Goal: Task Accomplishment & Management: Complete application form

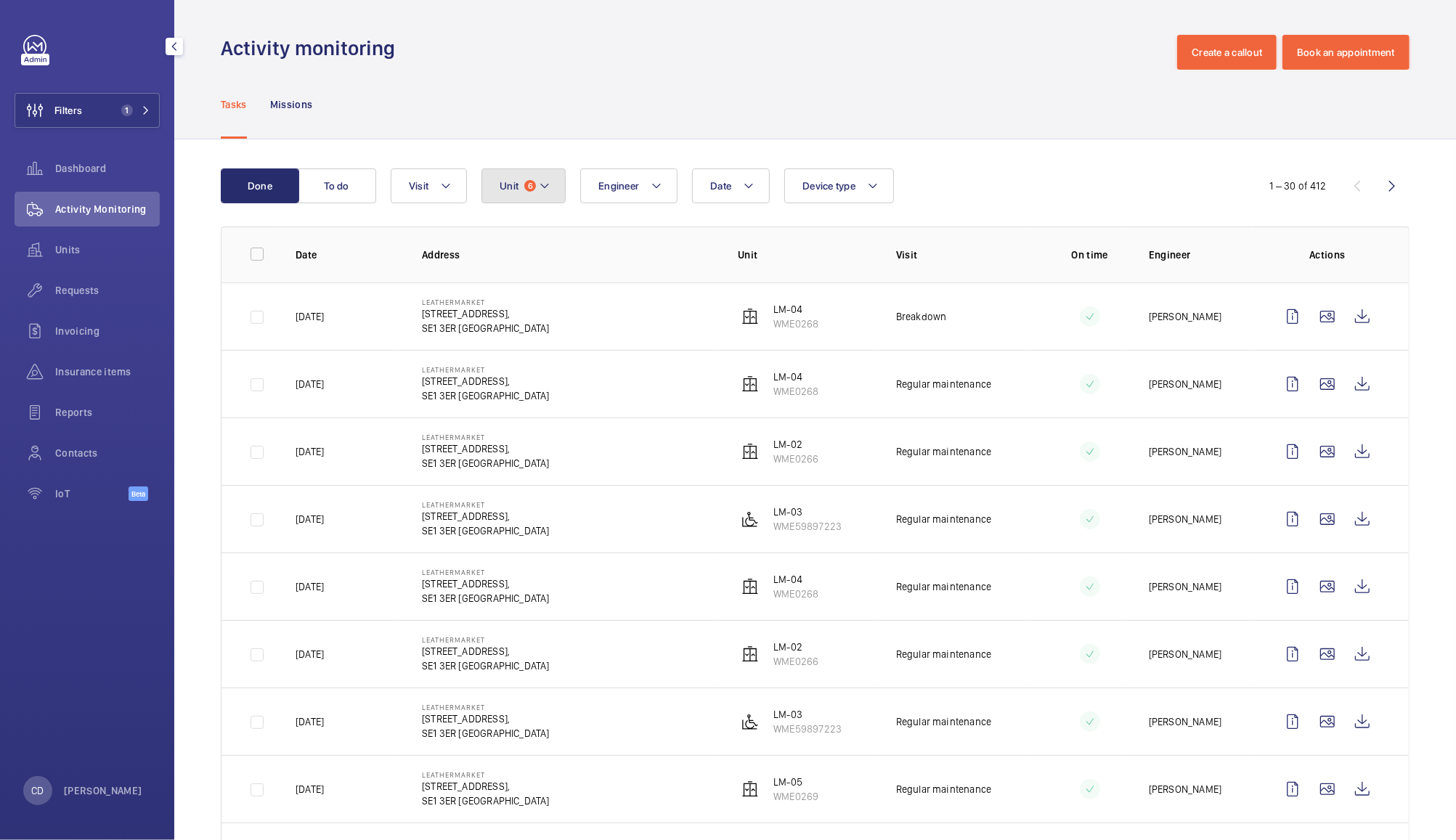
click at [523, 188] on button "Unit 6" at bounding box center [523, 186] width 84 height 35
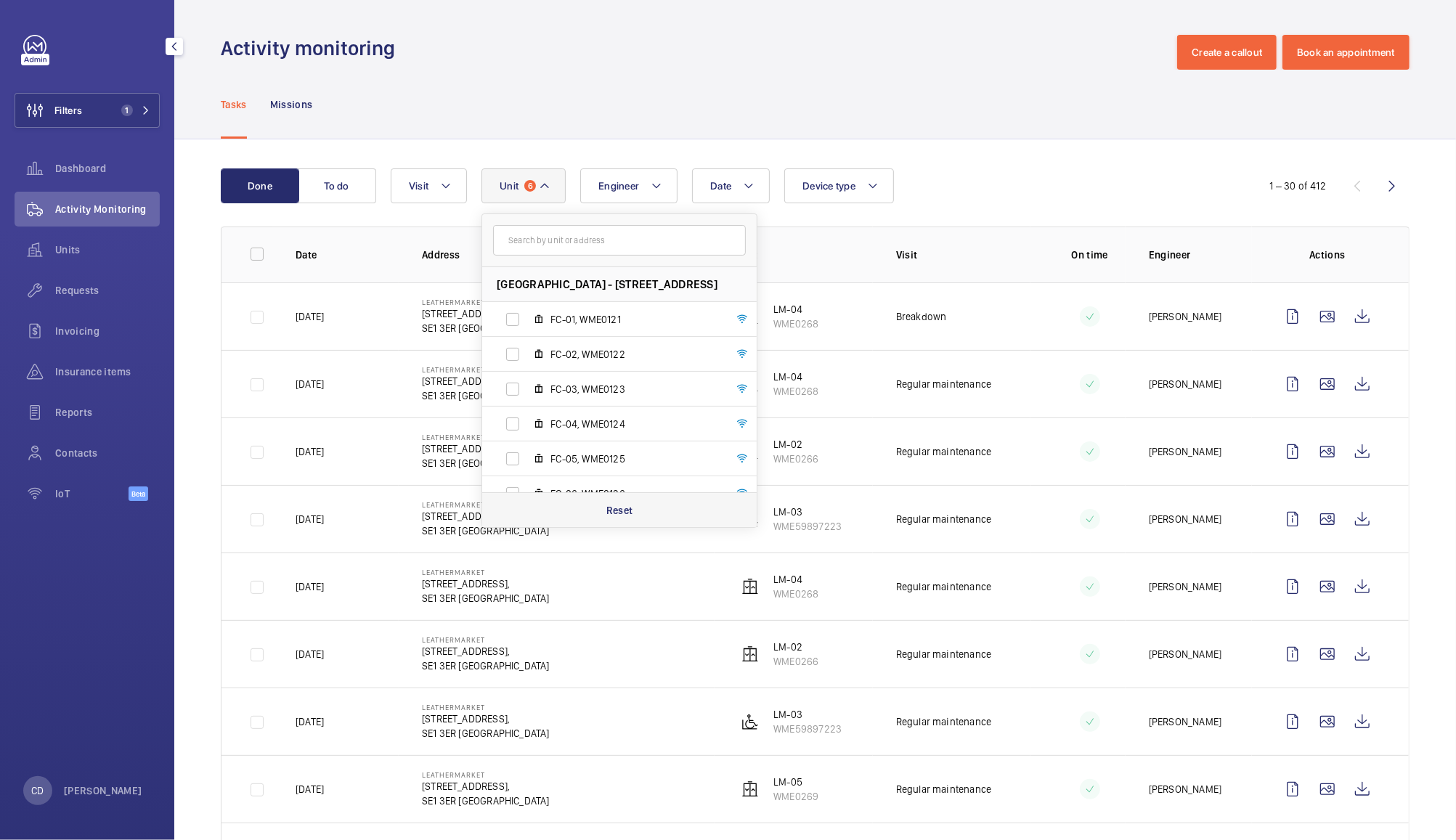
click at [623, 514] on p "Reset" at bounding box center [620, 510] width 27 height 14
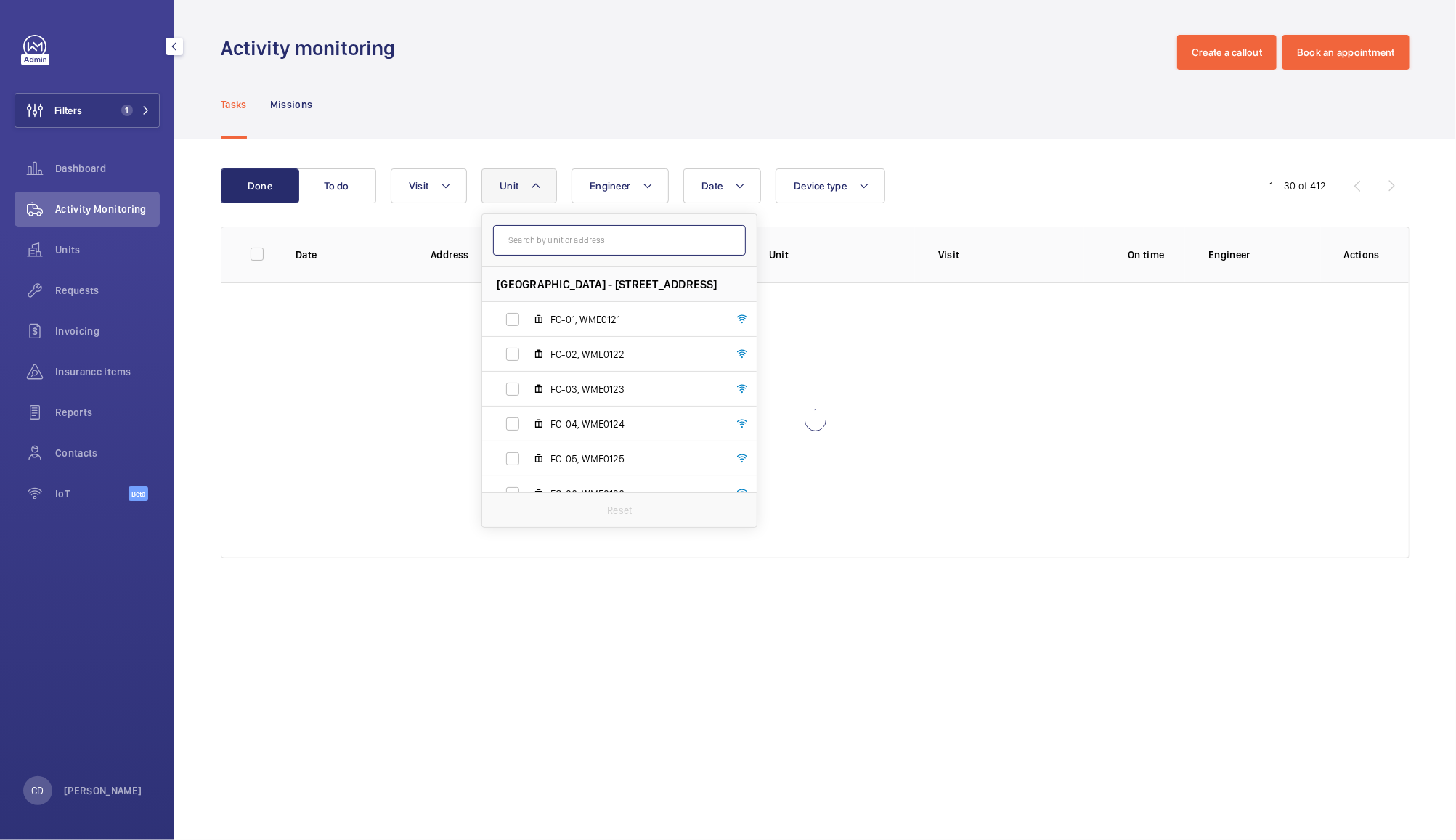
click at [613, 236] on input "text" at bounding box center [619, 240] width 252 height 30
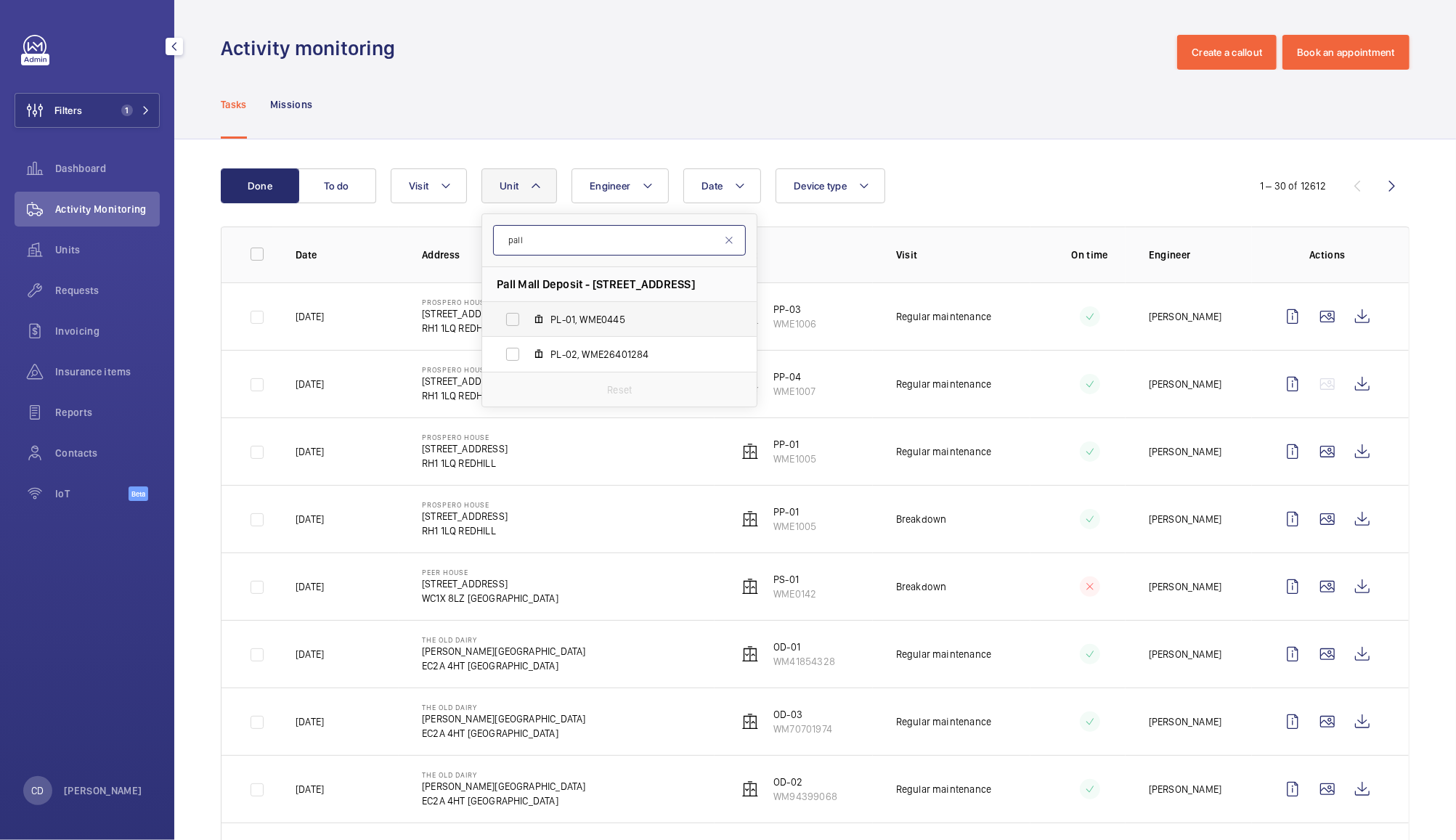
type input "pall"
click at [593, 316] on span "PL-01, WME0445" at bounding box center [634, 319] width 169 height 14
click at [527, 316] on input "PL-01, WME0445" at bounding box center [513, 319] width 29 height 29
checkbox input "true"
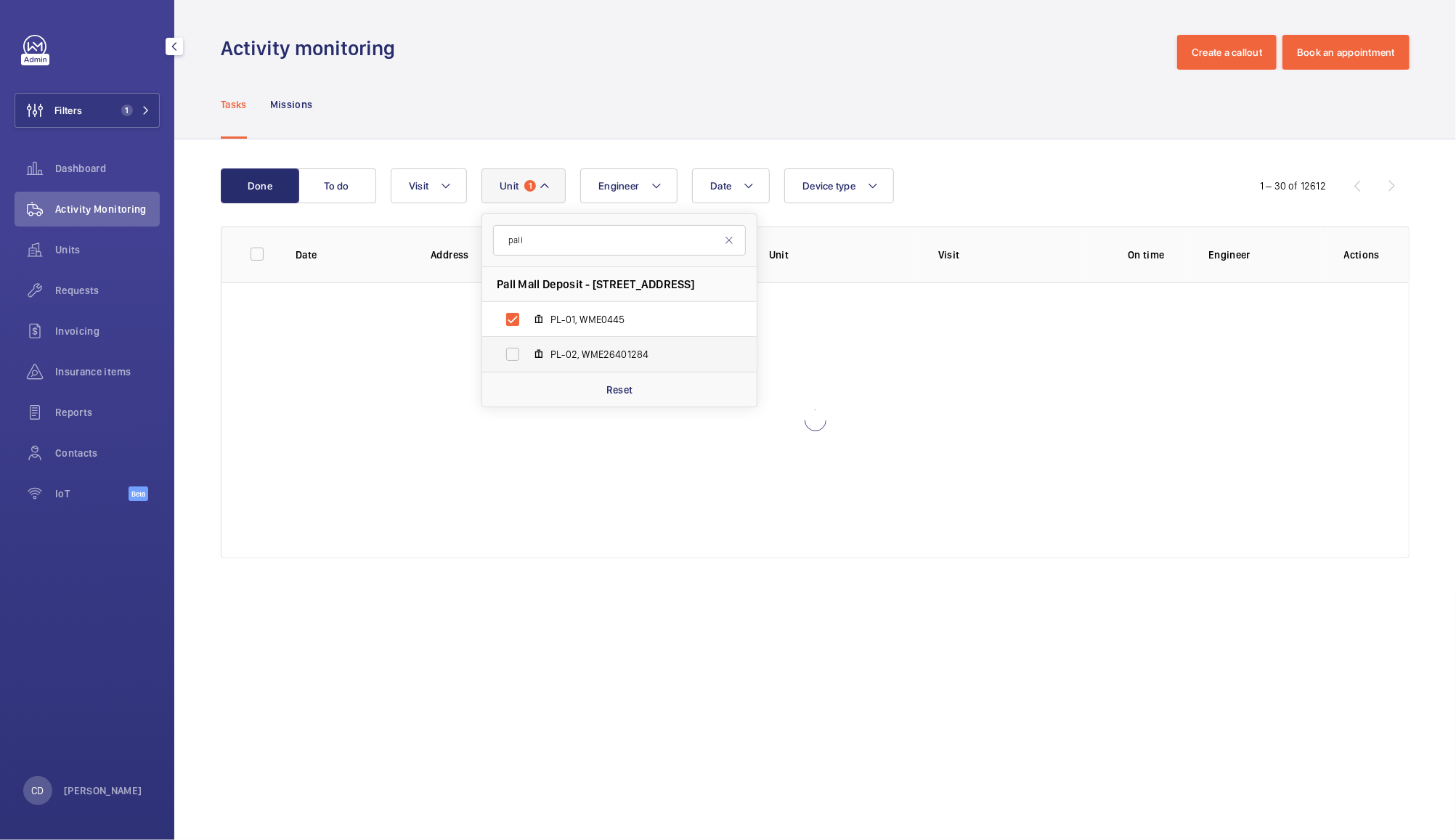
click at [605, 354] on span "PL-02, WME26401284" at bounding box center [634, 355] width 169 height 14
click at [527, 354] on input "PL-02, WME26401284" at bounding box center [513, 355] width 29 height 29
checkbox input "true"
click at [929, 109] on div "Tasks Missions" at bounding box center [815, 104] width 1189 height 69
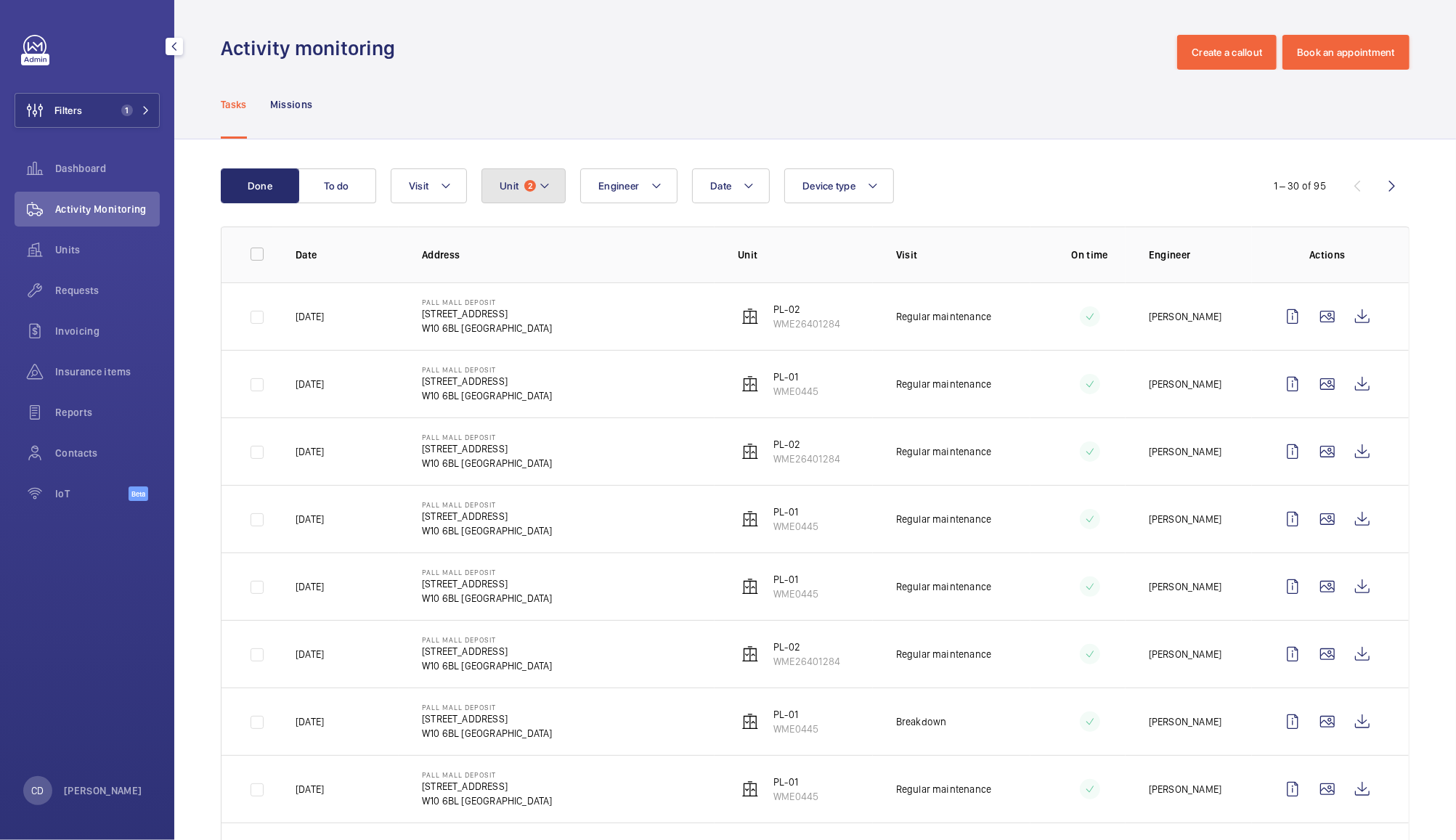
click at [523, 199] on button "Unit 2" at bounding box center [523, 186] width 84 height 35
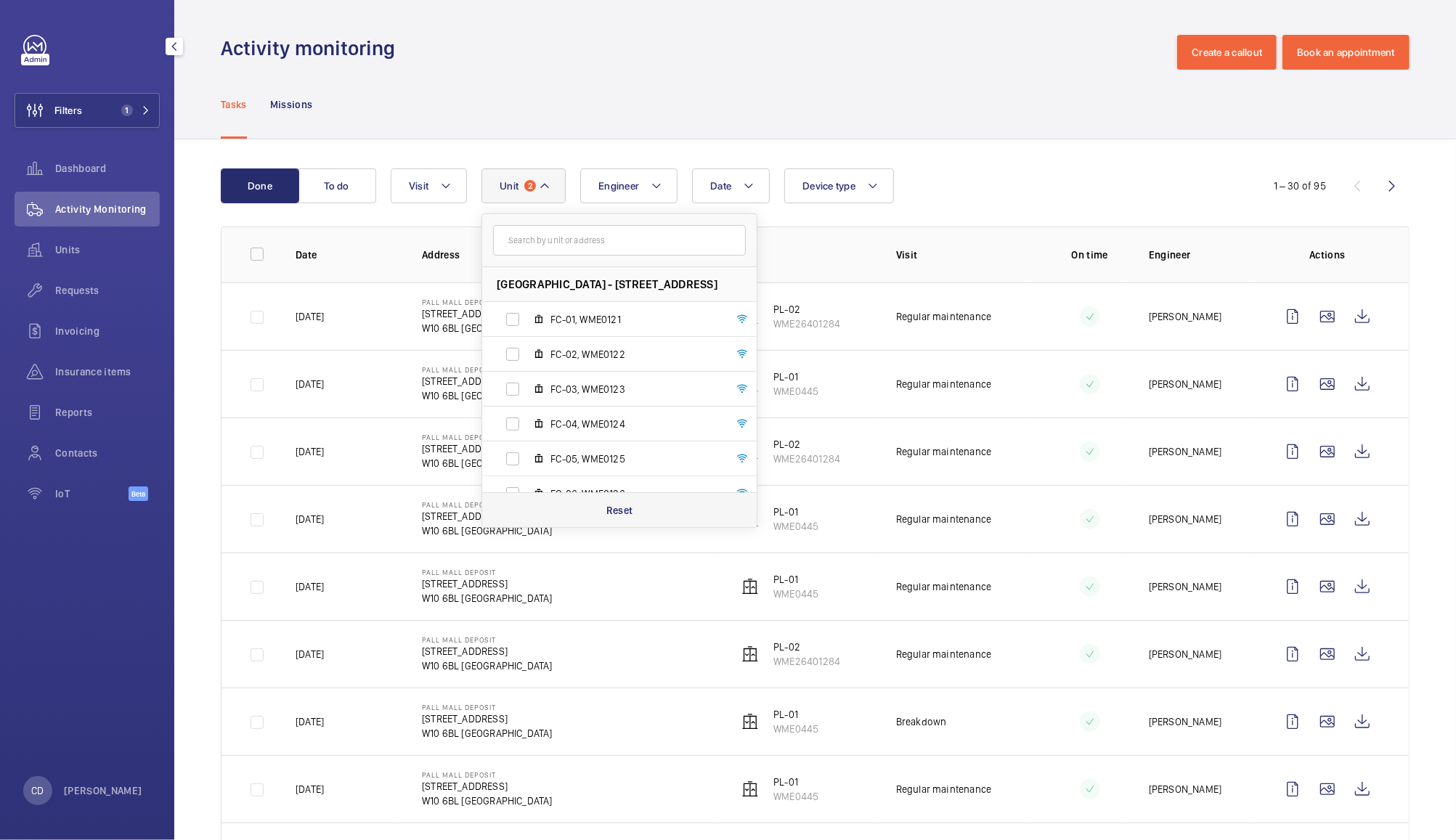
click at [628, 517] on div "Reset" at bounding box center [620, 510] width 275 height 35
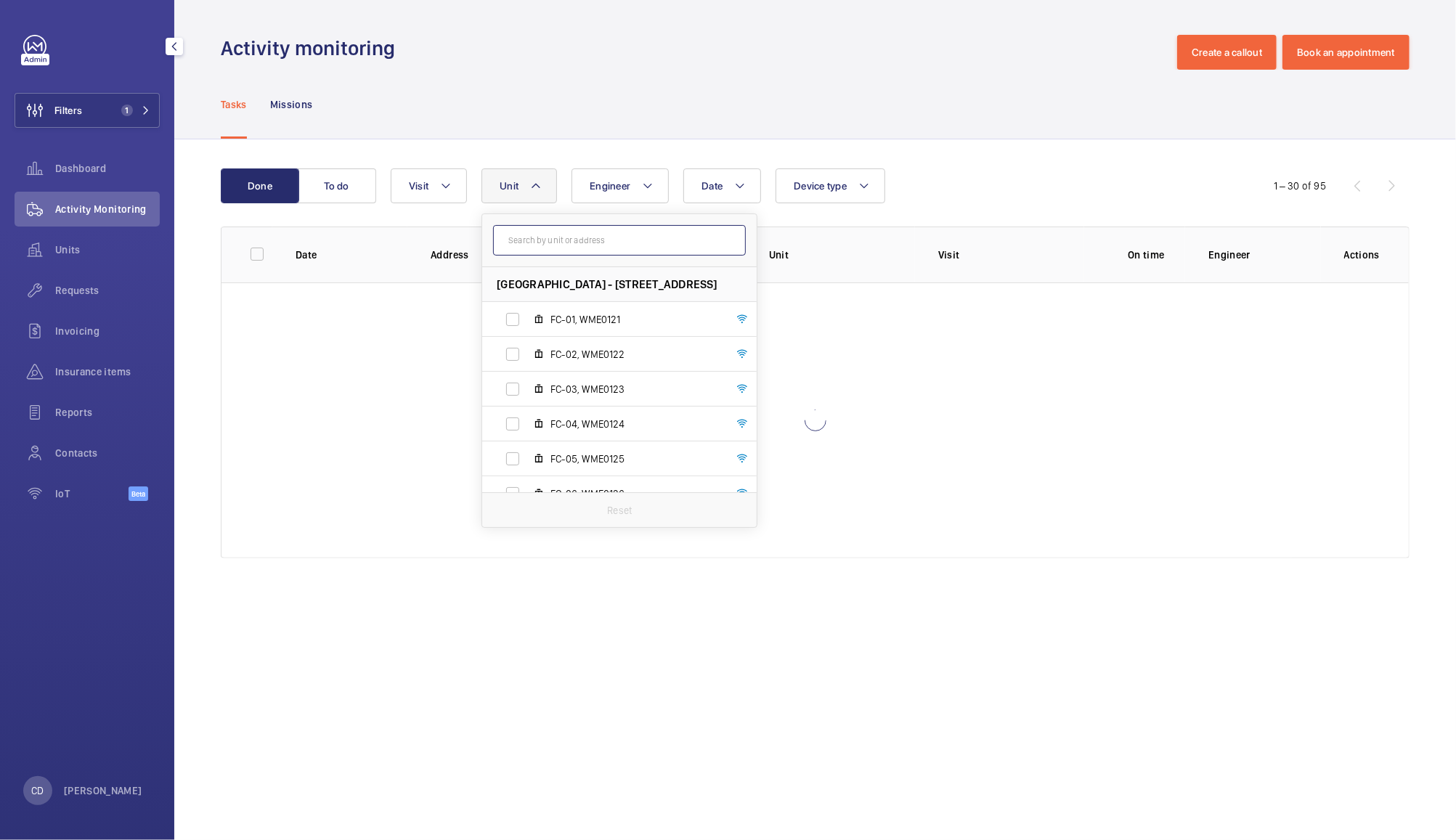
click at [606, 236] on input "text" at bounding box center [619, 240] width 252 height 30
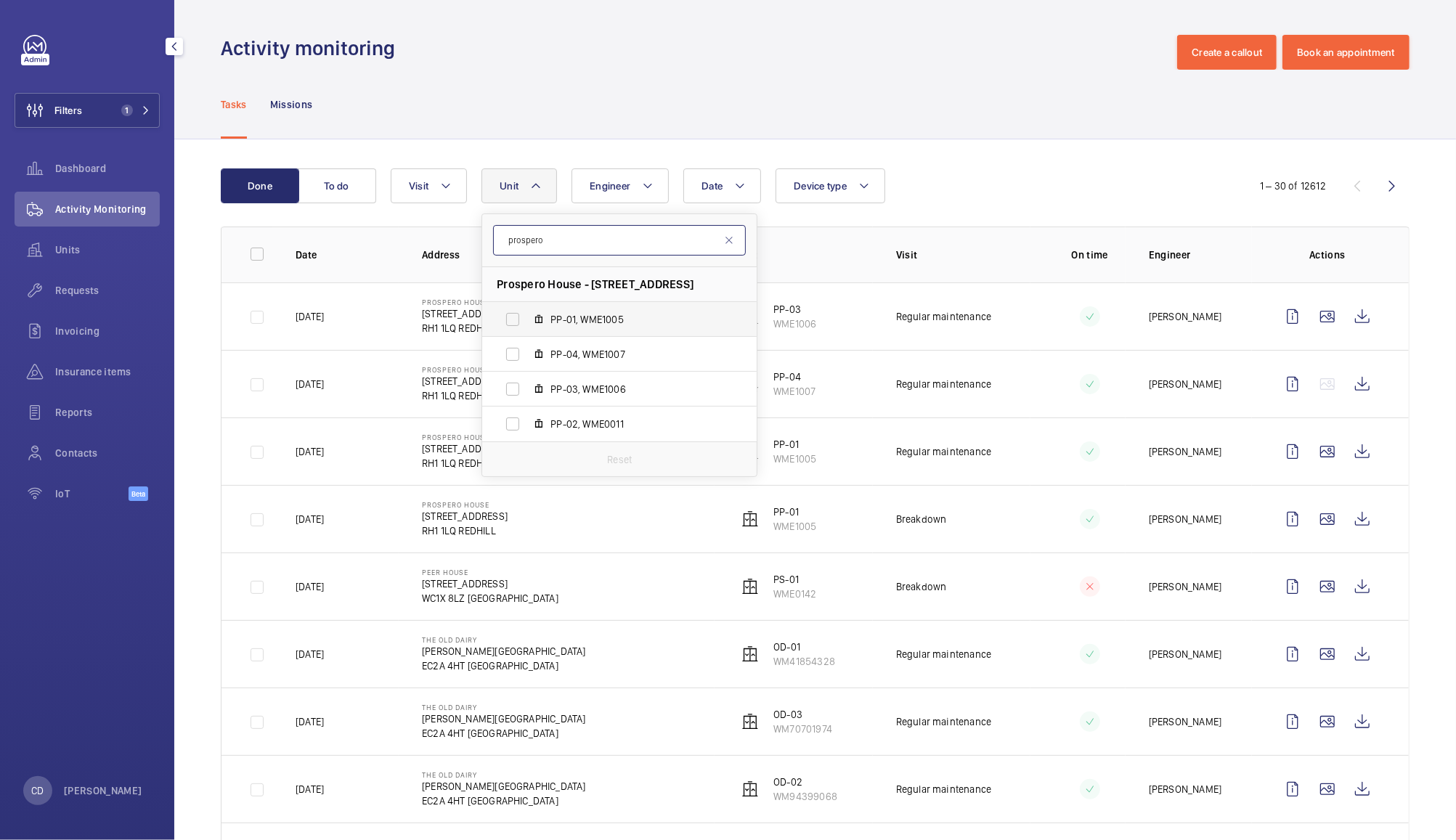
type input "prospero"
click at [590, 318] on span "PP-01, WME1005" at bounding box center [634, 319] width 169 height 14
click at [527, 318] on input "PP-01, WME1005" at bounding box center [513, 319] width 29 height 29
checkbox input "true"
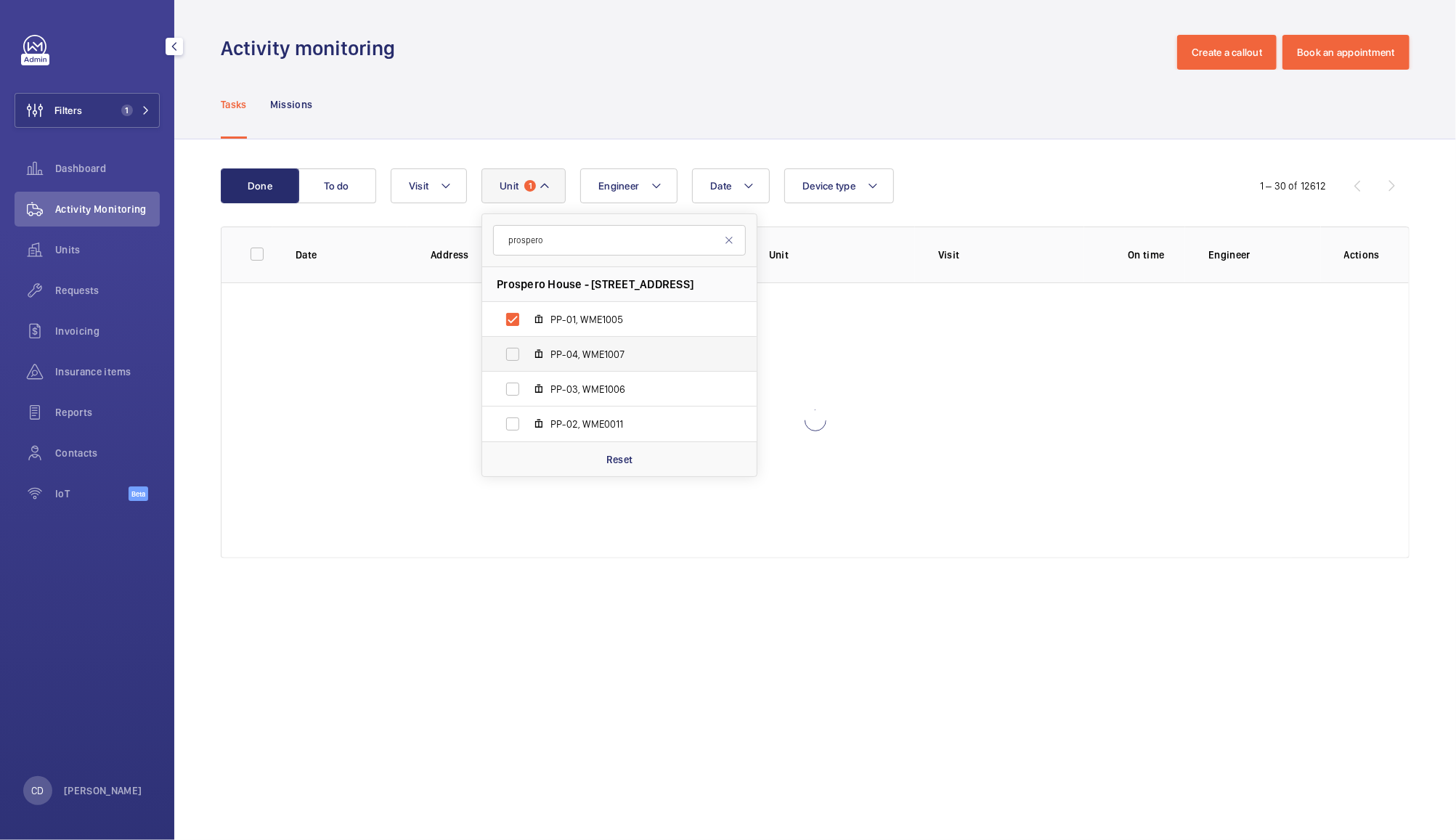
click at [605, 359] on span "PP-04, WME1007" at bounding box center [634, 355] width 169 height 14
click at [527, 359] on input "PP-04, WME1007" at bounding box center [513, 355] width 29 height 29
checkbox input "true"
click at [603, 389] on span "PP-03, WME1006" at bounding box center [634, 389] width 169 height 14
click at [527, 389] on input "PP-03, WME1006" at bounding box center [513, 389] width 29 height 29
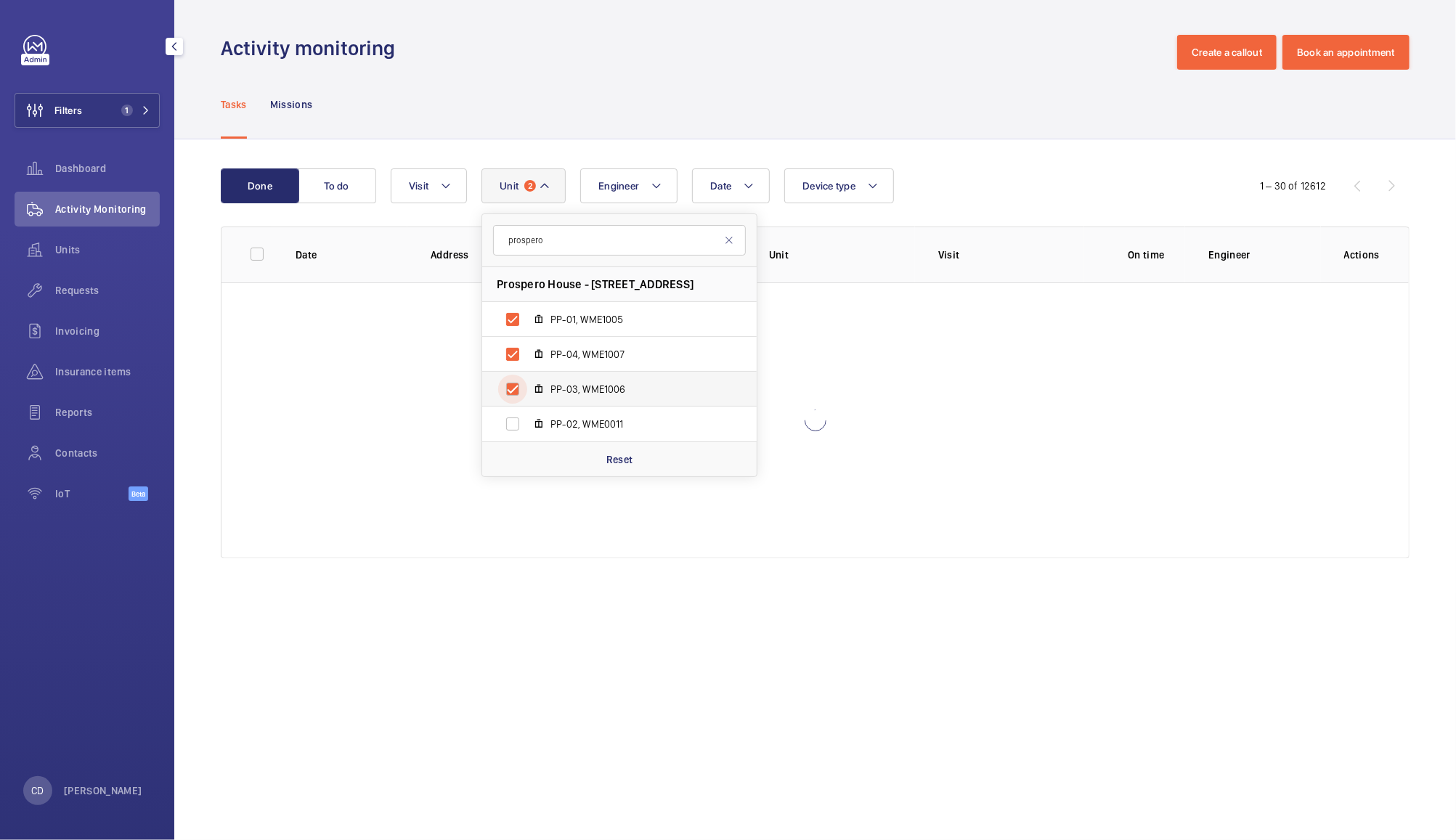
checkbox input "true"
click at [603, 428] on span "PP-02, WME0011" at bounding box center [634, 424] width 169 height 14
click at [527, 428] on input "PP-02, WME0011" at bounding box center [513, 424] width 29 height 29
checkbox input "true"
click at [965, 83] on div "Tasks Missions" at bounding box center [815, 104] width 1189 height 69
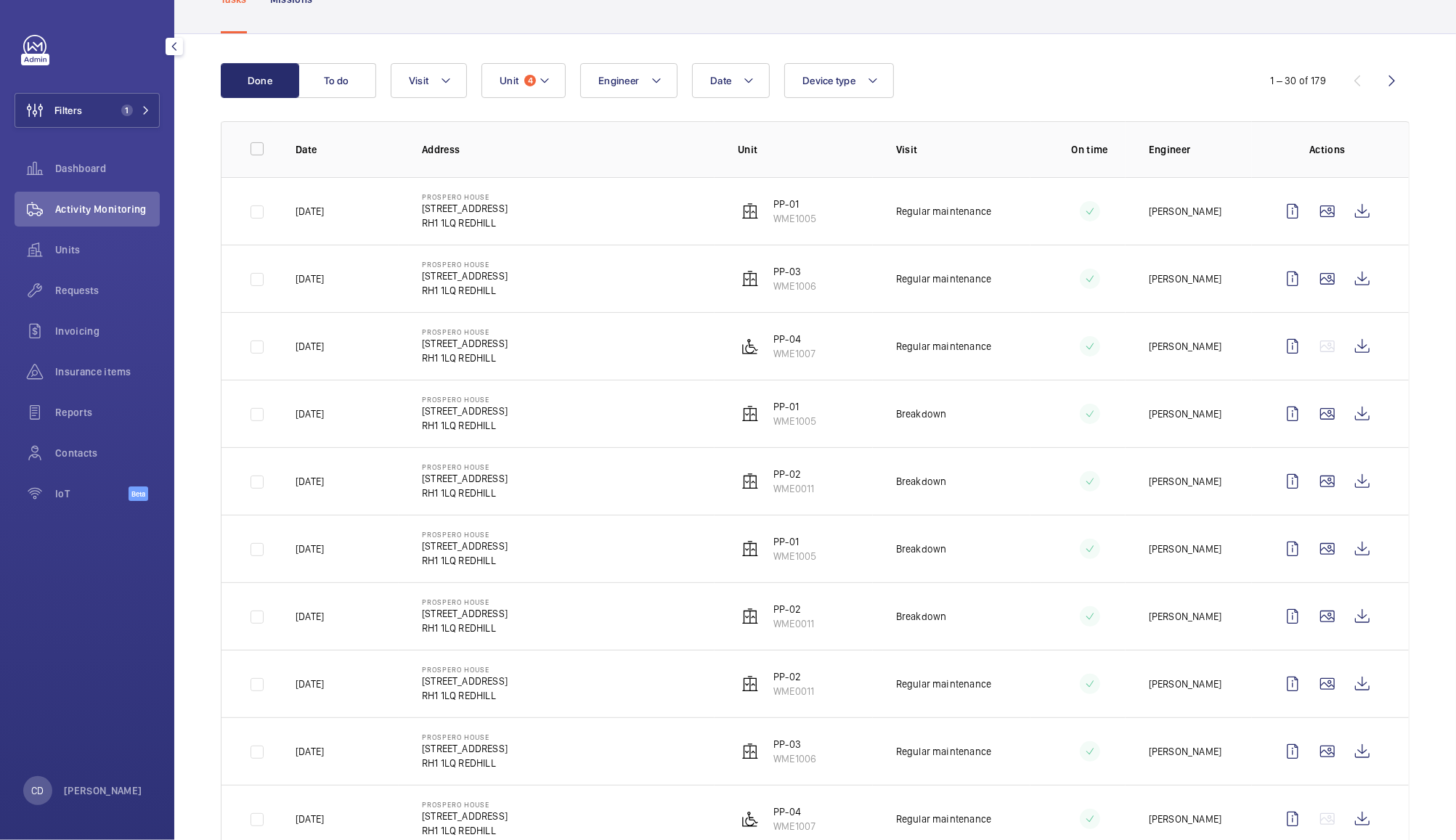
scroll to position [105, 0]
click at [1361, 212] on wm-front-icon-button at bounding box center [1363, 212] width 35 height 35
click at [545, 80] on mat-icon at bounding box center [545, 81] width 12 height 18
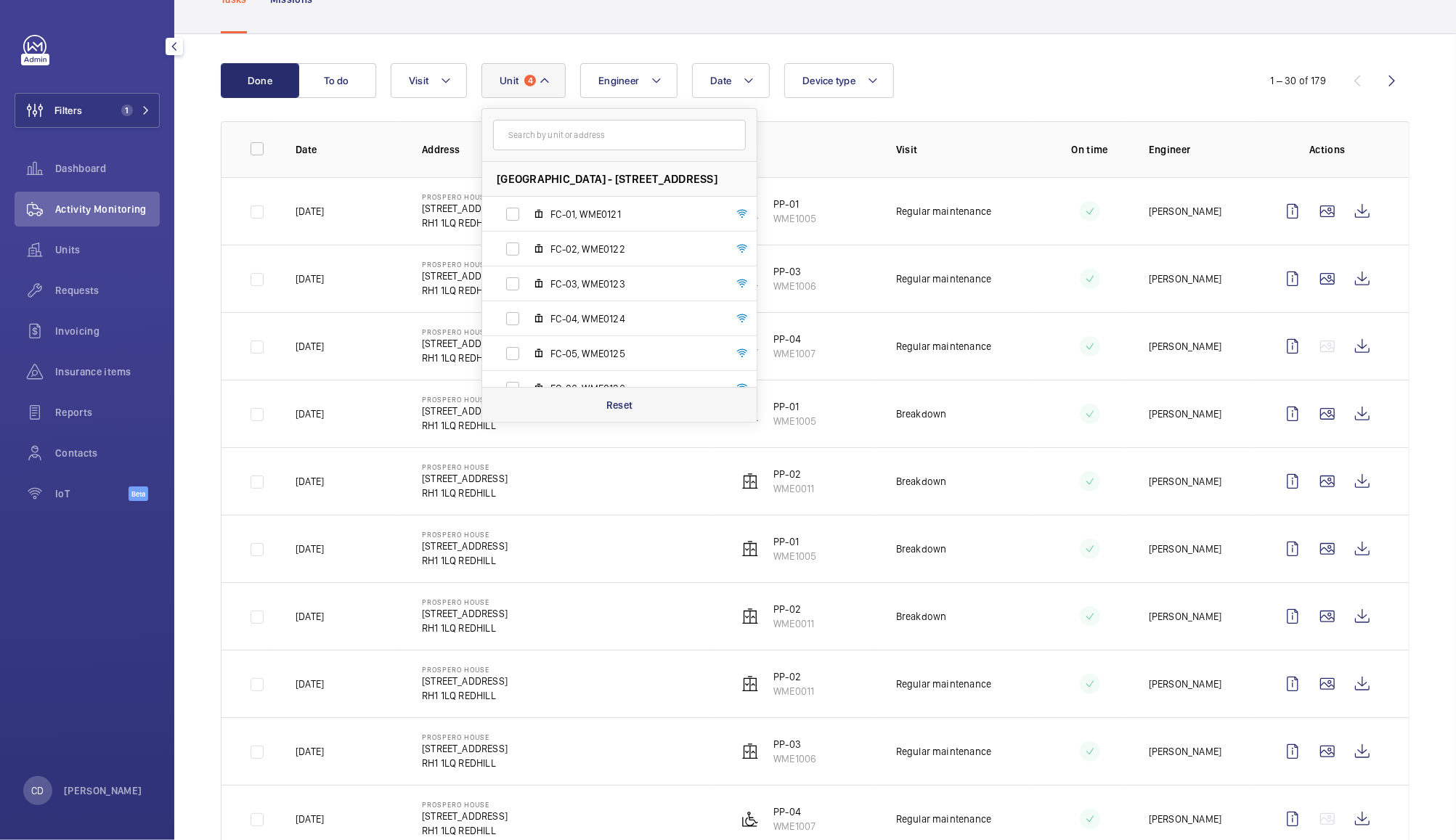
click at [629, 415] on div "Reset" at bounding box center [620, 405] width 275 height 35
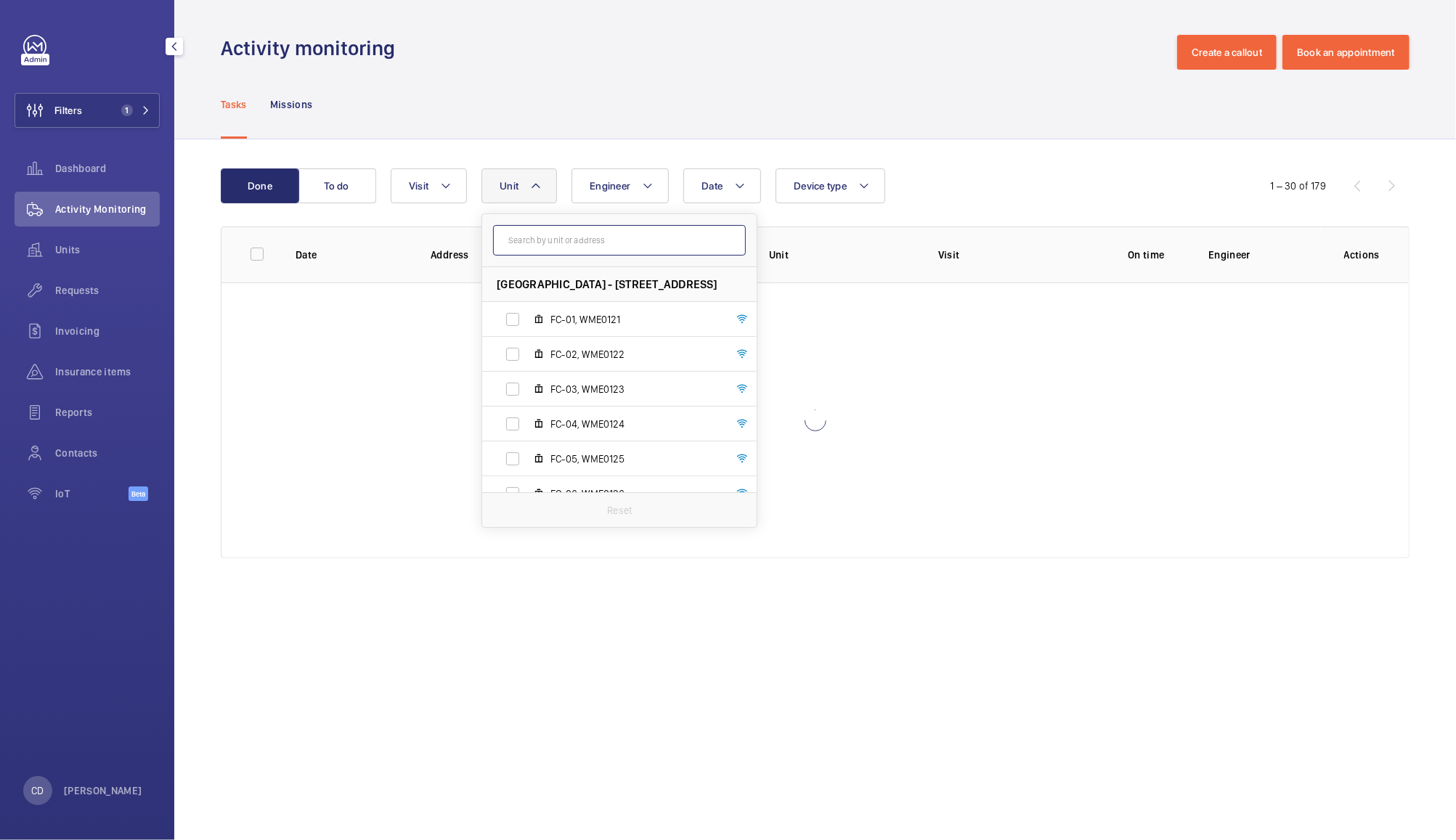
click at [597, 241] on input "text" at bounding box center [619, 240] width 252 height 30
type input "o"
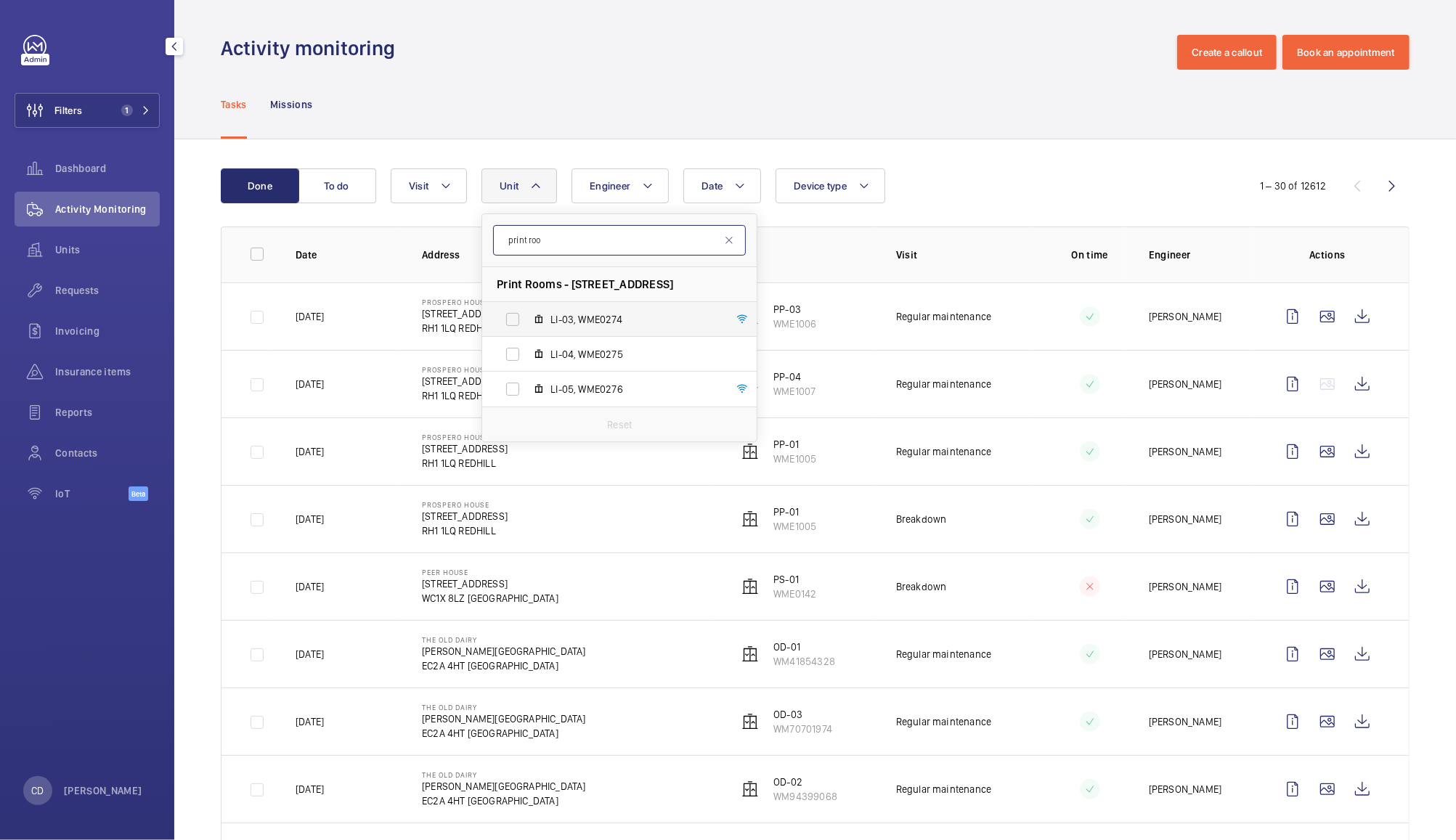
type input "print roo"
click at [628, 328] on label "LI-03, WME0274" at bounding box center [608, 319] width 252 height 35
click at [527, 328] on input "LI-03, WME0274" at bounding box center [513, 319] width 29 height 29
checkbox input "true"
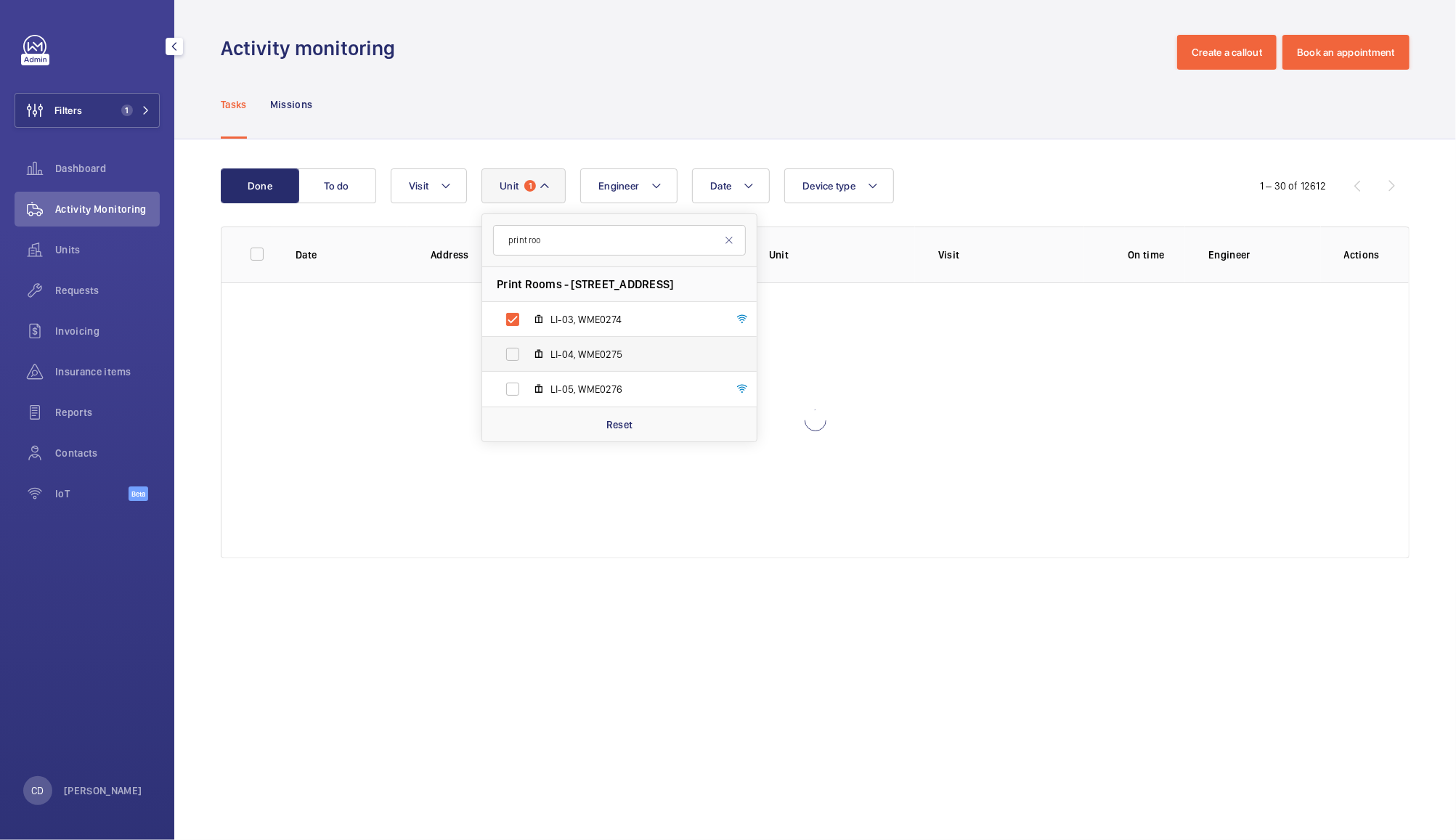
click at [606, 368] on label "LI-04, WME0275" at bounding box center [608, 355] width 252 height 35
click at [527, 368] on input "LI-04, WME0275" at bounding box center [513, 355] width 29 height 29
checkbox input "true"
click at [602, 386] on span "LI-05, WME0276" at bounding box center [634, 389] width 169 height 14
click at [527, 386] on input "LI-05, WME0276" at bounding box center [513, 389] width 29 height 29
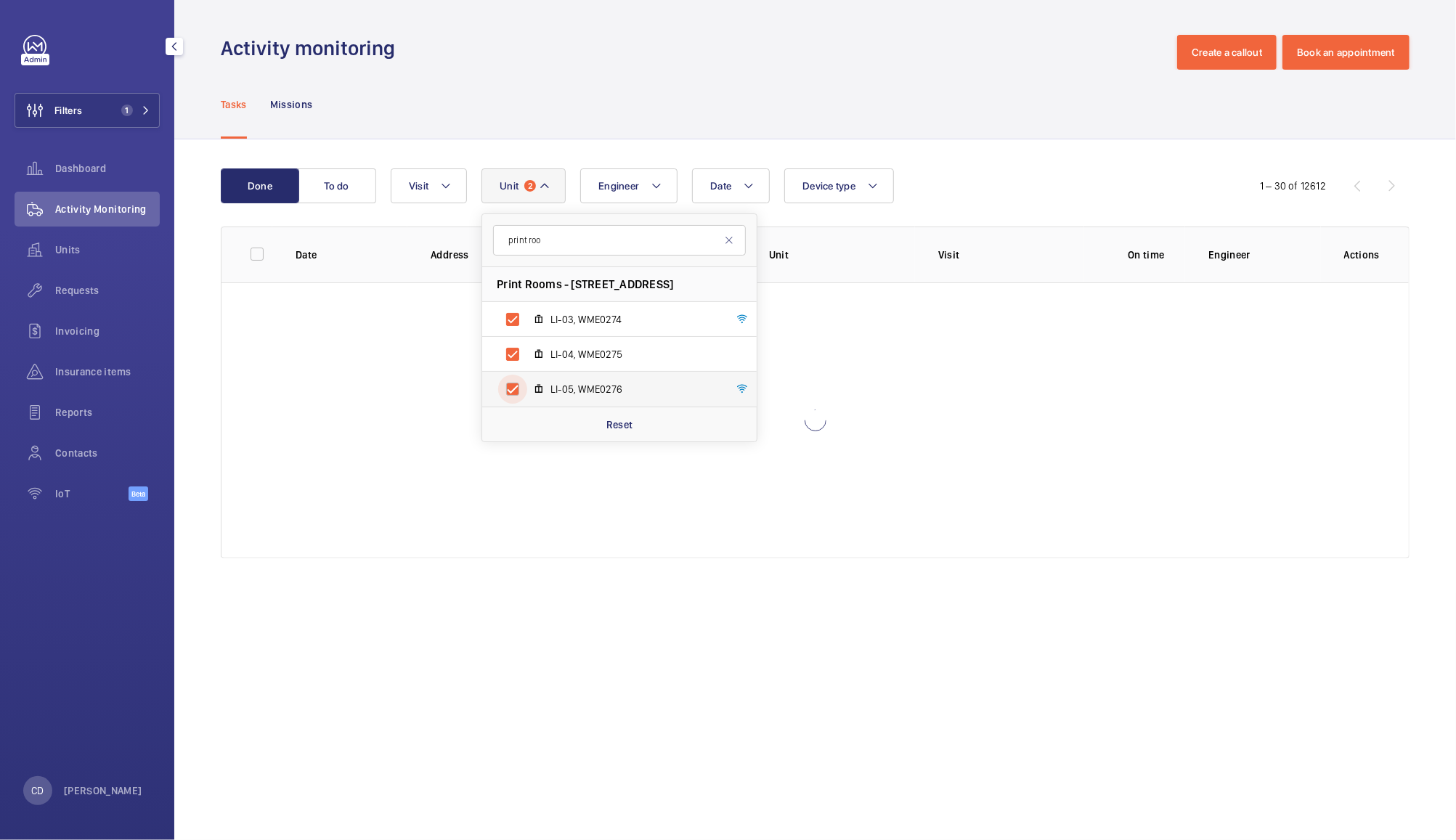
checkbox input "true"
click at [924, 115] on div "Tasks Missions" at bounding box center [815, 104] width 1189 height 69
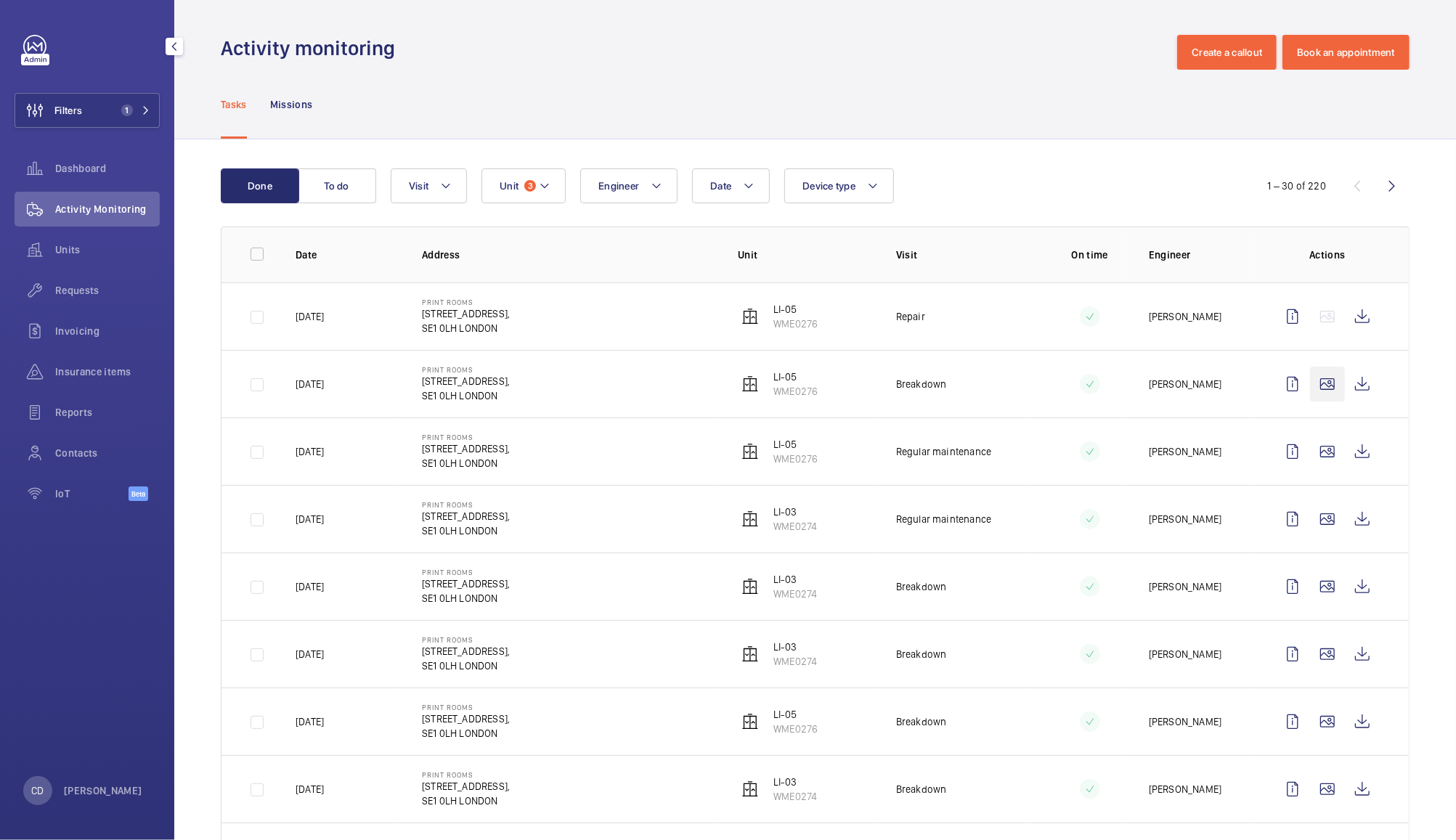
click at [1319, 380] on wm-front-icon-button at bounding box center [1327, 384] width 35 height 35
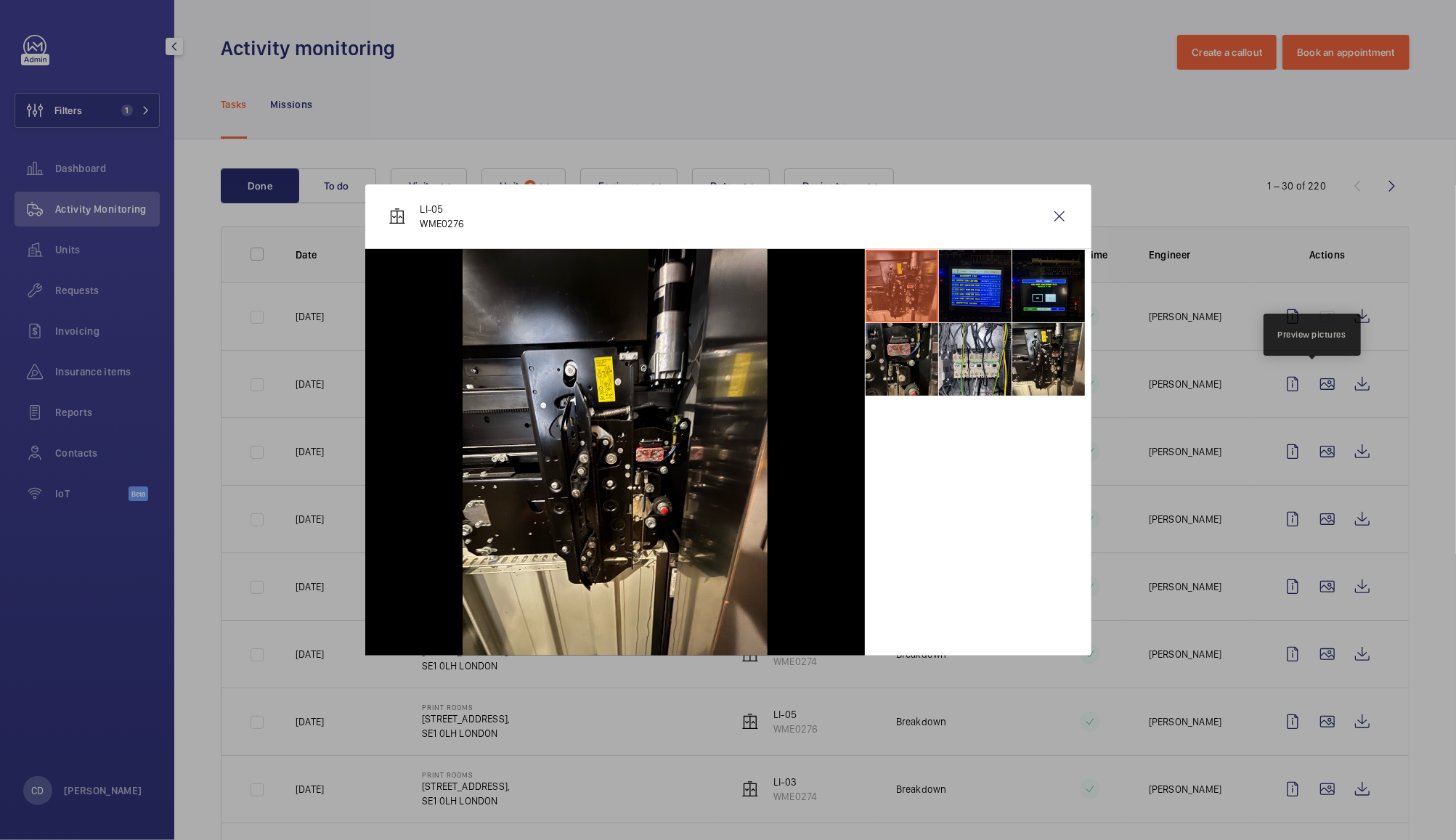
click at [977, 300] on li at bounding box center [975, 286] width 73 height 73
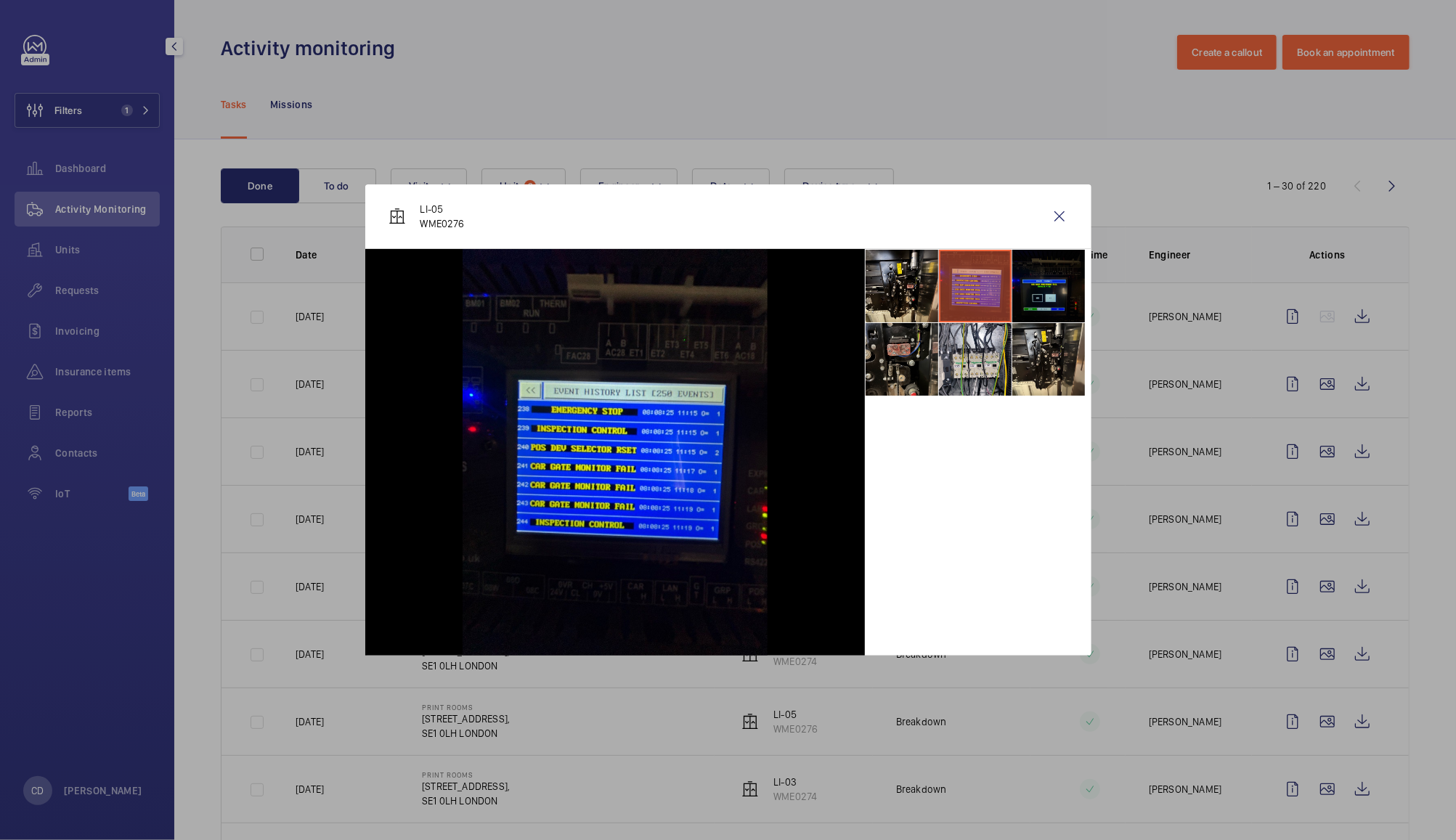
click at [1044, 278] on li at bounding box center [1049, 286] width 73 height 73
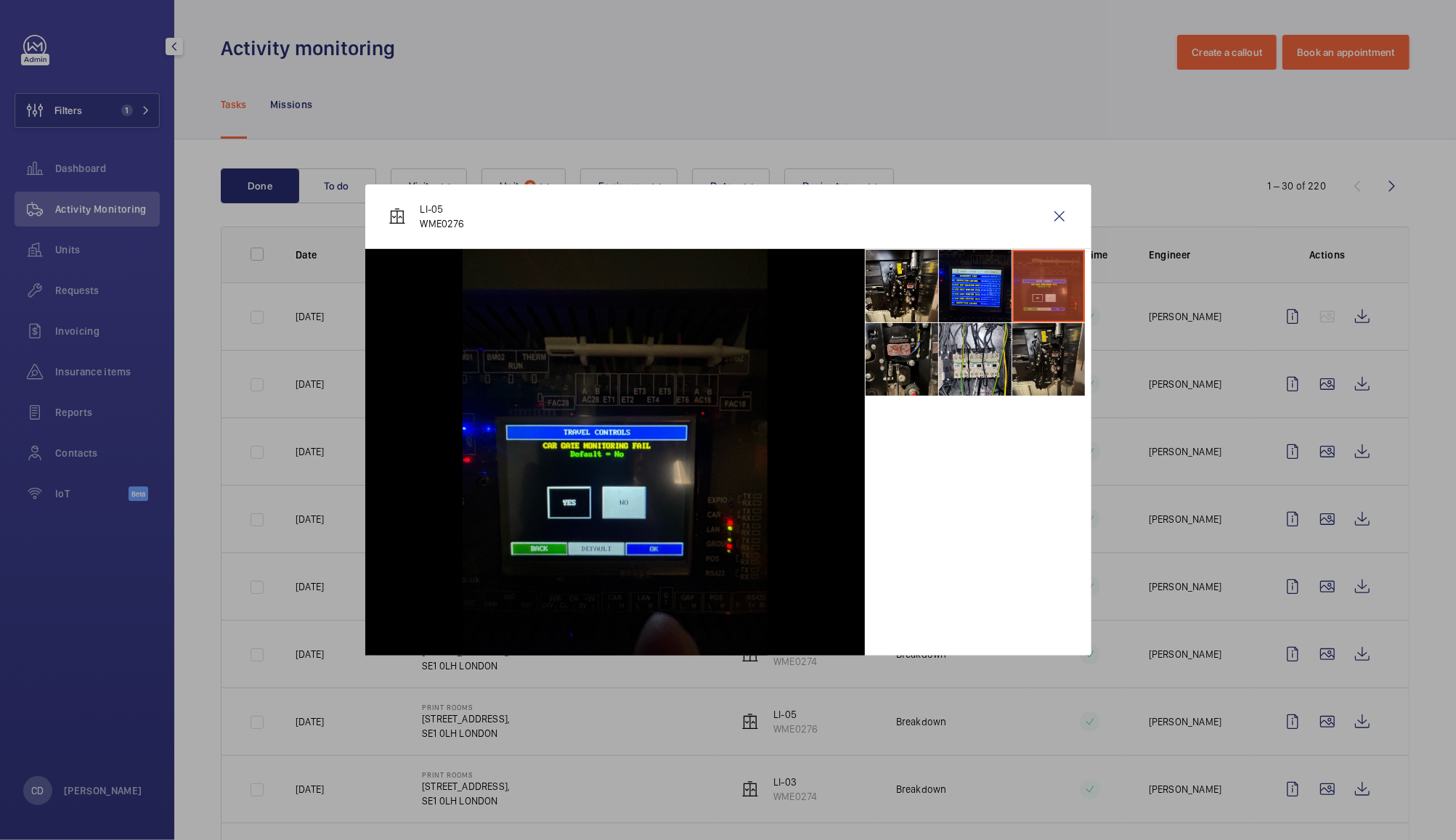
click at [1033, 357] on li at bounding box center [1049, 359] width 73 height 73
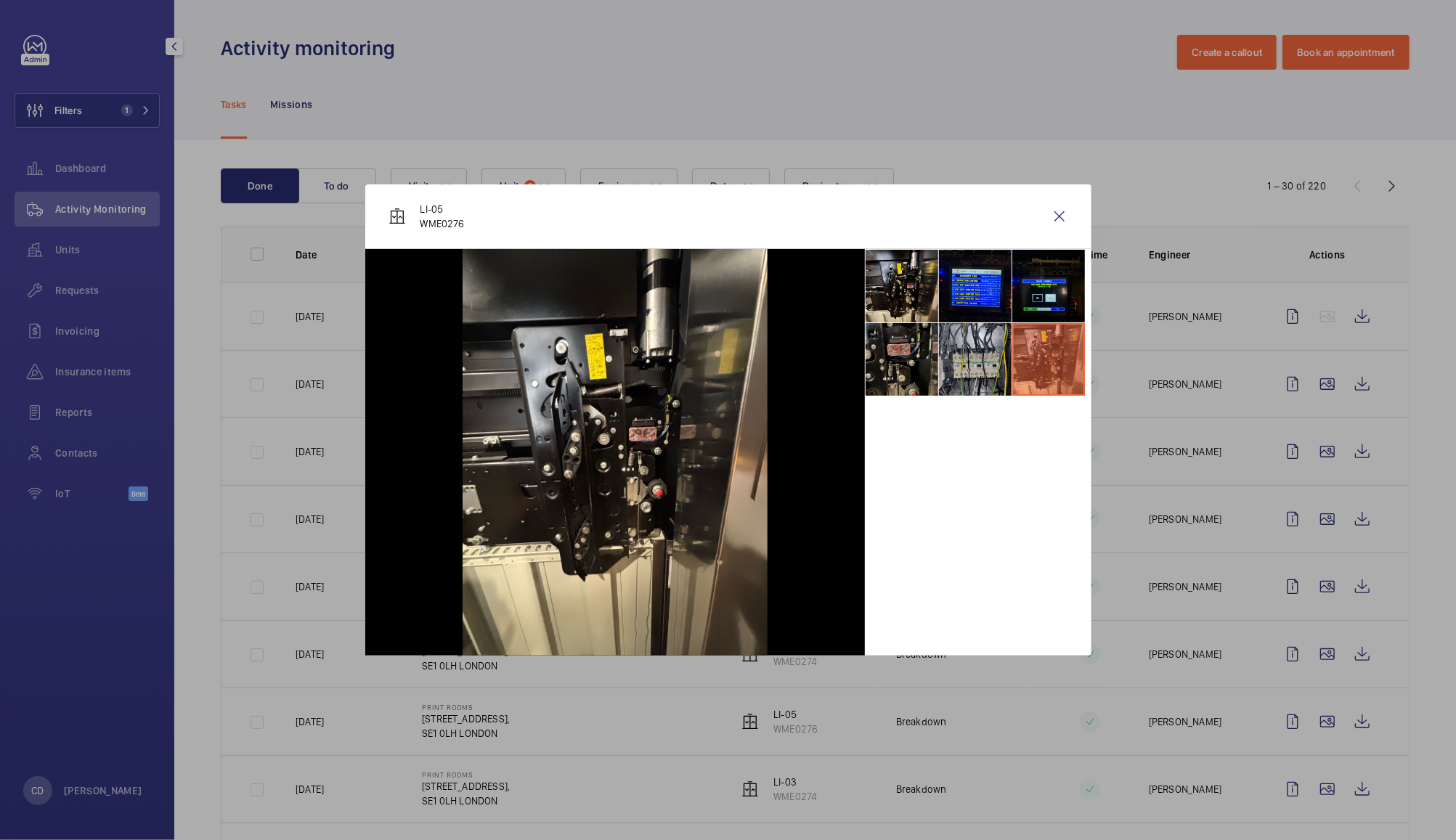
click at [976, 355] on li at bounding box center [975, 359] width 73 height 73
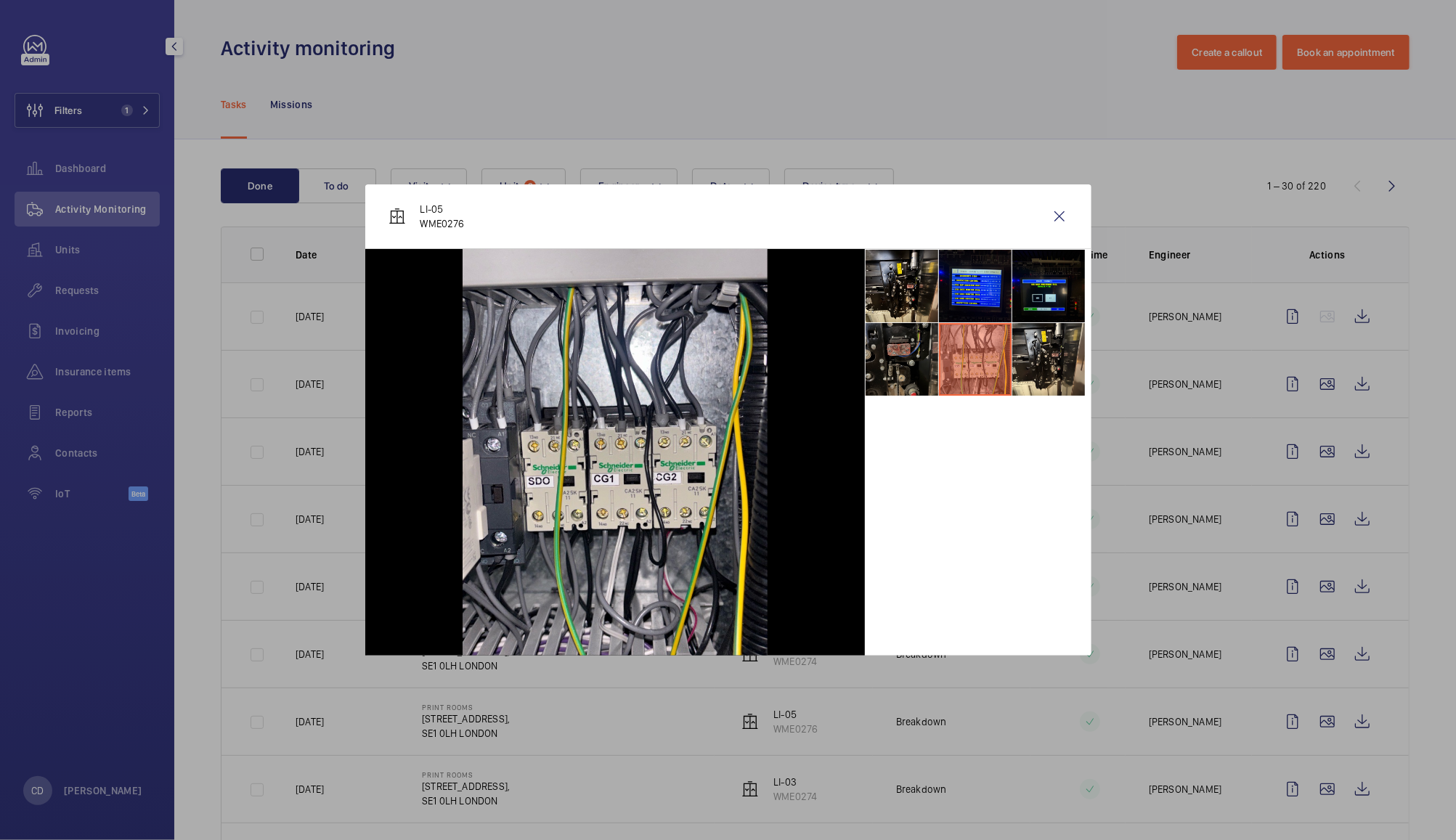
click at [905, 368] on li at bounding box center [902, 359] width 73 height 73
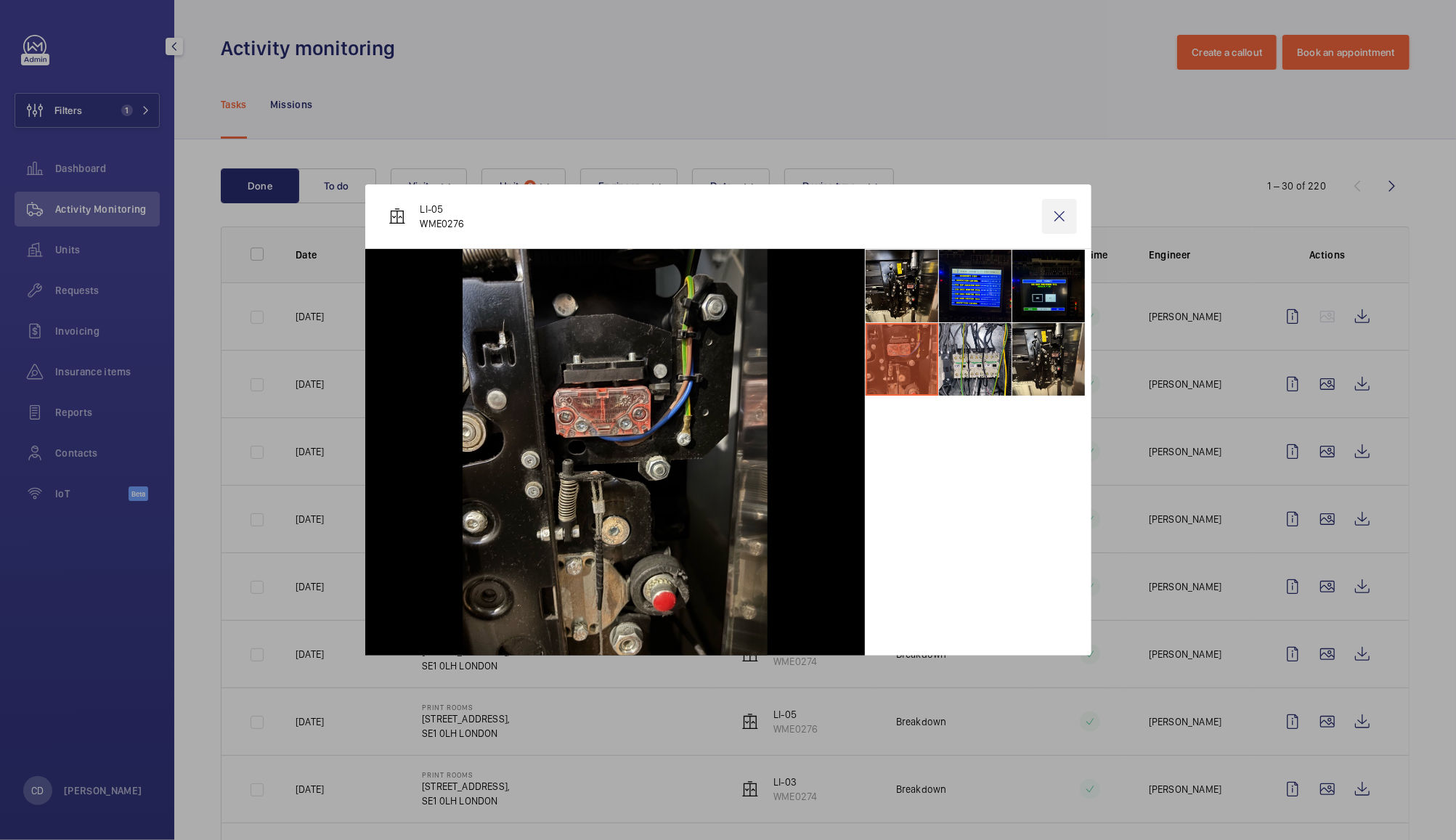
click at [1059, 216] on wm-front-icon-button at bounding box center [1060, 216] width 35 height 35
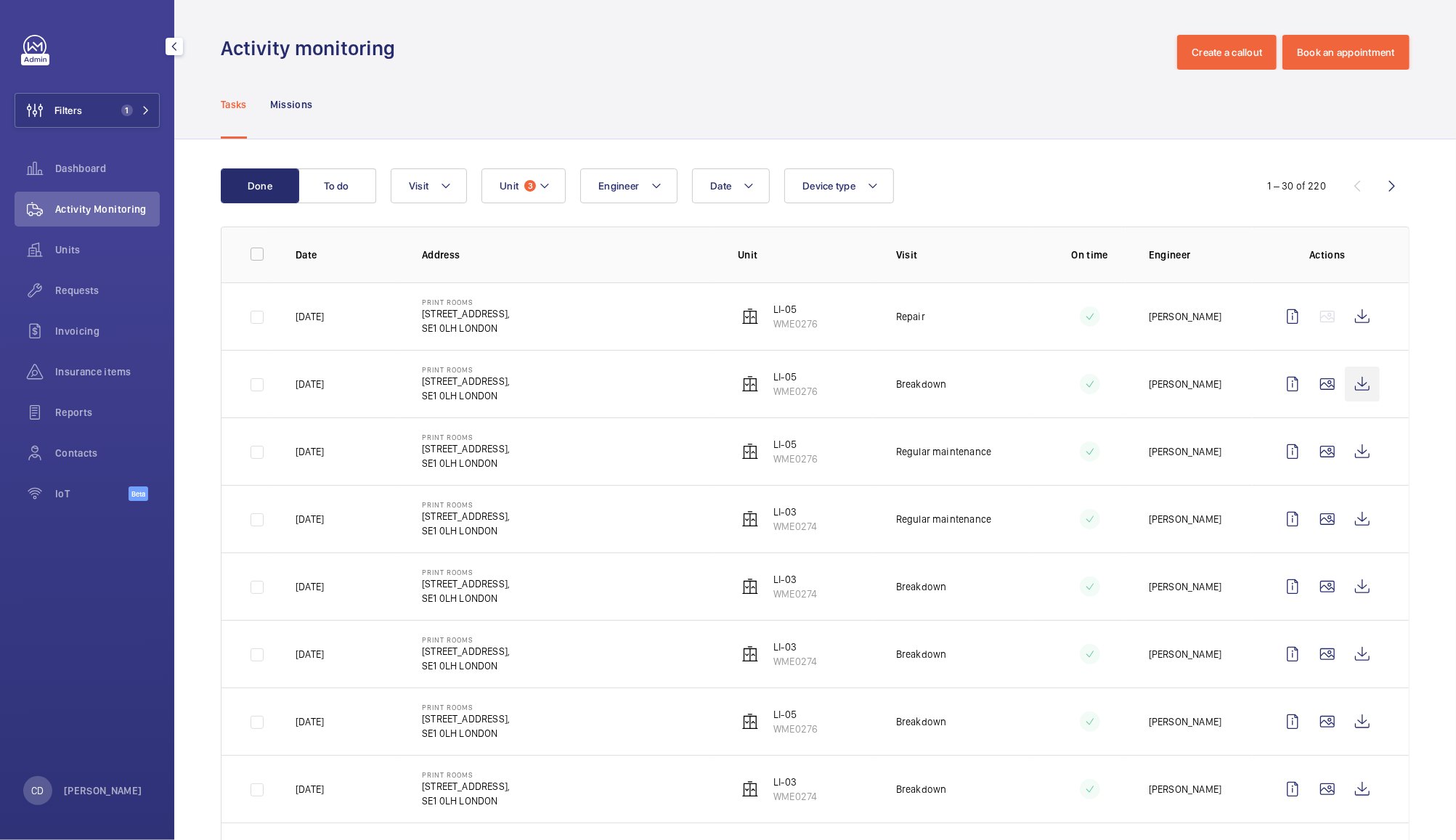
click at [1355, 386] on wm-front-icon-button at bounding box center [1363, 384] width 35 height 35
click at [1348, 316] on wm-front-icon-button at bounding box center [1363, 317] width 35 height 35
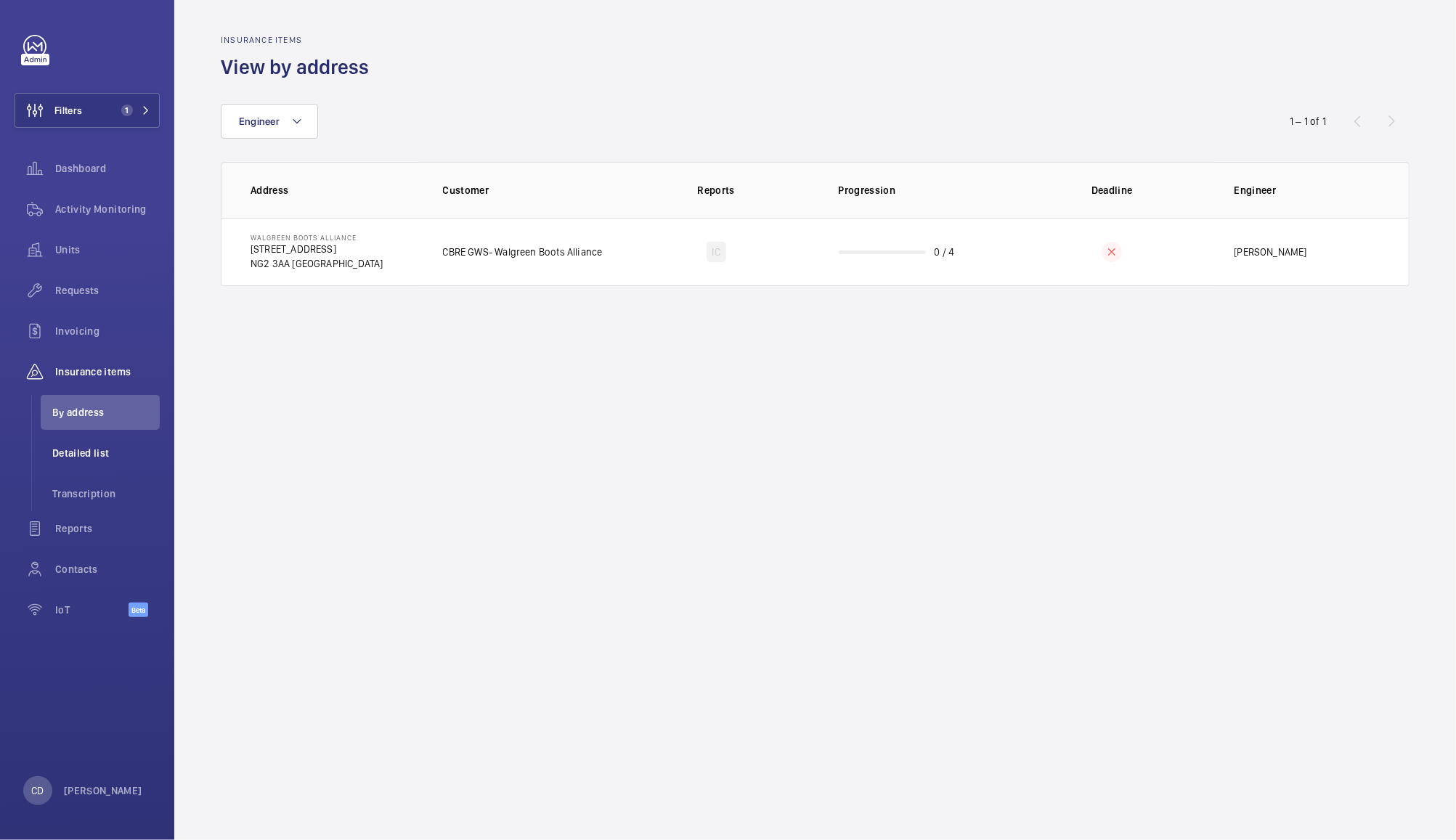
click at [87, 466] on li "Detailed list" at bounding box center [100, 454] width 119 height 35
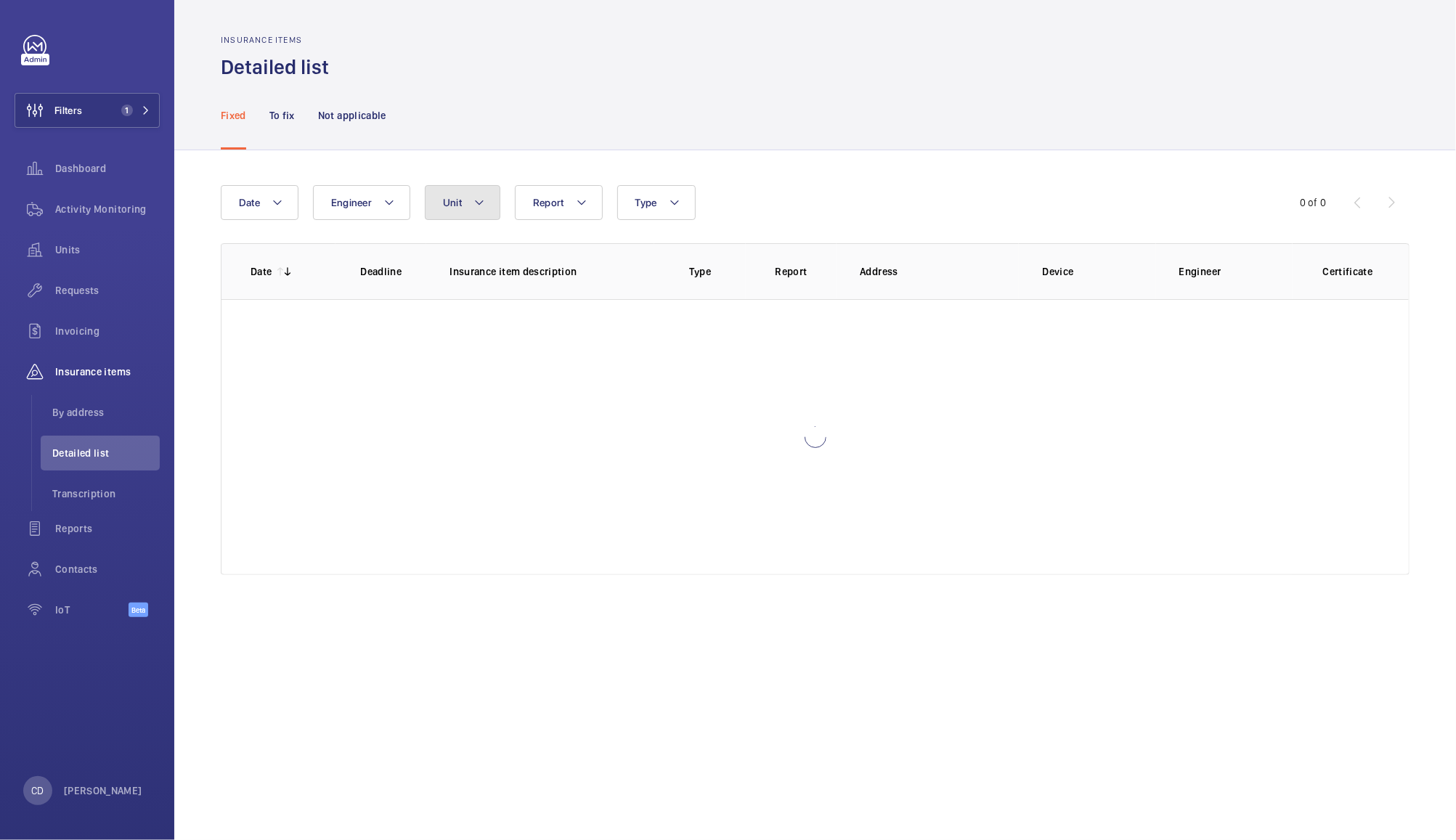
click at [466, 202] on button "Unit" at bounding box center [462, 203] width 76 height 35
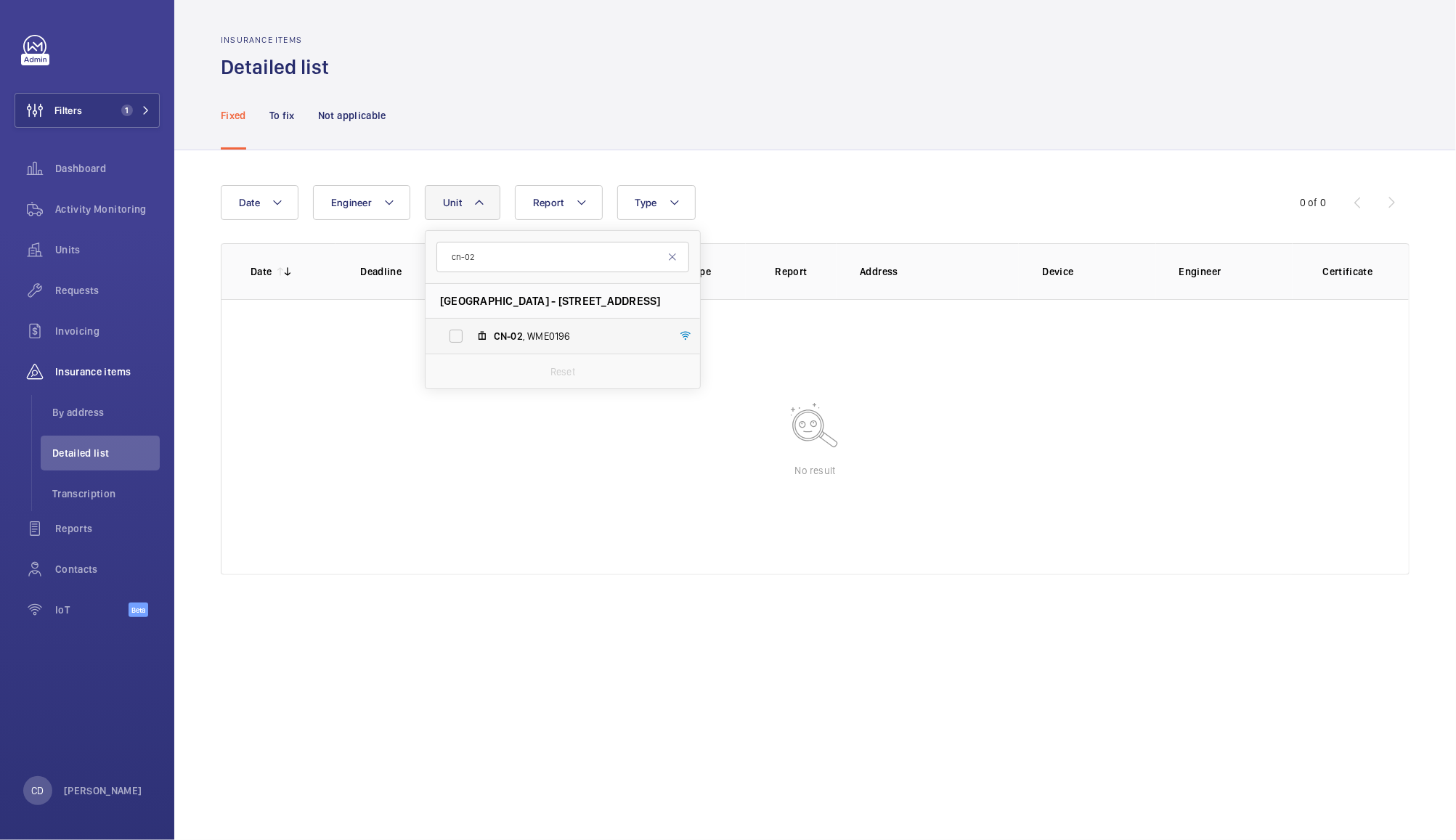
type input "cn-02"
click at [564, 337] on span "CN-02 , WME0196" at bounding box center [577, 336] width 169 height 14
click at [470, 337] on input "CN-02 , WME0196" at bounding box center [456, 336] width 29 height 29
checkbox input "true"
click at [874, 161] on div "Date Engineer Unit 1 cn-02 Canalot Studios - 222 Kensal Road,, W10 5BN LONDON C…" at bounding box center [815, 380] width 1282 height 460
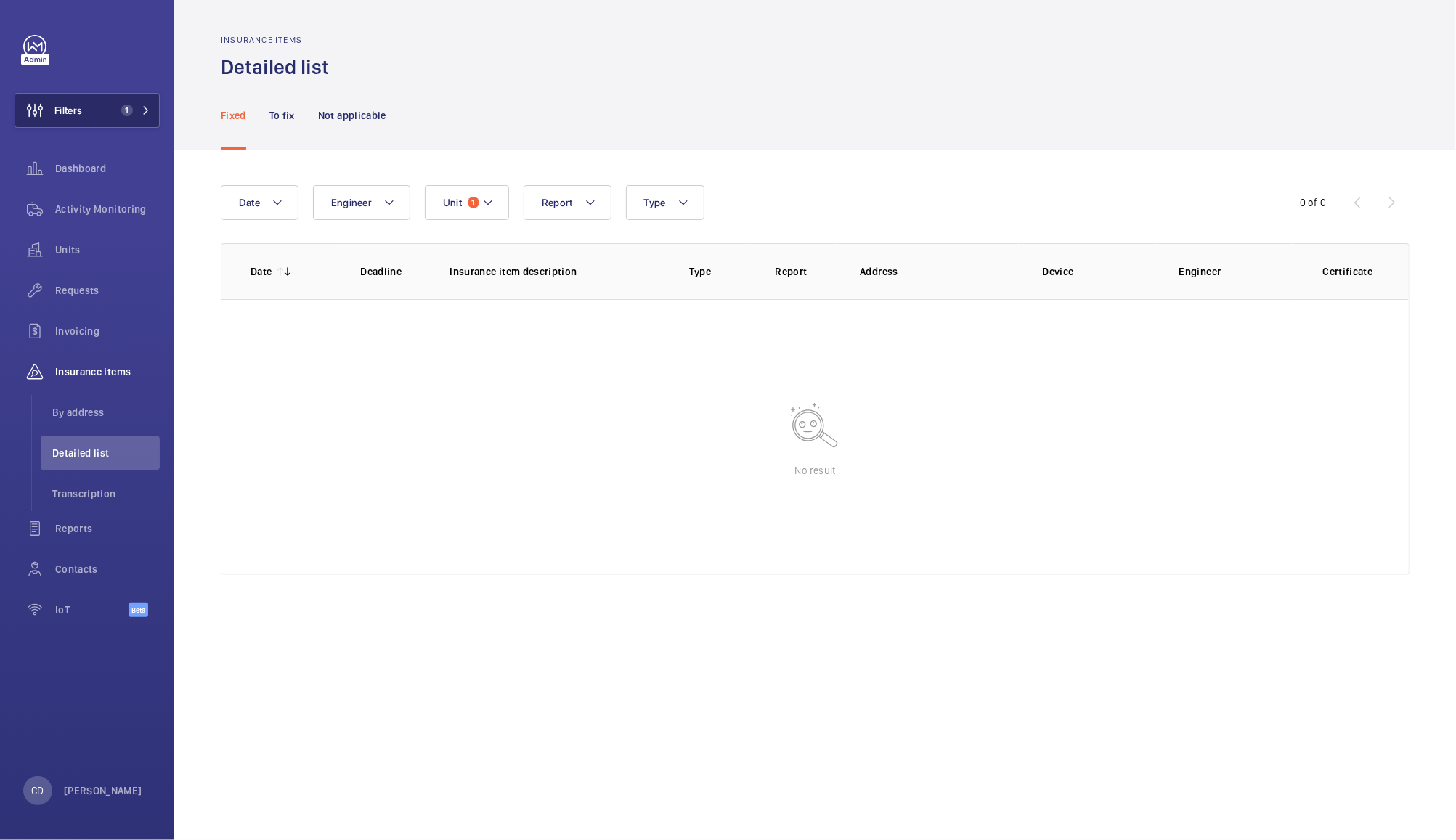
click at [116, 100] on button "Filters 1" at bounding box center [87, 110] width 145 height 35
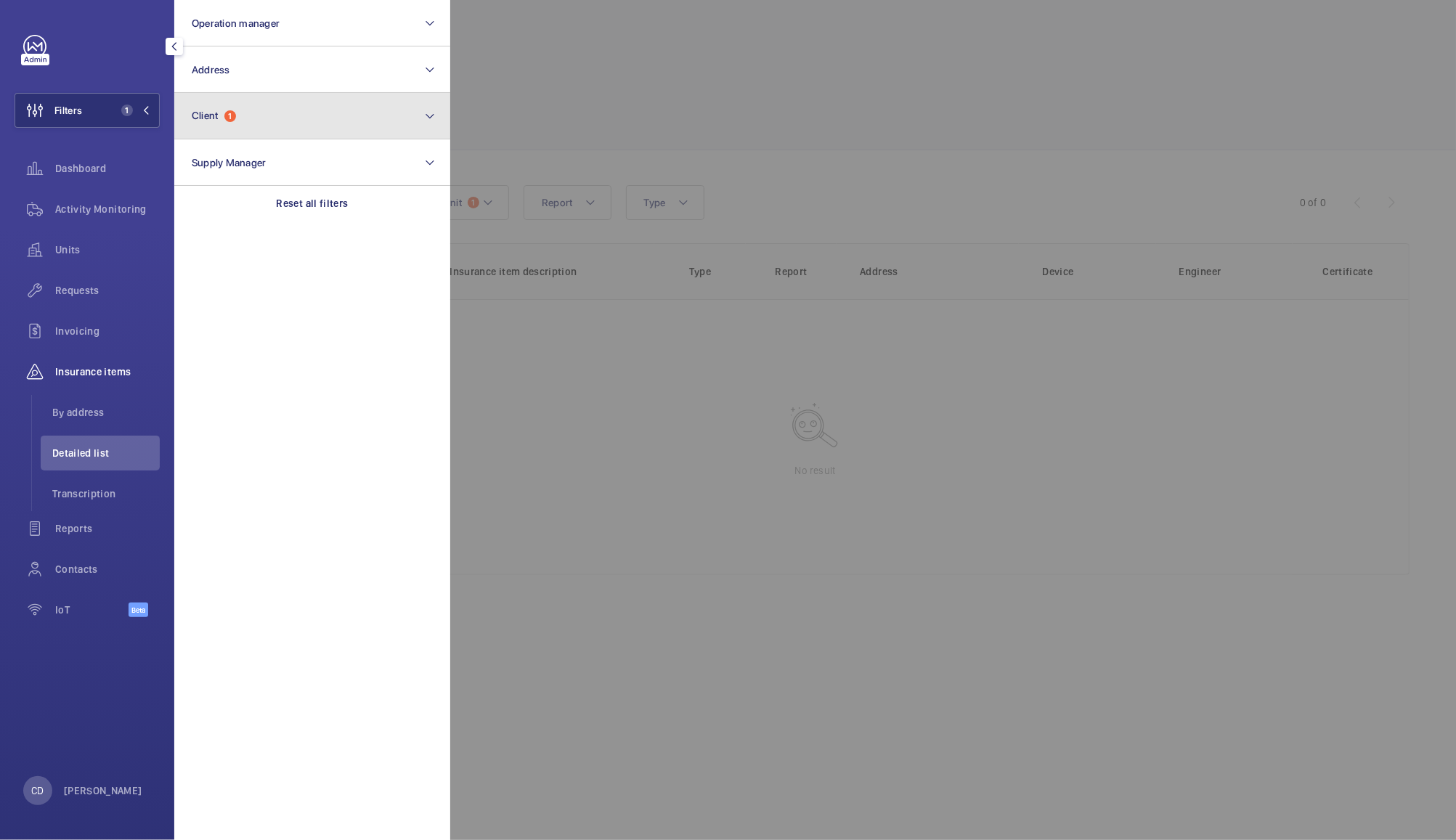
click at [279, 110] on button "Client 1" at bounding box center [312, 116] width 276 height 46
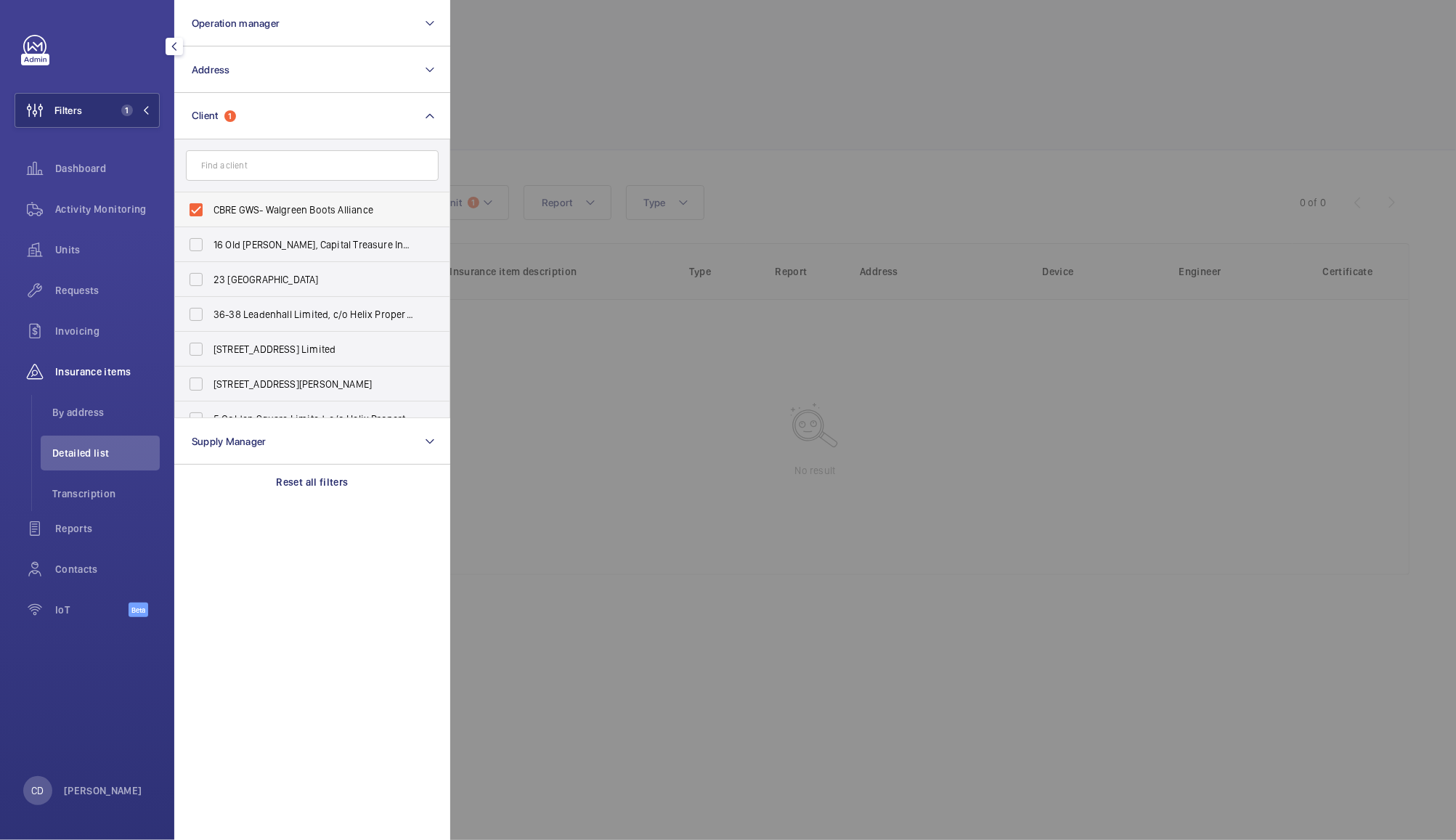
click at [340, 206] on span "CBRE GWS- Walgreen Boots Alliance" at bounding box center [313, 210] width 200 height 14
click at [211, 206] on input "CBRE GWS- Walgreen Boots Alliance" at bounding box center [196, 210] width 29 height 29
checkbox input "false"
click at [580, 87] on div at bounding box center [1178, 420] width 1456 height 840
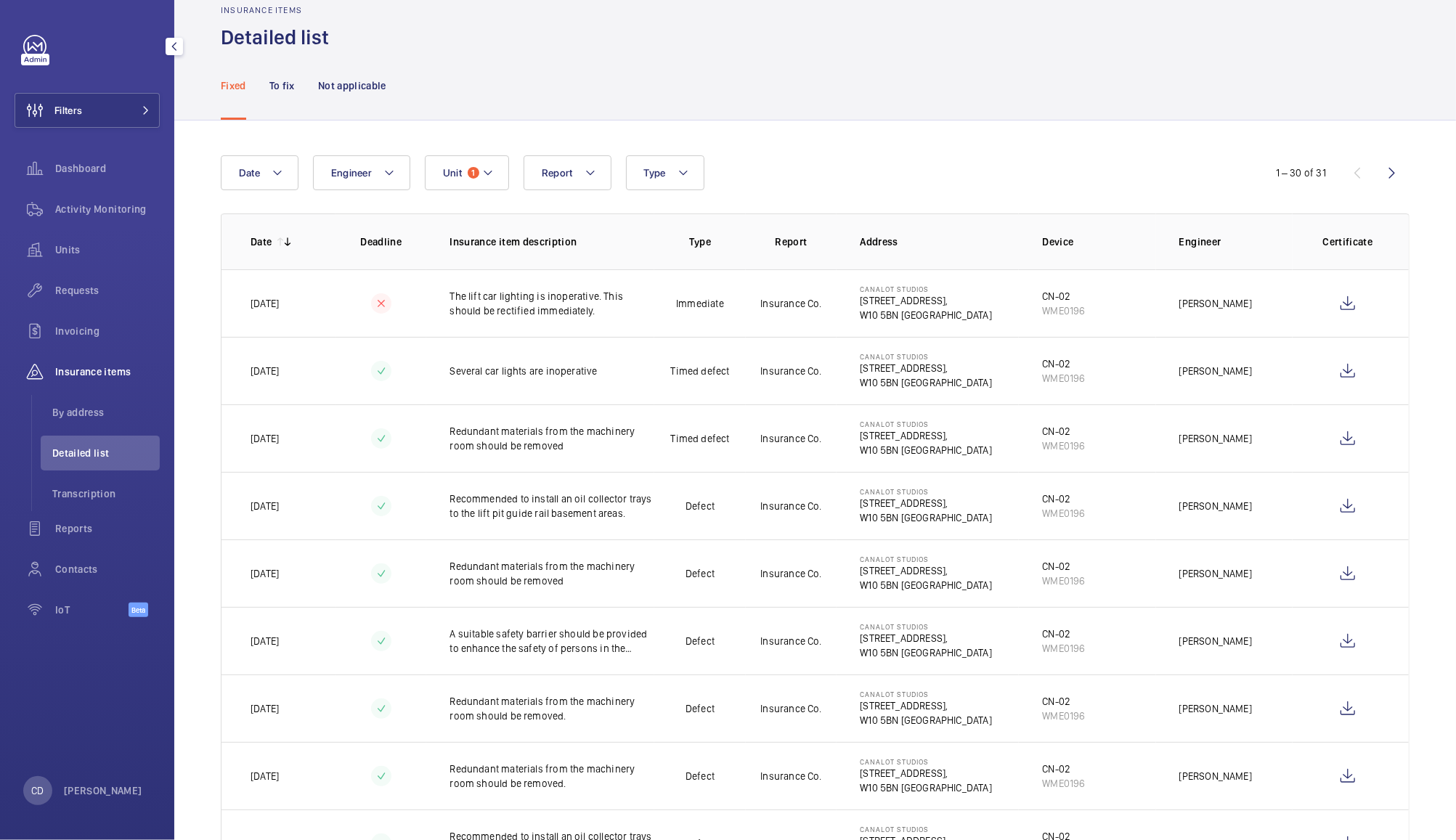
scroll to position [26, 0]
click at [291, 75] on div "To fix" at bounding box center [282, 89] width 26 height 69
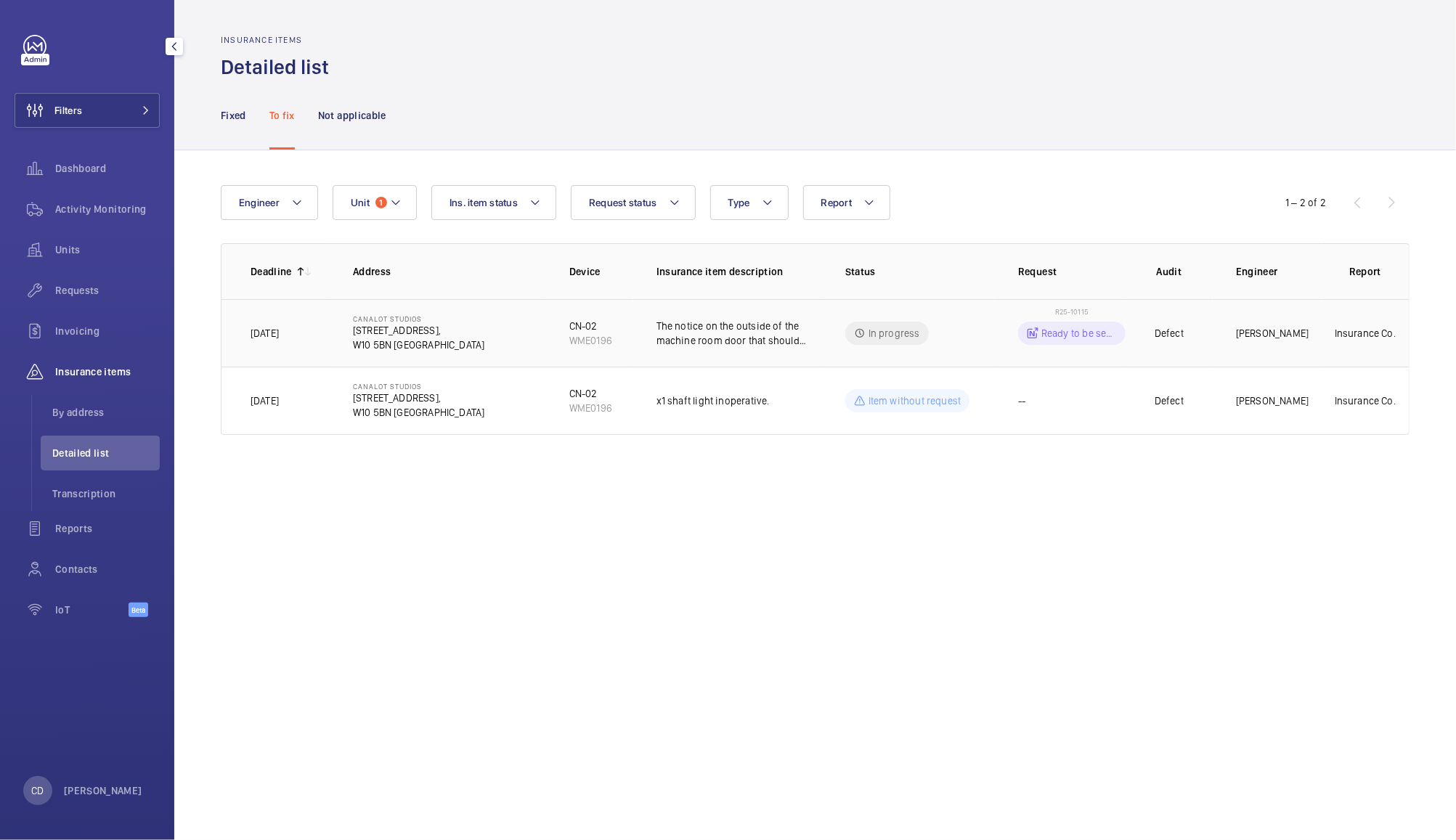
click at [764, 326] on p "The notice on the outside of the machine room door that should state "Danger, L…" at bounding box center [739, 333] width 165 height 29
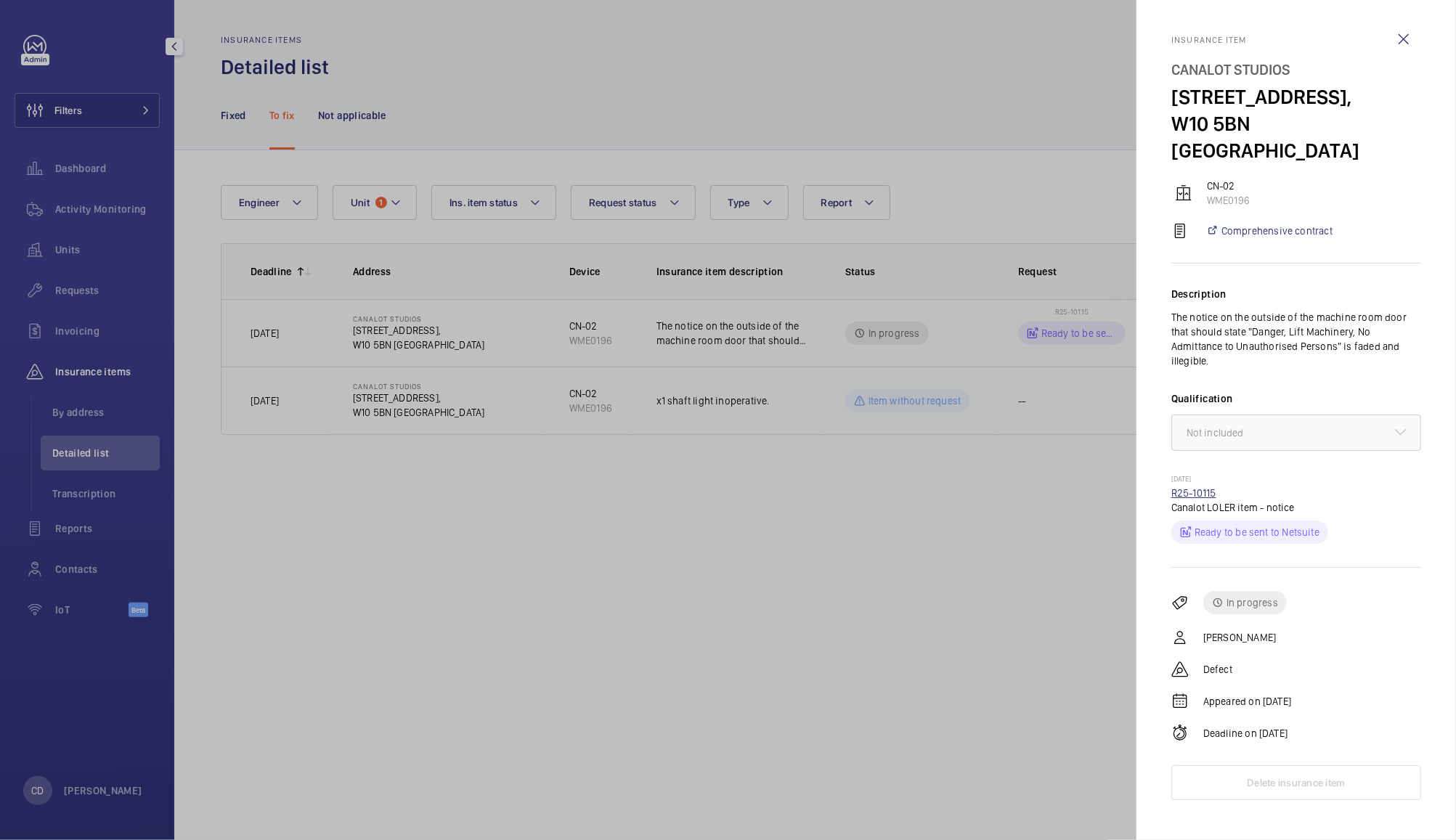
click at [1199, 487] on link "R25-10115" at bounding box center [1194, 493] width 45 height 12
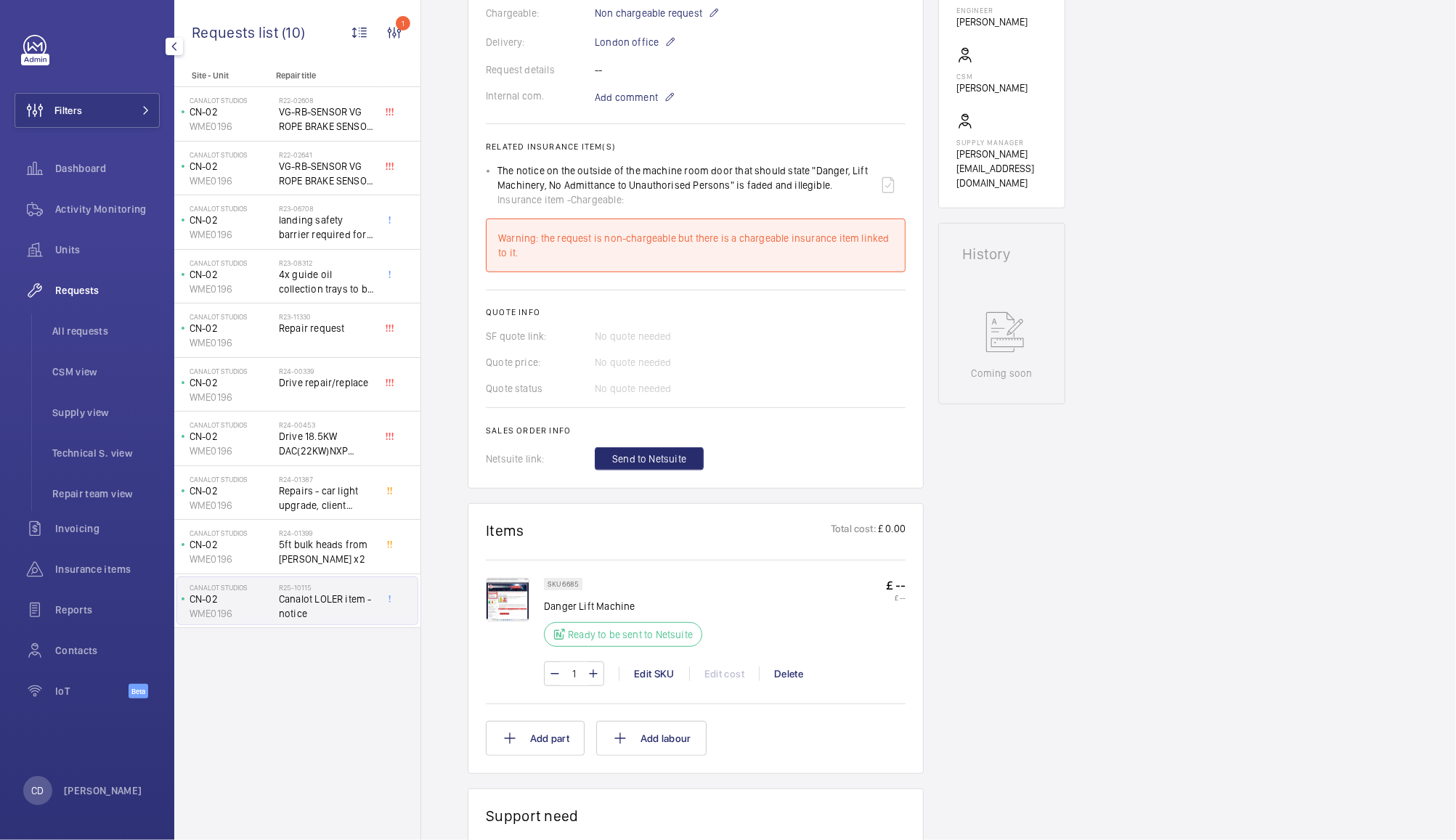
scroll to position [448, 0]
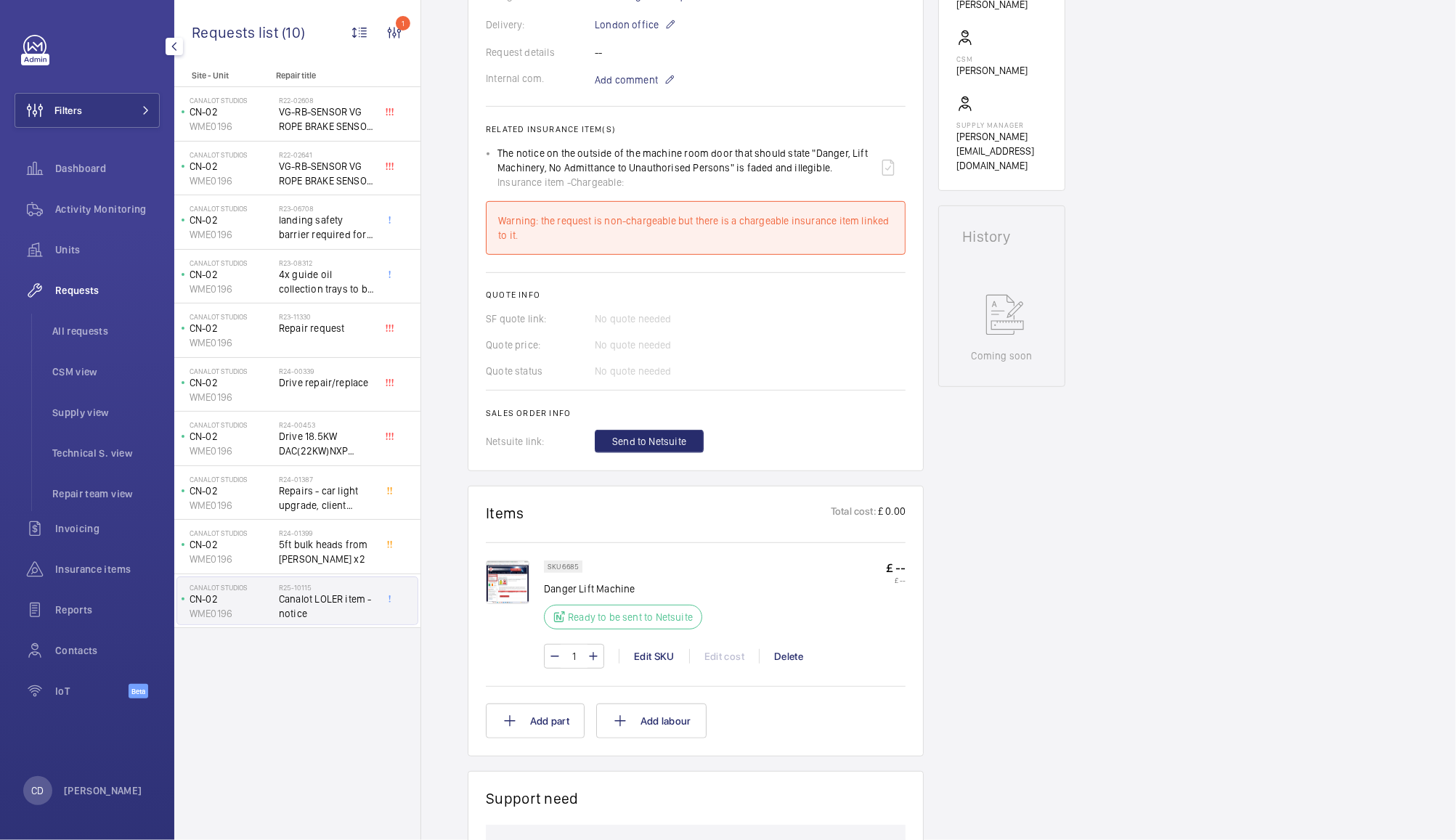
click at [502, 580] on img at bounding box center [507, 582] width 44 height 44
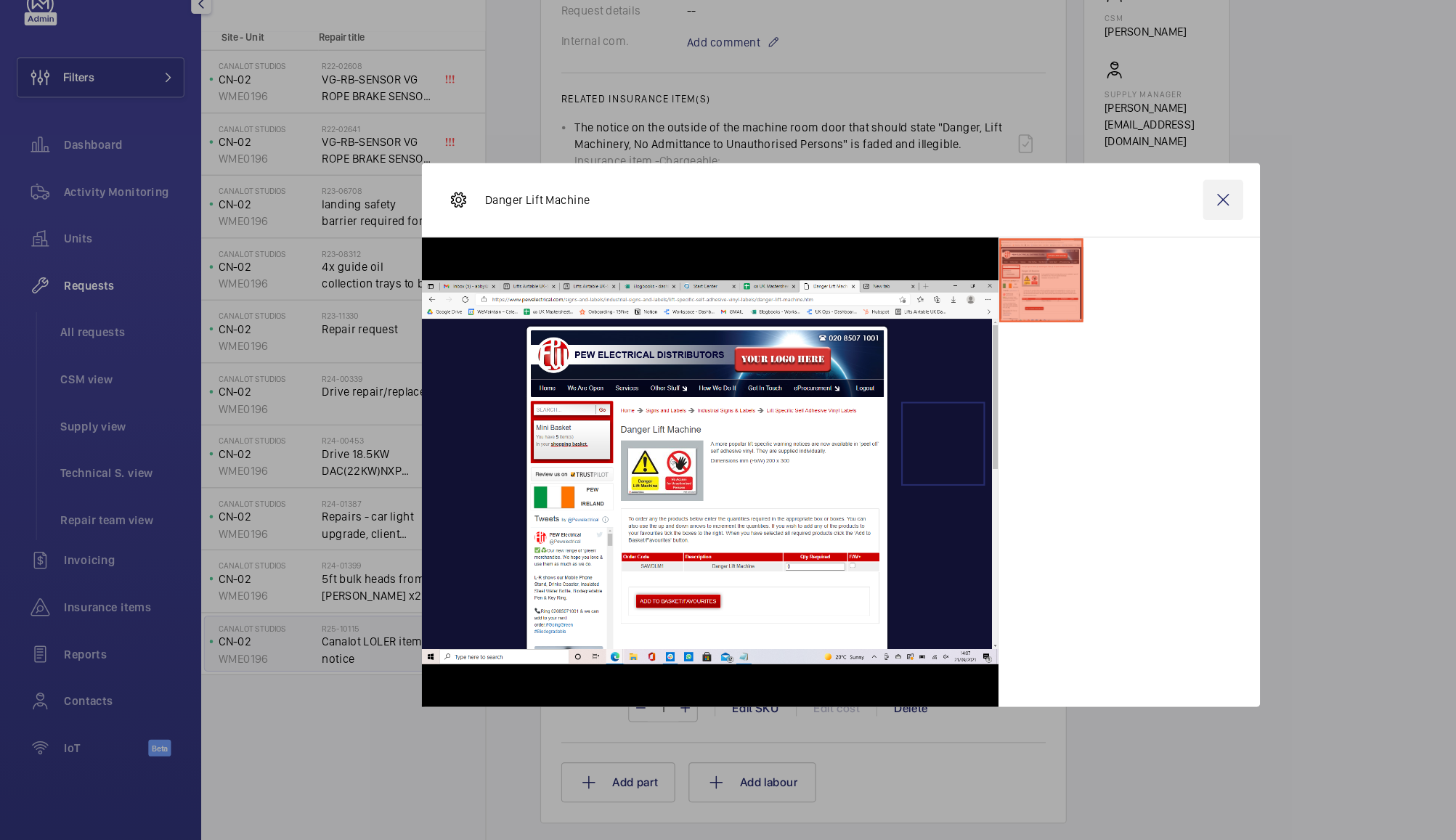
click at [1059, 216] on wm-front-icon-button at bounding box center [1060, 216] width 35 height 35
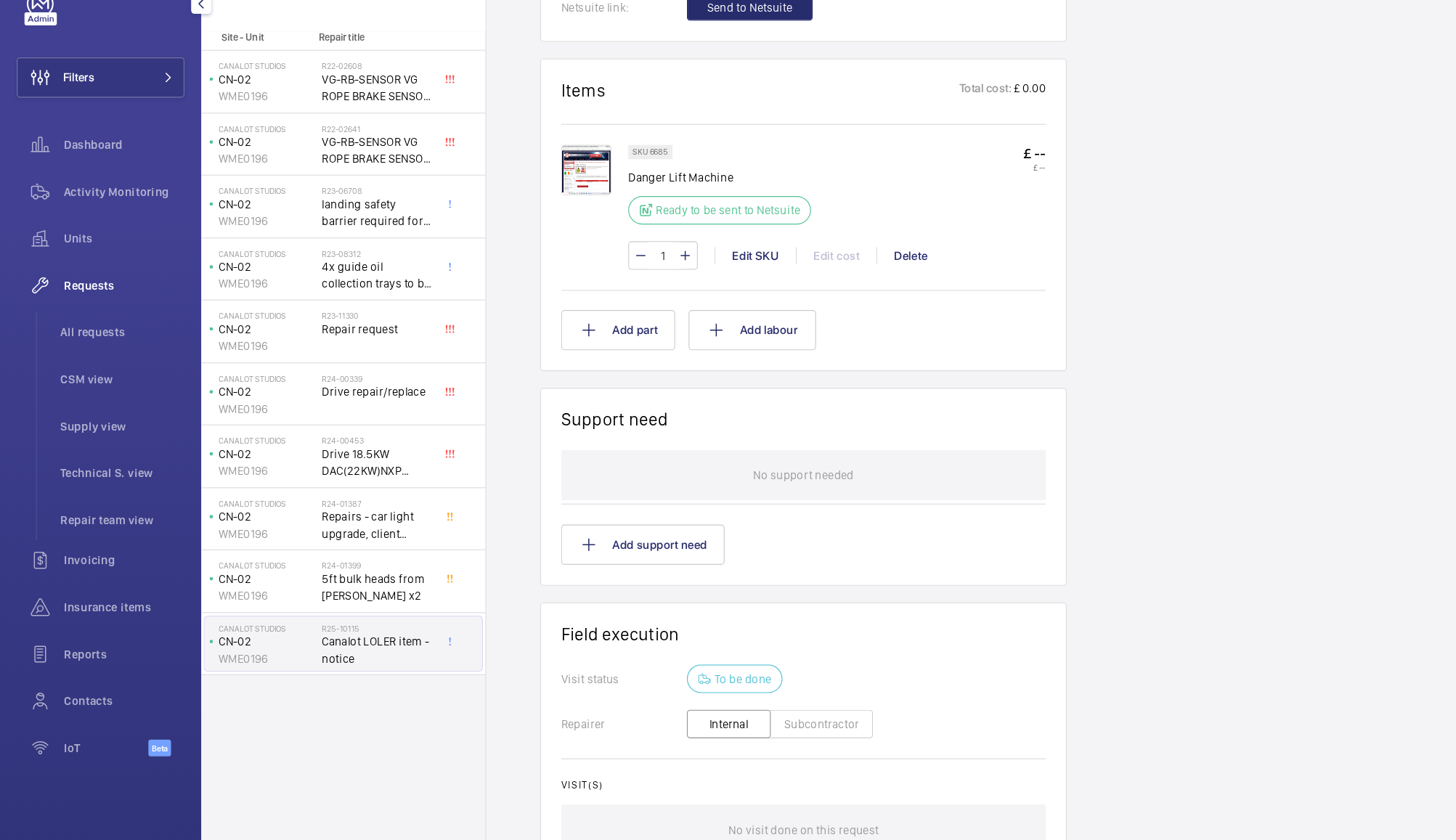
scroll to position [949, 0]
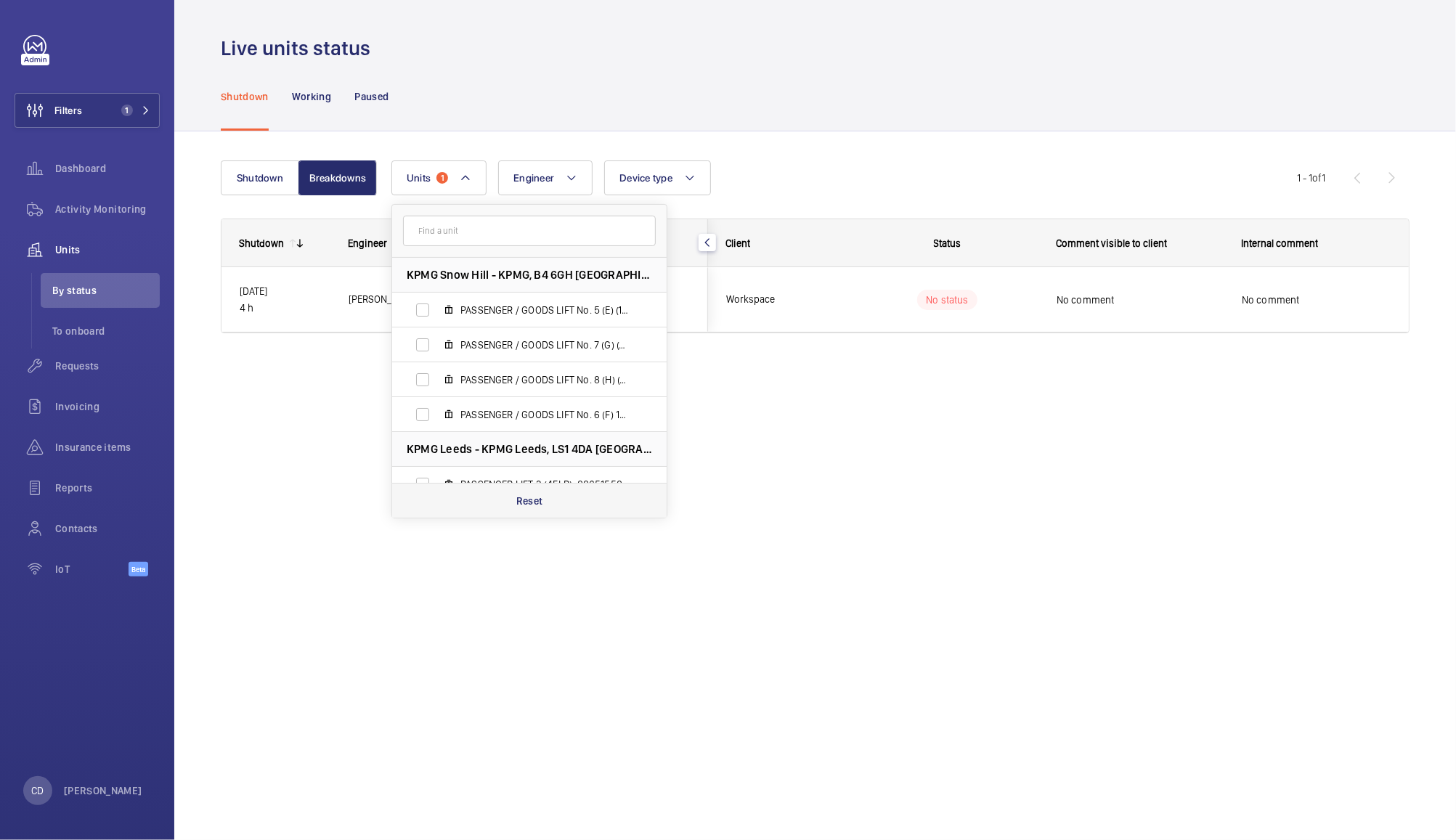
click at [542, 516] on div "Reset" at bounding box center [530, 501] width 275 height 35
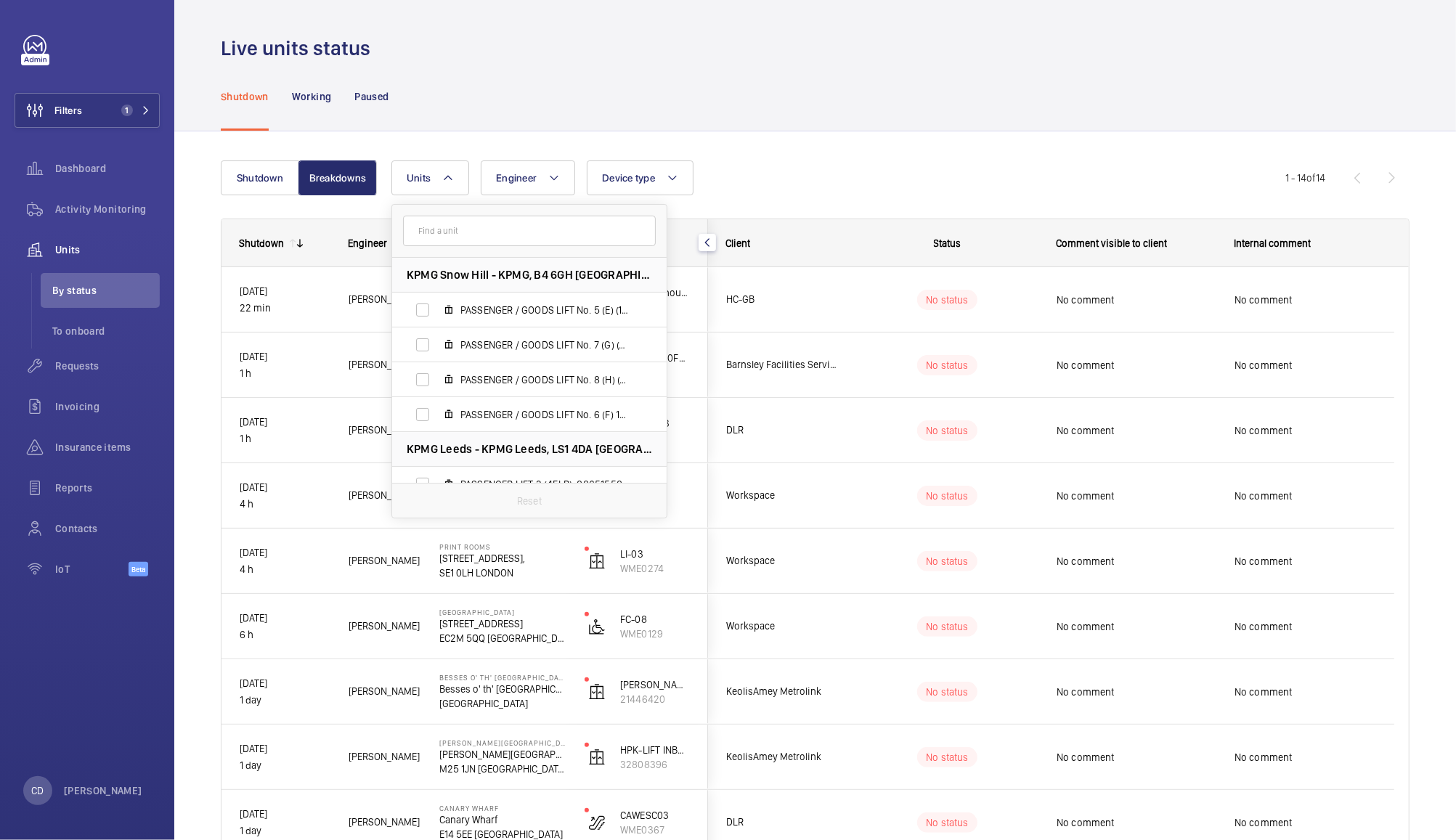
click at [869, 70] on div "Shutdown Working Paused" at bounding box center [815, 96] width 1189 height 69
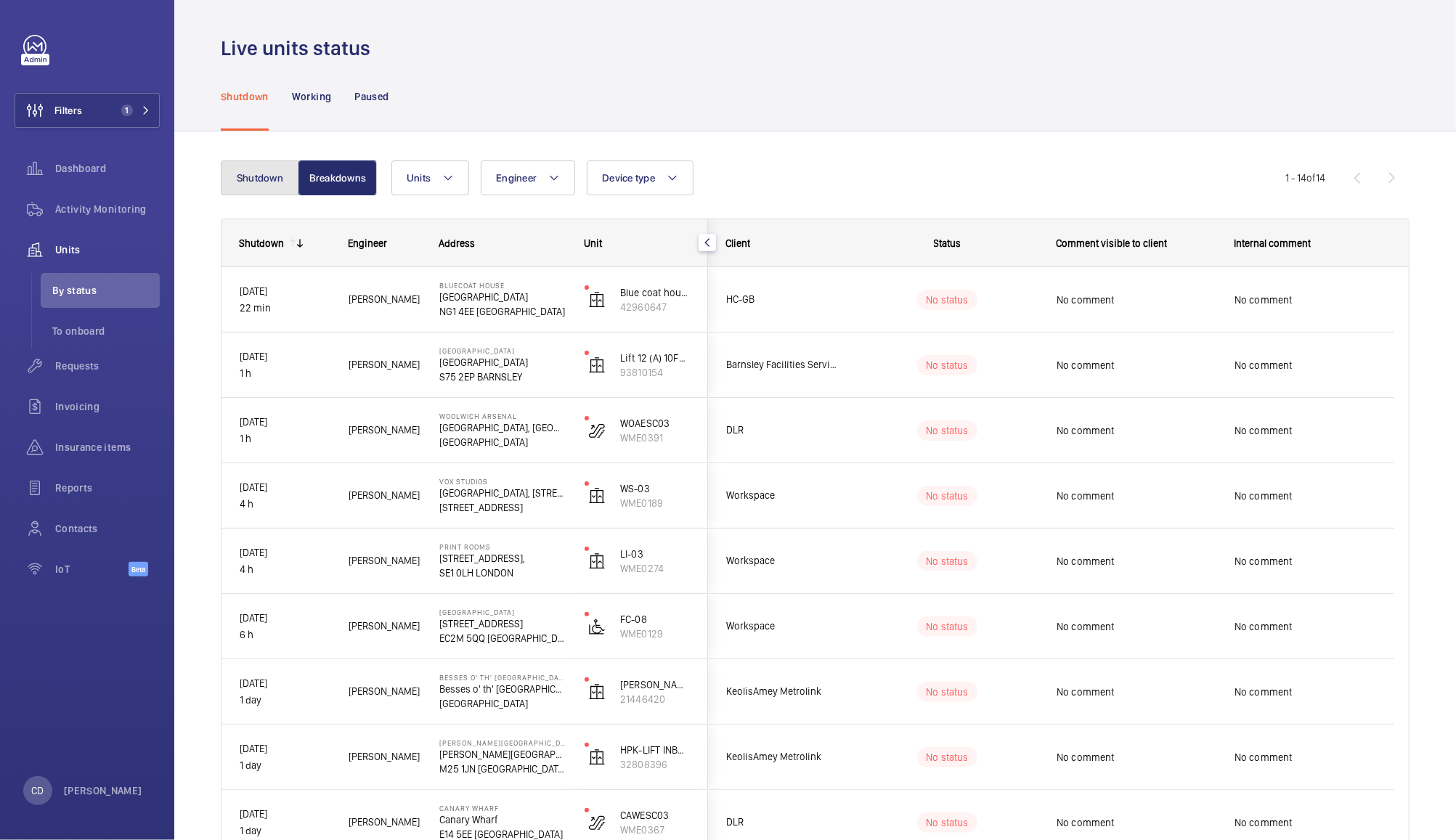
click at [246, 172] on button "Shutdown" at bounding box center [260, 178] width 78 height 35
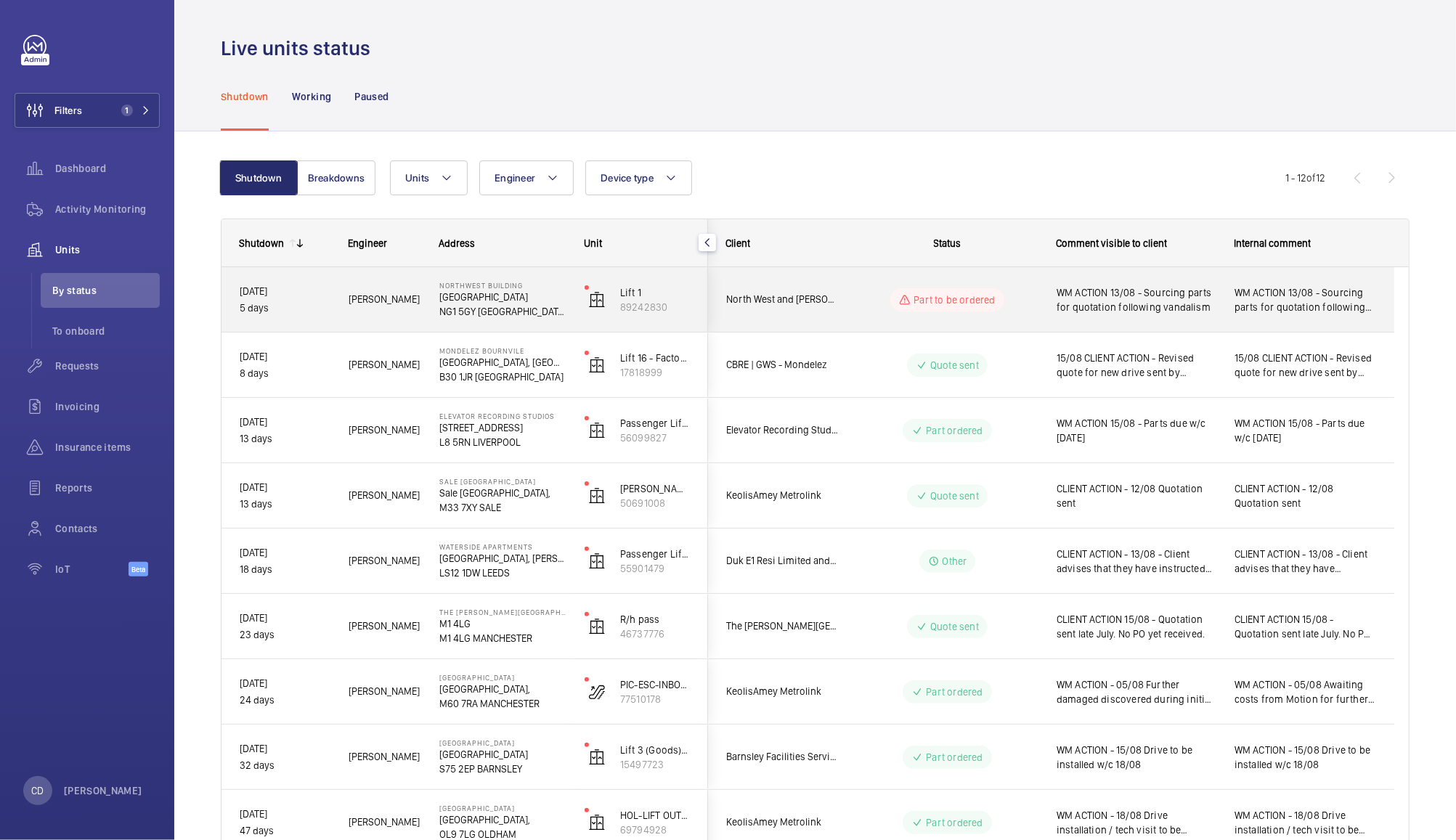
click at [1030, 302] on wm-front-pills-cell "Part to be ordered" at bounding box center [947, 299] width 181 height 23
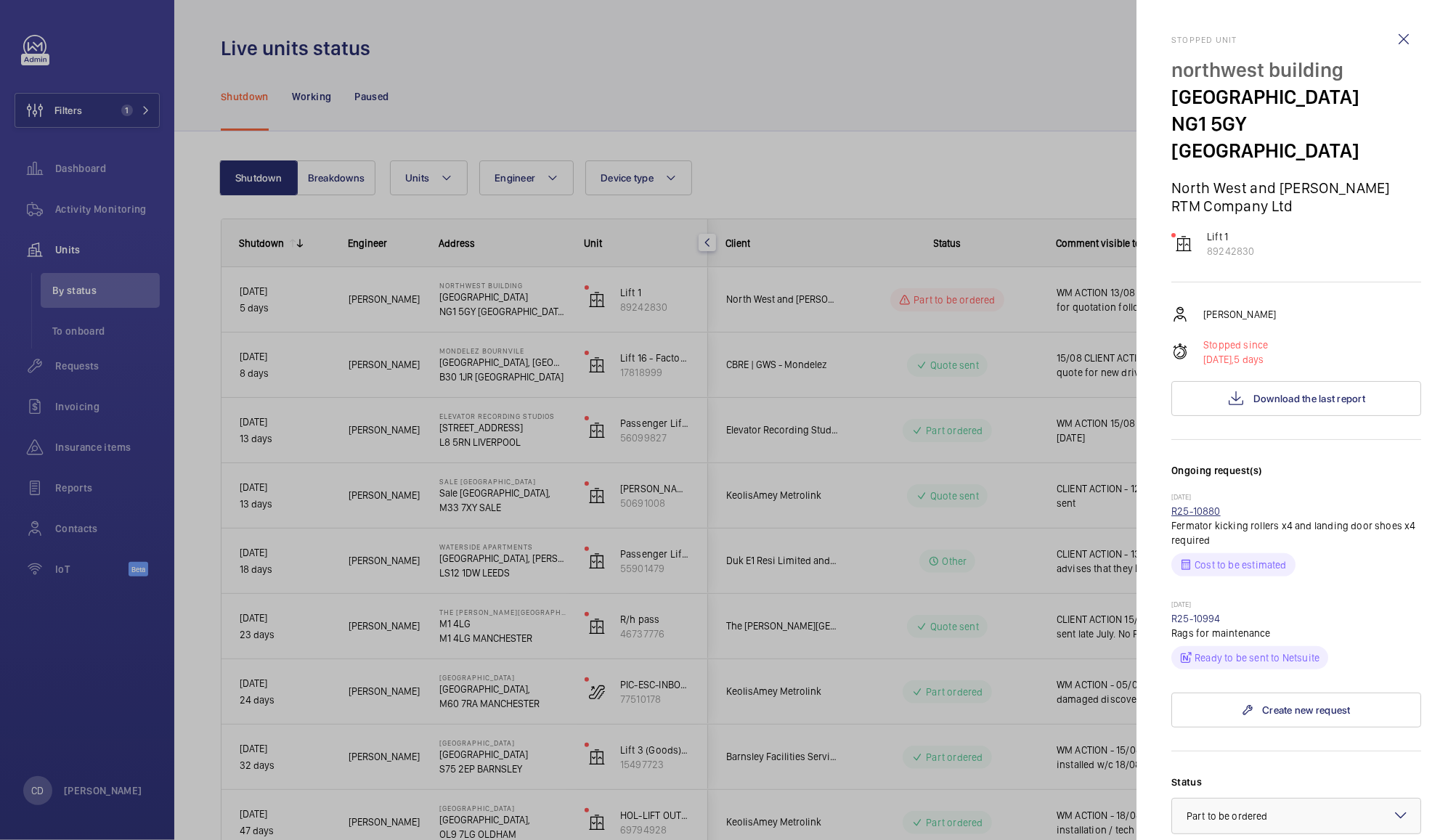
click at [1206, 505] on link "R25-10880" at bounding box center [1196, 511] width 50 height 12
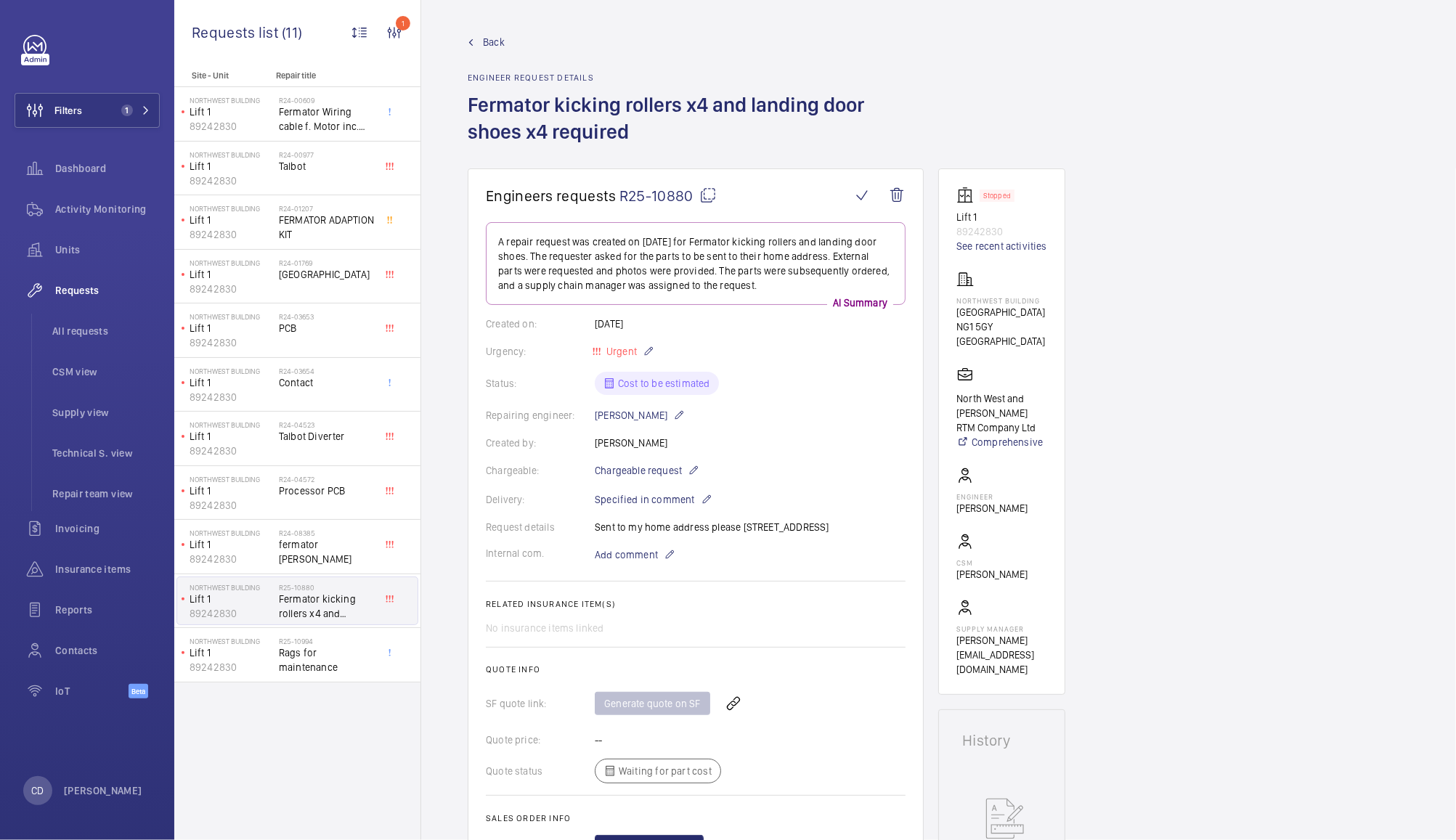
click at [711, 195] on mat-icon at bounding box center [708, 196] width 18 height 18
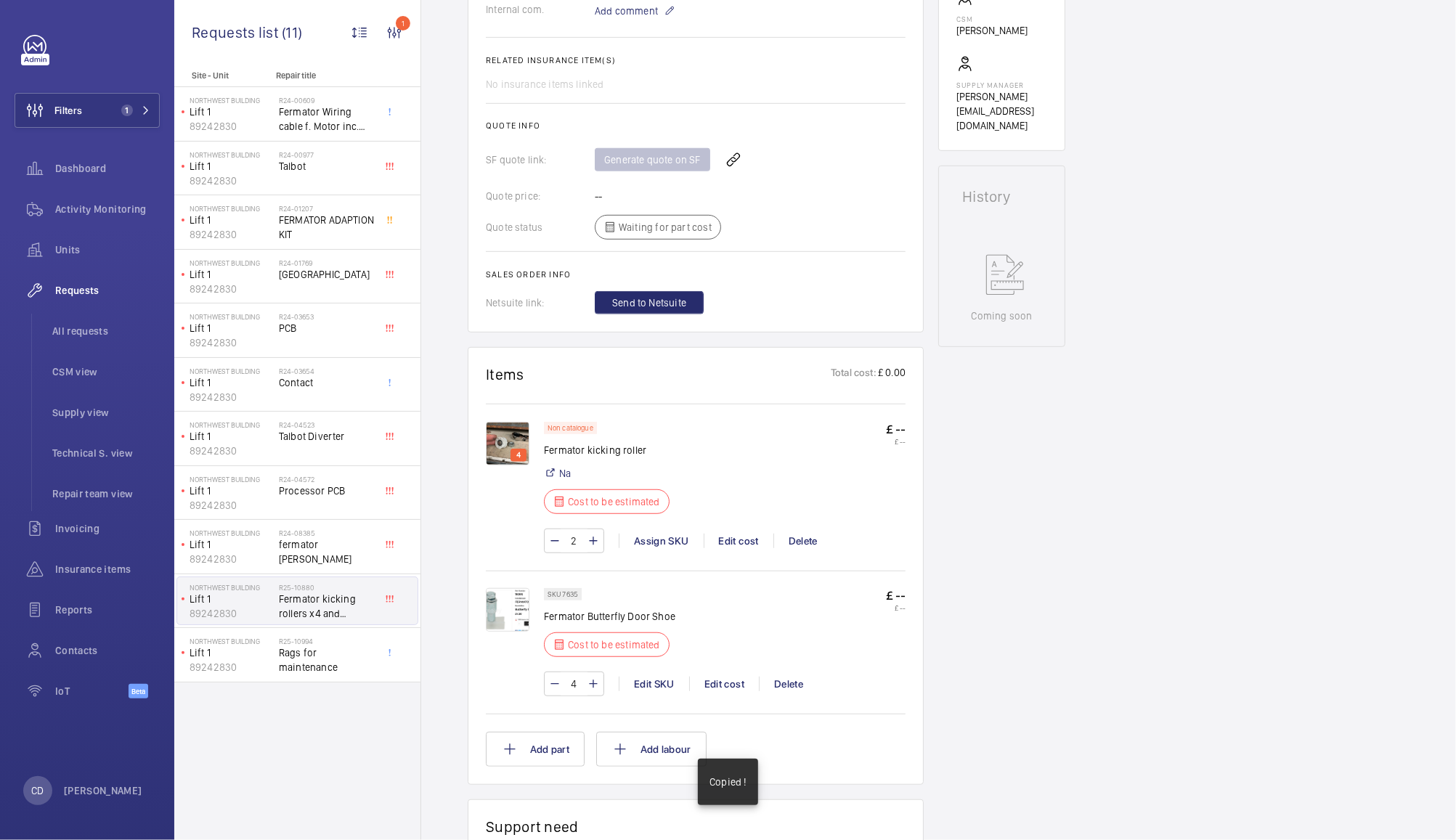
scroll to position [552, 0]
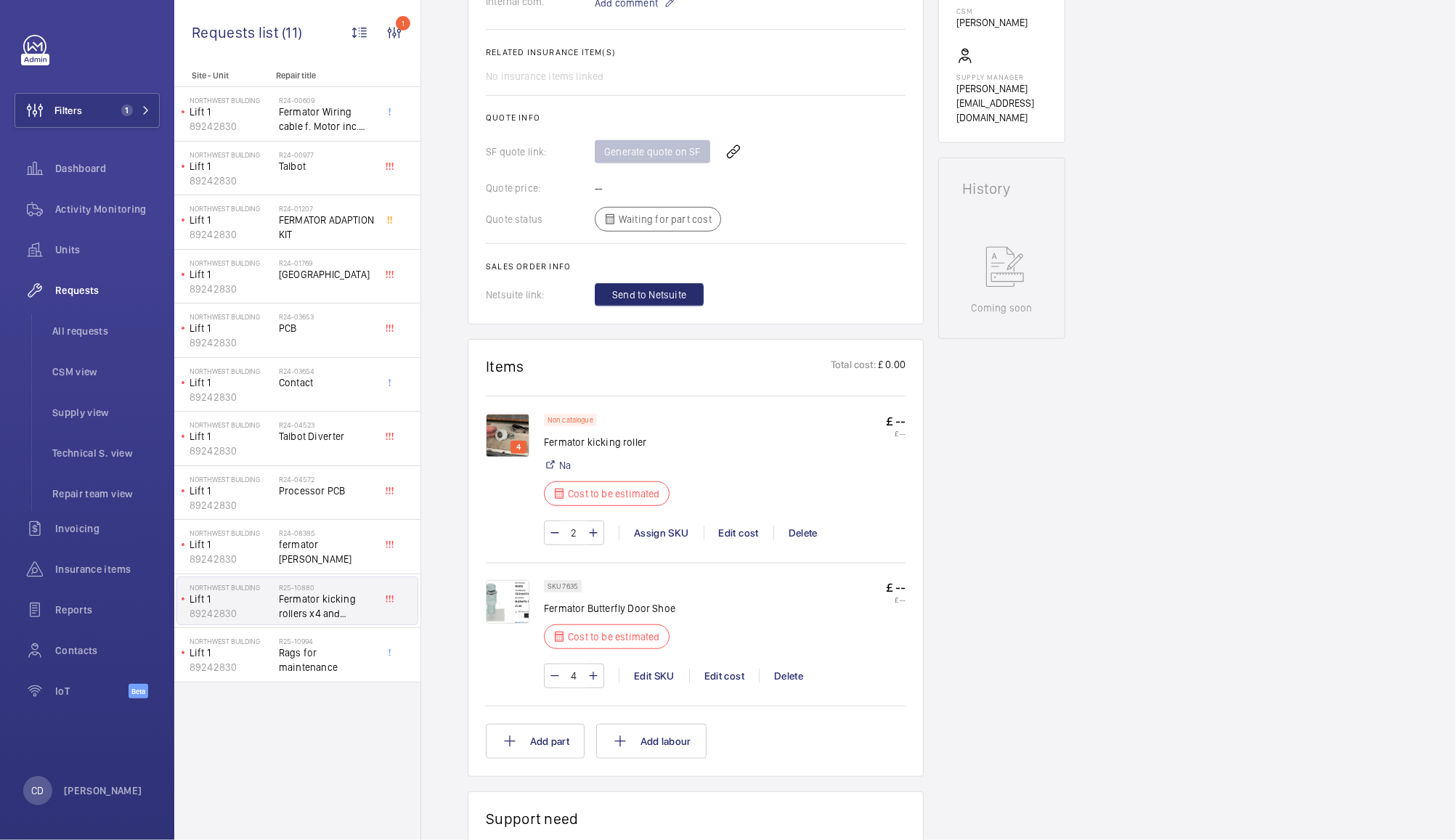
click at [494, 615] on img at bounding box center [507, 602] width 44 height 44
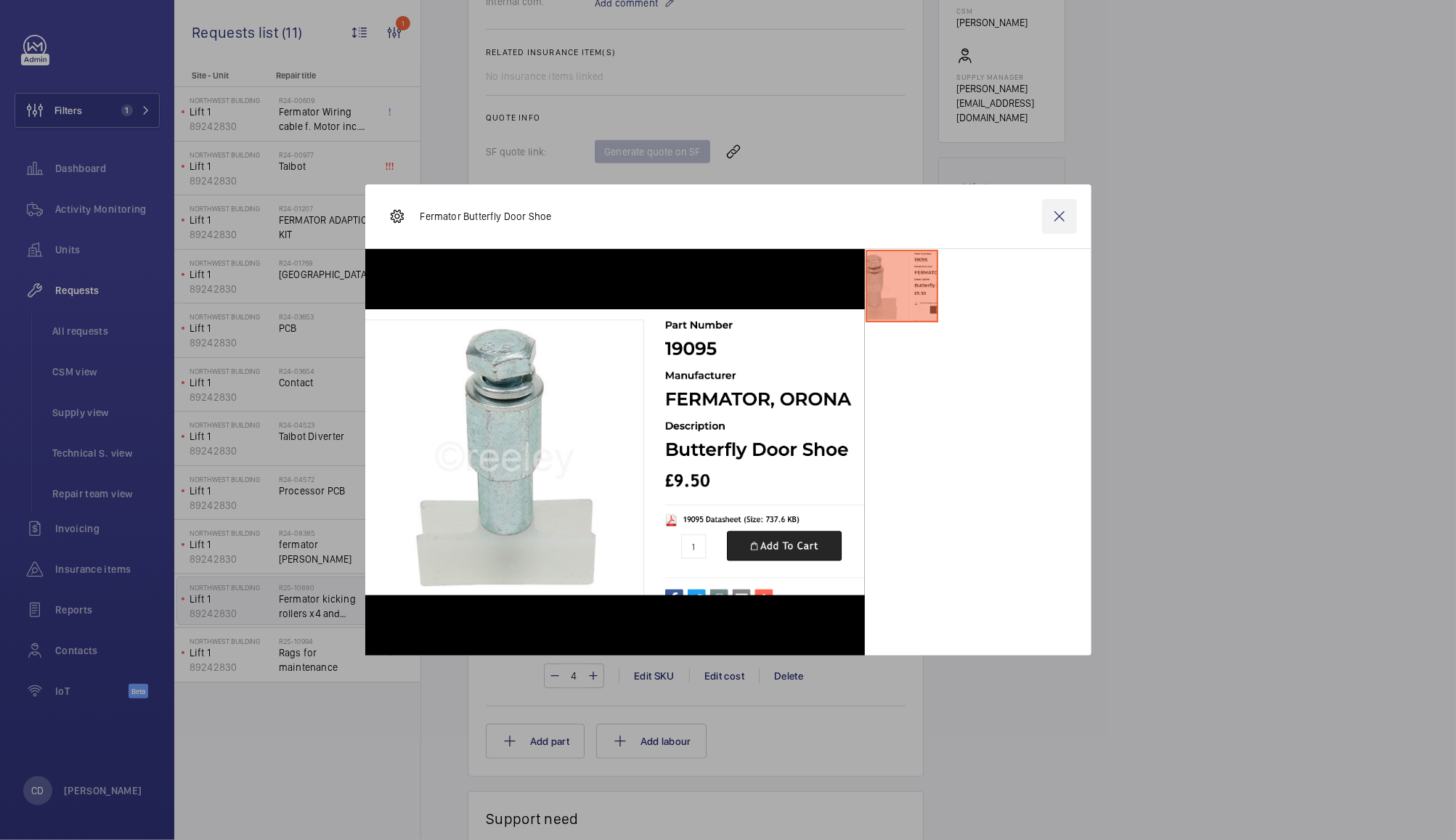
click at [1058, 217] on wm-front-icon-button at bounding box center [1060, 216] width 35 height 35
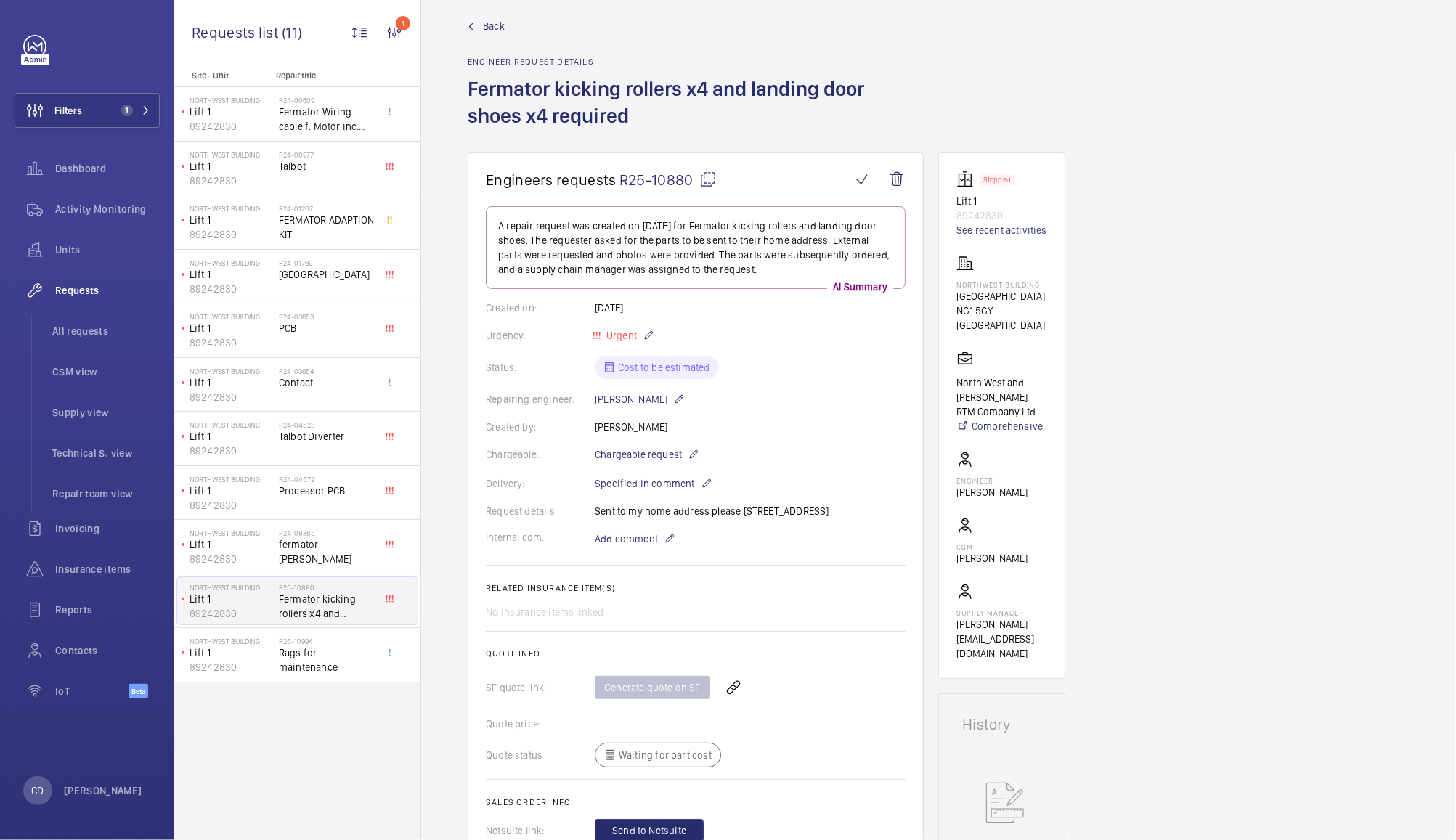
scroll to position [11, 0]
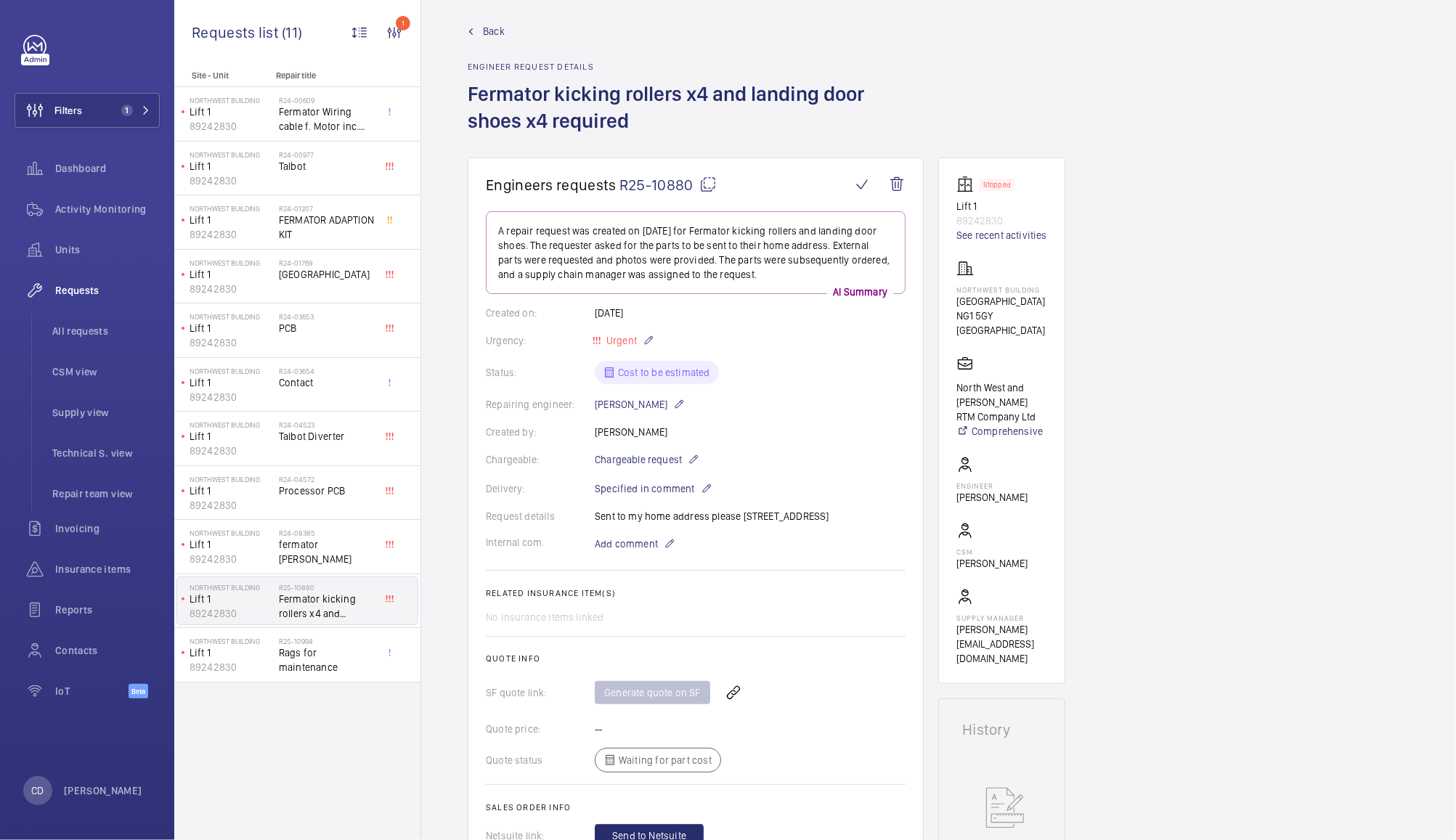
click at [707, 180] on mat-icon at bounding box center [708, 184] width 18 height 18
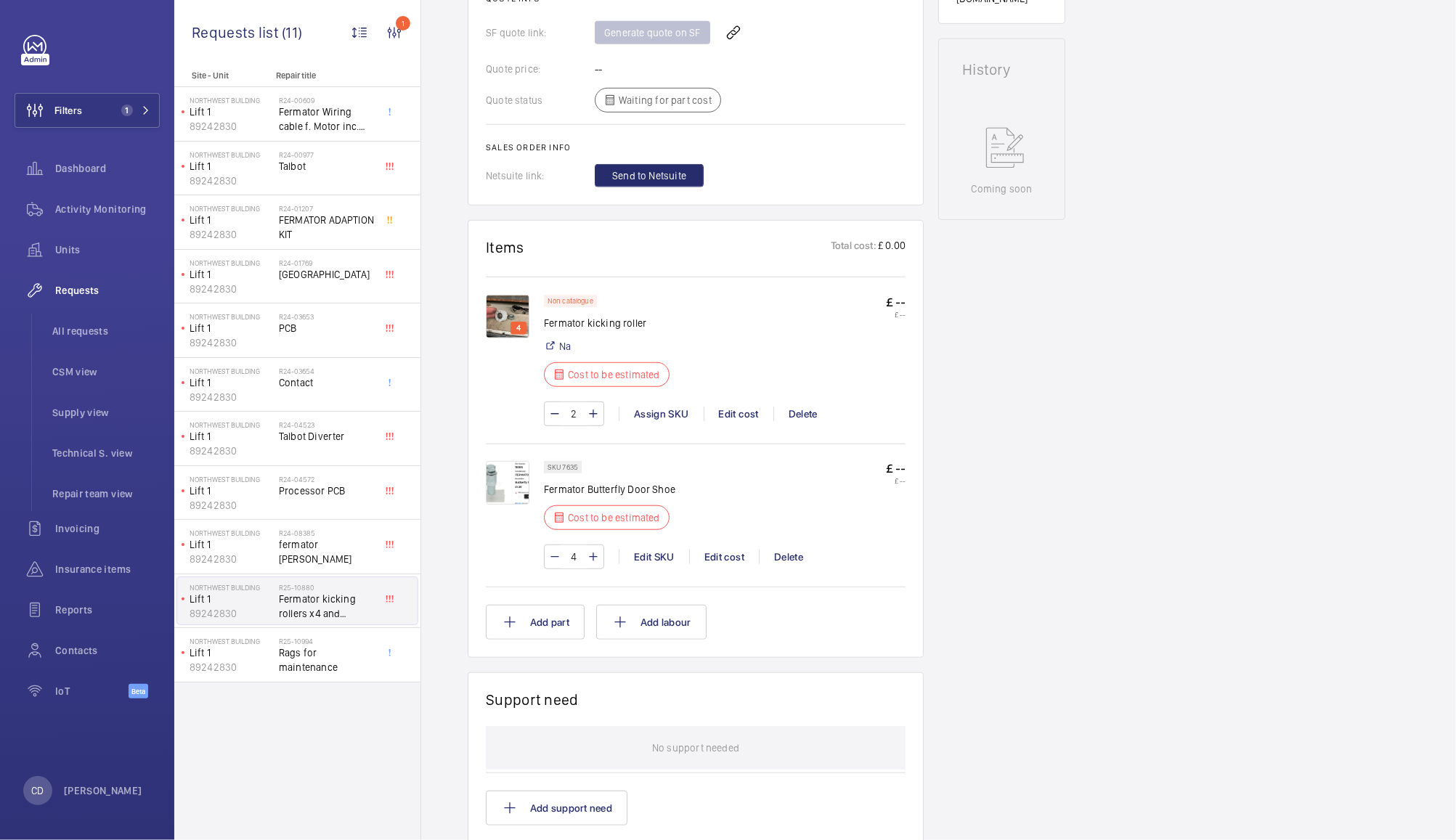
scroll to position [672, 0]
click at [71, 336] on span "All requests" at bounding box center [105, 331] width 108 height 14
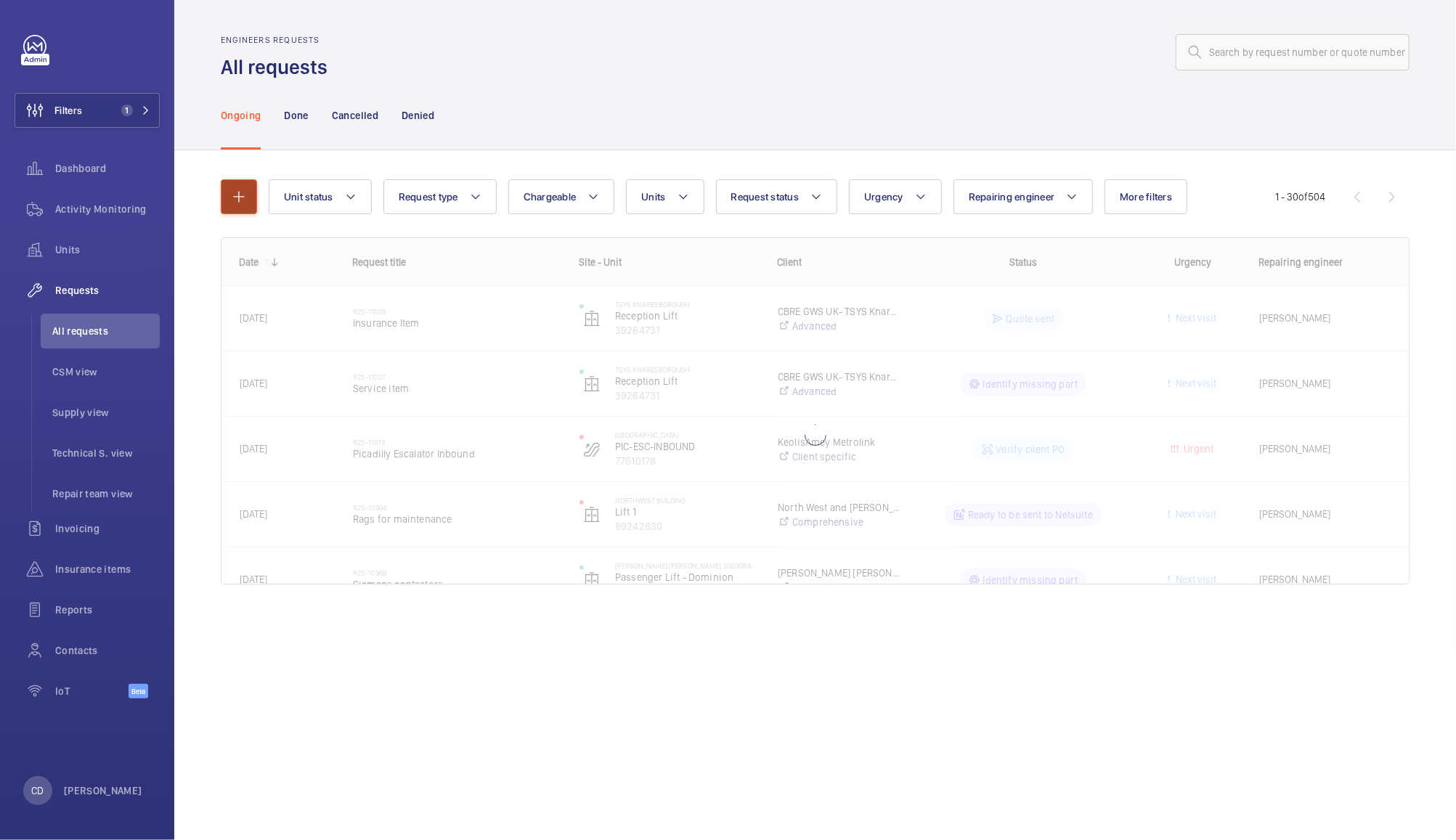
click at [234, 196] on mat-icon "button" at bounding box center [239, 197] width 18 height 18
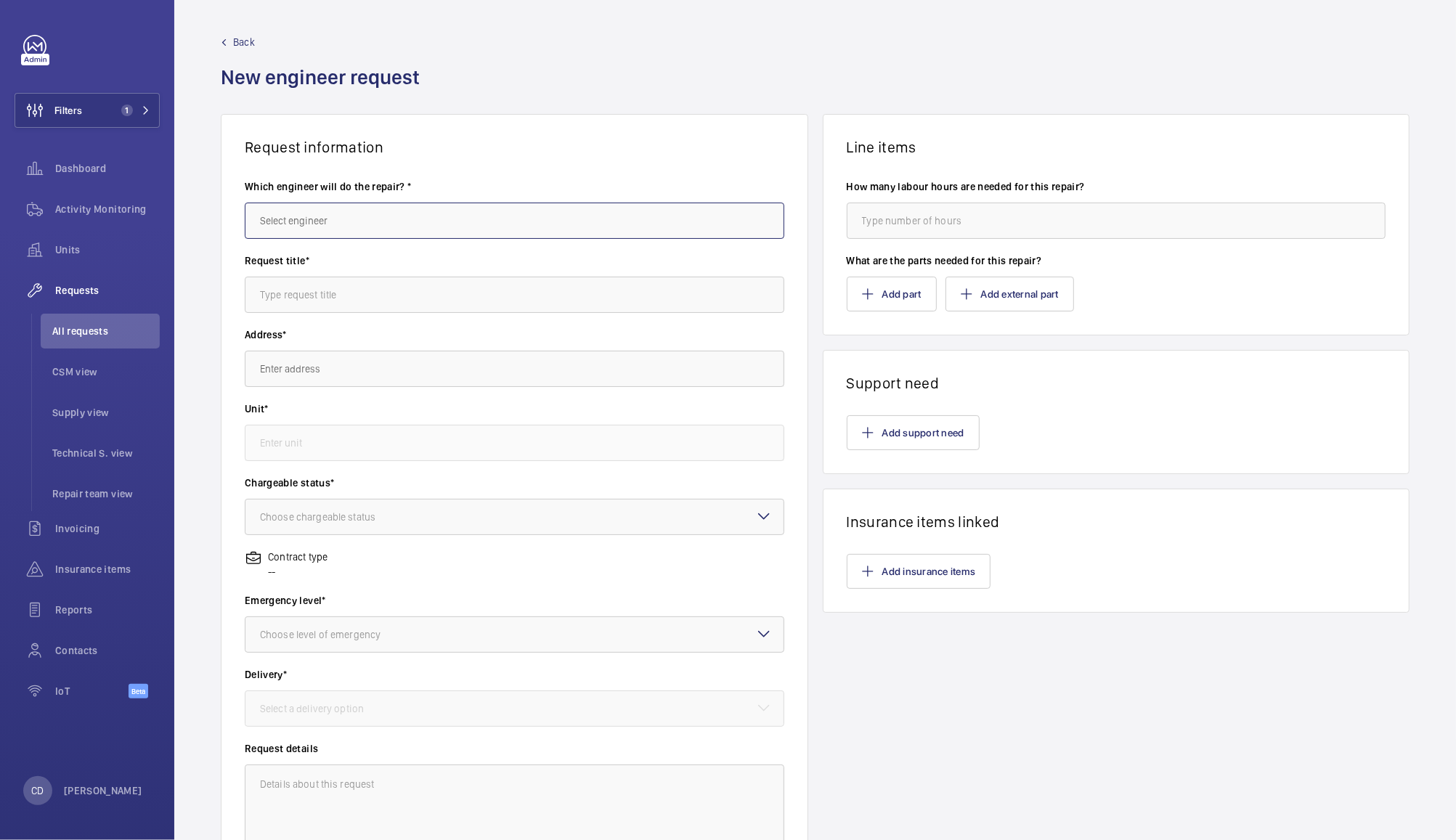
click at [557, 224] on input "text" at bounding box center [514, 220] width 540 height 36
click at [585, 290] on mat-option "[PERSON_NAME]" at bounding box center [510, 300] width 531 height 35
type input "[PERSON_NAME]"
click at [669, 289] on input "text" at bounding box center [514, 294] width 540 height 36
type input "Alarm Push"
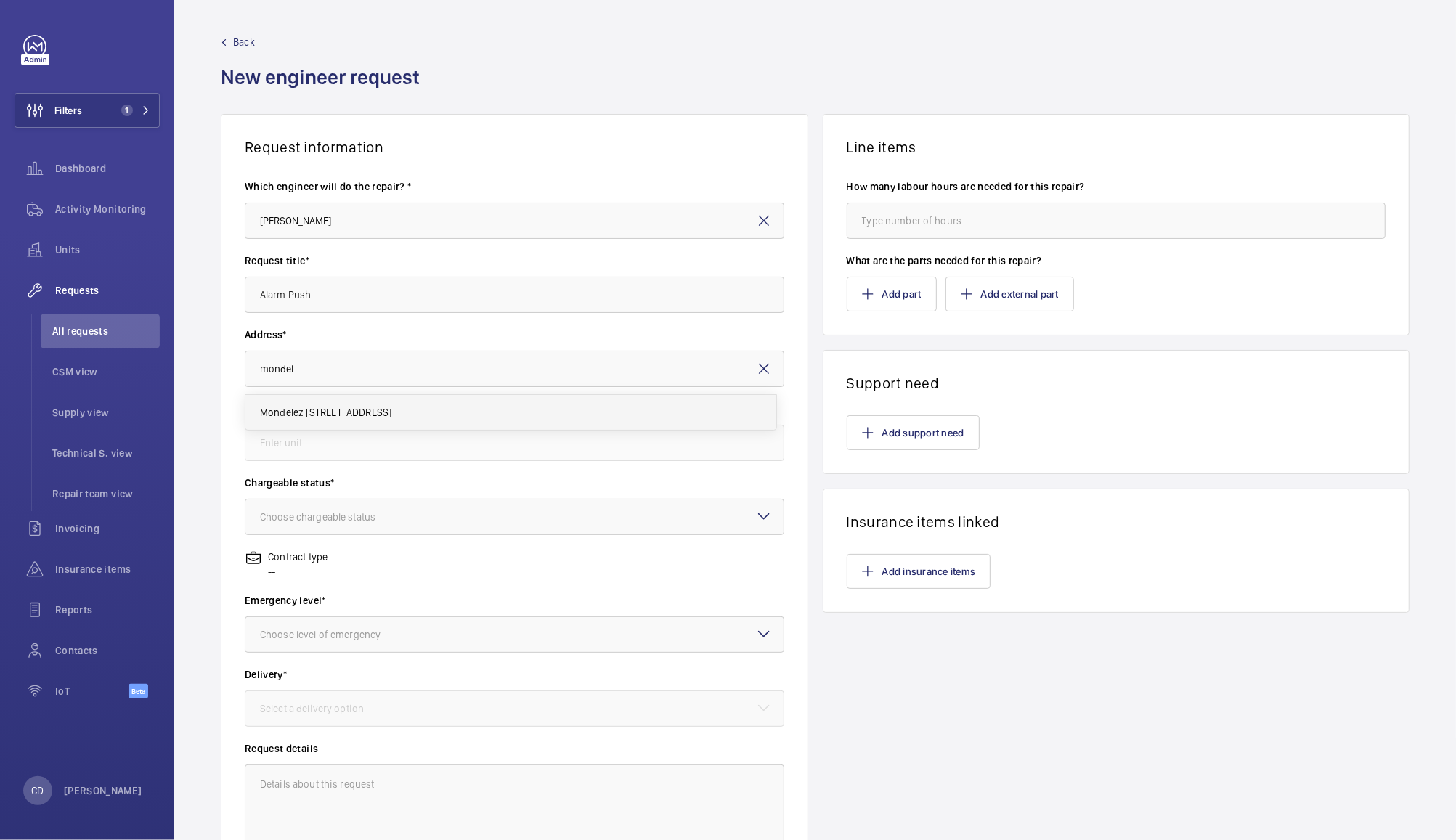
click at [392, 405] on span "Mondelez [STREET_ADDRESS]" at bounding box center [327, 412] width 133 height 14
type input "Mondelez [STREET_ADDRESS]"
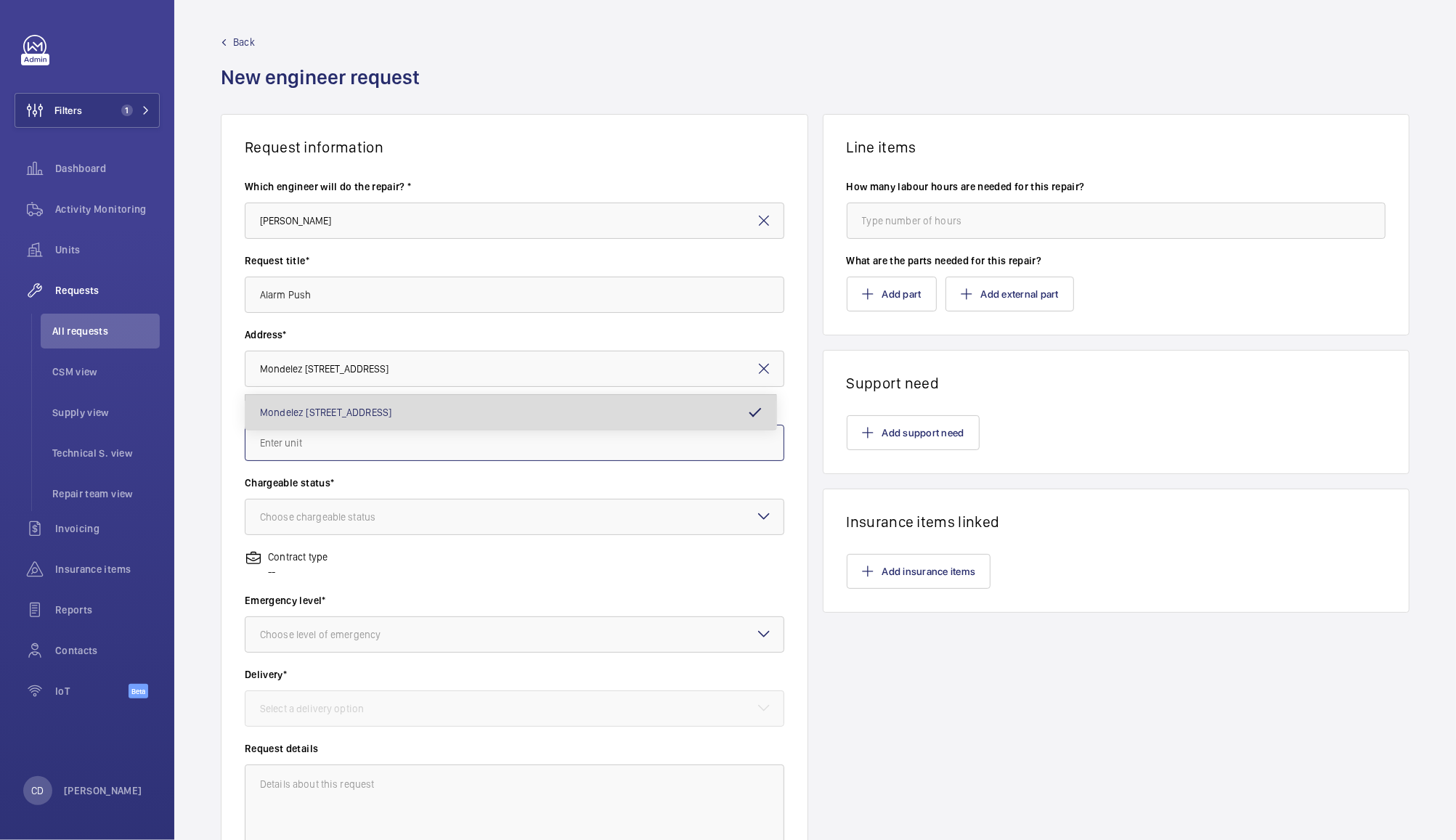
click at [416, 438] on input "text" at bounding box center [514, 442] width 540 height 36
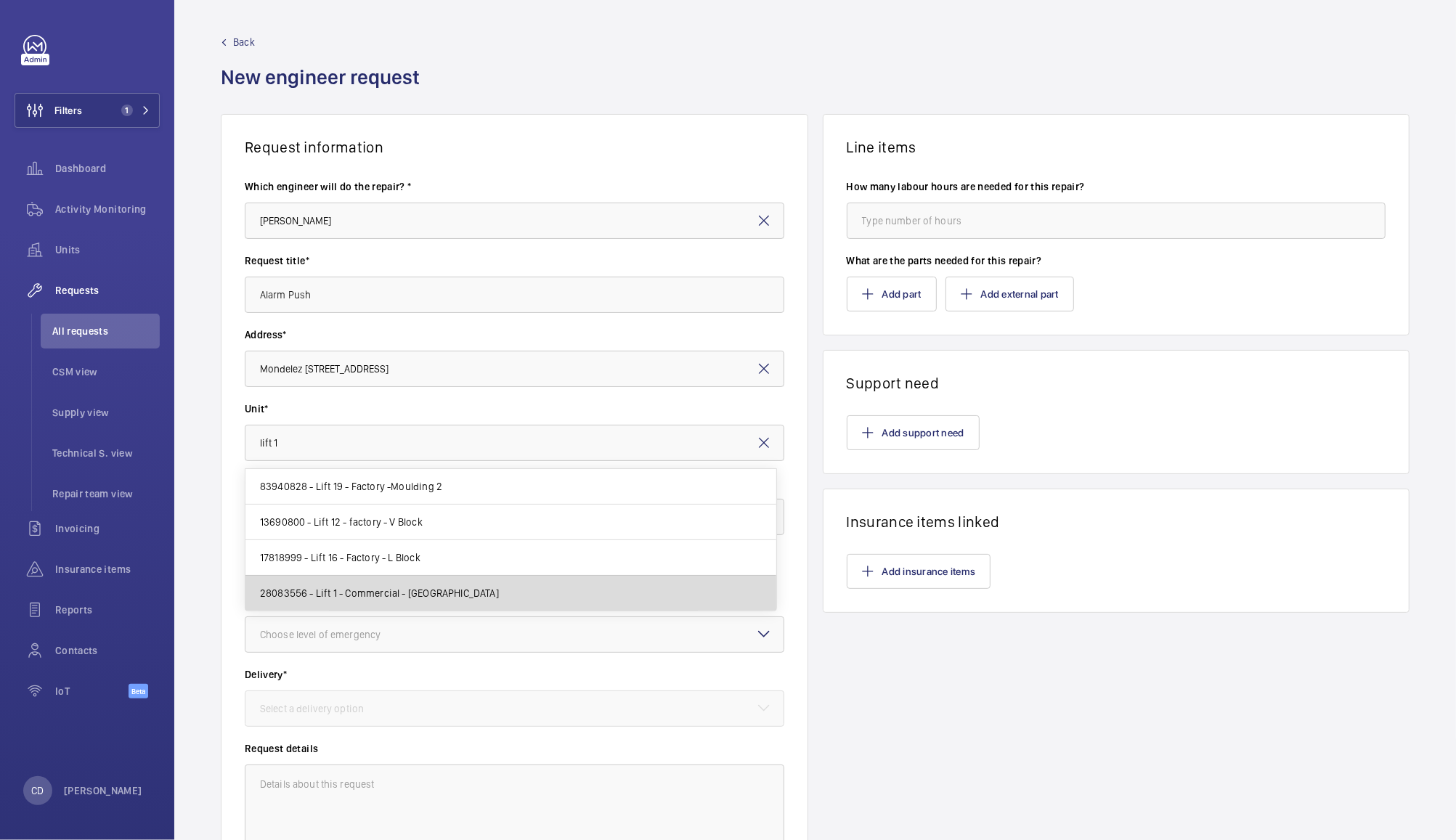
click at [460, 596] on span "28083556 - Lift 1 - Commercial - [GEOGRAPHIC_DATA]" at bounding box center [379, 593] width 239 height 14
type input "28083556 - Lift 1 - Commercial - [GEOGRAPHIC_DATA]"
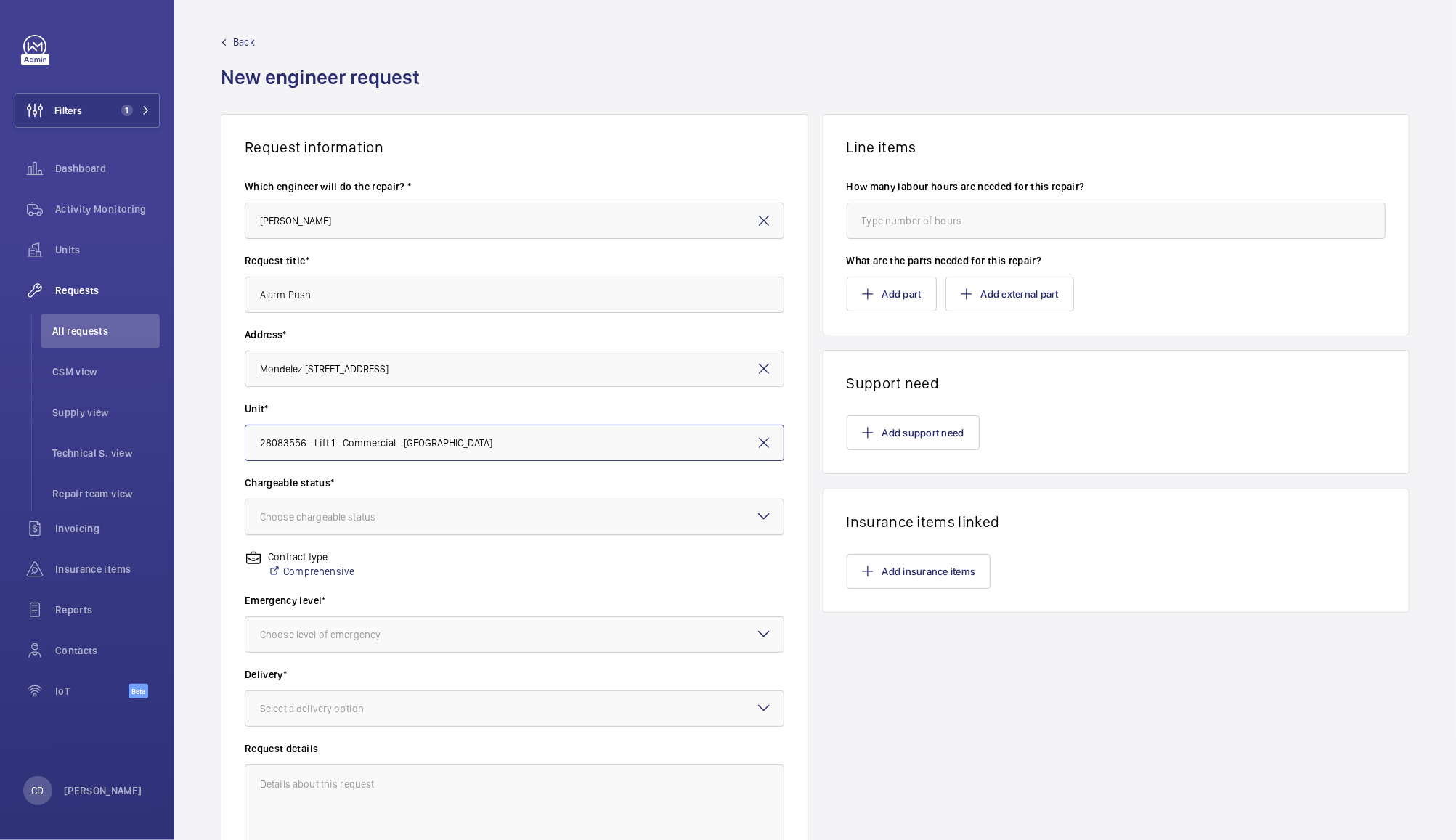
click at [544, 502] on div at bounding box center [514, 517] width 538 height 35
click at [501, 598] on span "Non chargeable" at bounding box center [514, 596] width 509 height 14
click at [543, 640] on div at bounding box center [514, 635] width 538 height 35
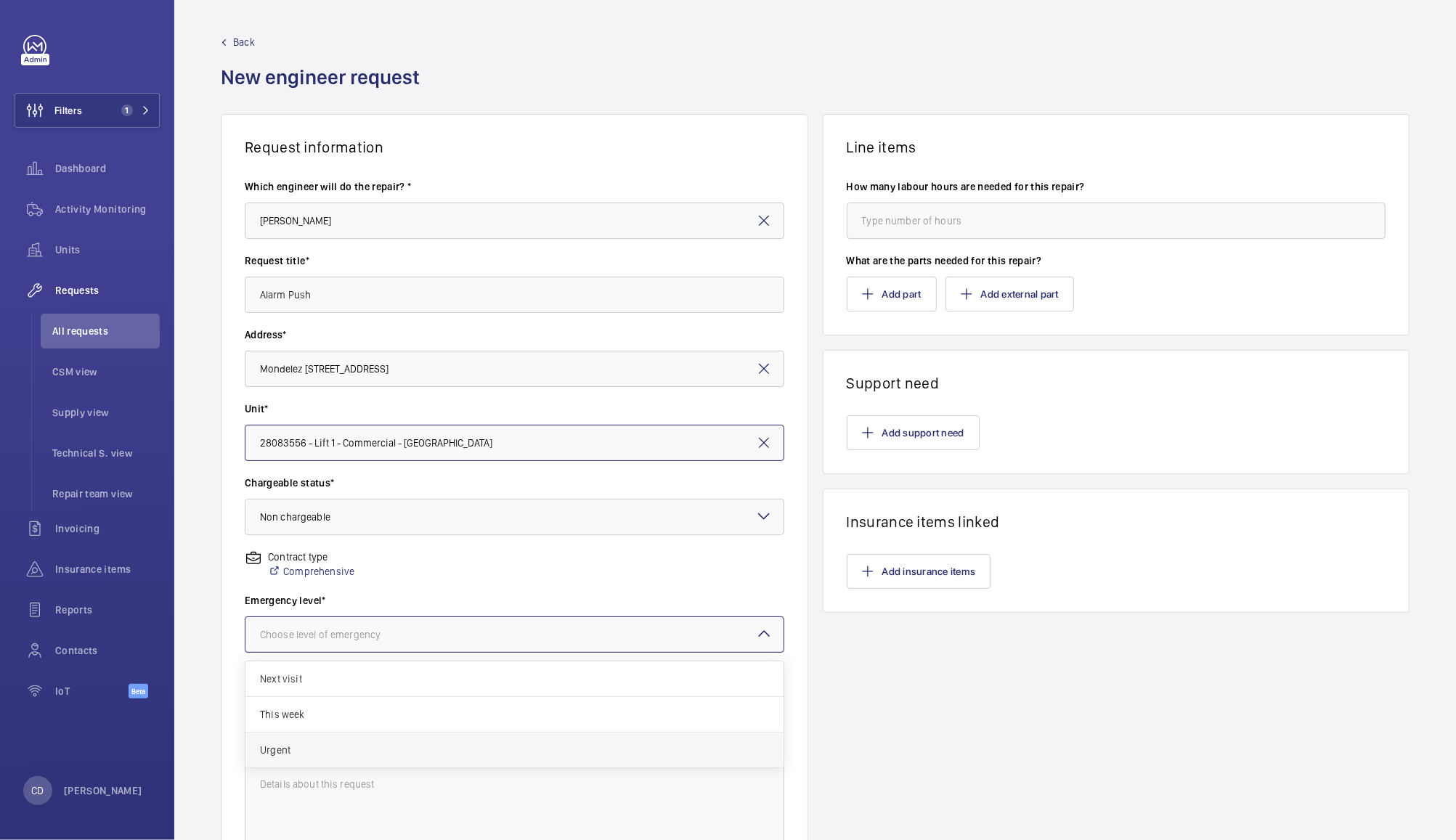
click at [511, 755] on span "Urgent" at bounding box center [514, 750] width 509 height 14
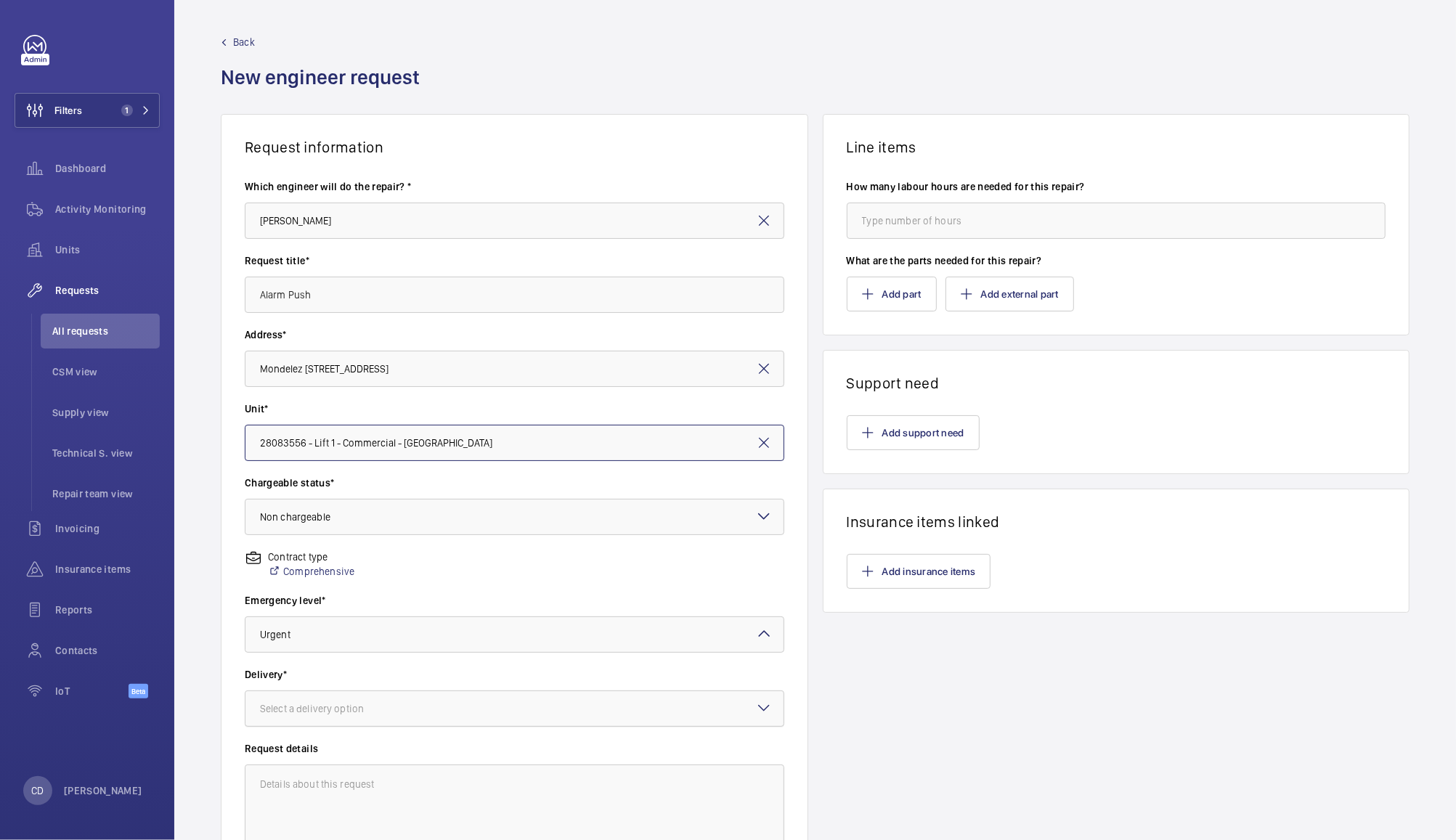
click at [557, 704] on div at bounding box center [514, 709] width 538 height 35
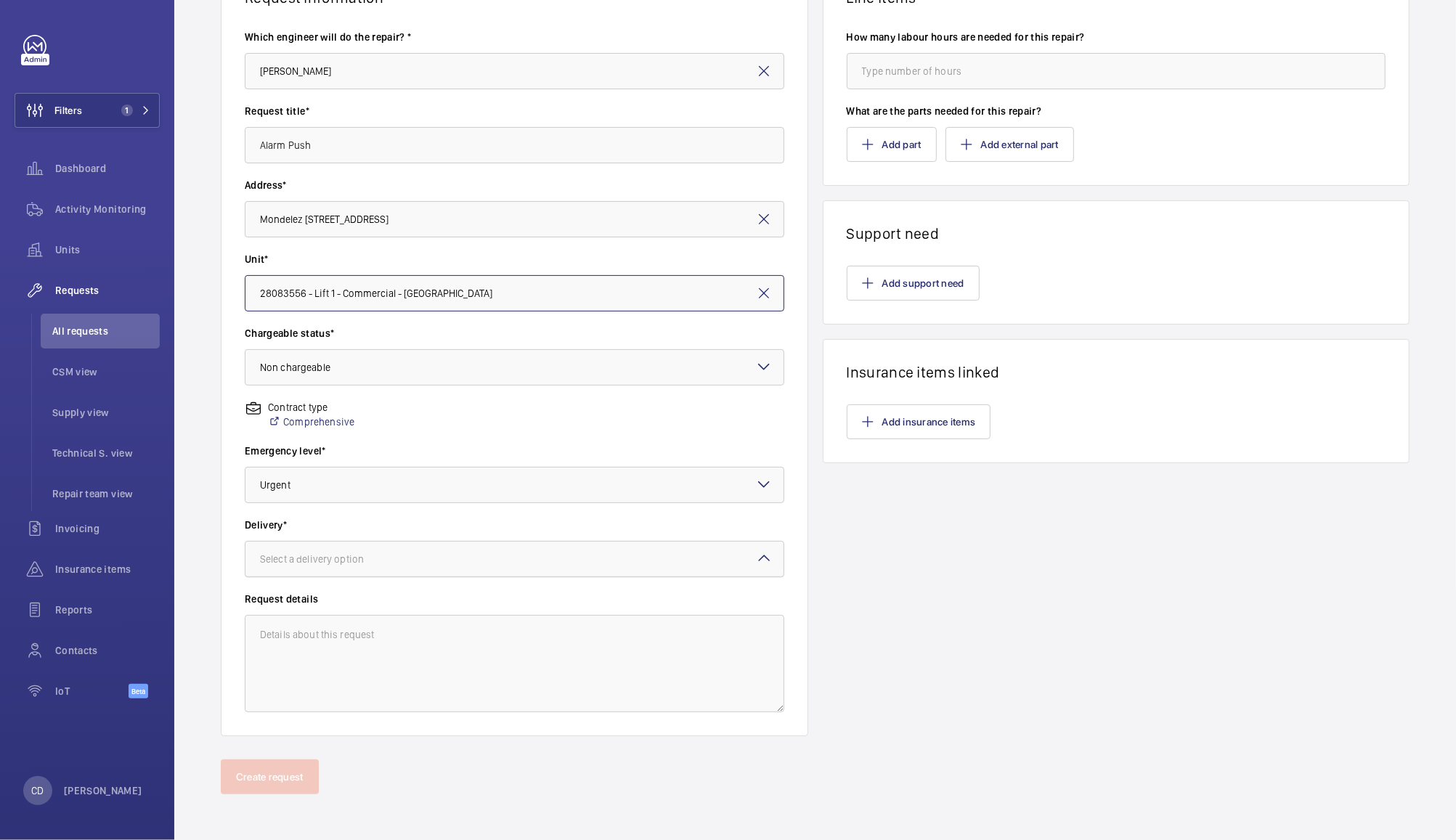
scroll to position [145, 0]
click at [599, 549] on div at bounding box center [514, 564] width 538 height 35
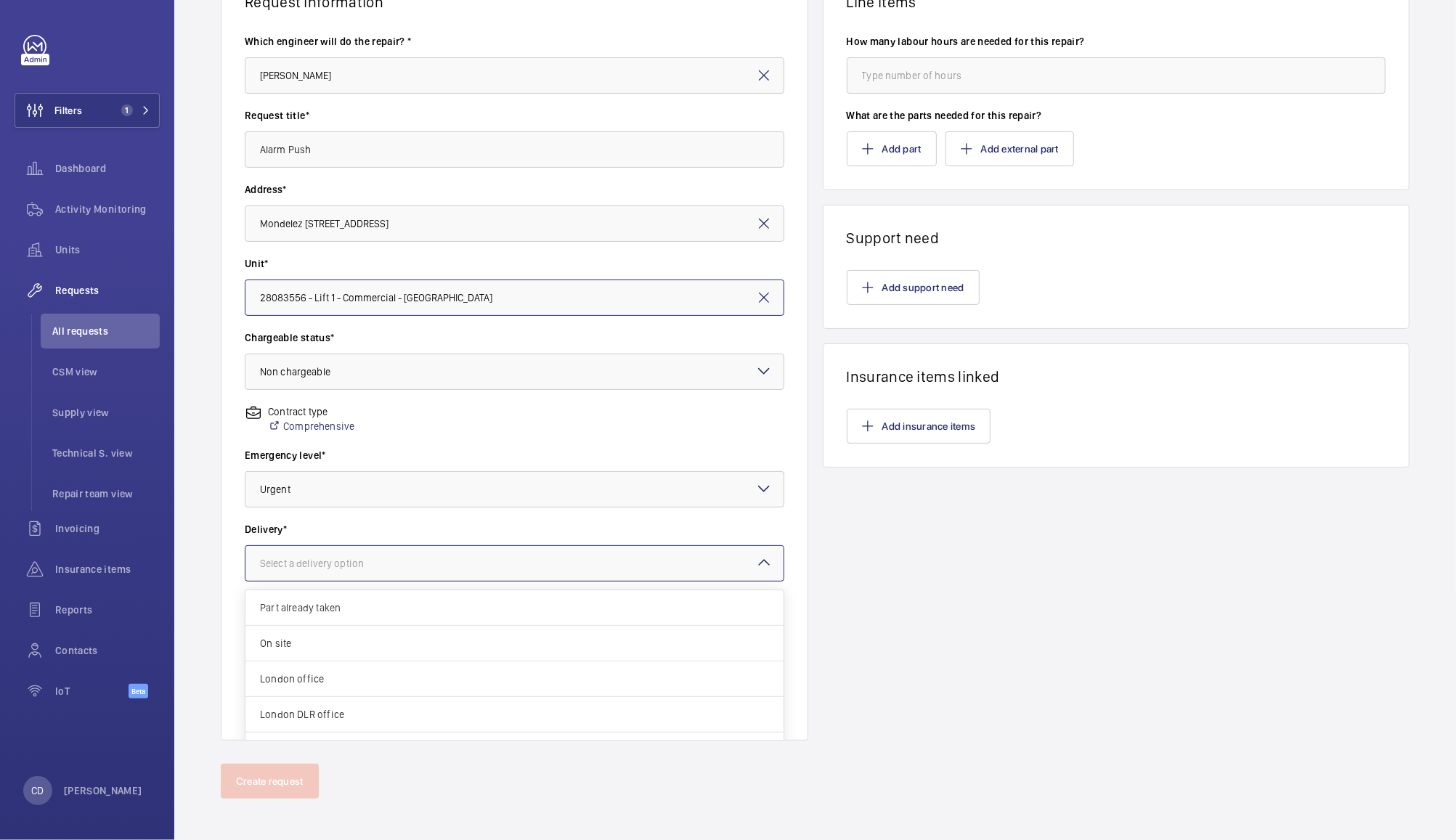
scroll to position [52, 0]
click at [348, 733] on span "Specified in comment" at bounding box center [514, 733] width 509 height 14
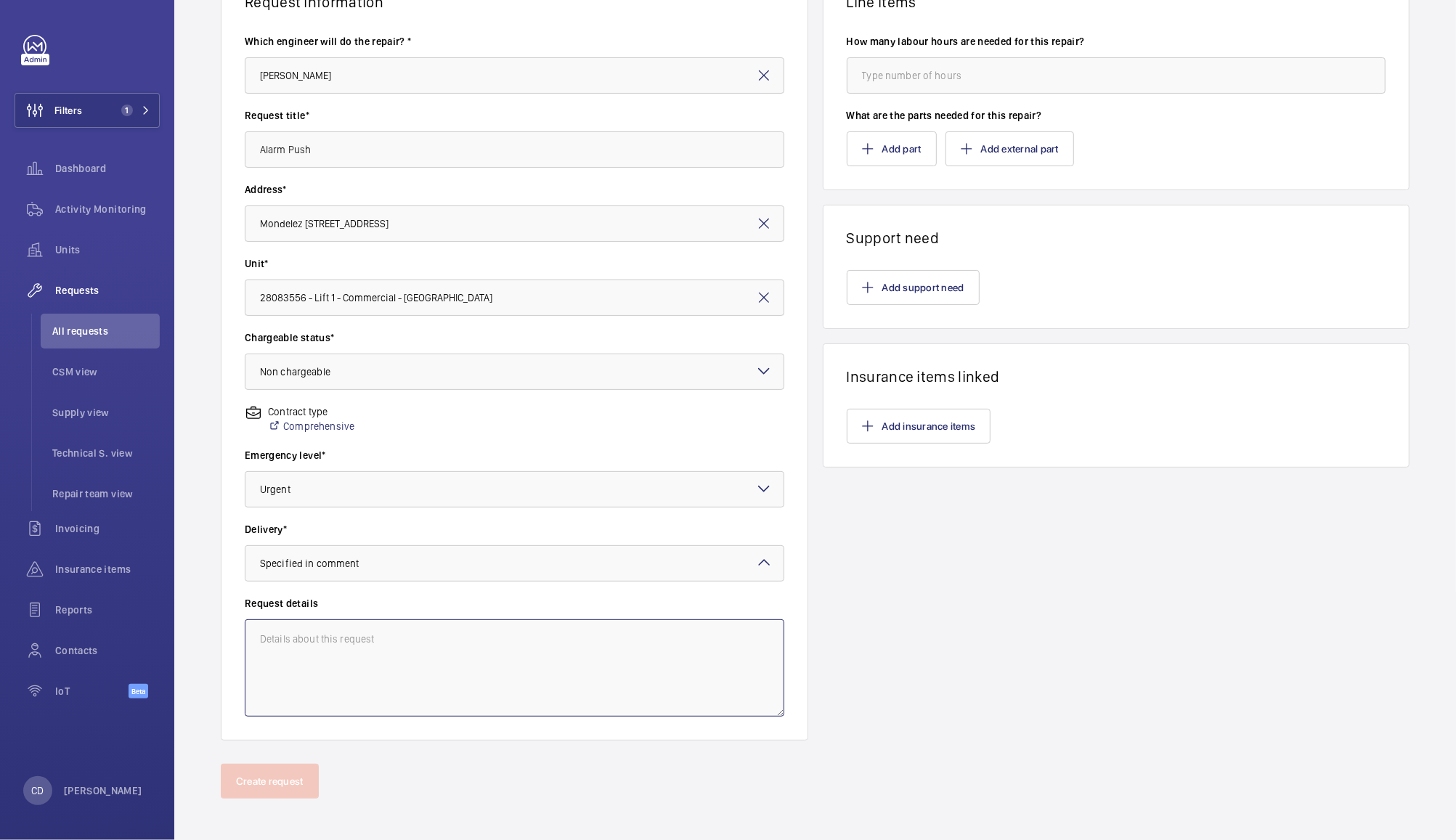
click at [477, 640] on textarea at bounding box center [514, 668] width 540 height 97
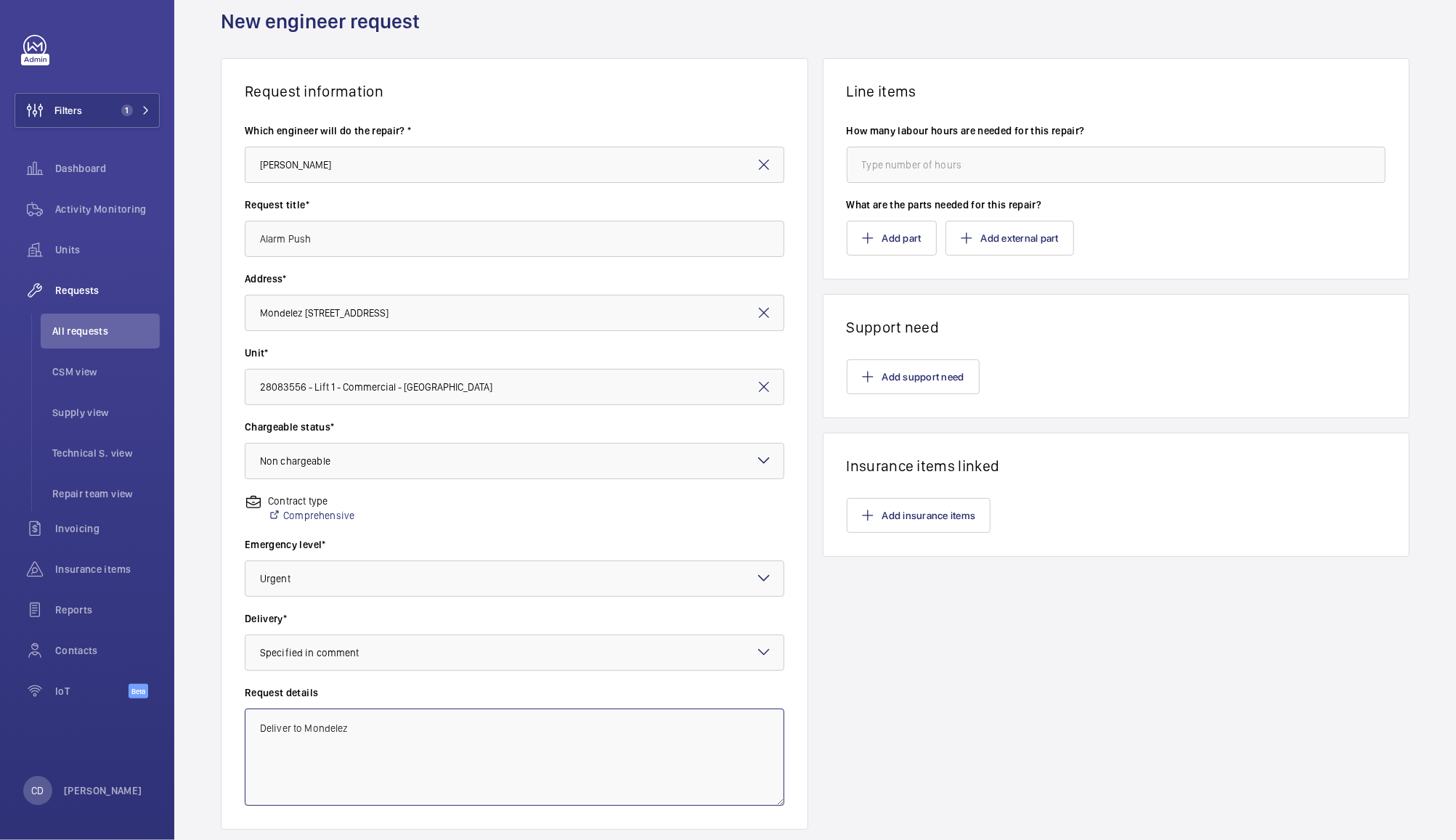
scroll to position [0, 0]
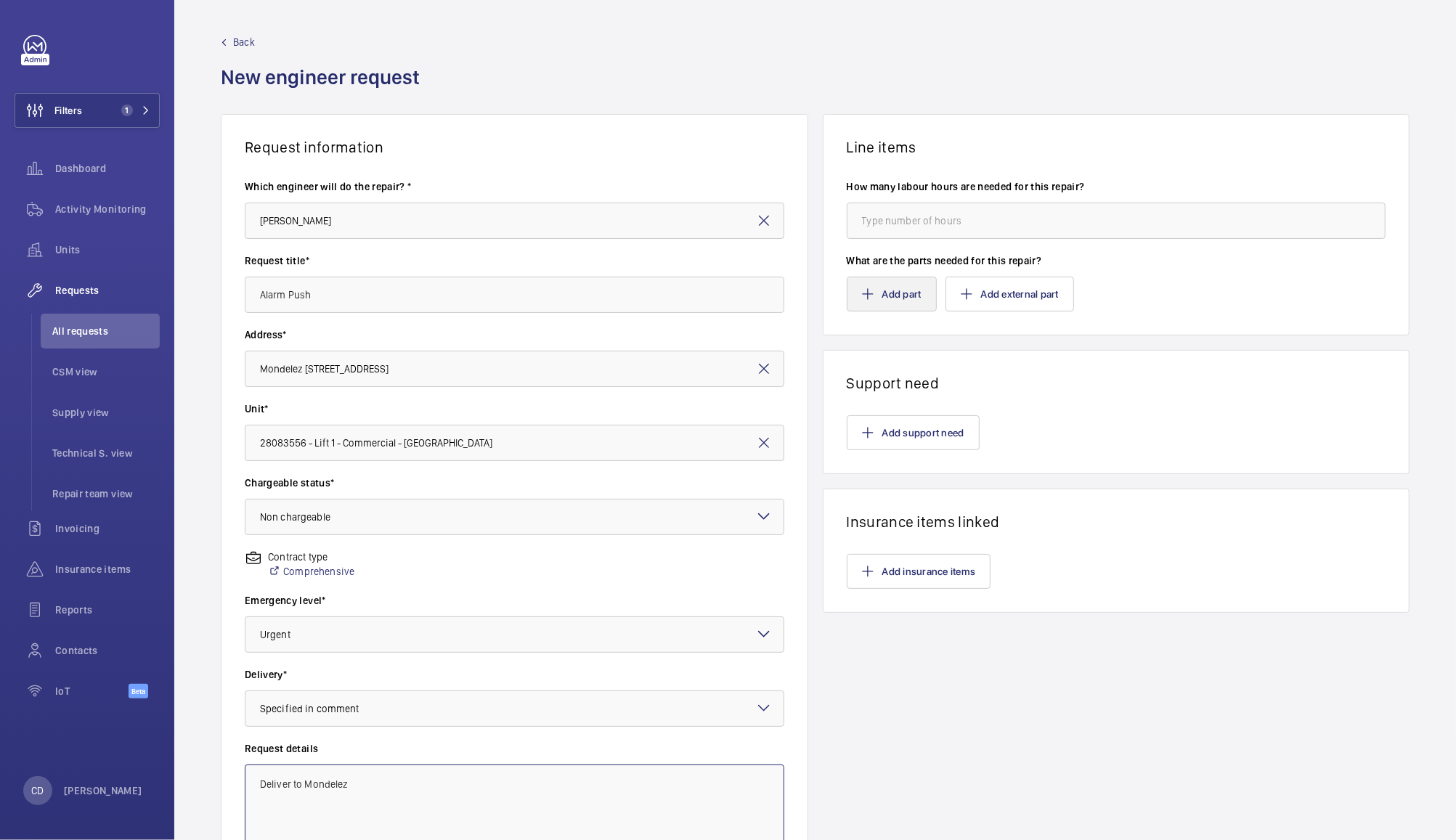
type textarea "Deliver to Mondelez"
click at [891, 290] on button "Add part" at bounding box center [891, 294] width 90 height 35
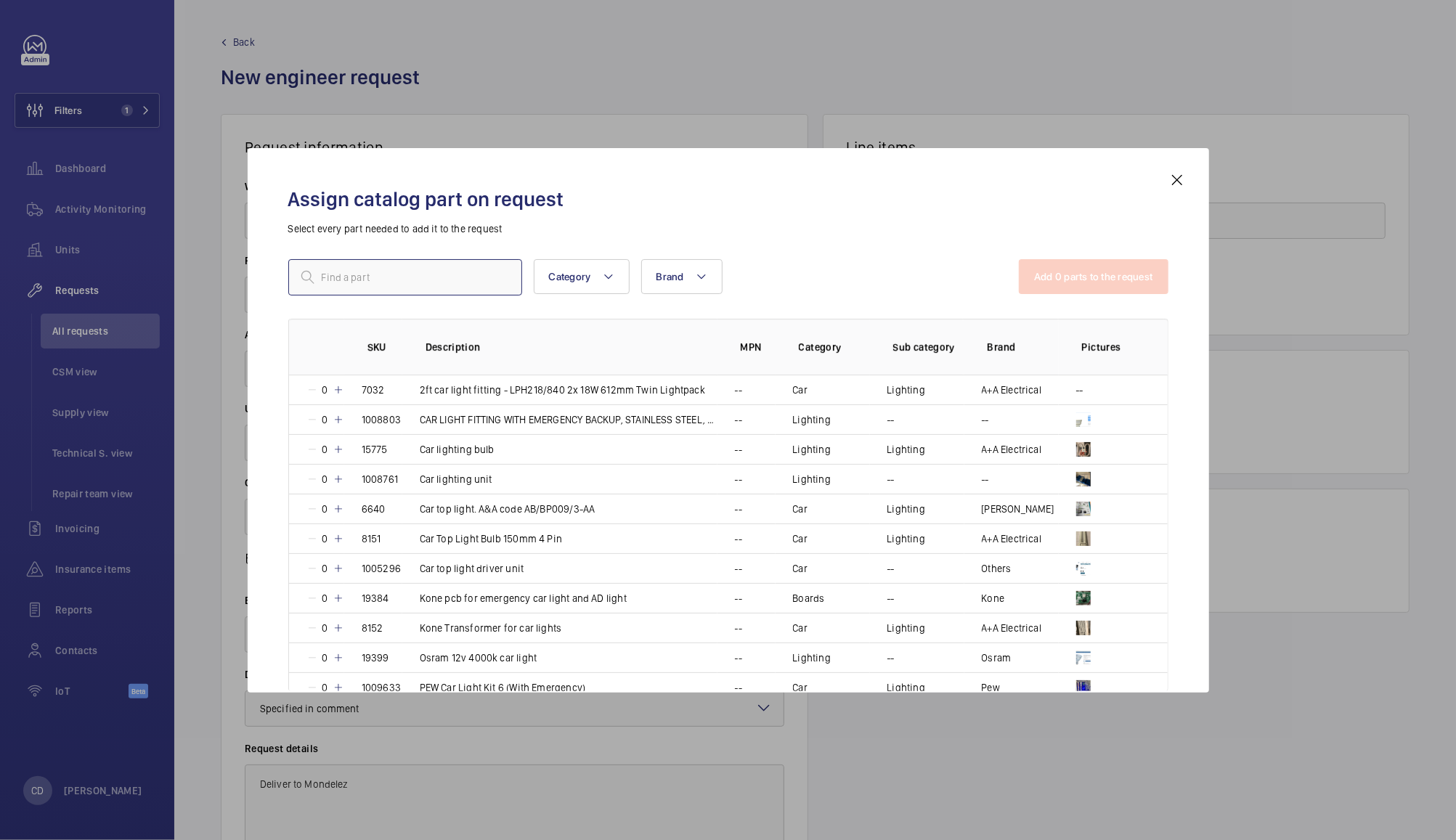
click at [462, 271] on input "text" at bounding box center [405, 277] width 234 height 36
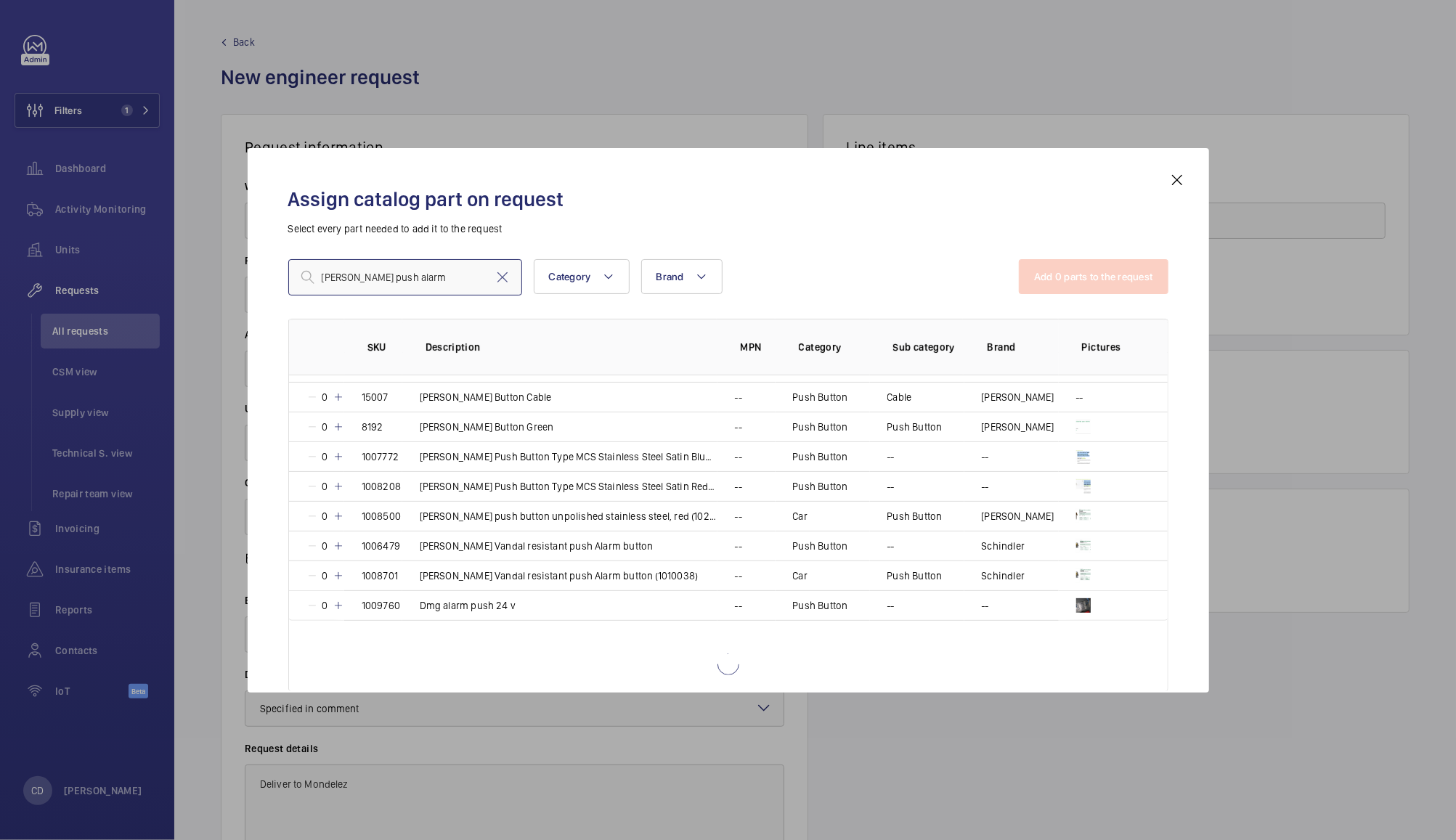
scroll to position [187, 0]
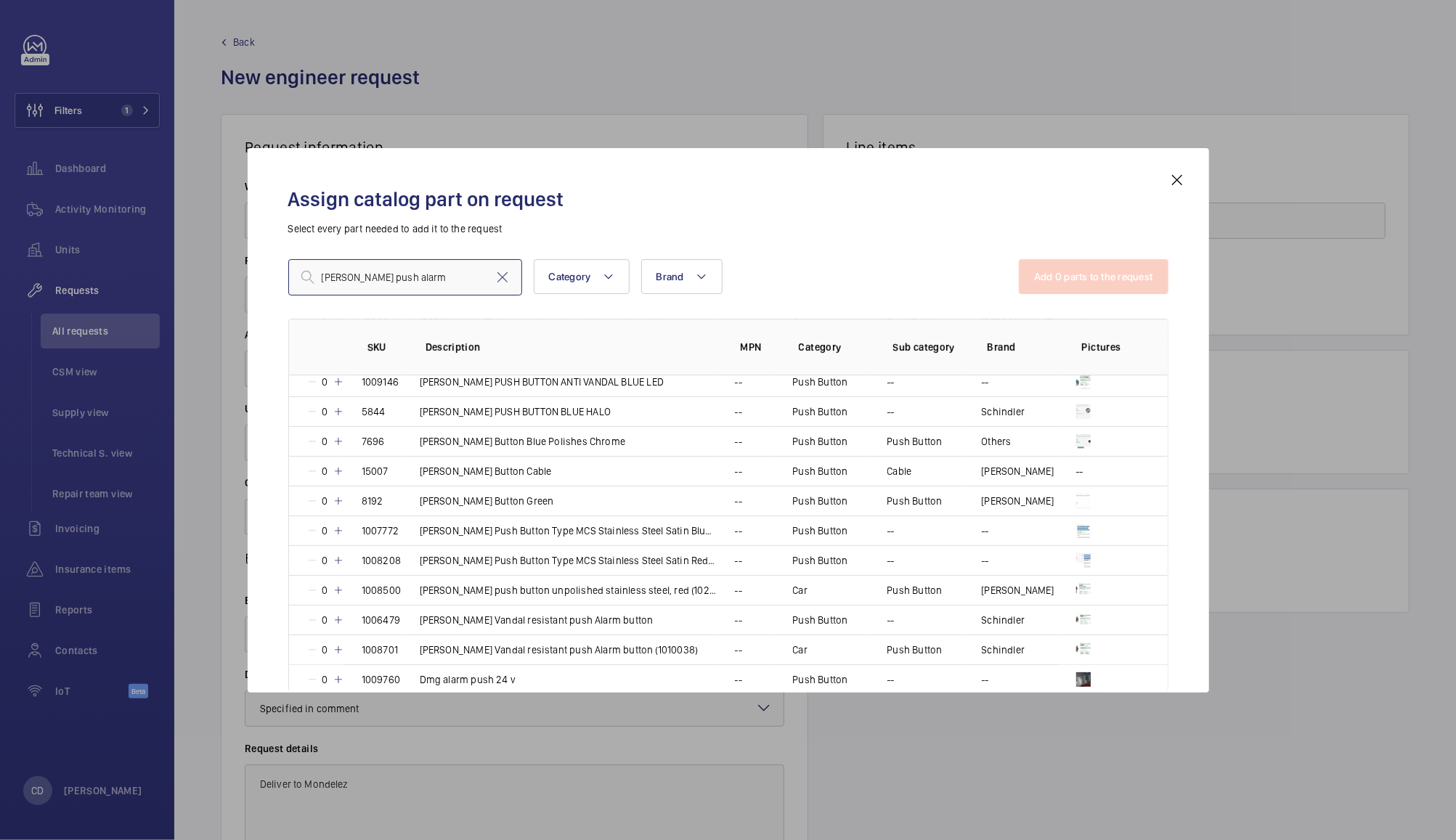
type input "[PERSON_NAME] push alarm"
click at [1177, 178] on mat-icon at bounding box center [1177, 180] width 18 height 18
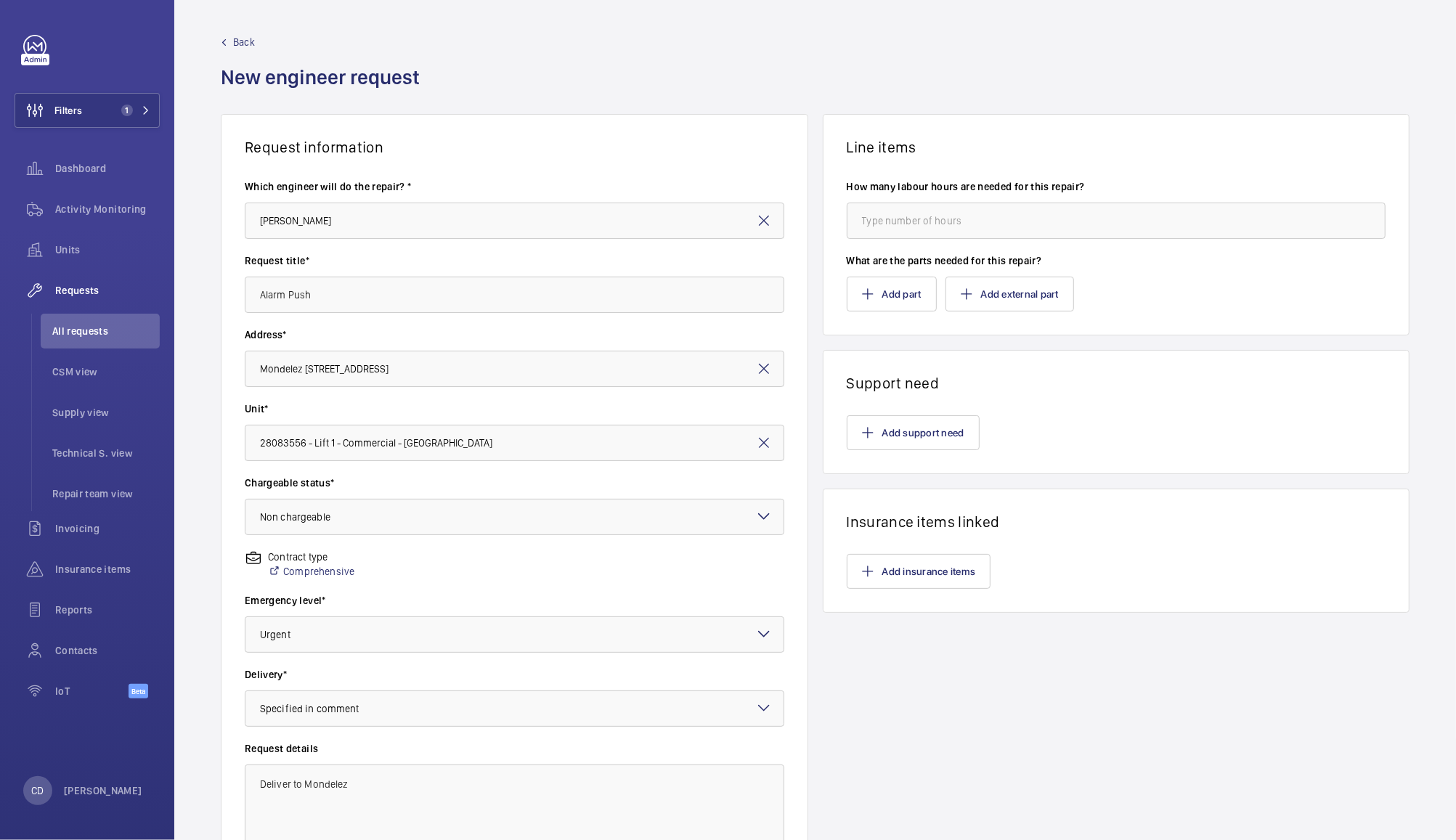
scroll to position [149, 0]
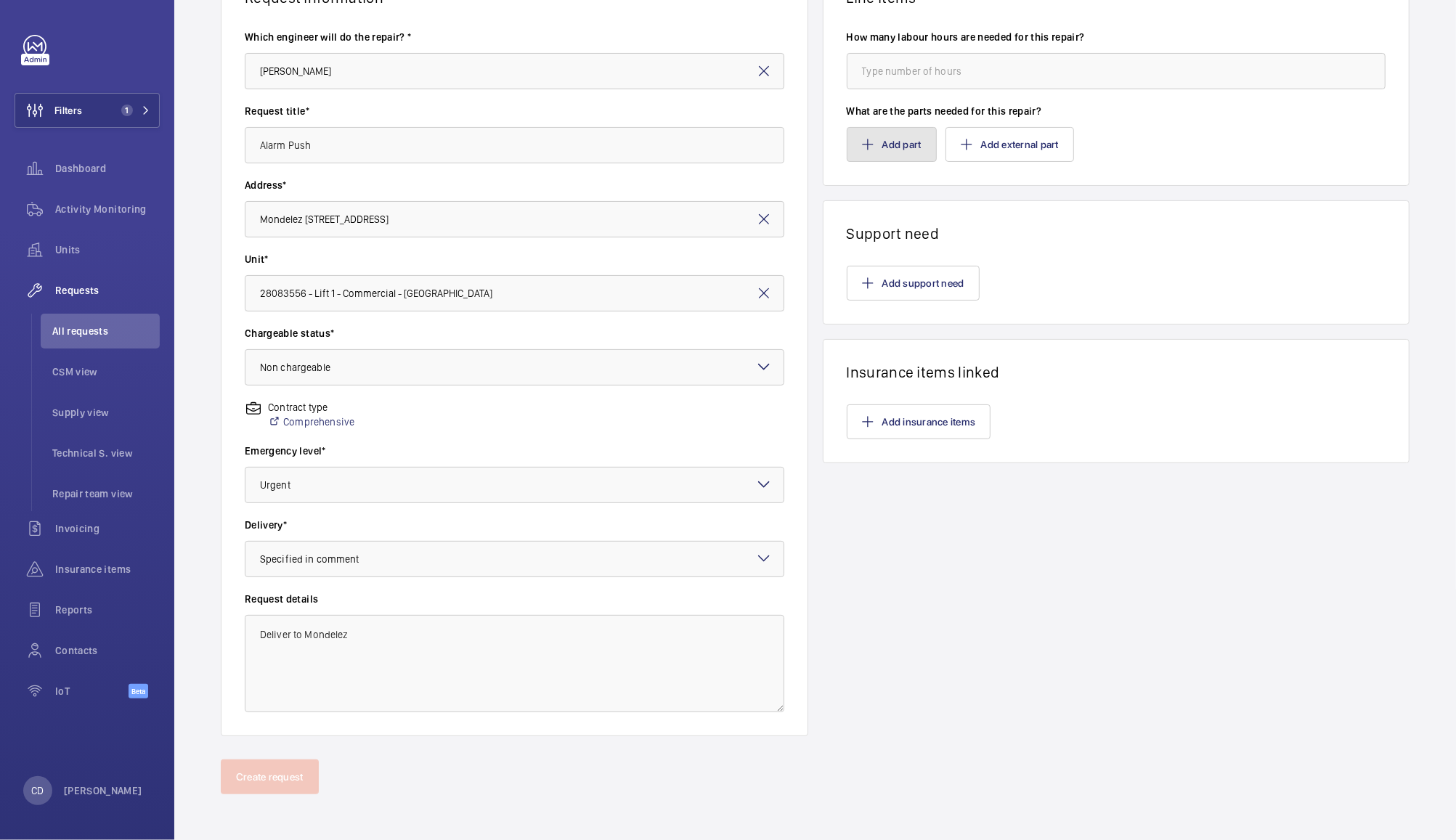
click at [894, 140] on button "Add part" at bounding box center [891, 145] width 90 height 35
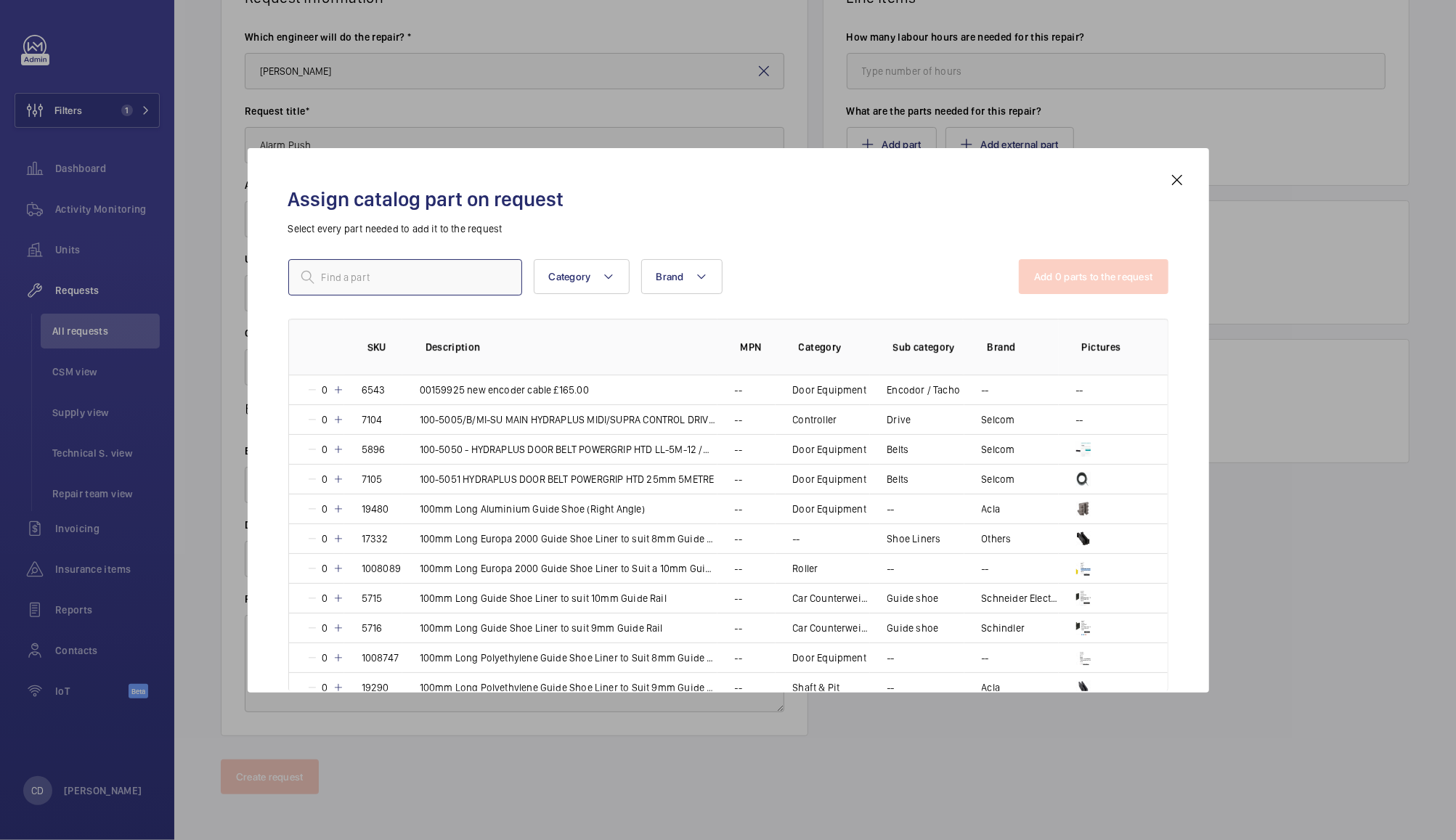
click at [434, 278] on input "text" at bounding box center [405, 277] width 234 height 36
paste input "FAA25090AH202"
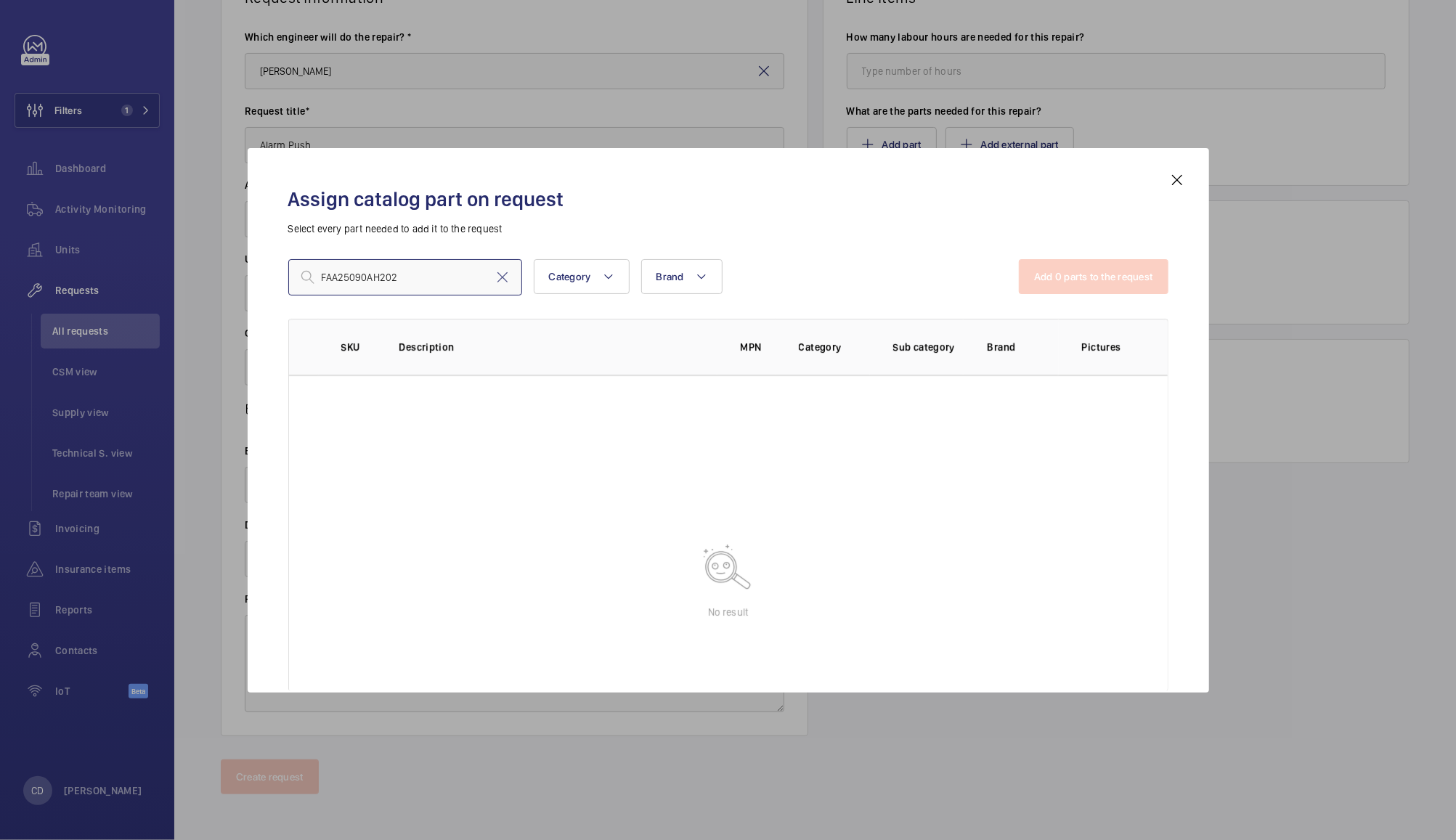
type input "FAA25090AH202"
click at [1174, 176] on mat-icon at bounding box center [1177, 180] width 18 height 18
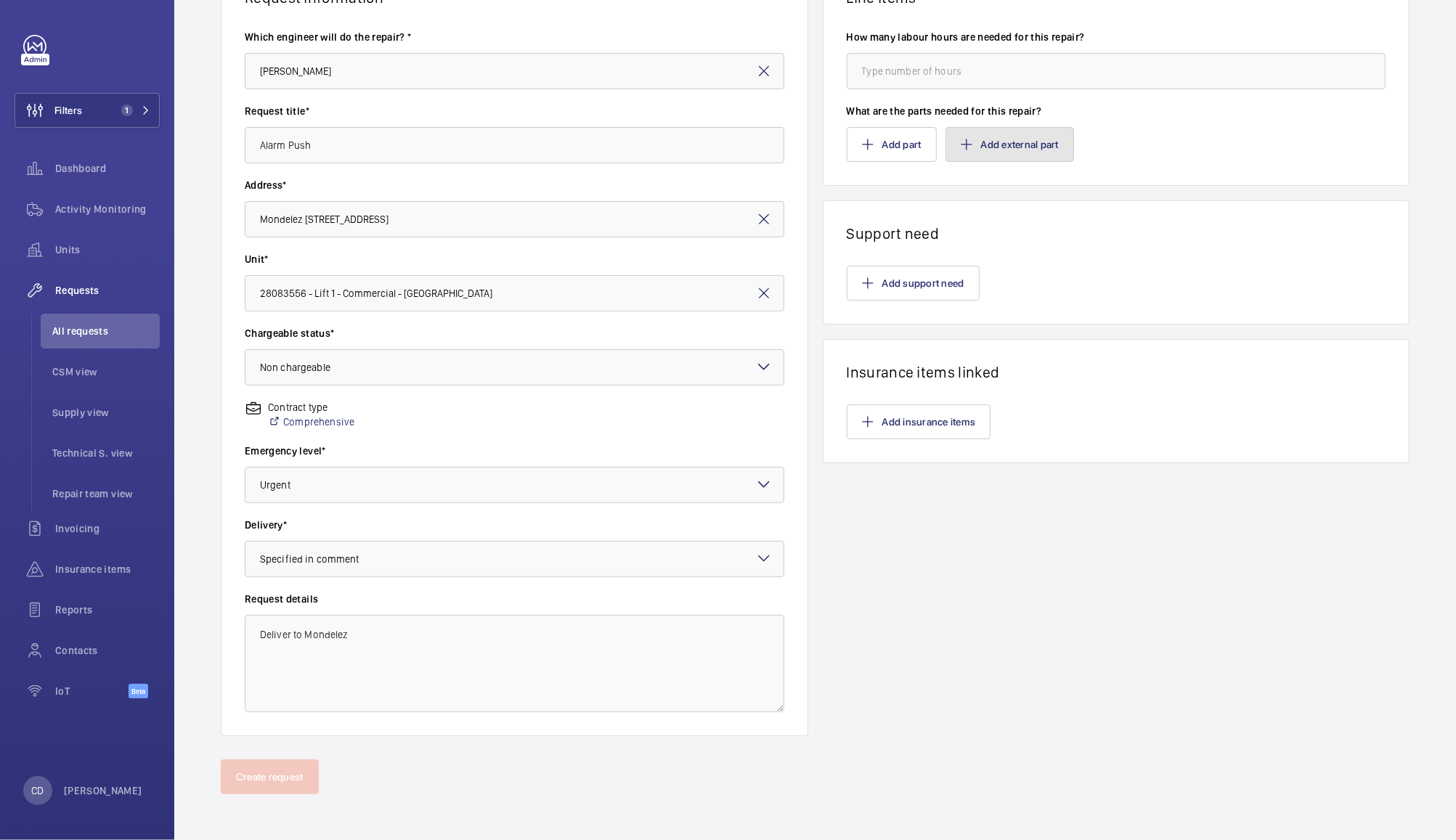
click at [1022, 145] on button "Add external part" at bounding box center [1010, 145] width 129 height 35
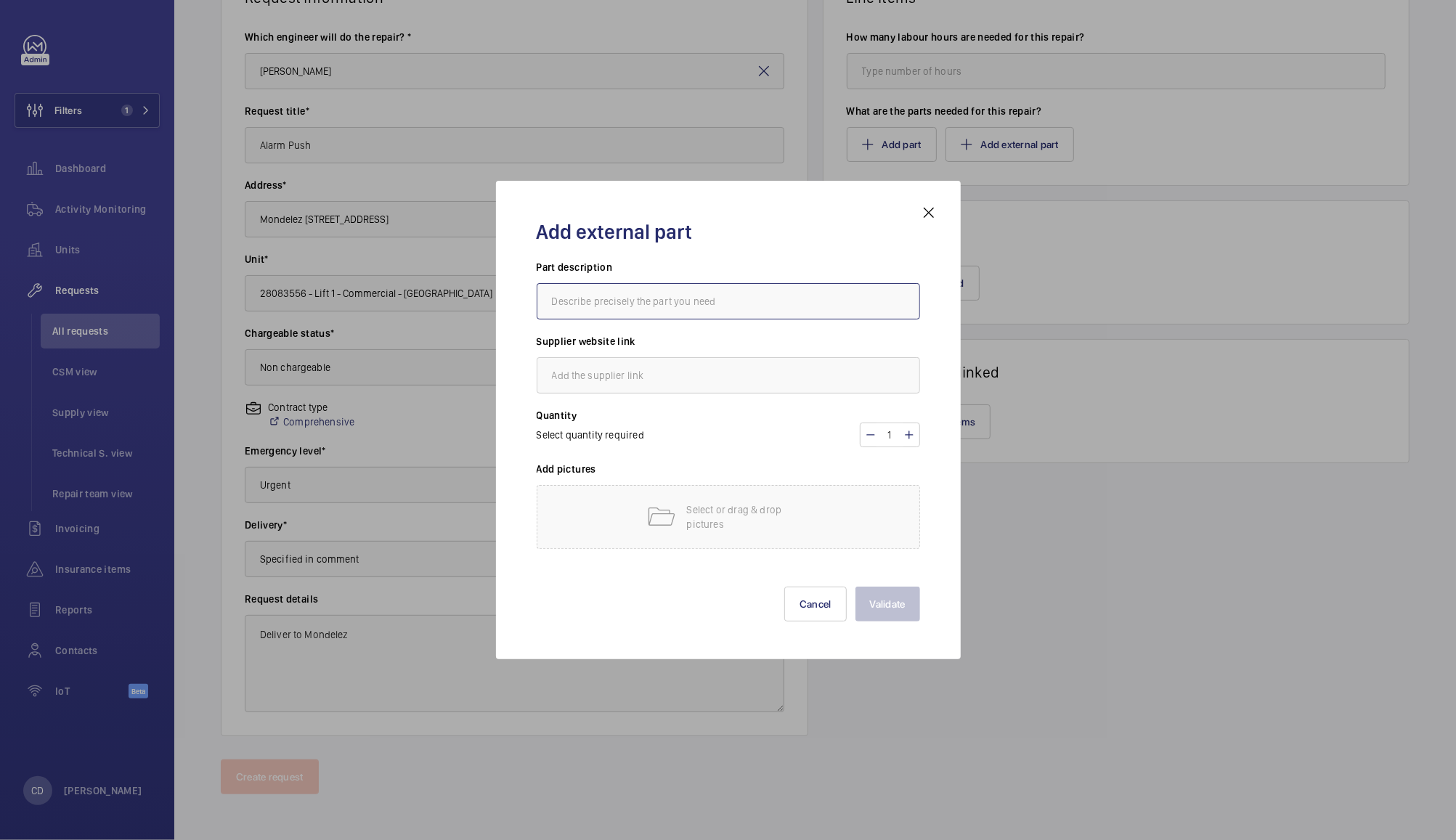
click at [768, 297] on input "text" at bounding box center [728, 301] width 383 height 36
paste input "FAA25090AH202"
type input "FAA25090AH202"
click at [746, 374] on input "text" at bounding box center [728, 374] width 383 height 36
paste input "[URL][DOMAIN_NAME]"
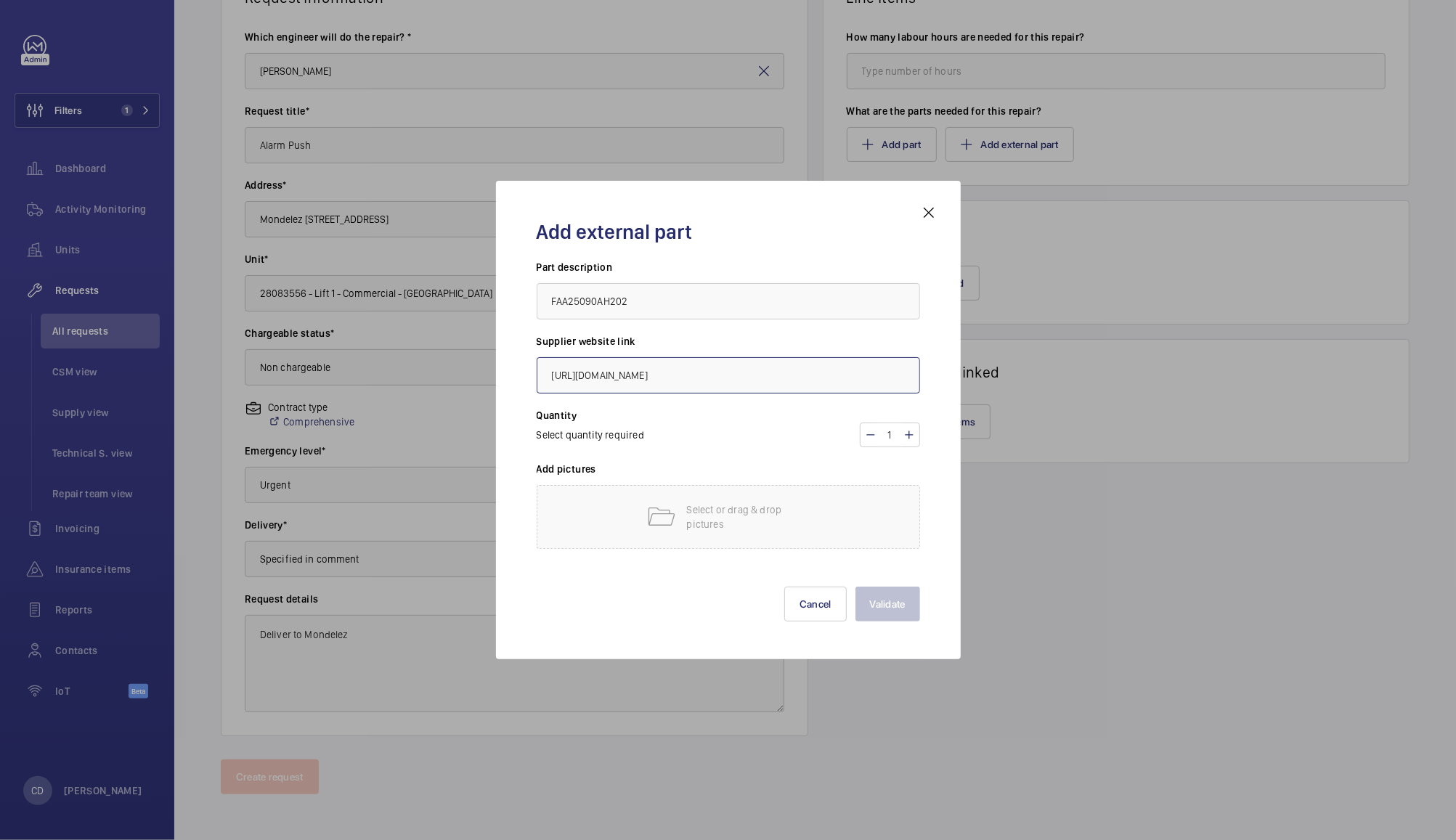
scroll to position [0, 30]
type input "[URL][DOMAIN_NAME]"
click at [669, 525] on mat-icon at bounding box center [661, 517] width 29 height 29
click at [721, 529] on p "Select or drag & drop pictures" at bounding box center [748, 517] width 124 height 29
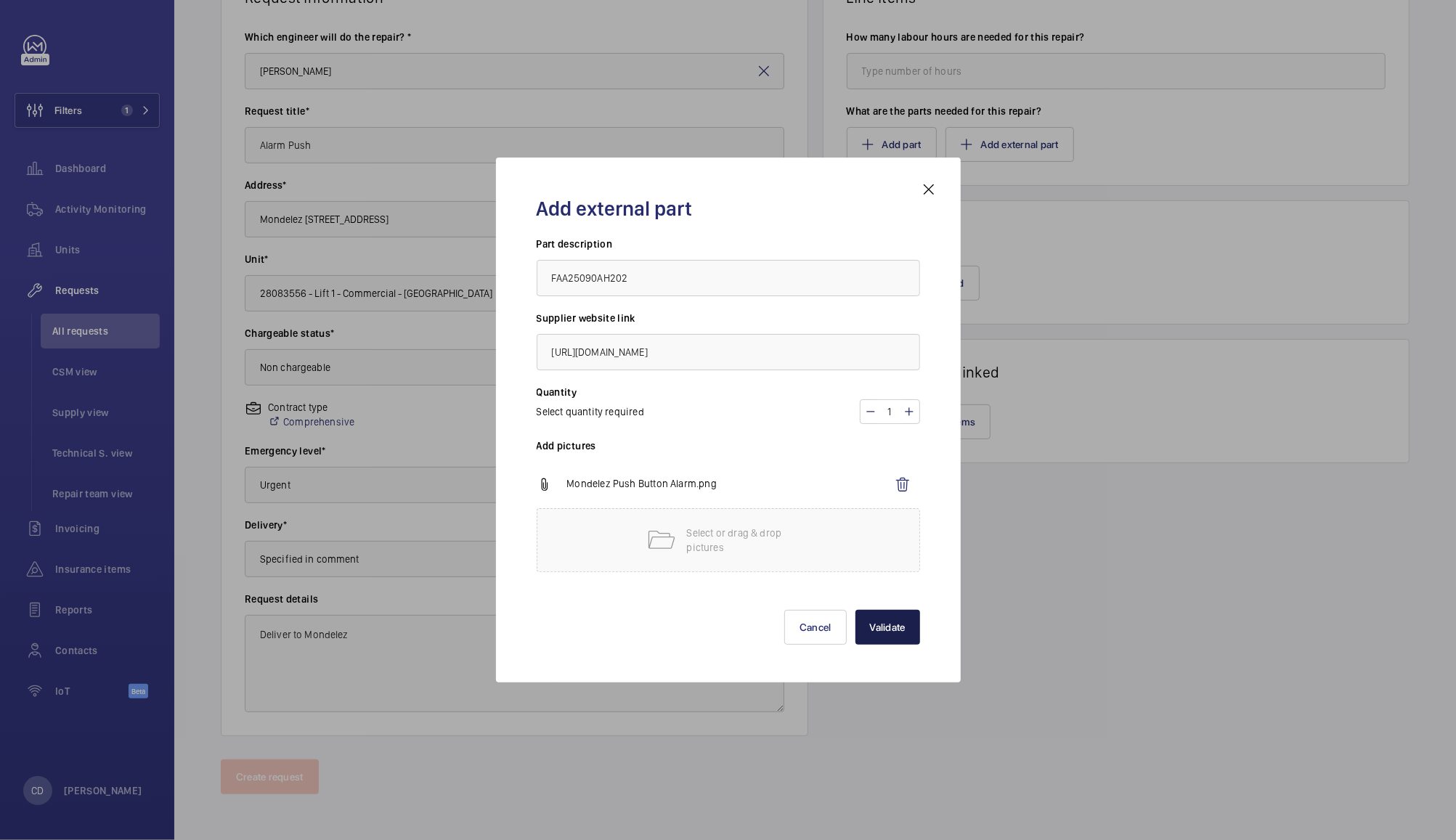
click at [891, 628] on button "Validate" at bounding box center [887, 628] width 65 height 35
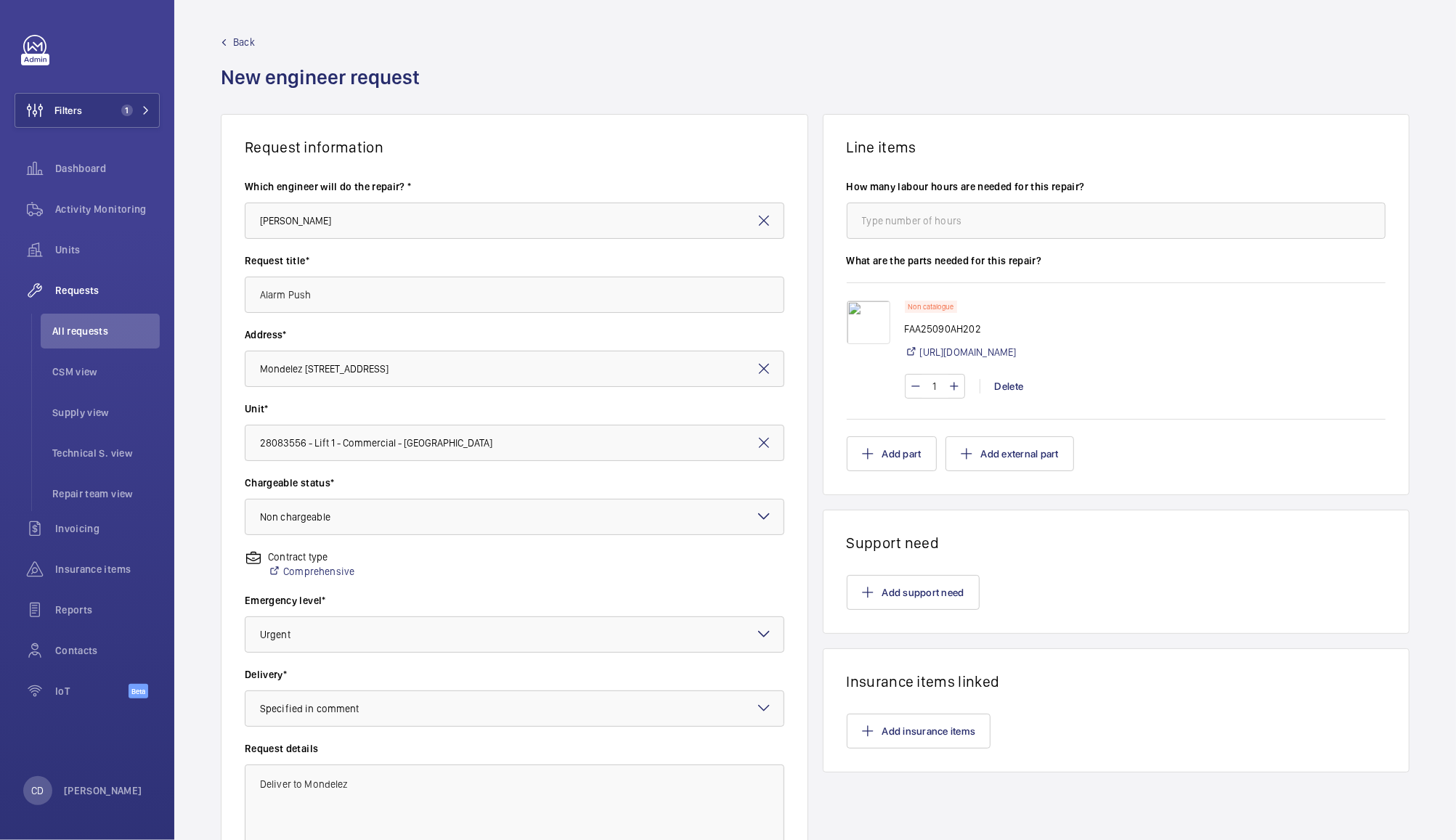
scroll to position [149, 0]
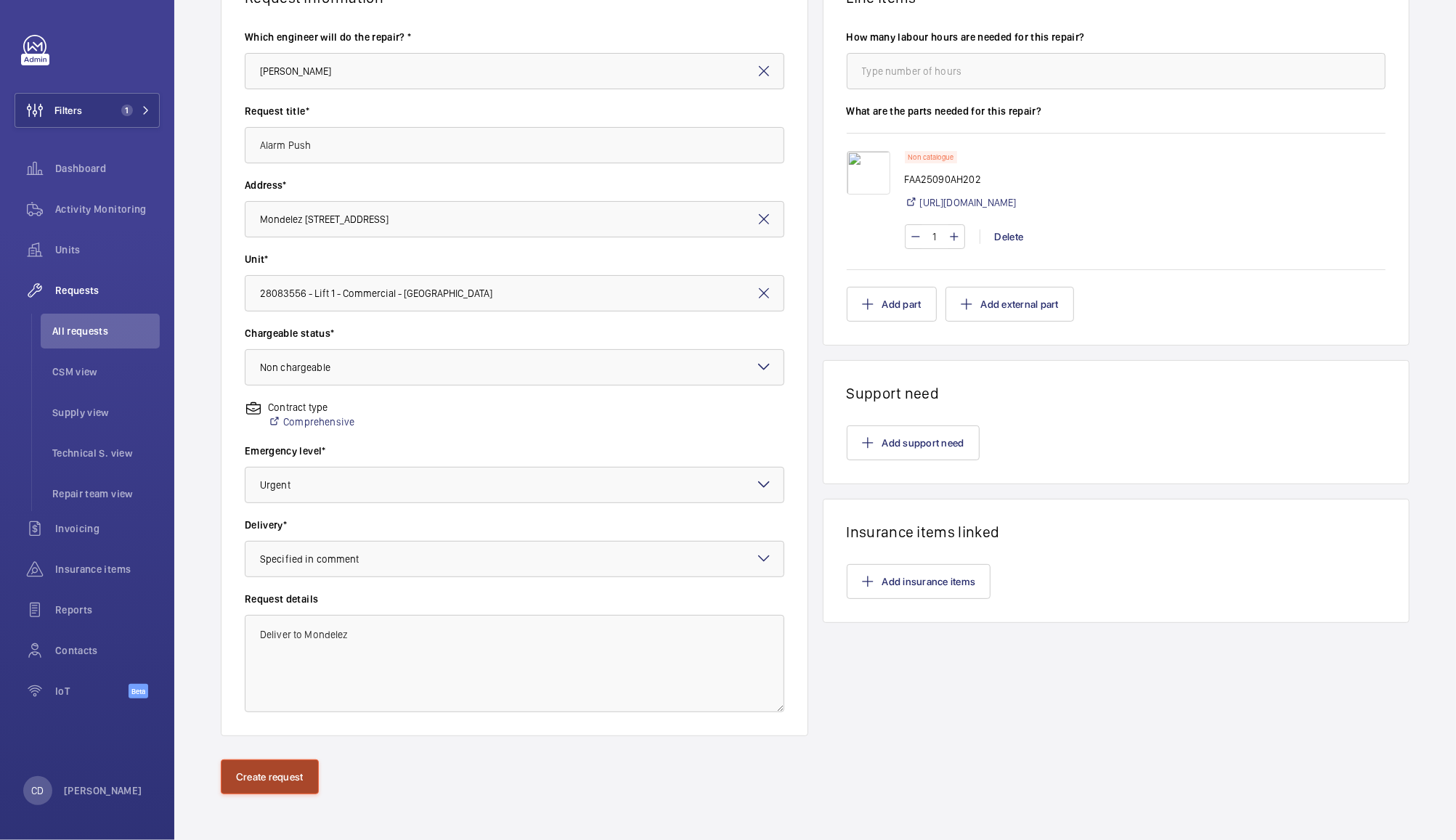
click at [270, 771] on button "Create request" at bounding box center [269, 777] width 98 height 35
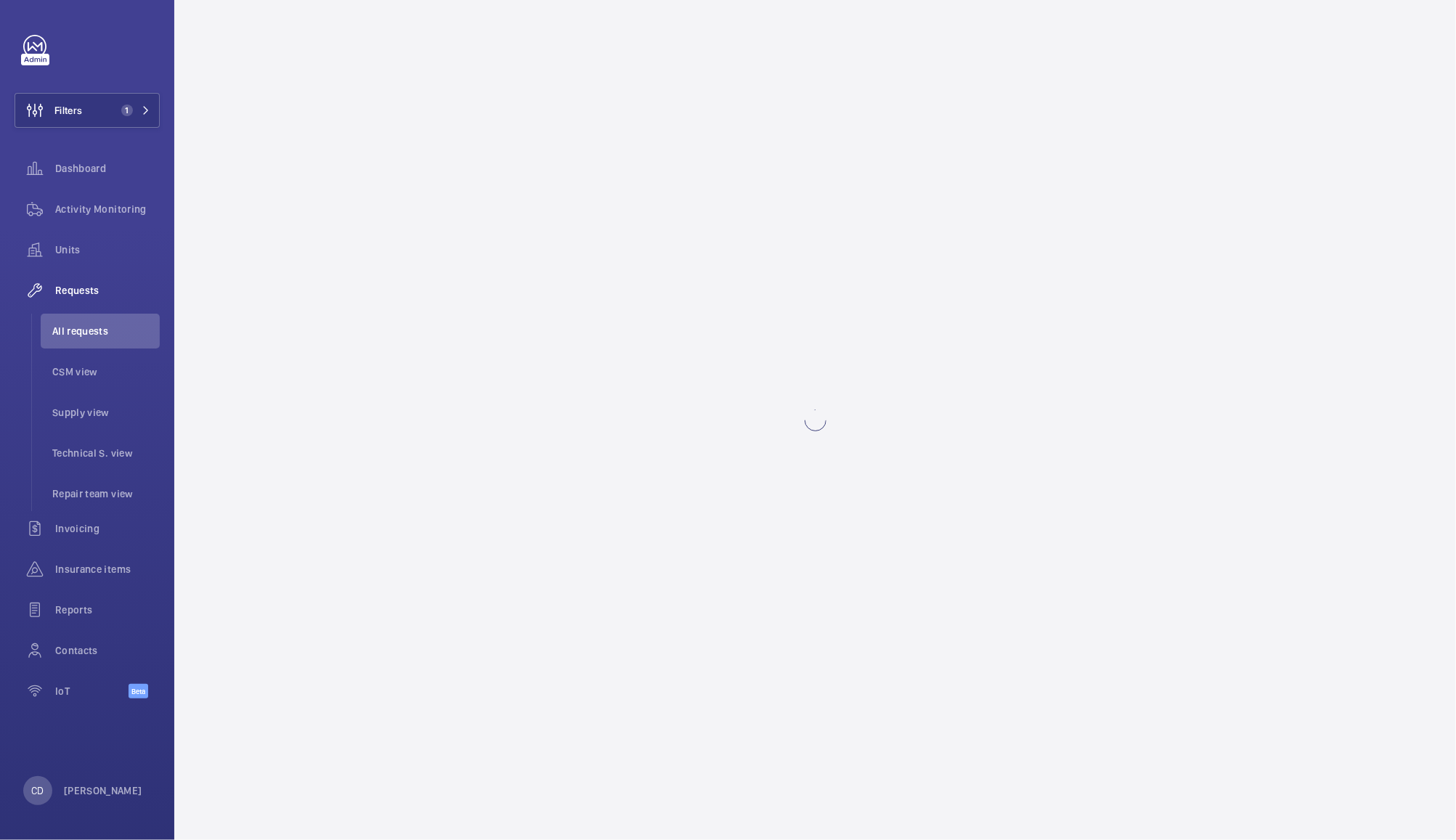
scroll to position [0, 0]
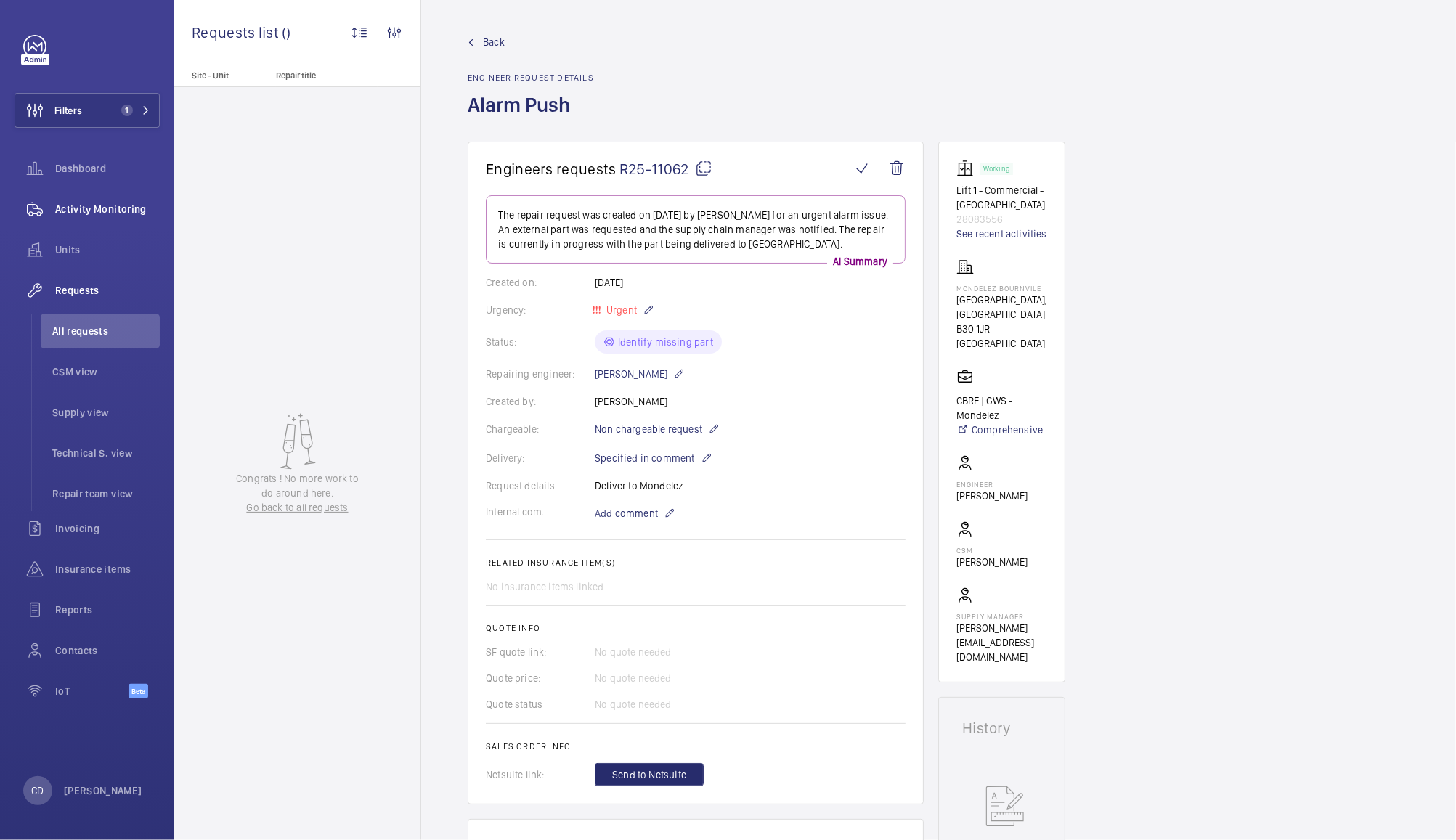
click at [99, 208] on span "Activity Monitoring" at bounding box center [107, 209] width 105 height 14
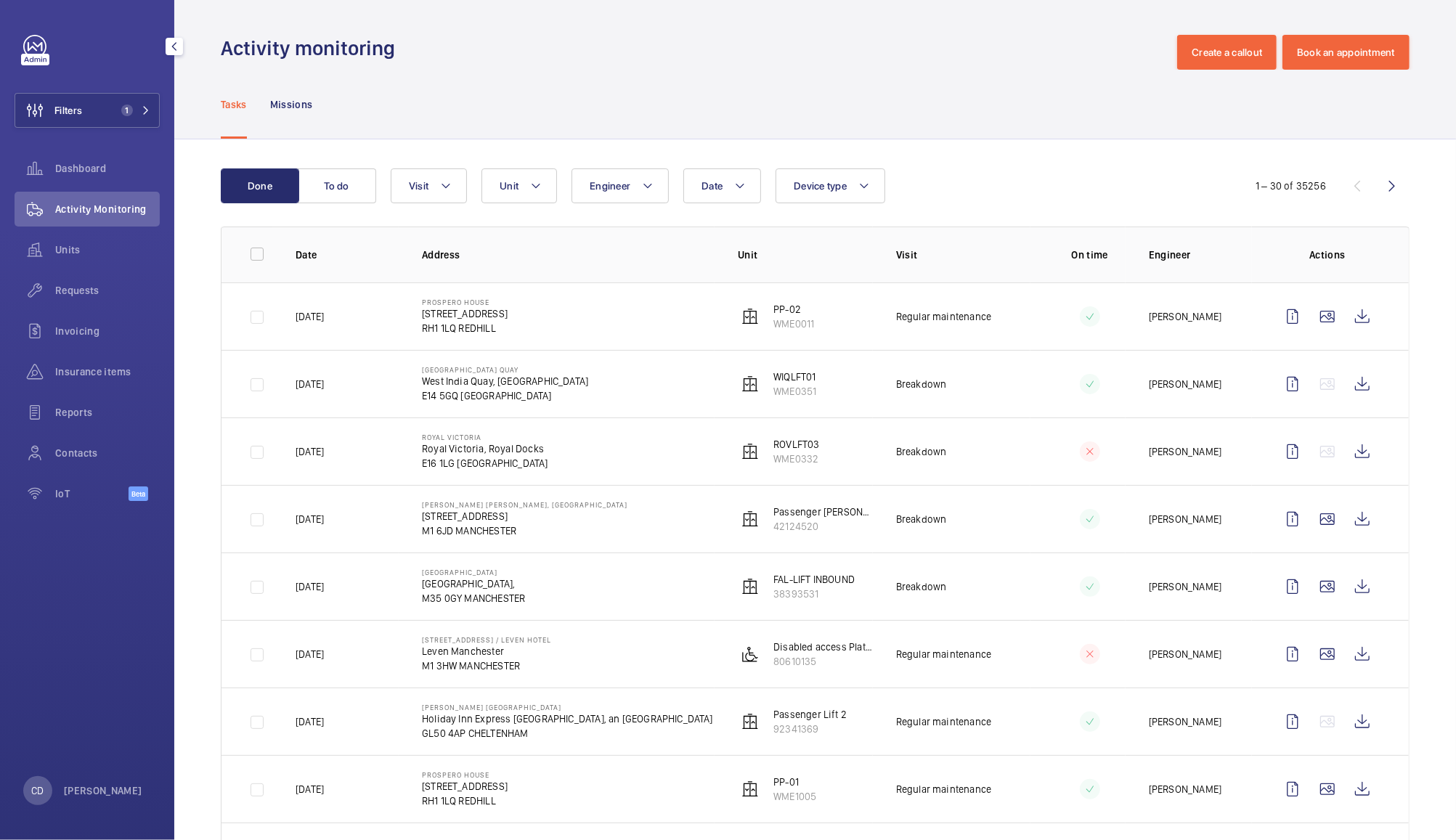
click at [514, 505] on p "[PERSON_NAME] [PERSON_NAME], [GEOGRAPHIC_DATA]" at bounding box center [524, 505] width 205 height 9
click at [1350, 525] on wm-front-icon-button at bounding box center [1363, 519] width 35 height 35
click at [480, 524] on p "M1 6JD MANCHESTER" at bounding box center [524, 531] width 205 height 14
click at [905, 523] on p "Breakdown" at bounding box center [922, 519] width 51 height 14
click at [502, 525] on p "M1 6JD MANCHESTER" at bounding box center [524, 531] width 205 height 14
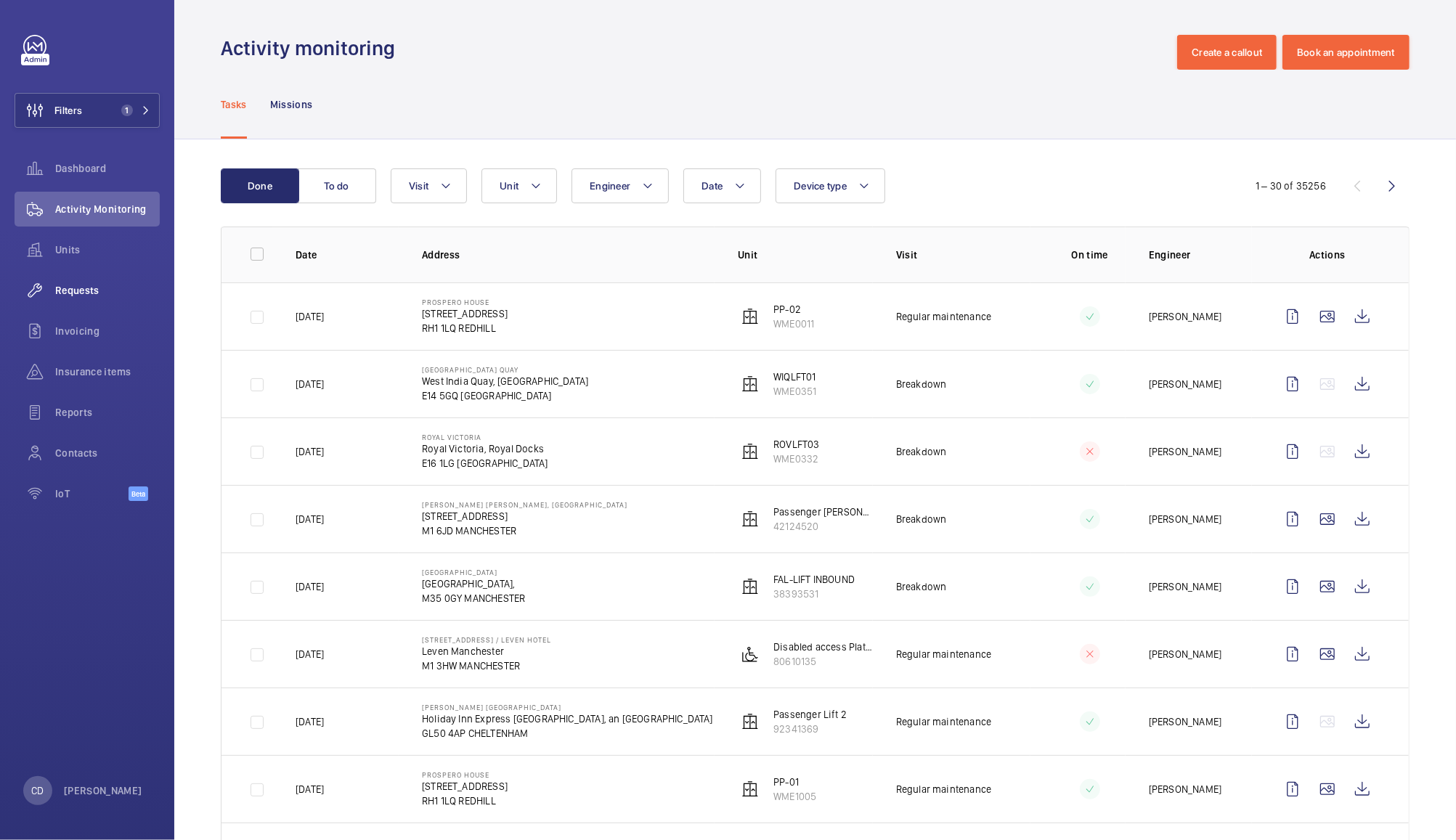
click at [53, 292] on wm-front-icon-button at bounding box center [34, 291] width 41 height 35
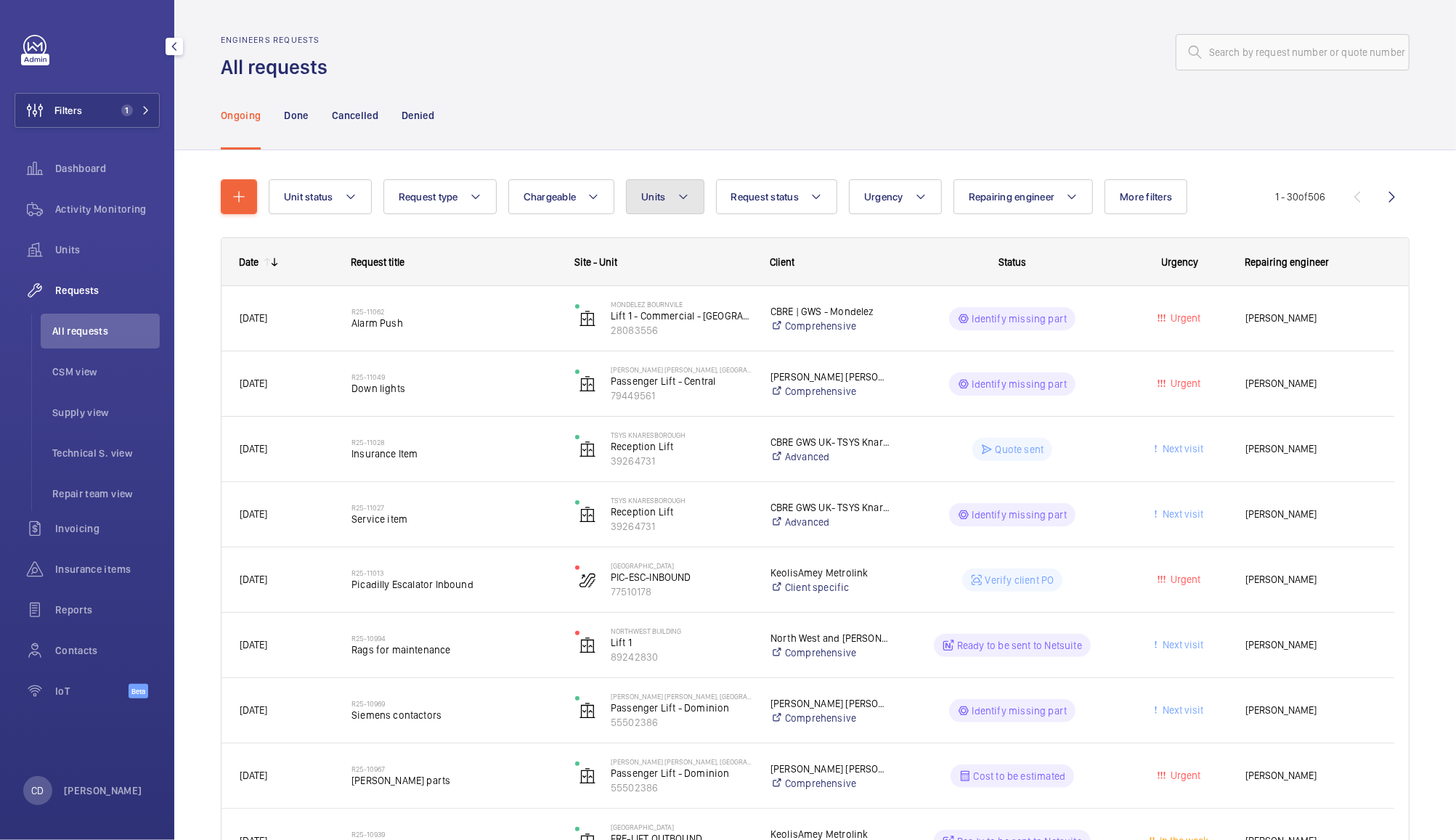
click at [675, 188] on button "Units" at bounding box center [665, 197] width 77 height 35
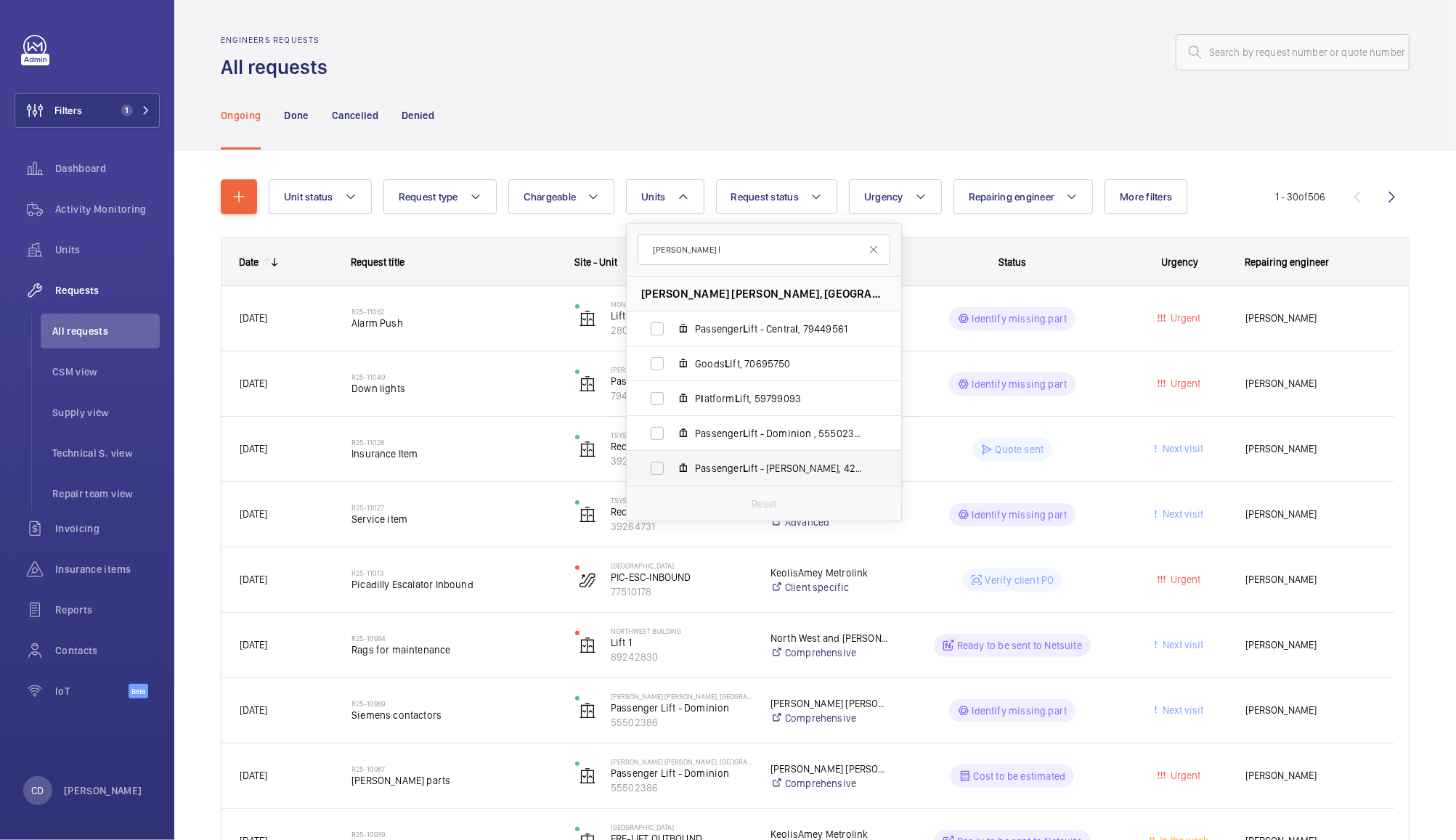
type input "[PERSON_NAME] l"
click at [807, 469] on span "Passenger L ift - [PERSON_NAME], 42124520" at bounding box center [779, 468] width 169 height 14
click at [672, 469] on input "Passenger L ift - [PERSON_NAME], 42124520" at bounding box center [657, 468] width 29 height 29
checkbox input "true"
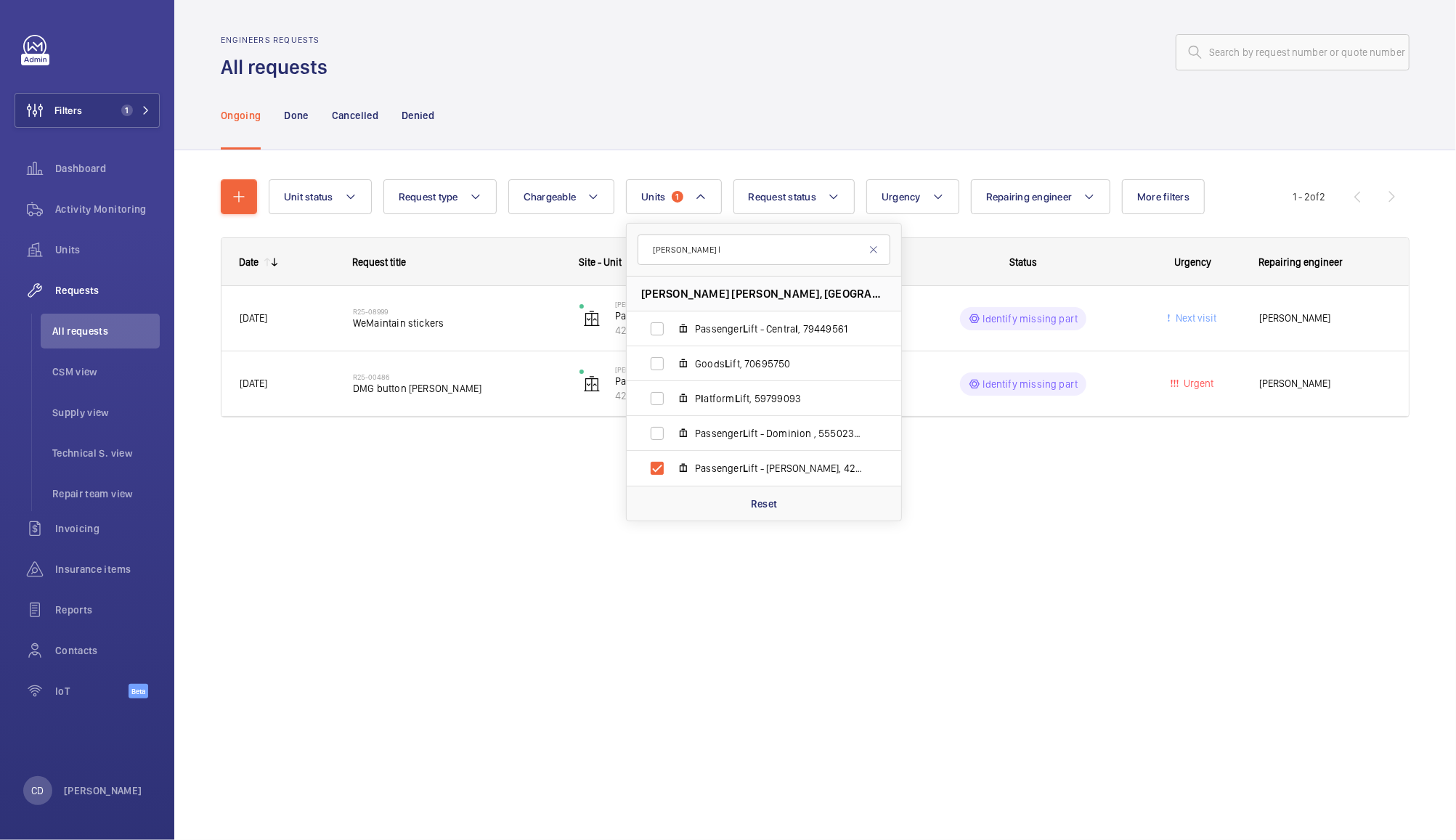
click at [1063, 76] on div "Engineers requests All requests" at bounding box center [815, 57] width 1189 height 46
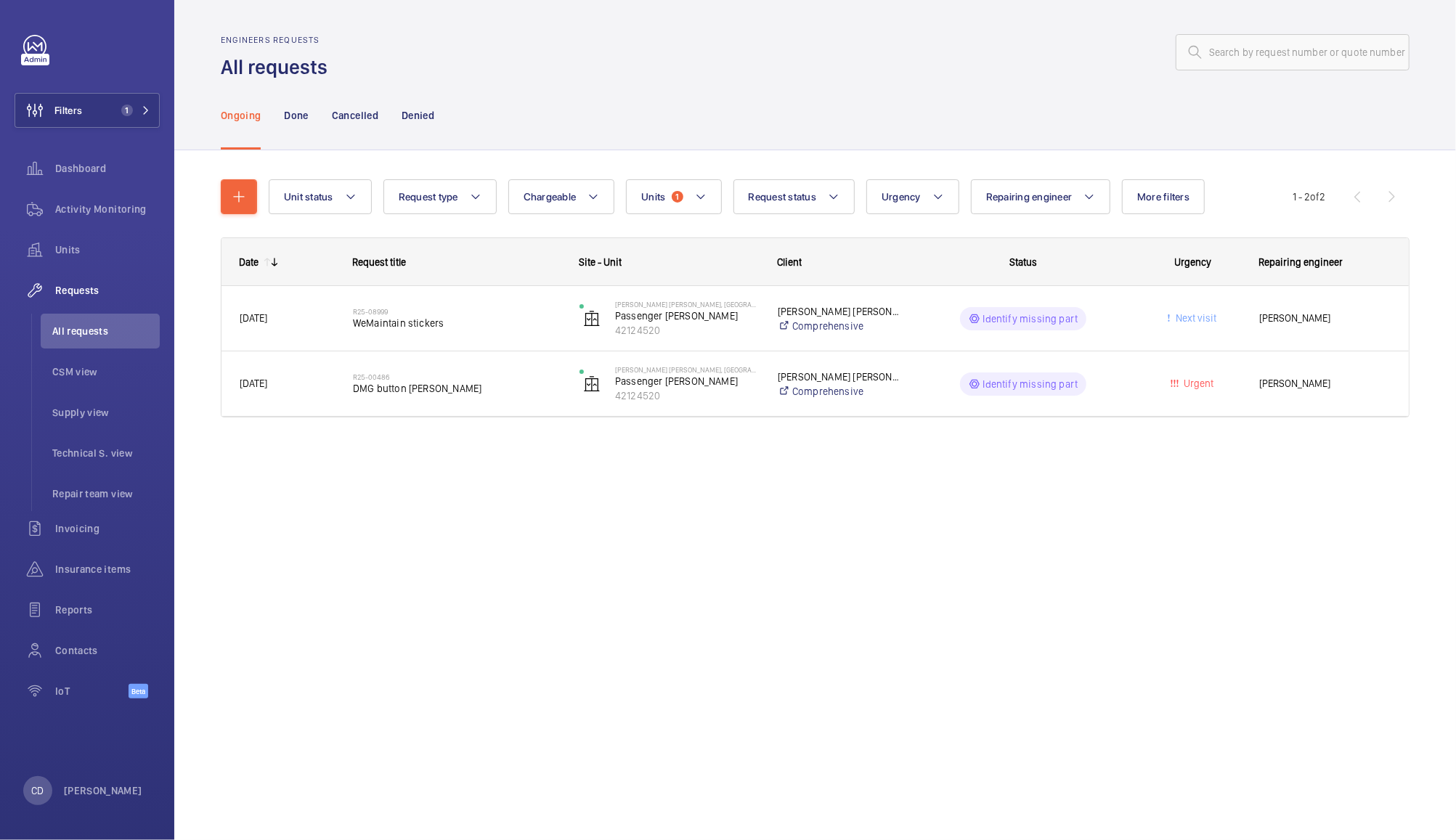
click at [1058, 383] on p "Identify missing part" at bounding box center [1030, 384] width 95 height 14
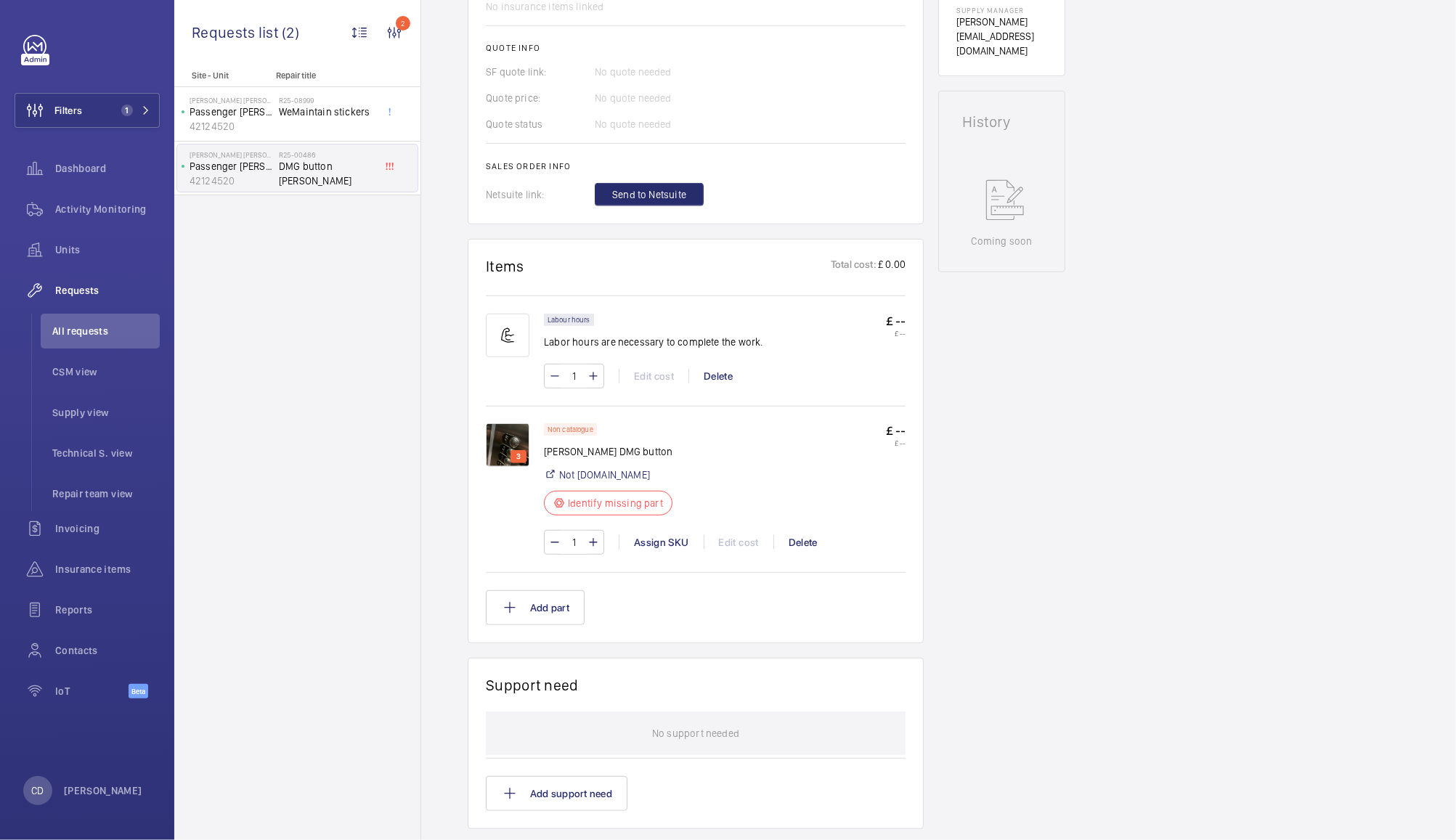
scroll to position [616, 0]
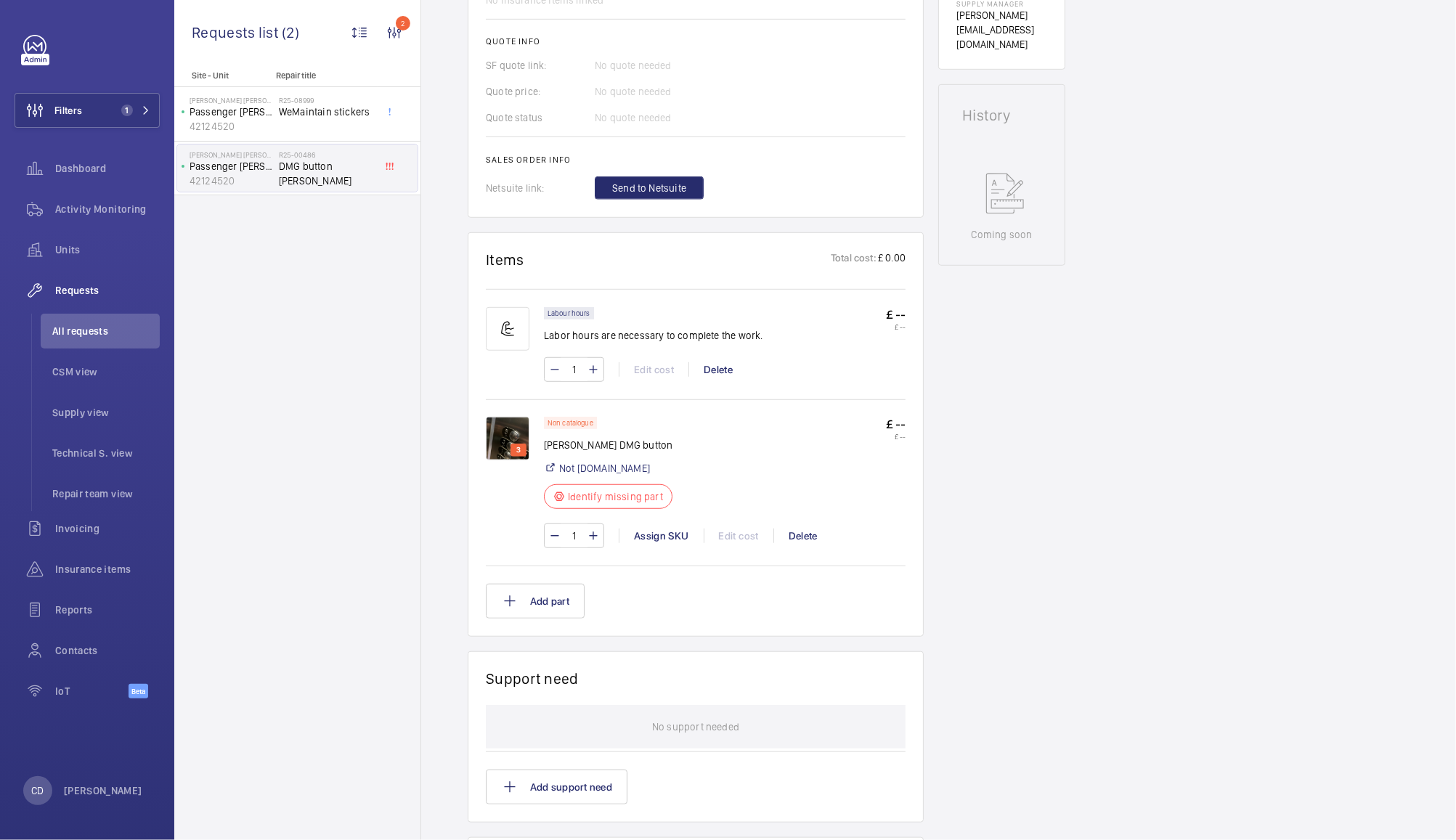
click at [517, 425] on img at bounding box center [507, 438] width 44 height 44
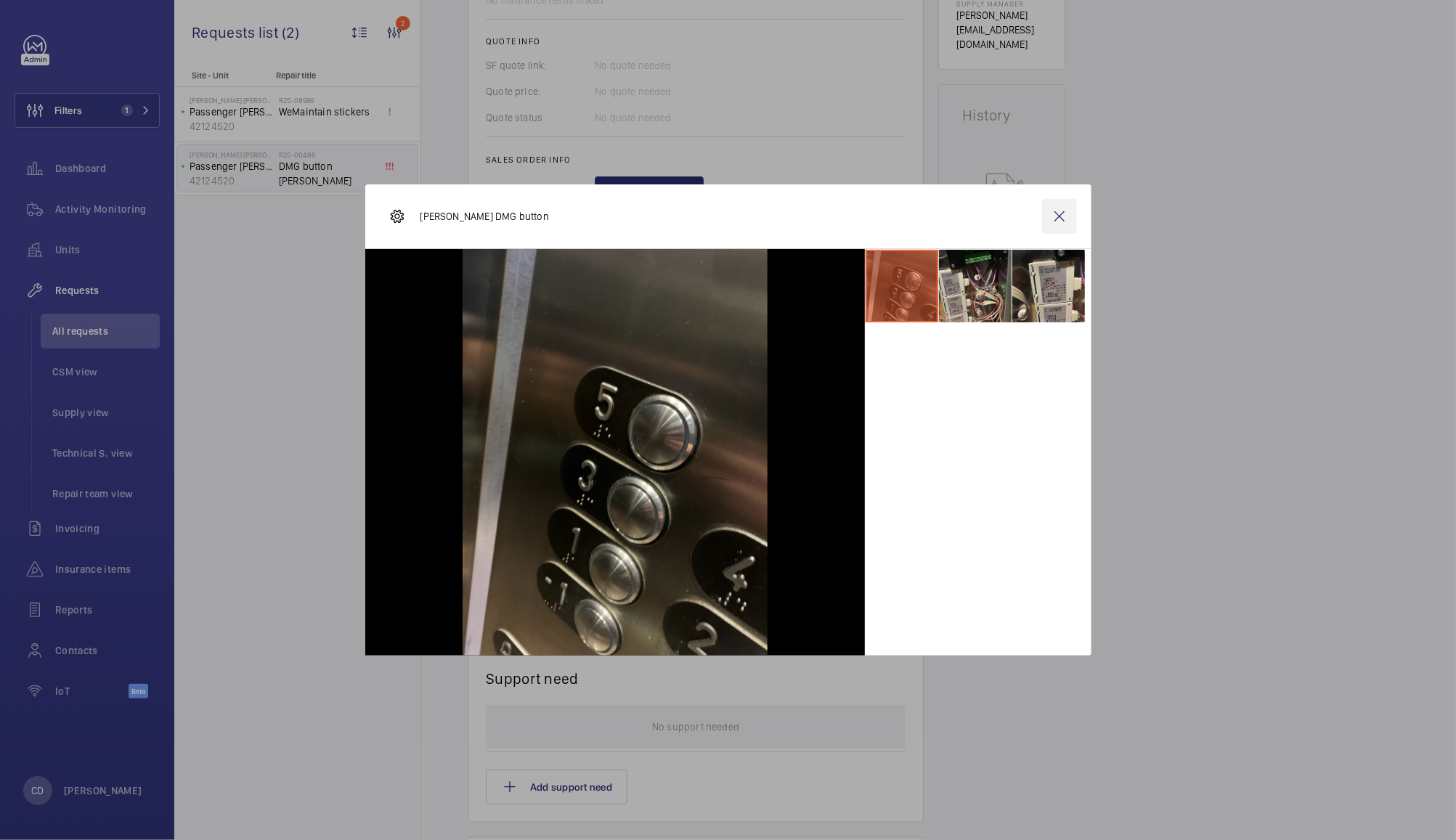
click at [1054, 228] on wm-front-icon-button at bounding box center [1060, 216] width 35 height 35
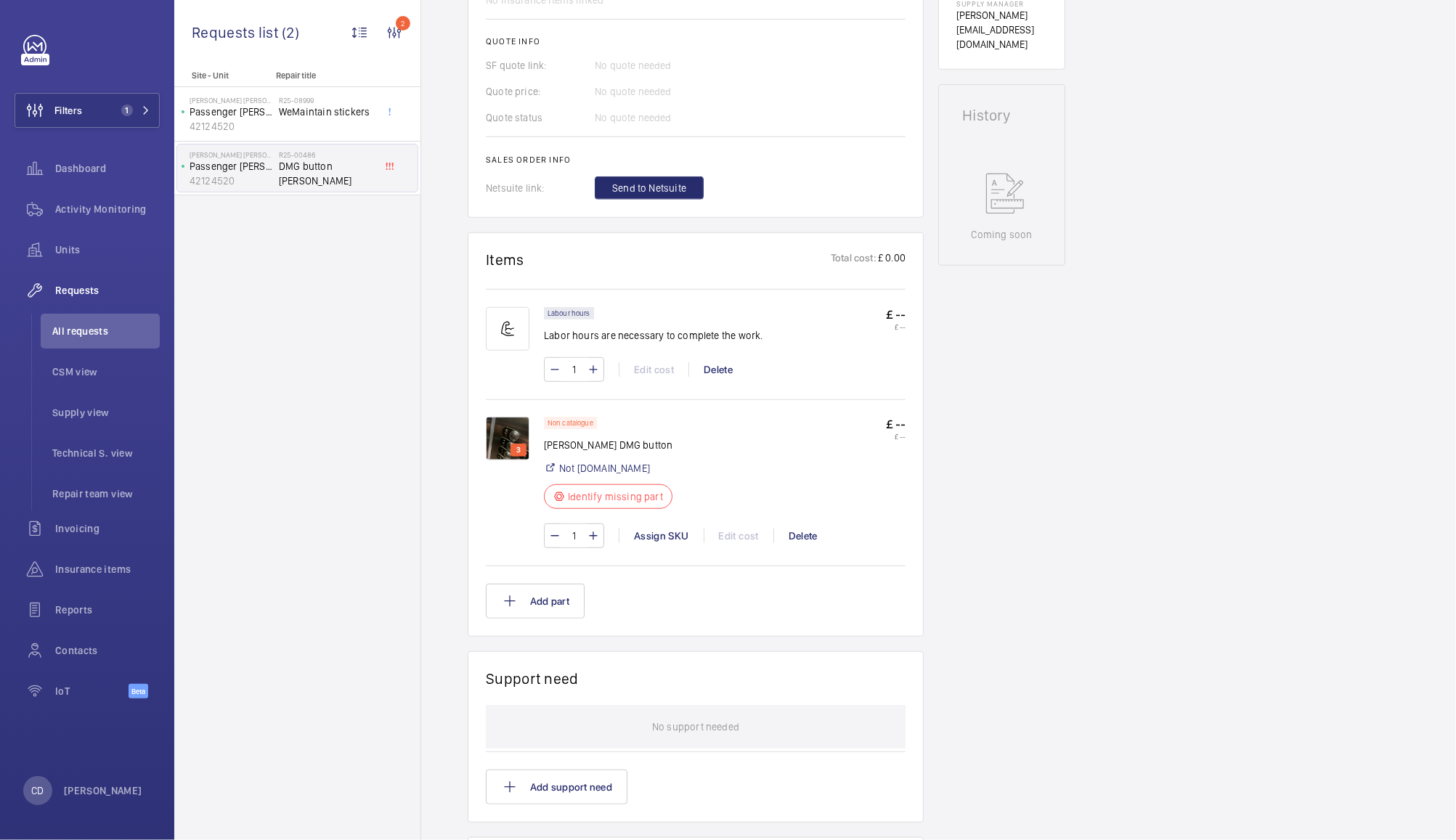
click at [517, 424] on img at bounding box center [507, 438] width 44 height 44
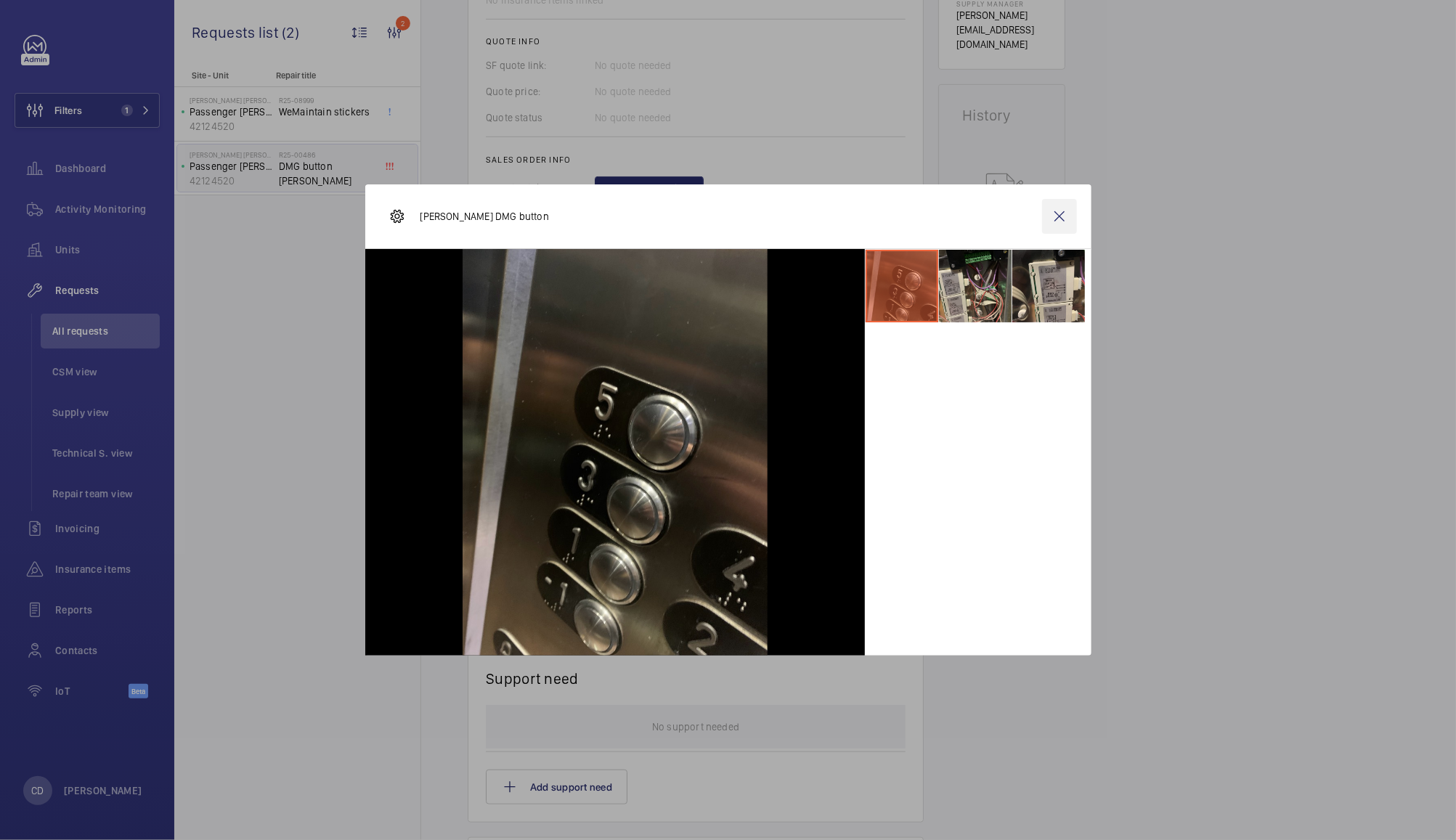
click at [1061, 216] on wm-front-icon-button at bounding box center [1060, 216] width 35 height 35
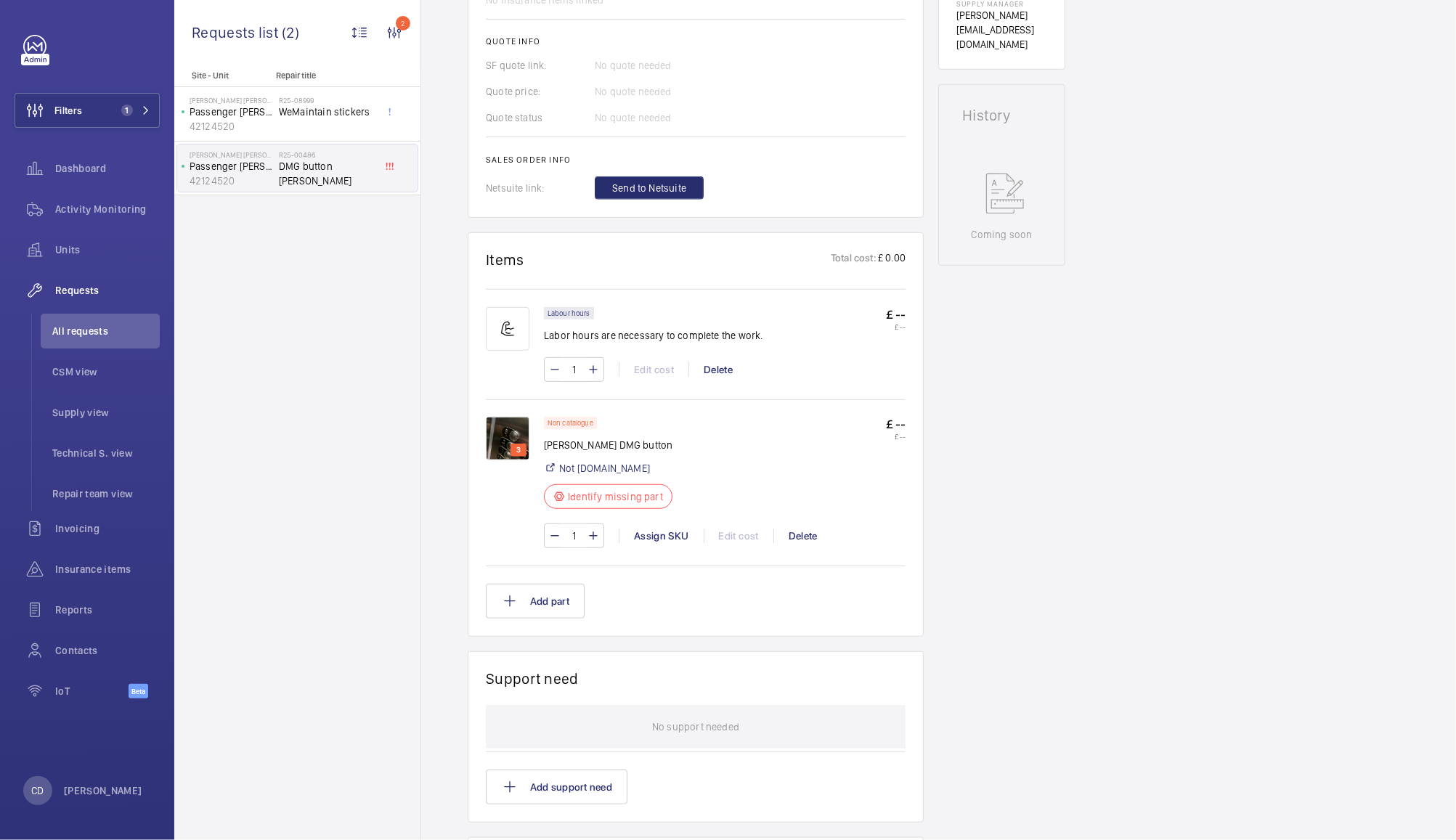
click at [512, 424] on img at bounding box center [507, 438] width 44 height 44
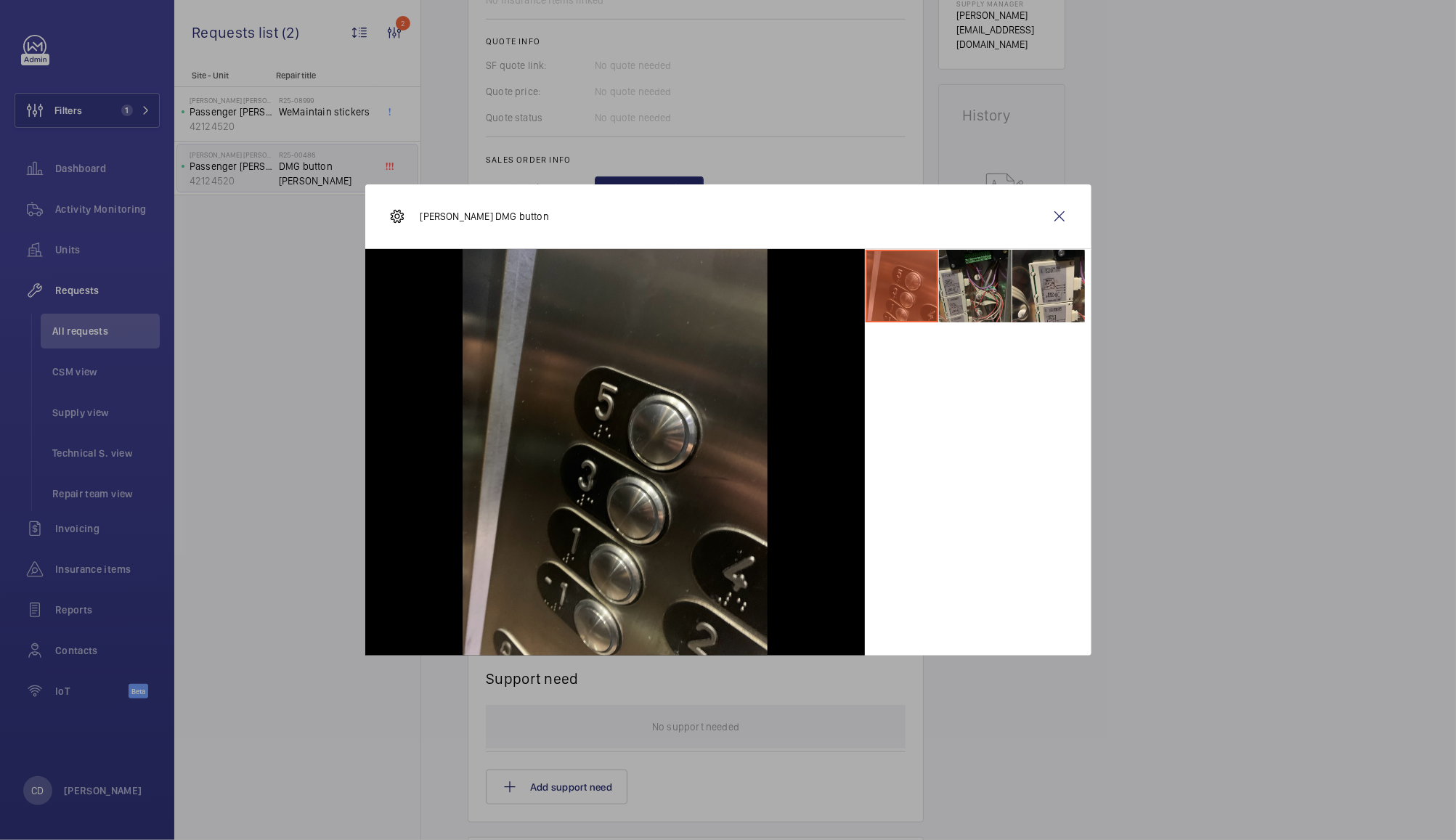
click at [974, 291] on li at bounding box center [975, 286] width 73 height 73
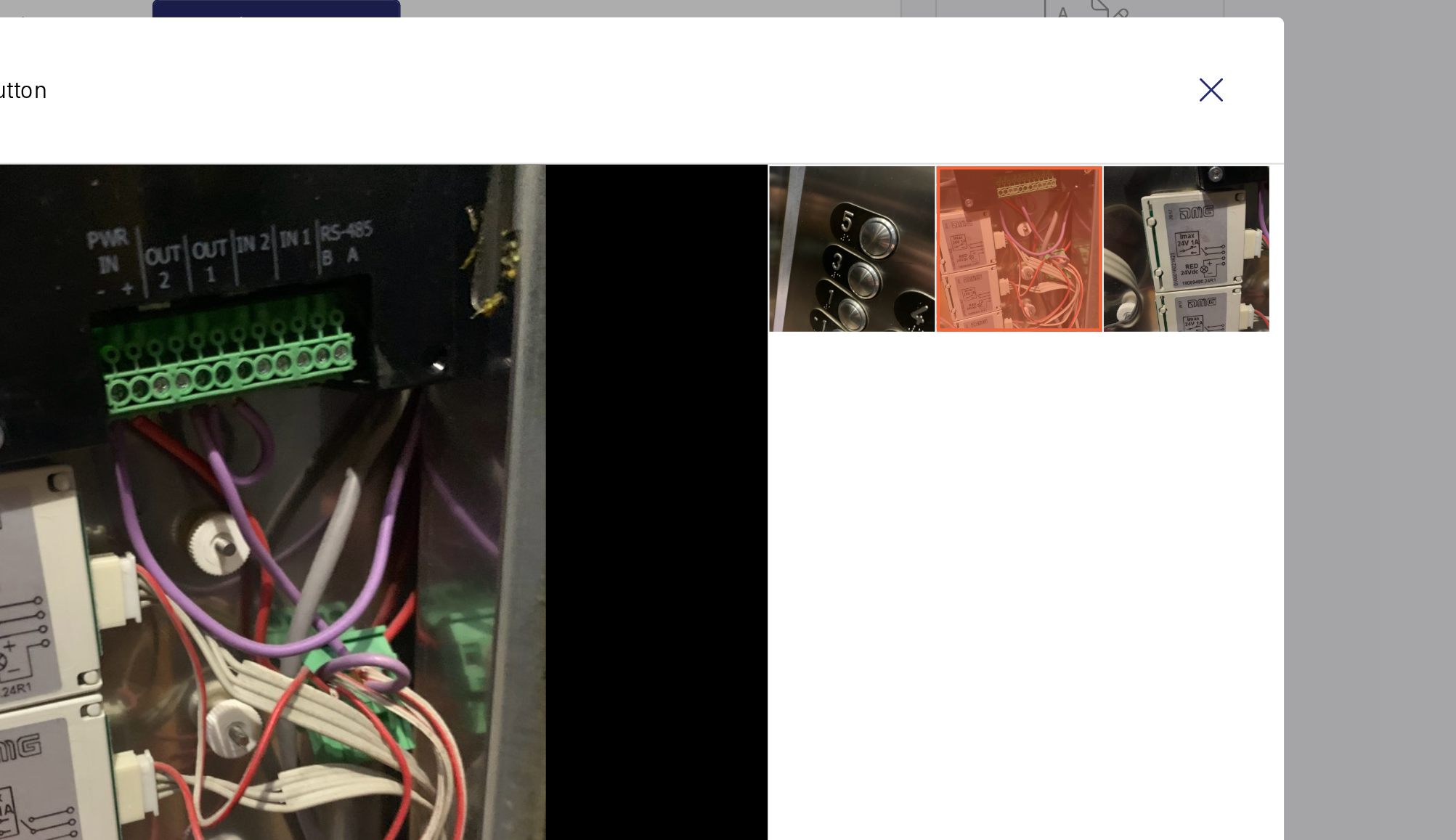
click at [1053, 291] on li at bounding box center [1049, 286] width 73 height 73
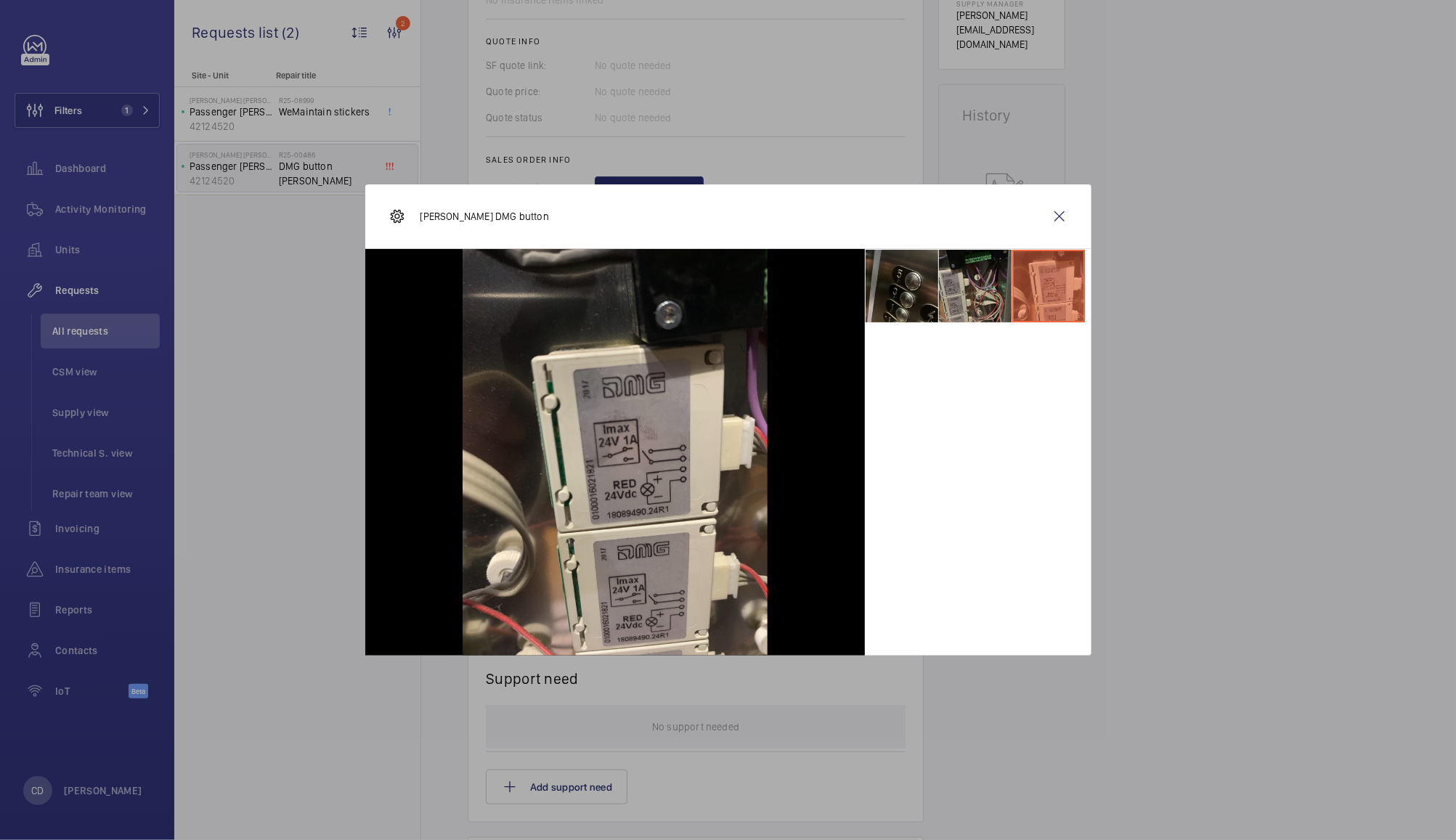
click at [989, 287] on li at bounding box center [975, 286] width 73 height 73
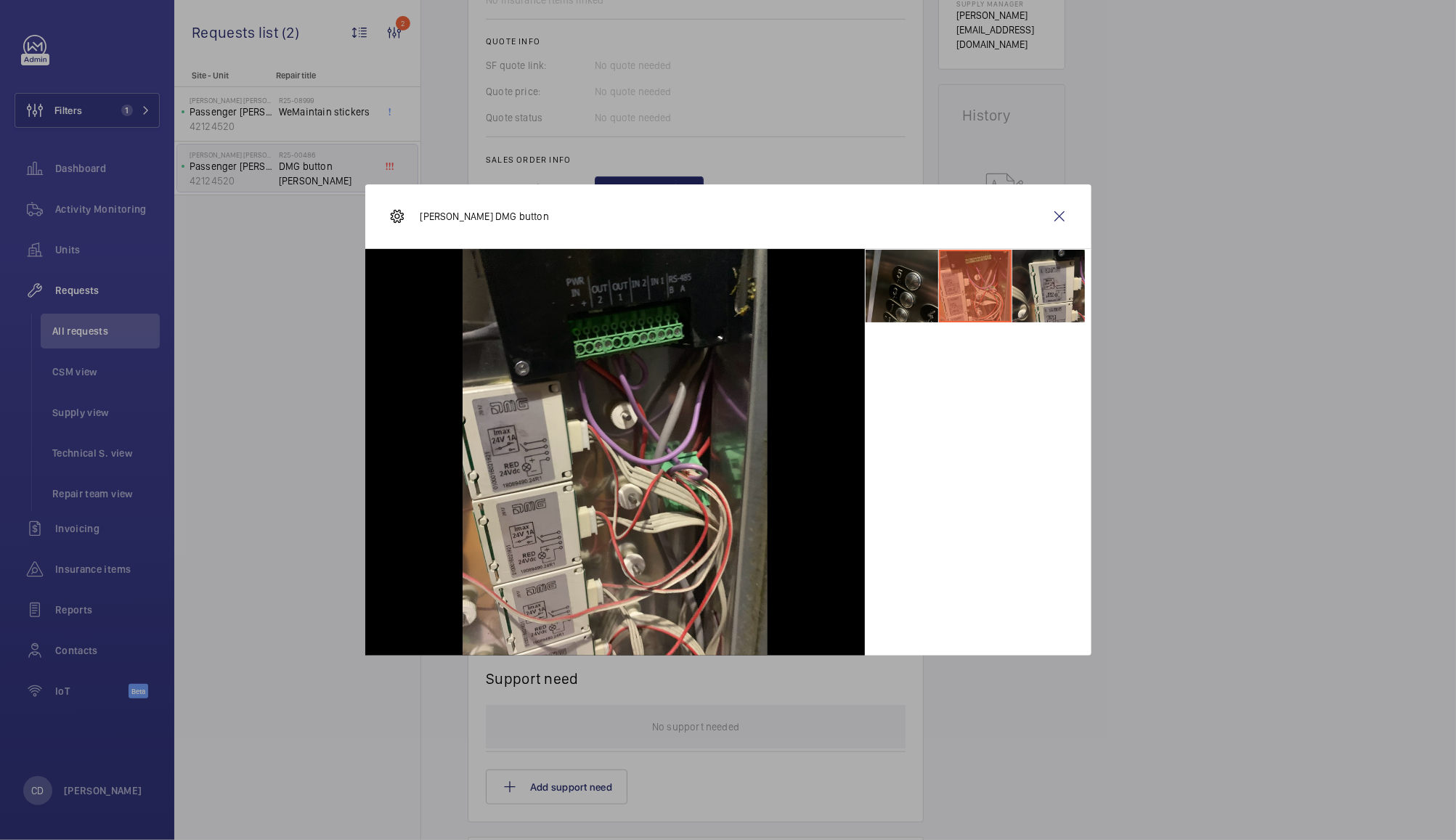
click at [907, 294] on li at bounding box center [902, 286] width 73 height 73
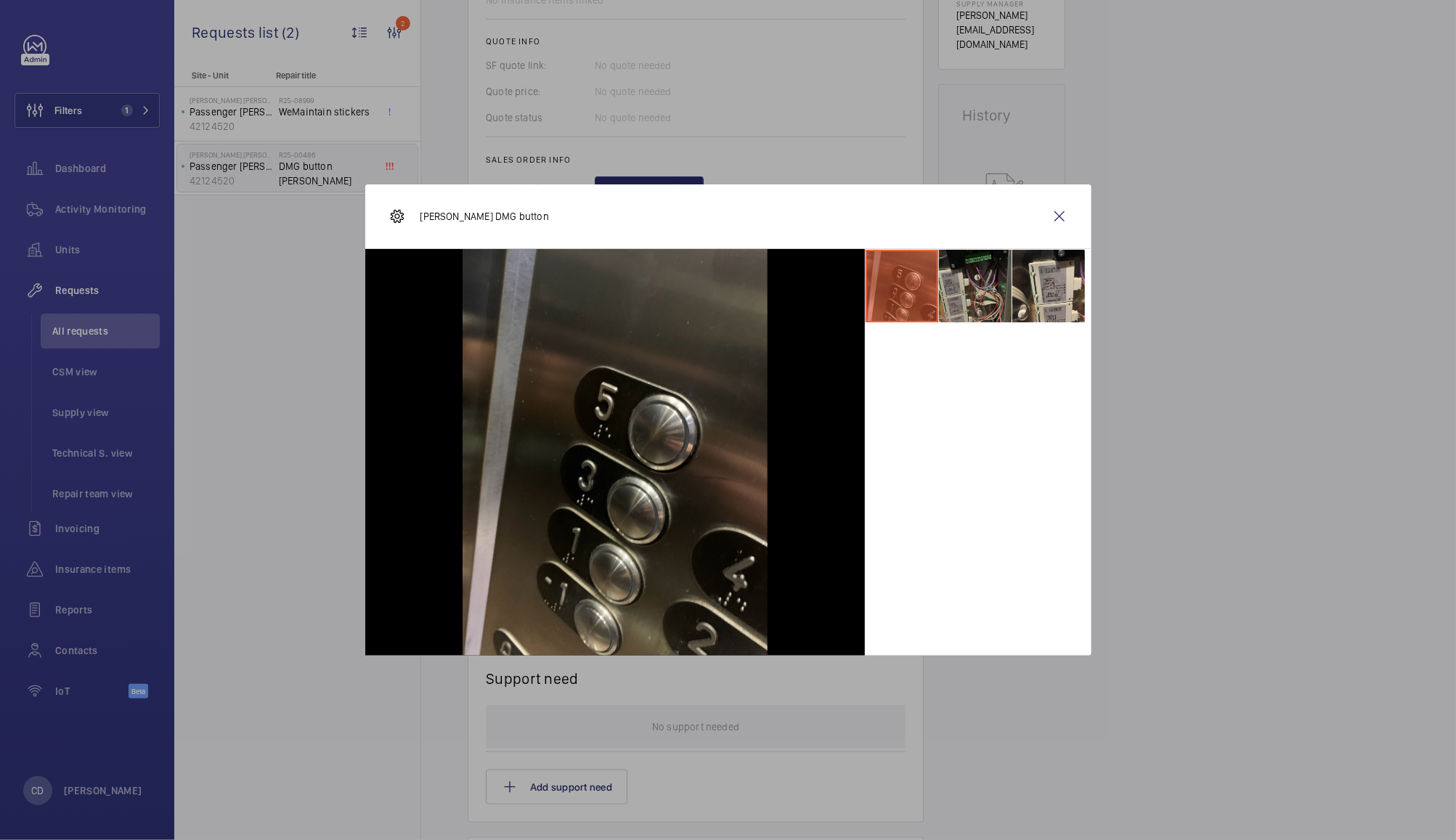
click at [972, 309] on li at bounding box center [975, 286] width 73 height 73
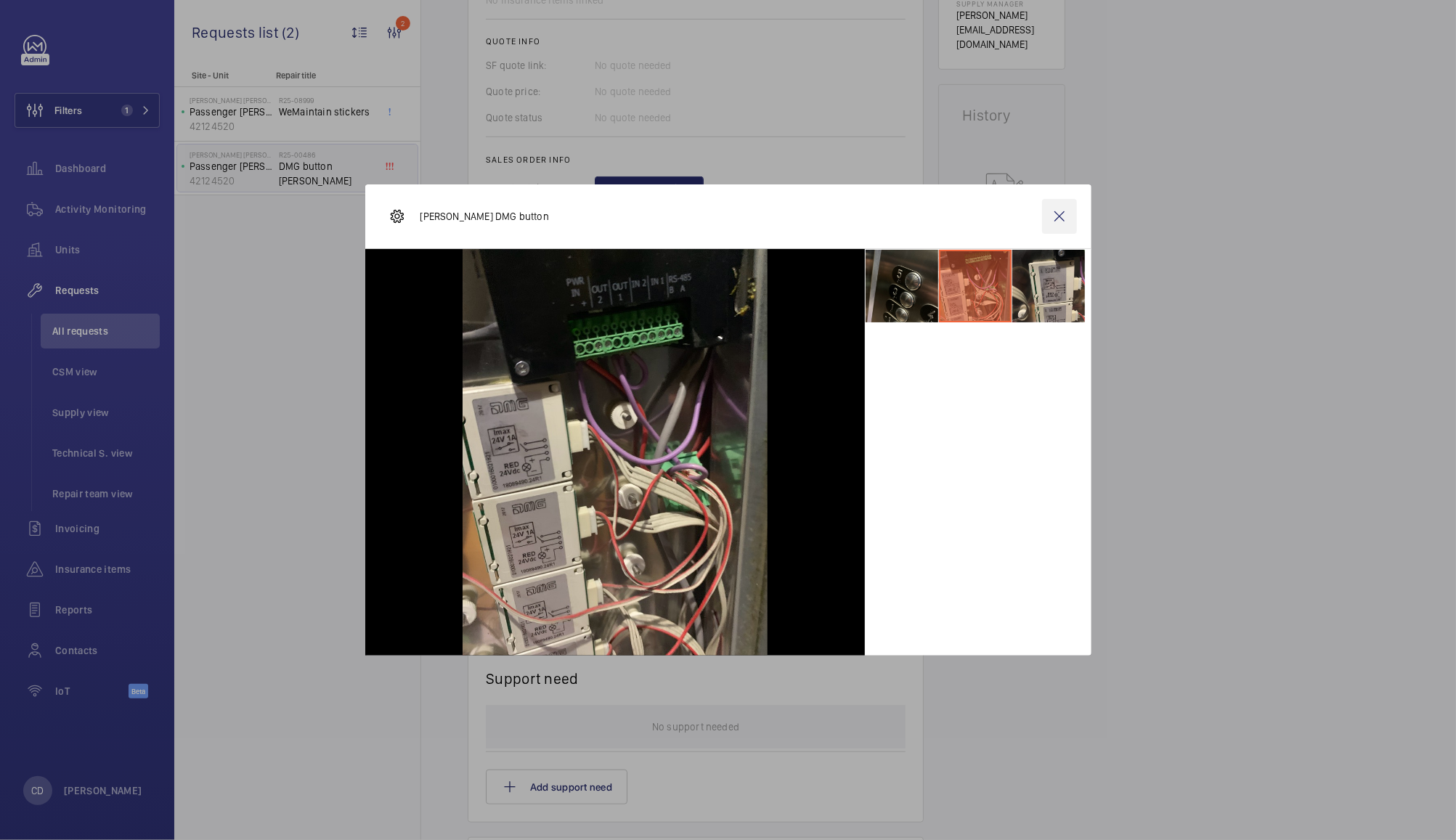
click at [1055, 219] on wm-front-icon-button at bounding box center [1060, 216] width 35 height 35
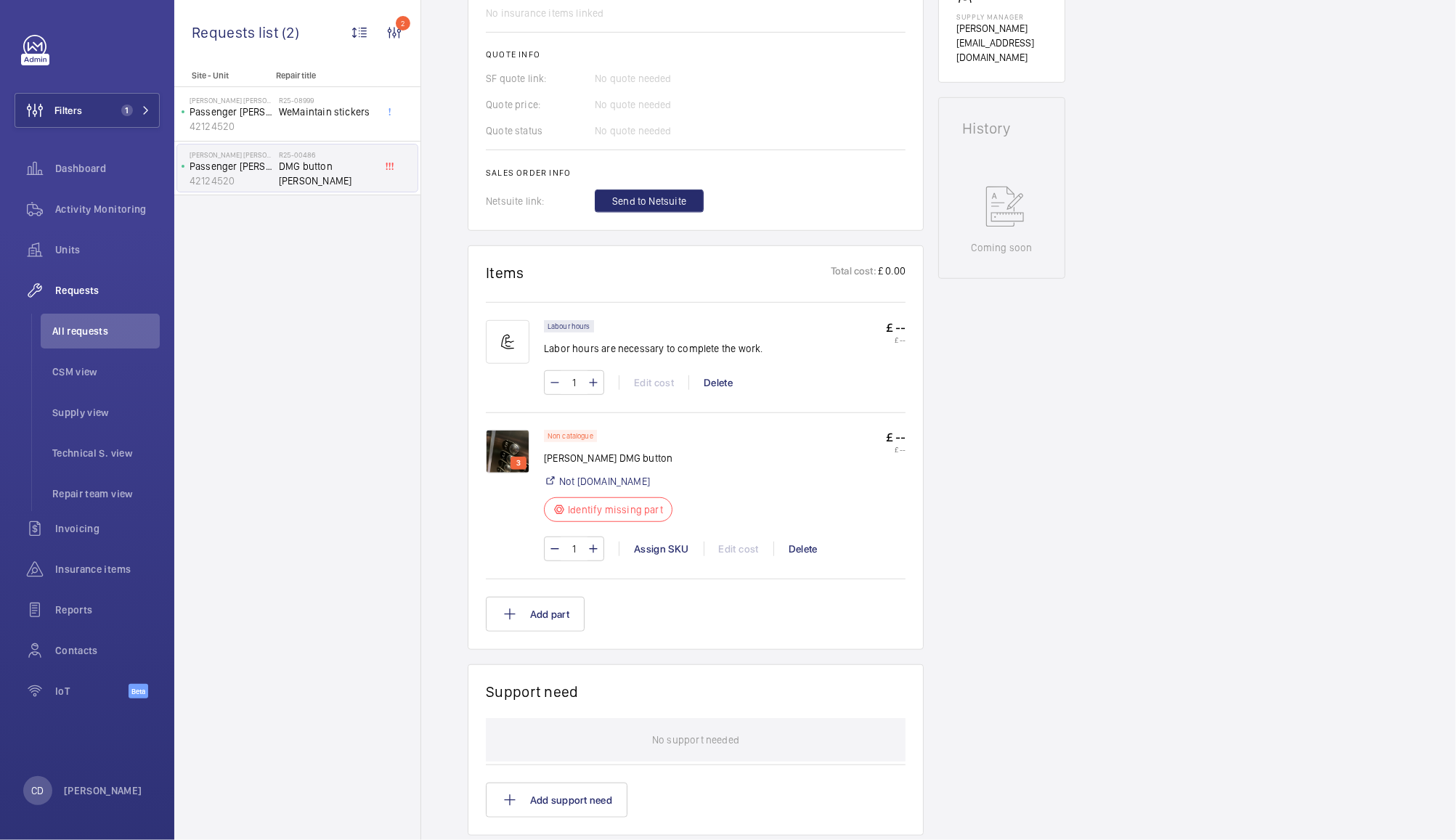
scroll to position [622, 0]
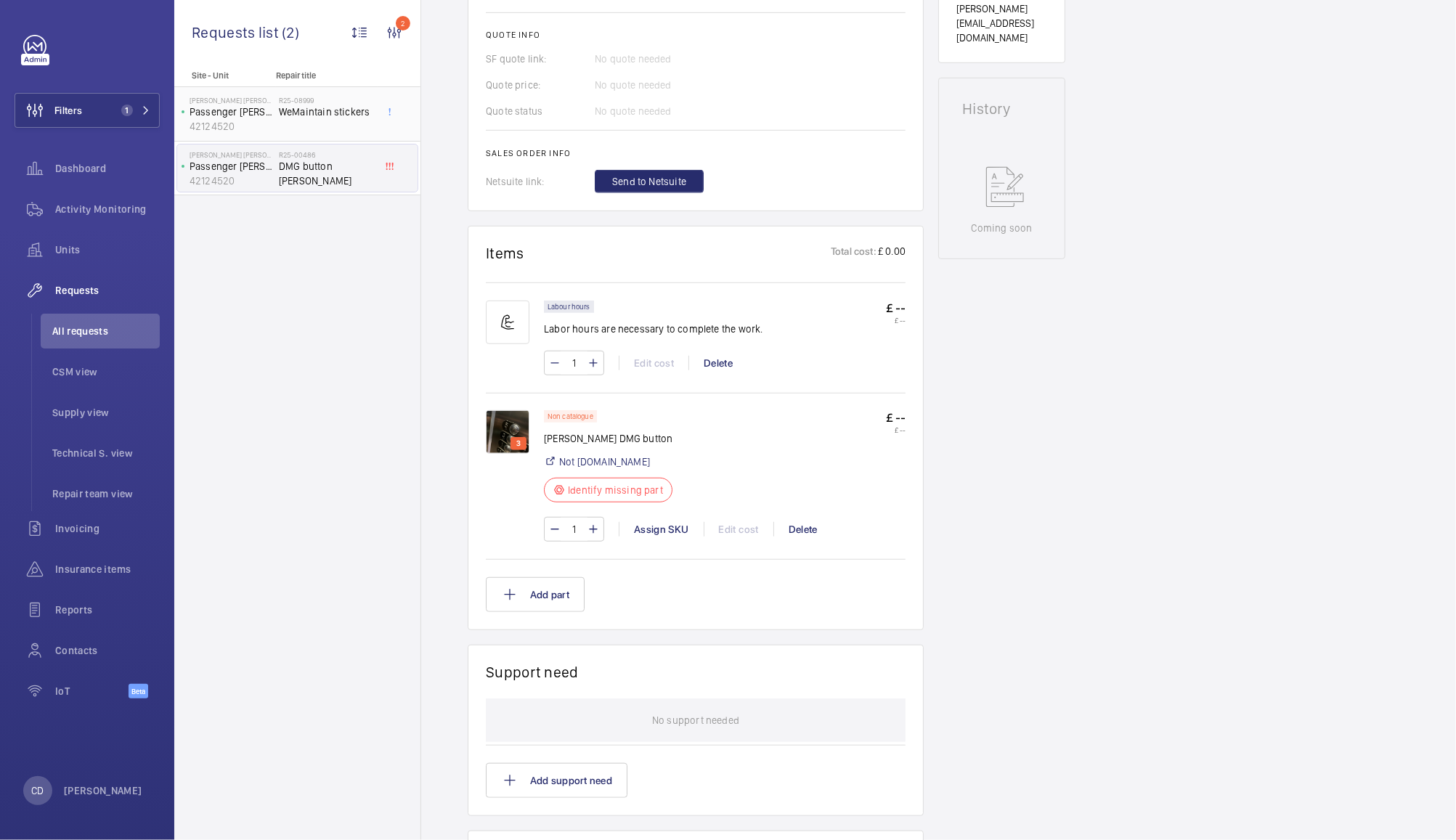
click at [319, 113] on span "WeMaintain stickers" at bounding box center [327, 112] width 96 height 14
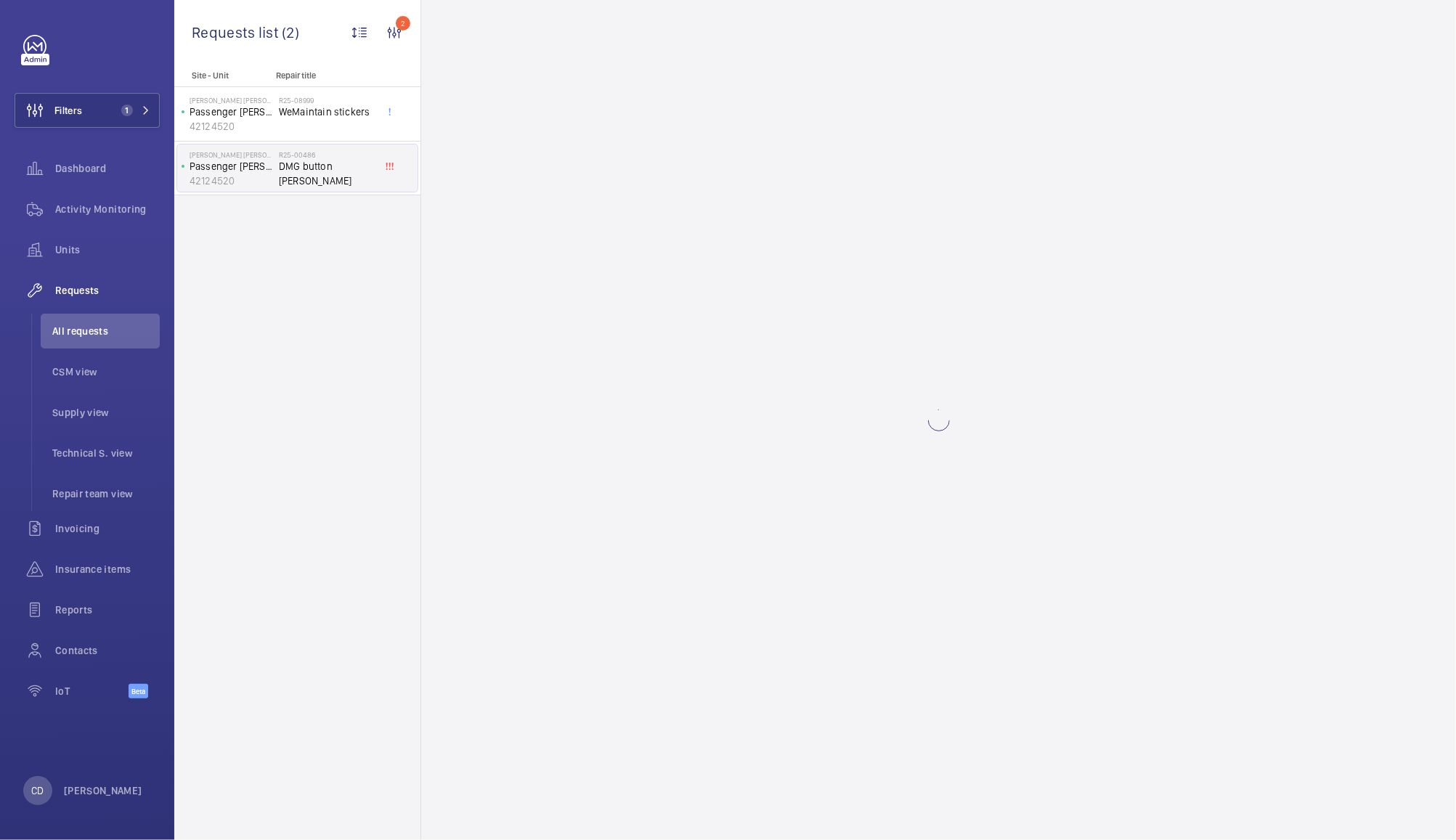
click at [315, 165] on span "DMG button [PERSON_NAME]" at bounding box center [327, 173] width 96 height 29
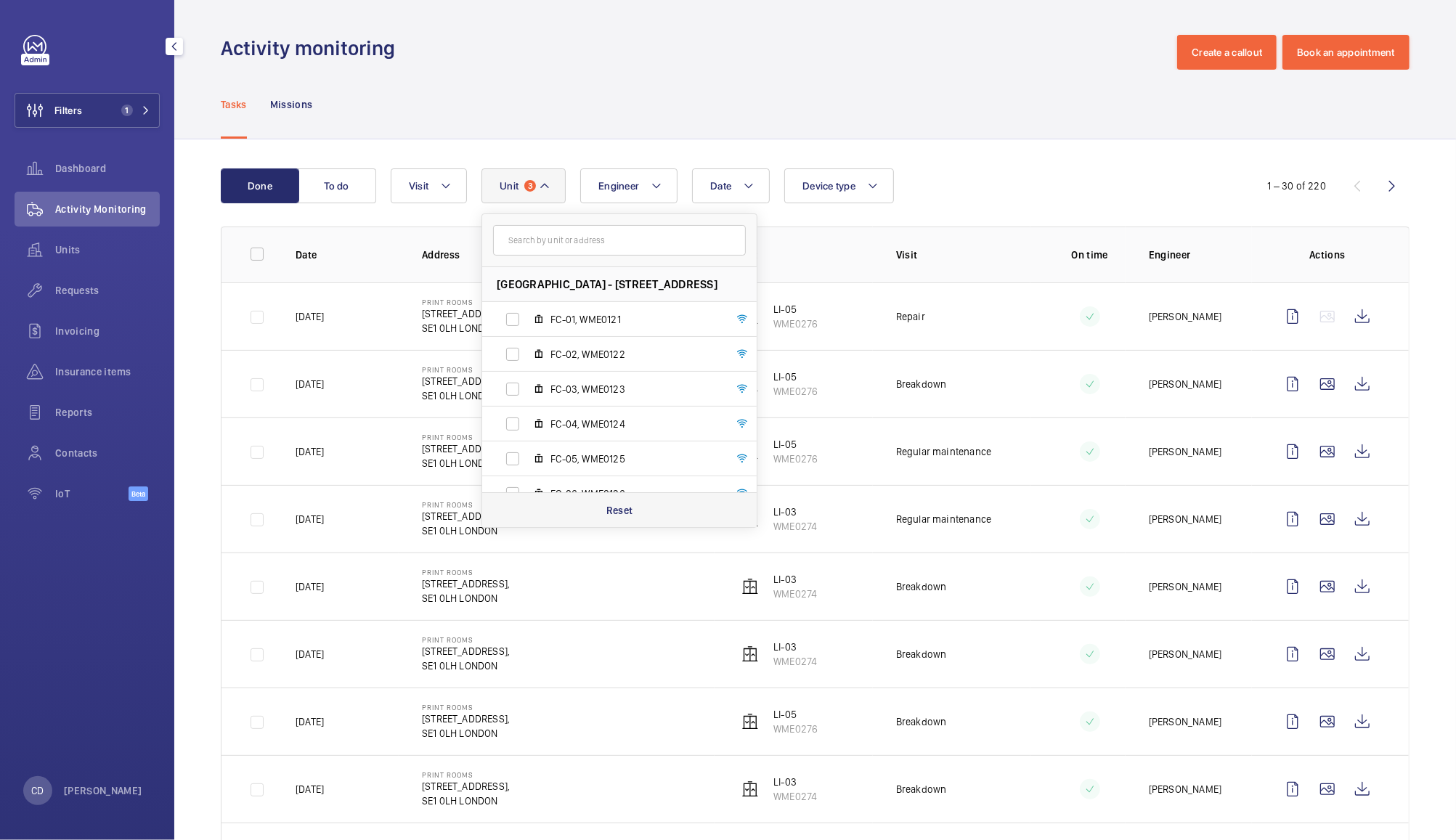
click at [645, 505] on div "Reset" at bounding box center [620, 510] width 275 height 35
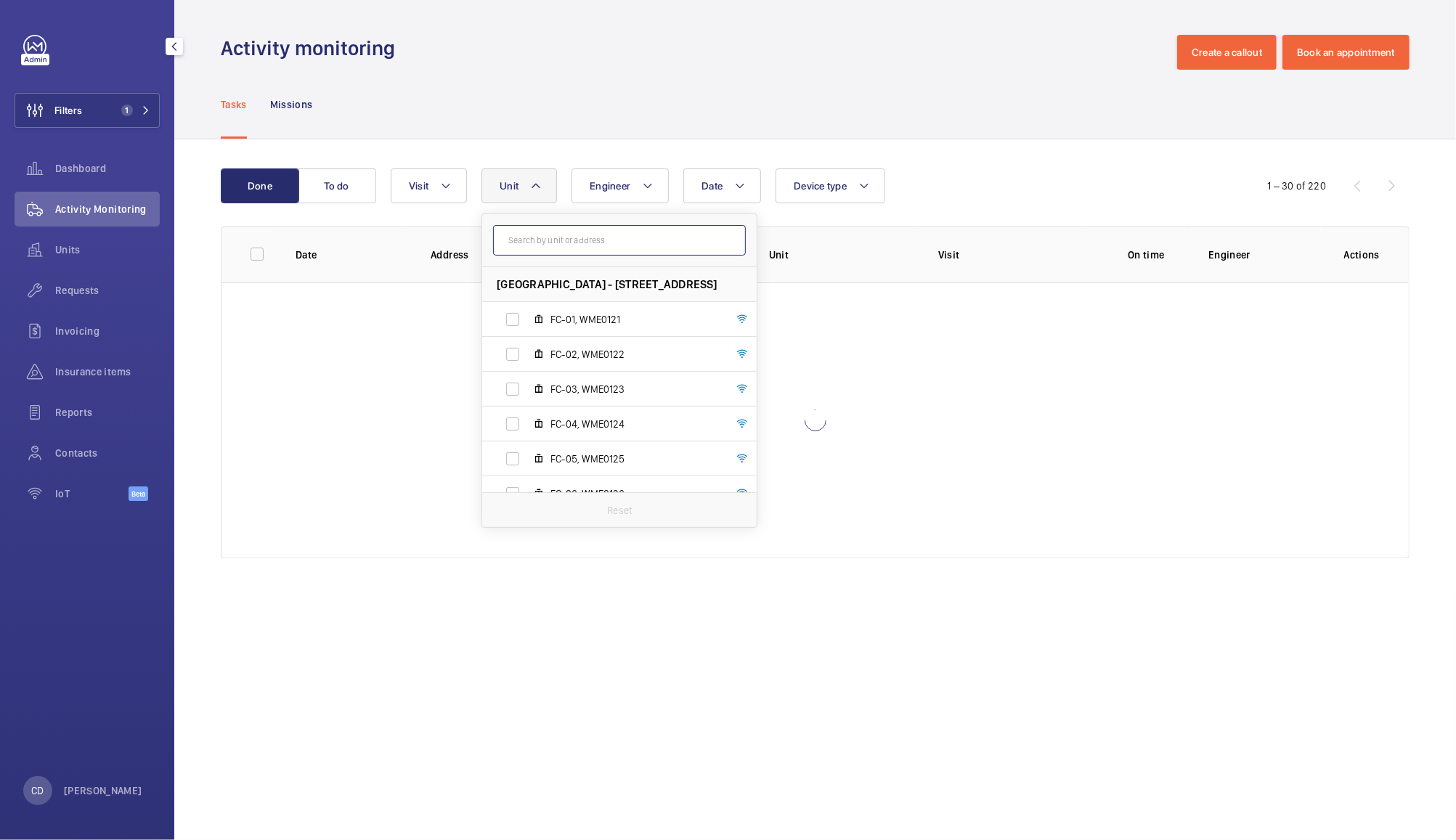
click at [630, 240] on input "text" at bounding box center [619, 240] width 252 height 30
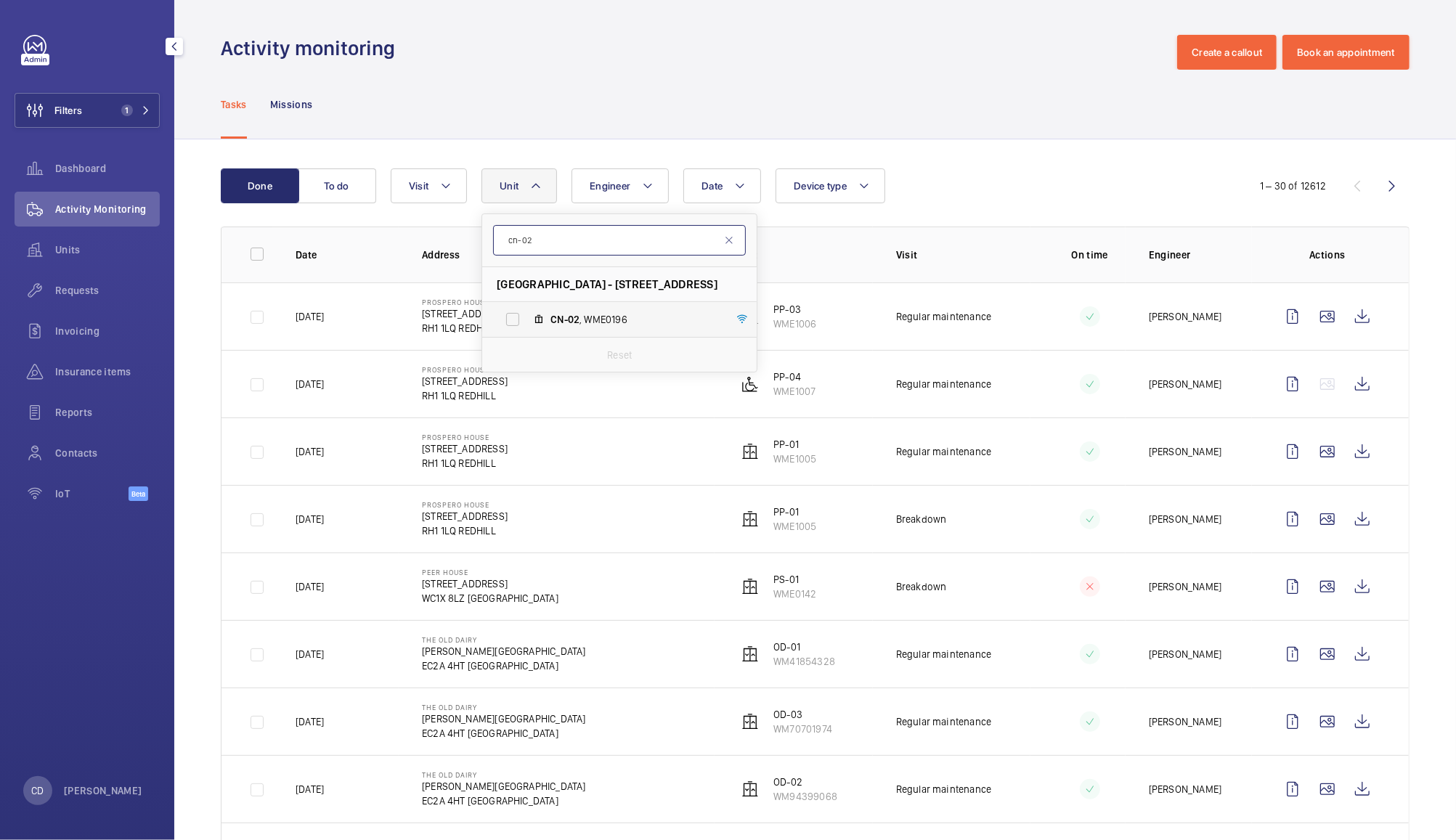
type input "cn-02"
click at [589, 325] on span "CN-02 , WME0196" at bounding box center [634, 319] width 169 height 14
click at [527, 325] on input "CN-02 , WME0196" at bounding box center [513, 319] width 29 height 29
checkbox input "true"
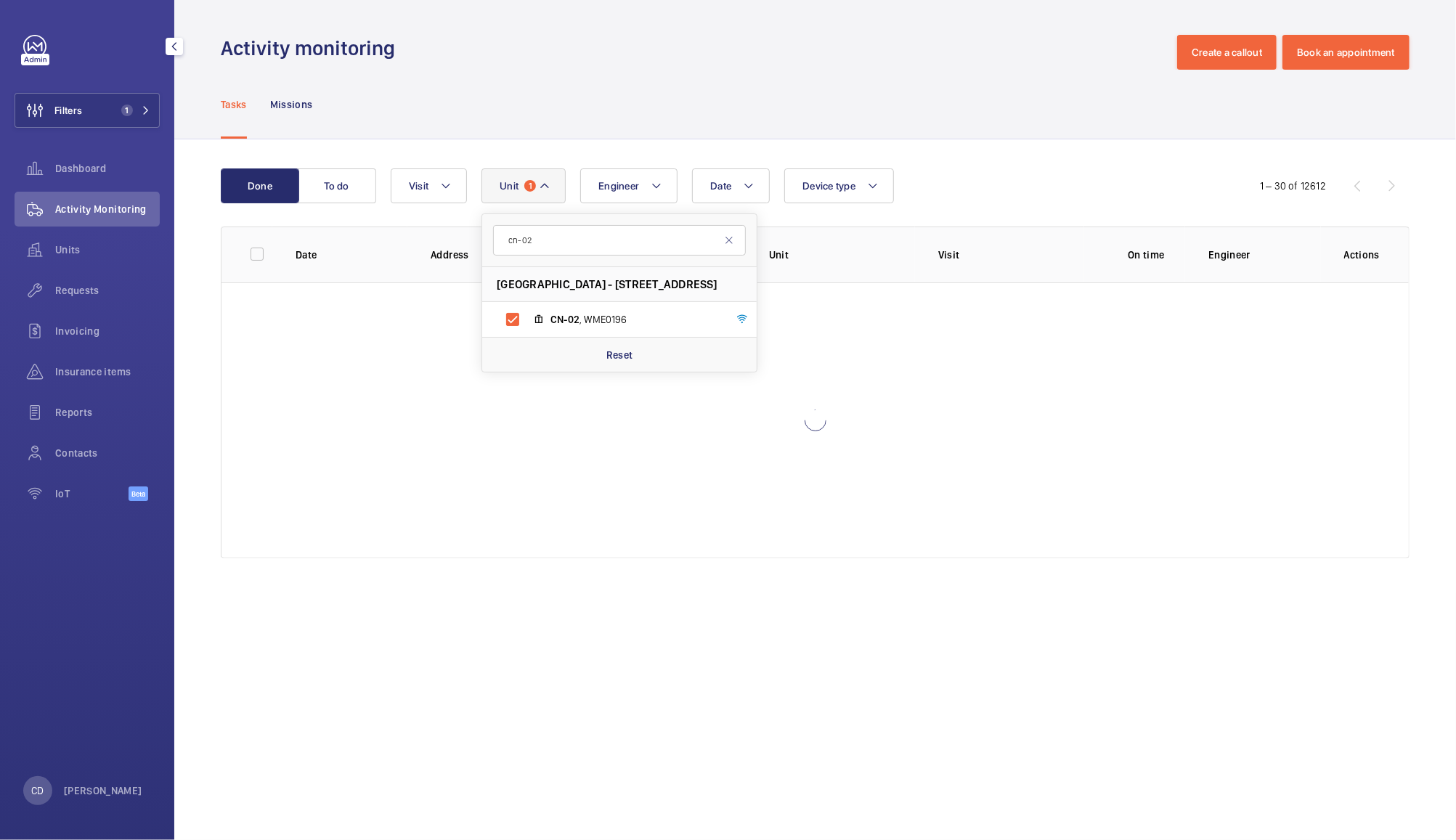
click at [910, 81] on div "Tasks Missions" at bounding box center [815, 104] width 1189 height 69
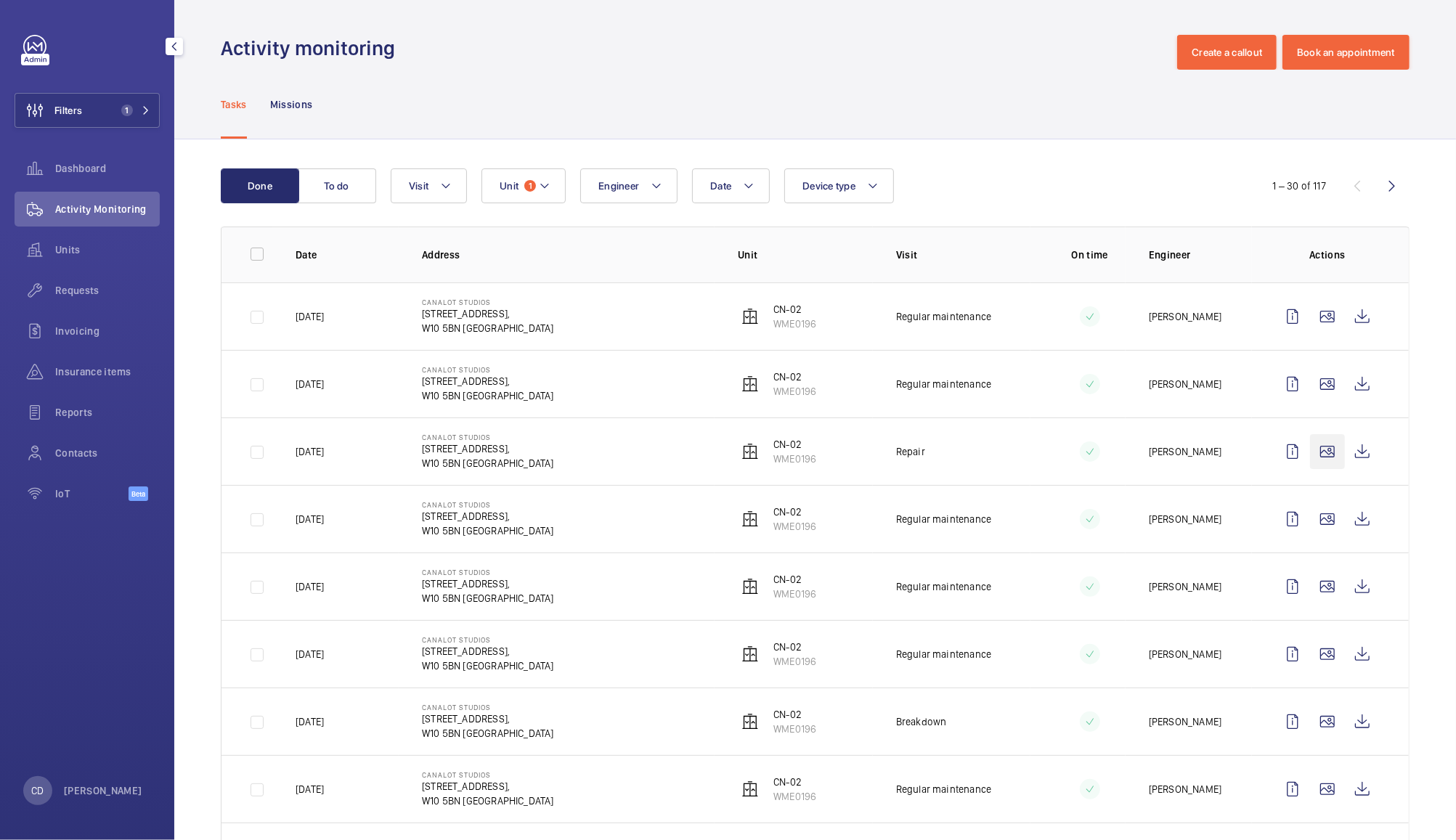
click at [1310, 456] on wm-front-icon-button at bounding box center [1327, 452] width 35 height 35
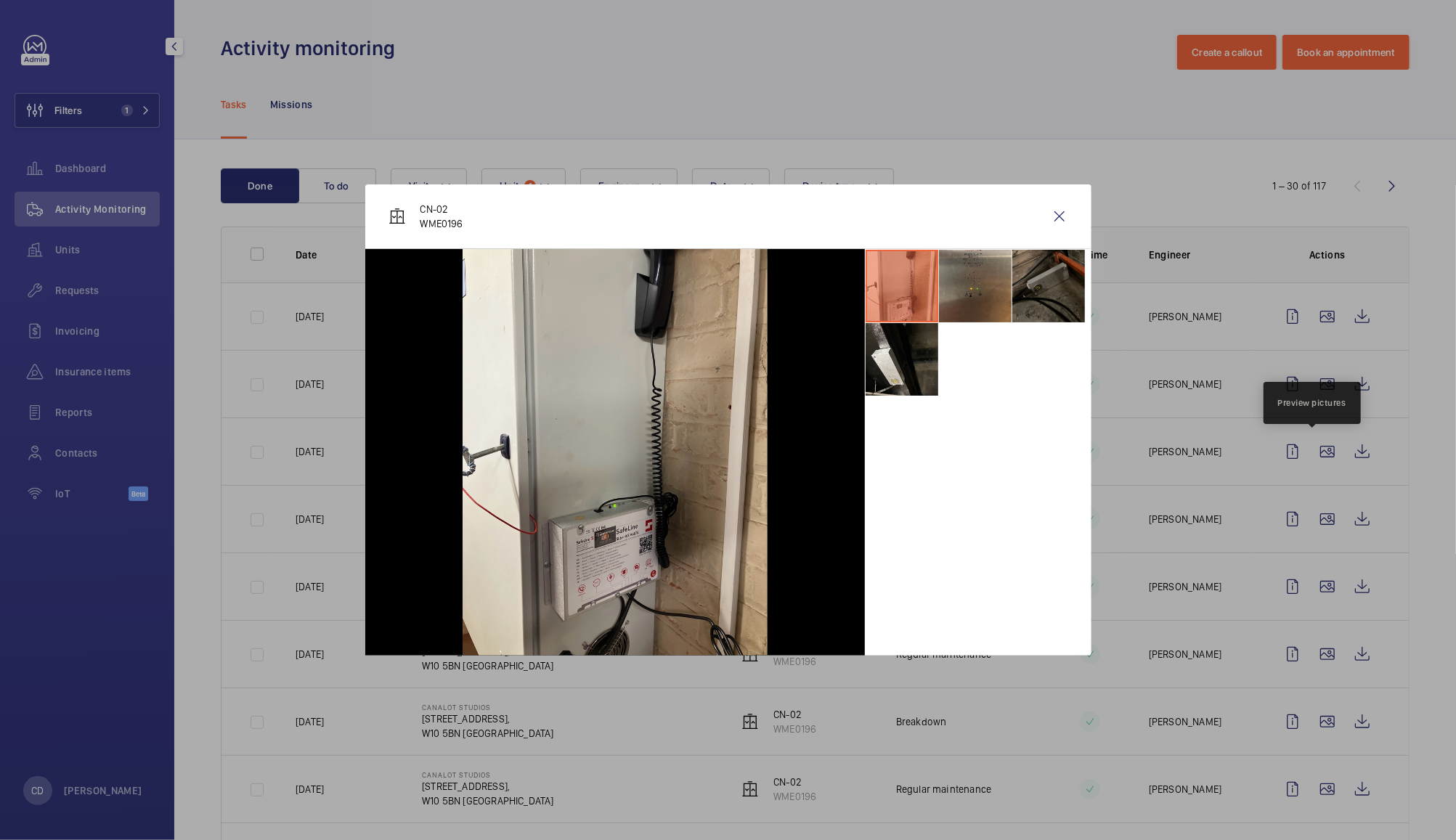
click at [1054, 290] on li at bounding box center [1049, 286] width 73 height 73
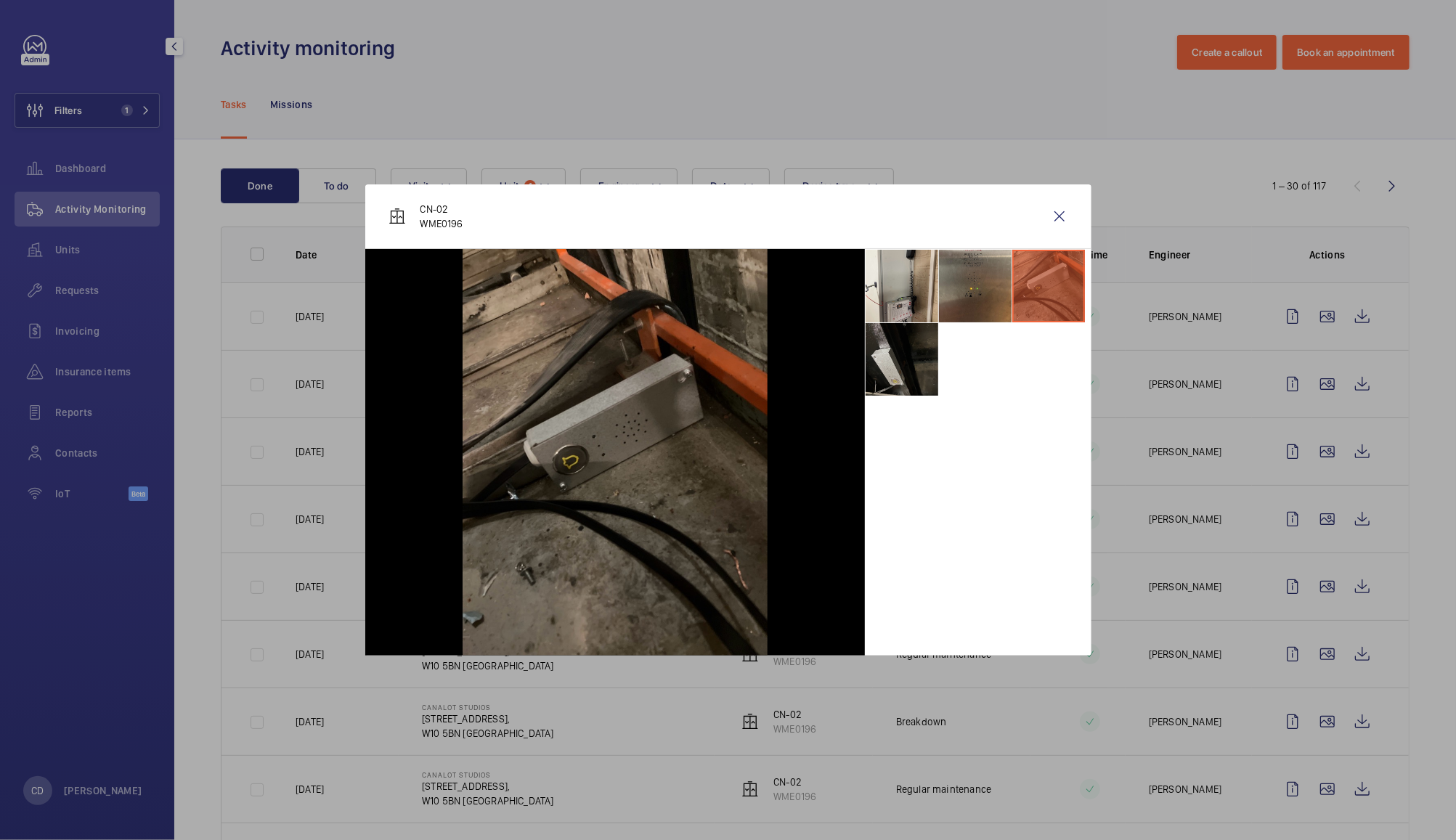
click at [900, 374] on li at bounding box center [902, 359] width 73 height 73
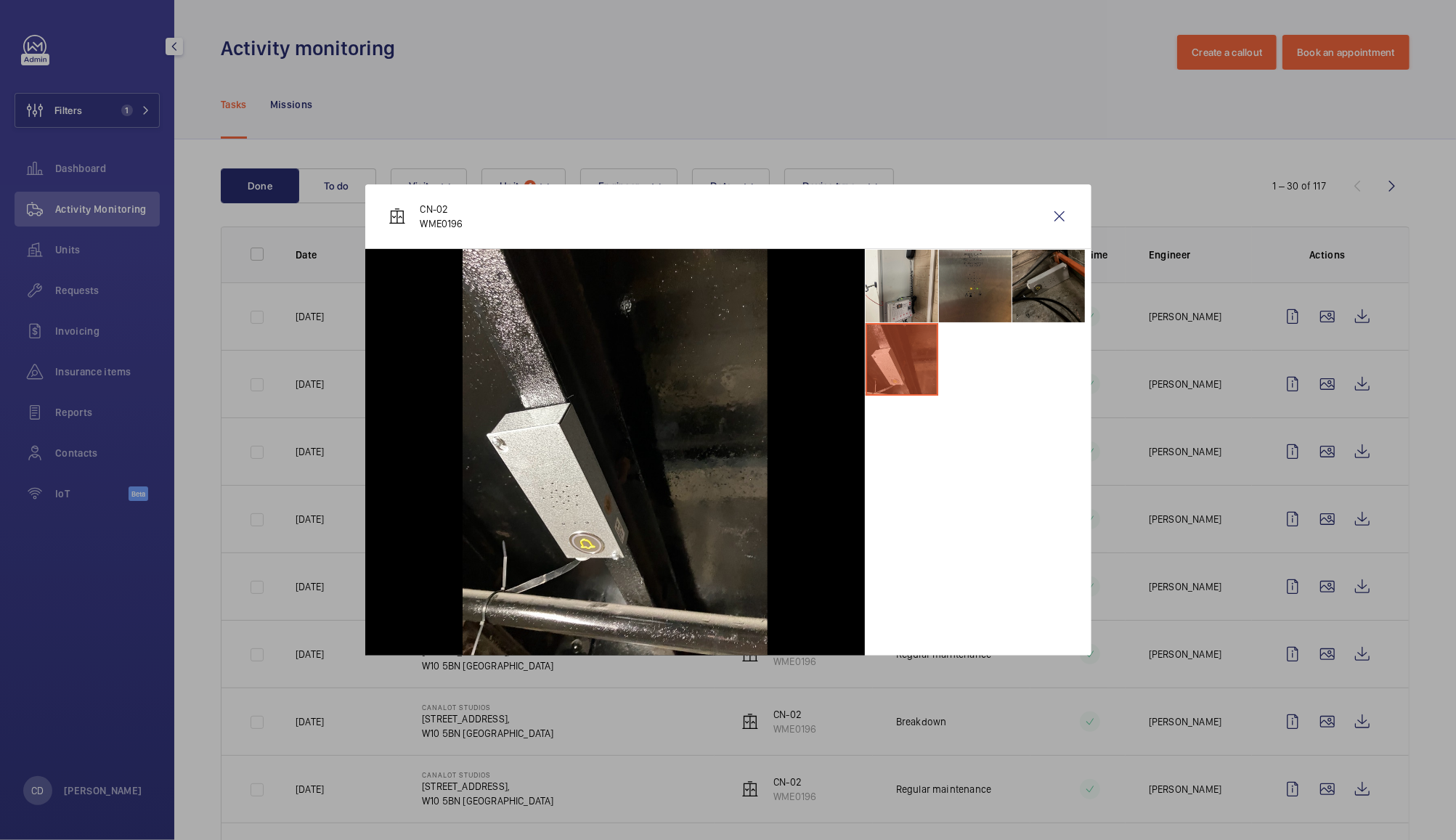
click at [997, 297] on li at bounding box center [975, 286] width 73 height 73
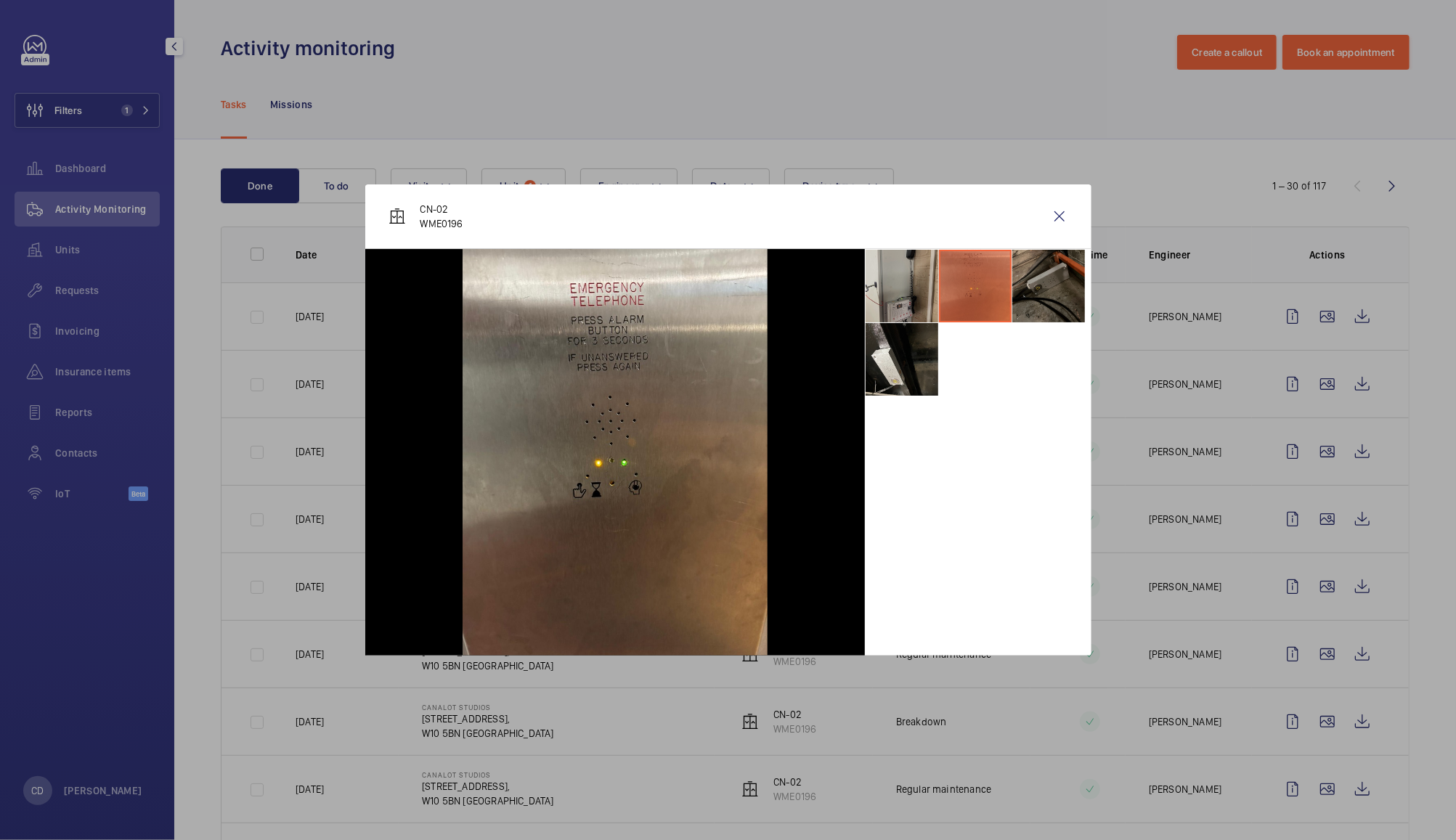
click at [899, 300] on li at bounding box center [902, 286] width 73 height 73
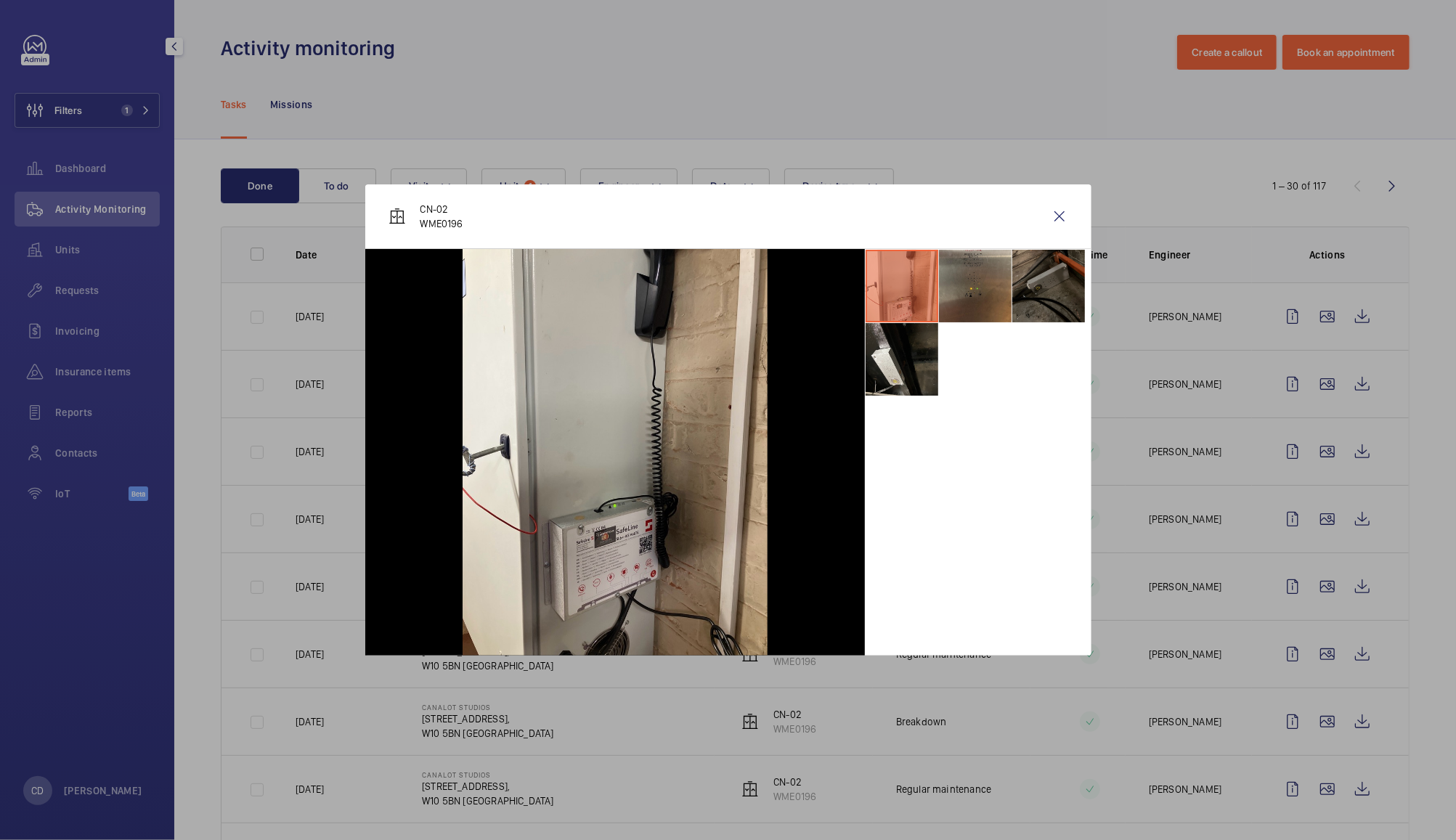
click at [1063, 287] on li at bounding box center [1049, 286] width 73 height 73
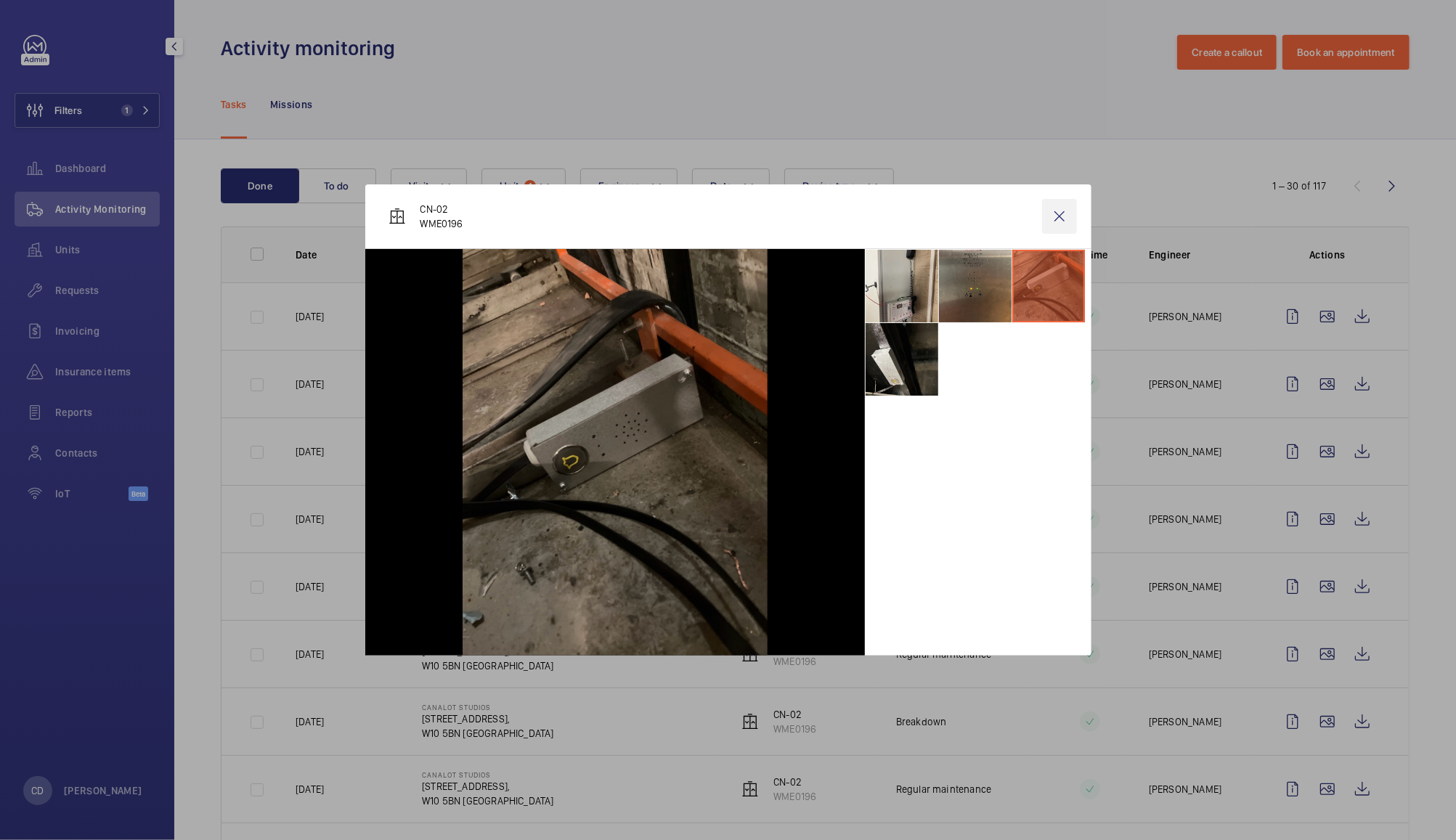
click at [1057, 220] on wm-front-icon-button at bounding box center [1060, 216] width 35 height 35
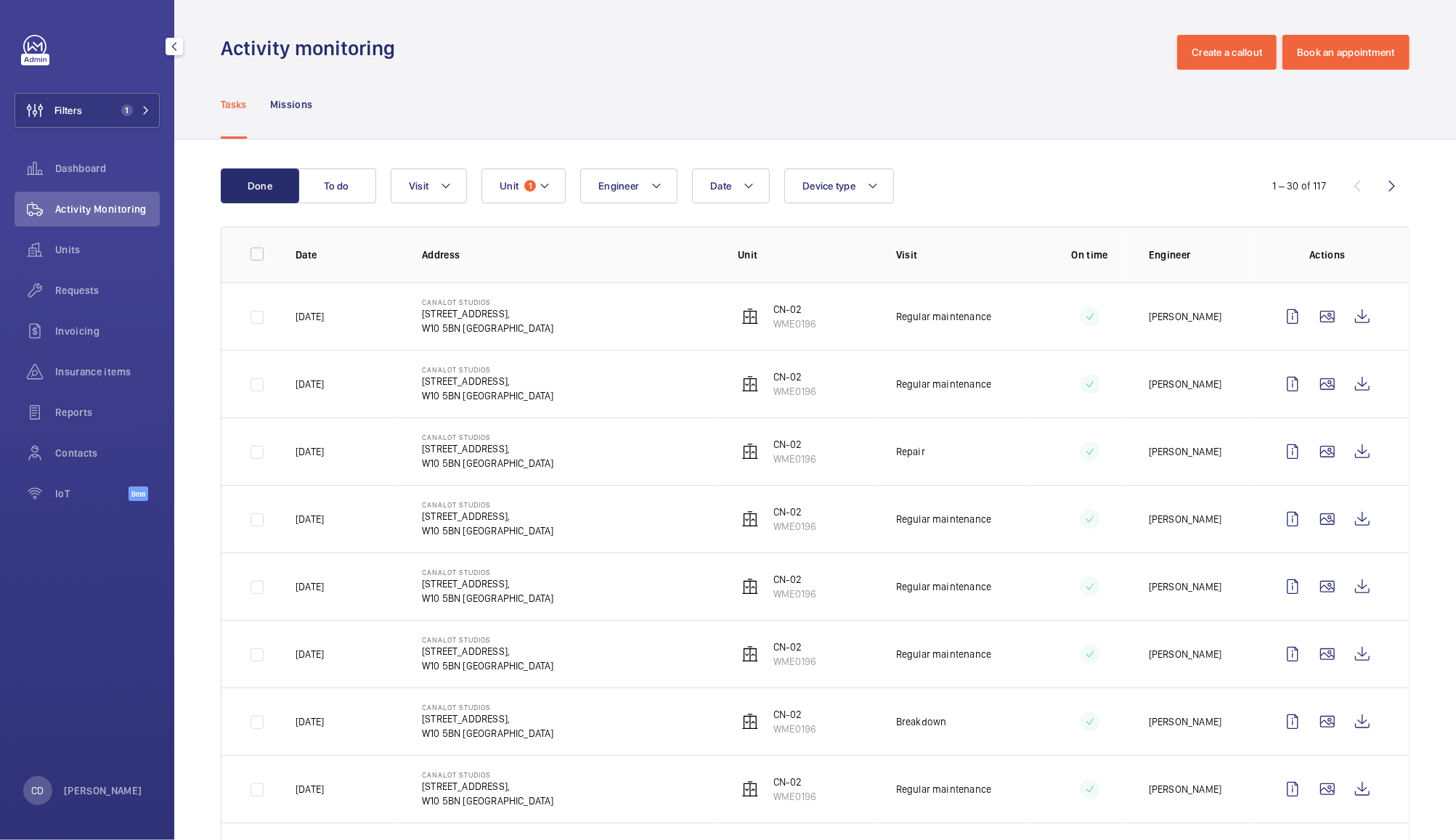
click at [1313, 723] on wm-front-icon-button at bounding box center [1327, 722] width 35 height 35
click at [1349, 542] on td at bounding box center [1331, 518] width 157 height 68
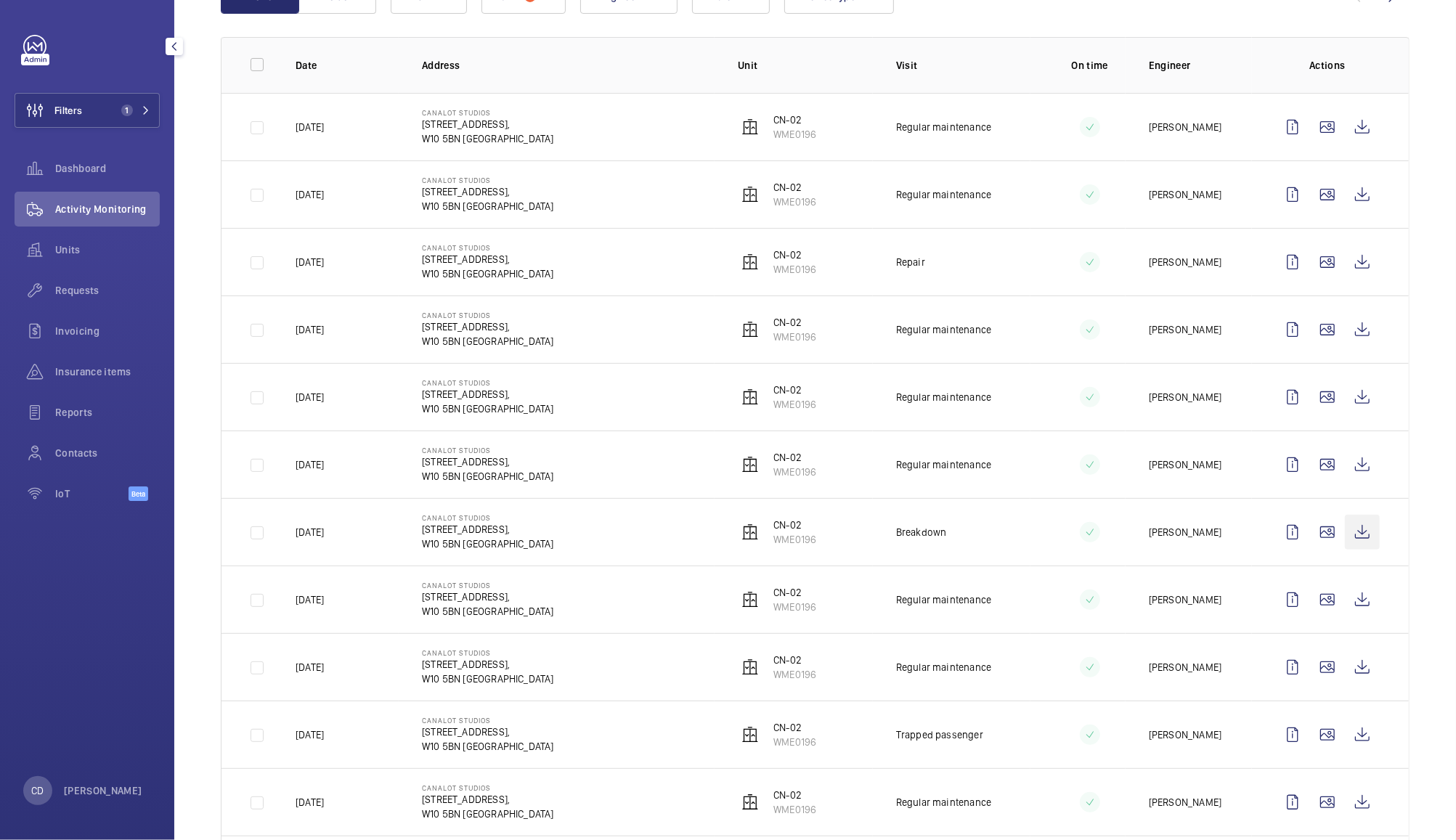
click at [1345, 536] on wm-front-icon-button at bounding box center [1363, 533] width 35 height 35
click at [1360, 126] on wm-front-icon-button at bounding box center [1363, 127] width 35 height 35
click at [1345, 402] on wm-front-icon-button at bounding box center [1363, 398] width 35 height 35
click at [1353, 335] on wm-front-icon-button at bounding box center [1363, 330] width 35 height 35
click at [93, 210] on span "Activity Monitoring" at bounding box center [107, 209] width 105 height 14
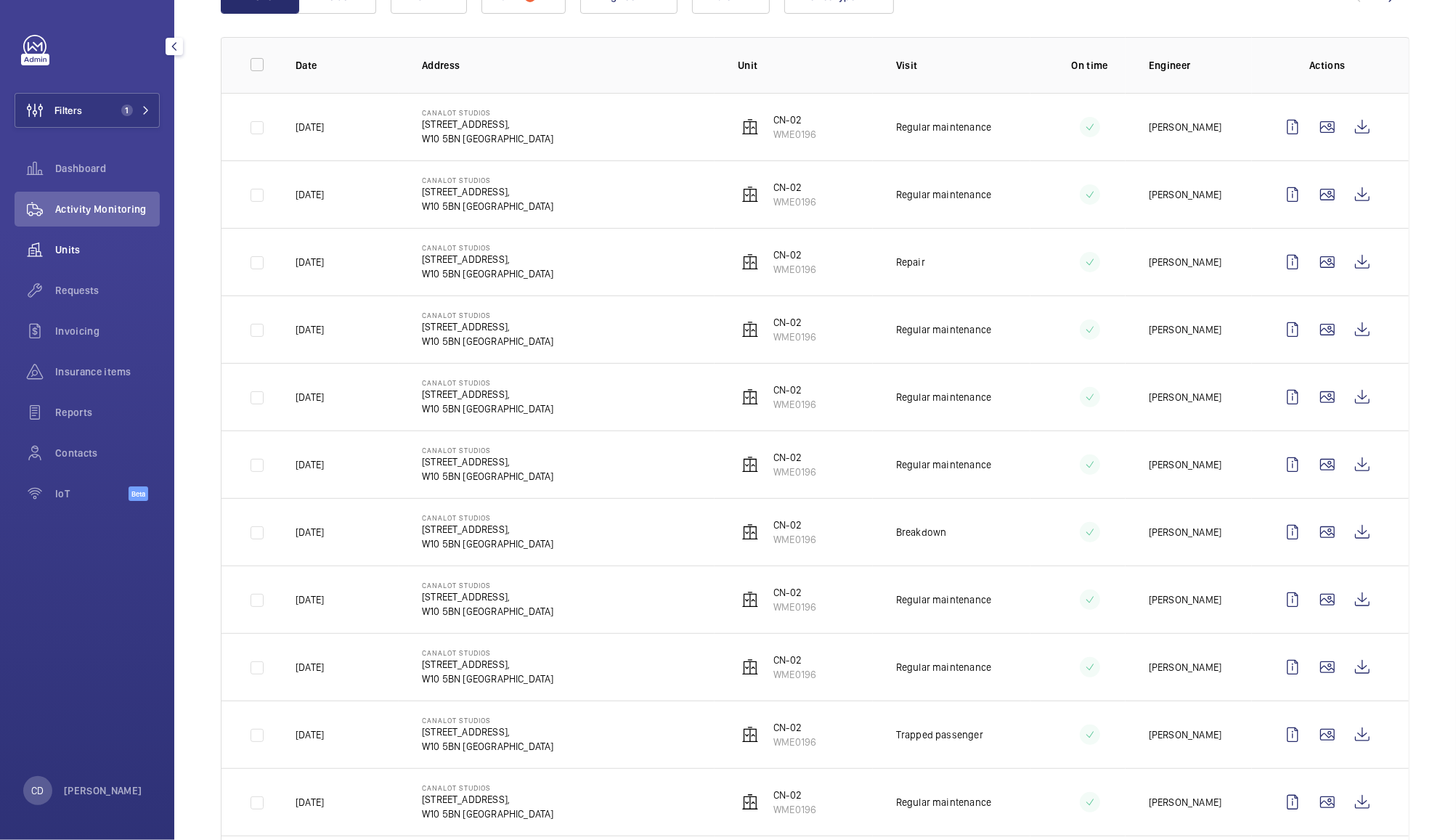
click at [71, 250] on span "Units" at bounding box center [107, 250] width 105 height 14
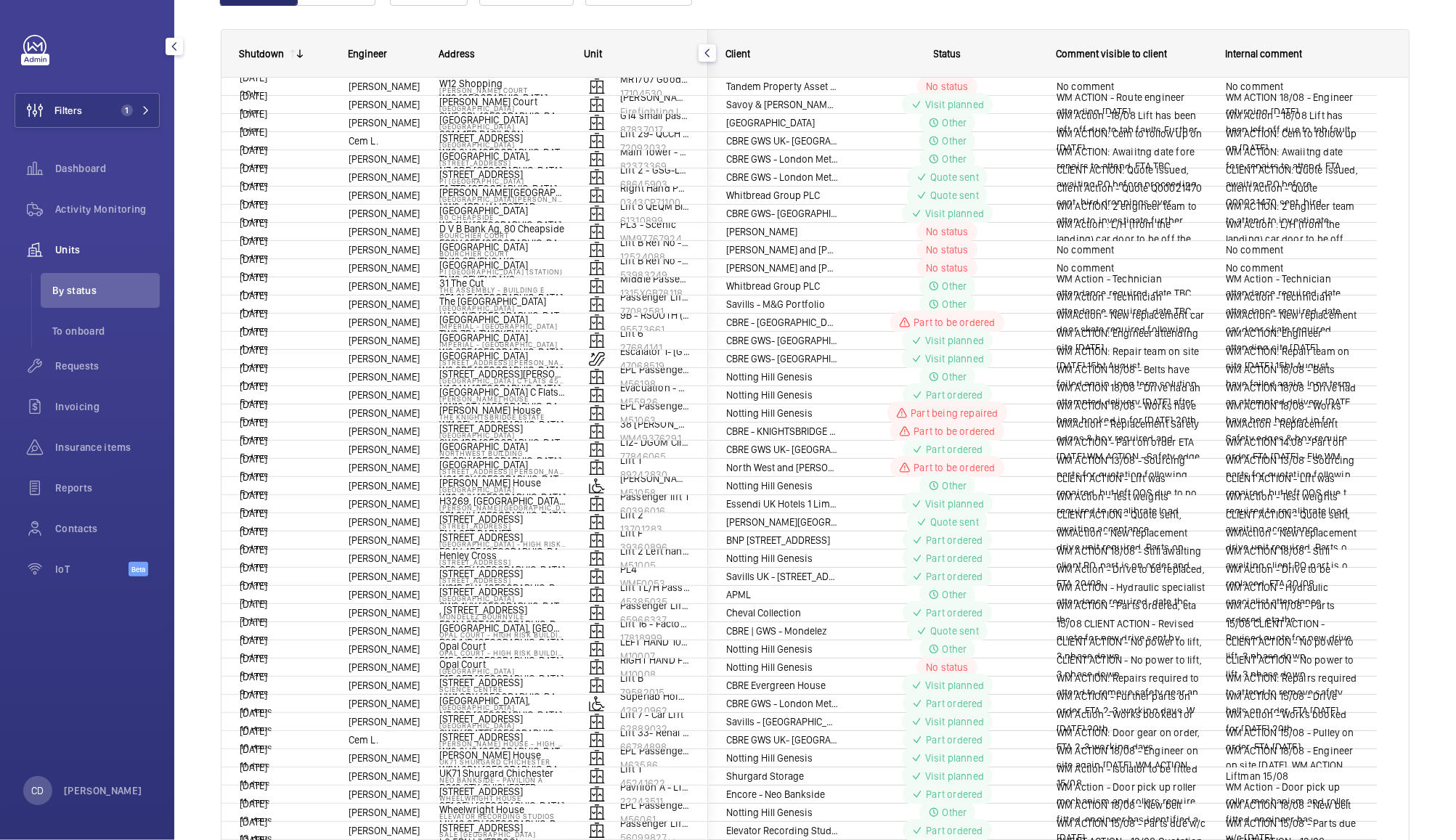
click at [73, 296] on span "By status" at bounding box center [105, 291] width 108 height 14
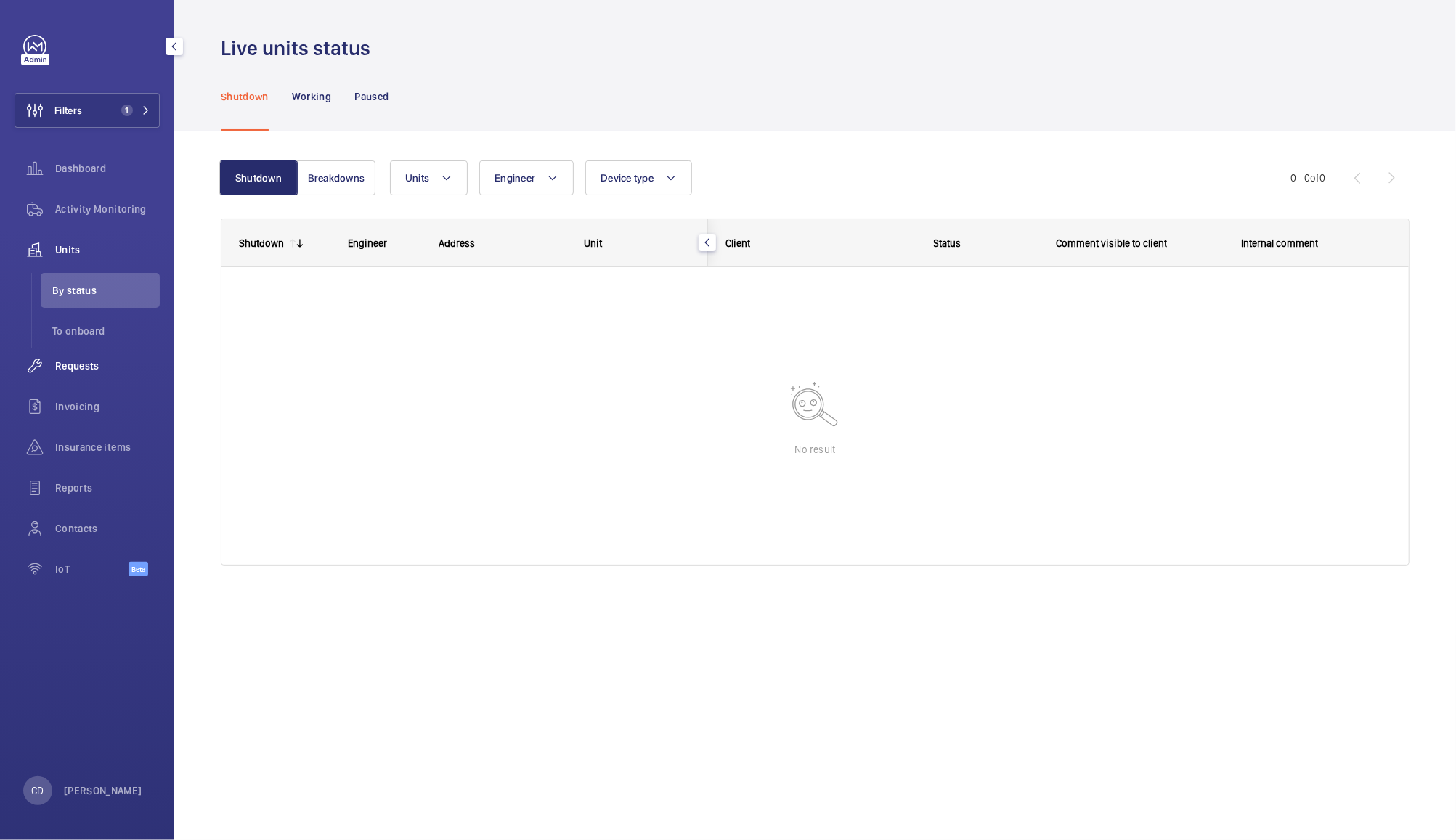
click at [77, 374] on div "Requests" at bounding box center [87, 366] width 145 height 35
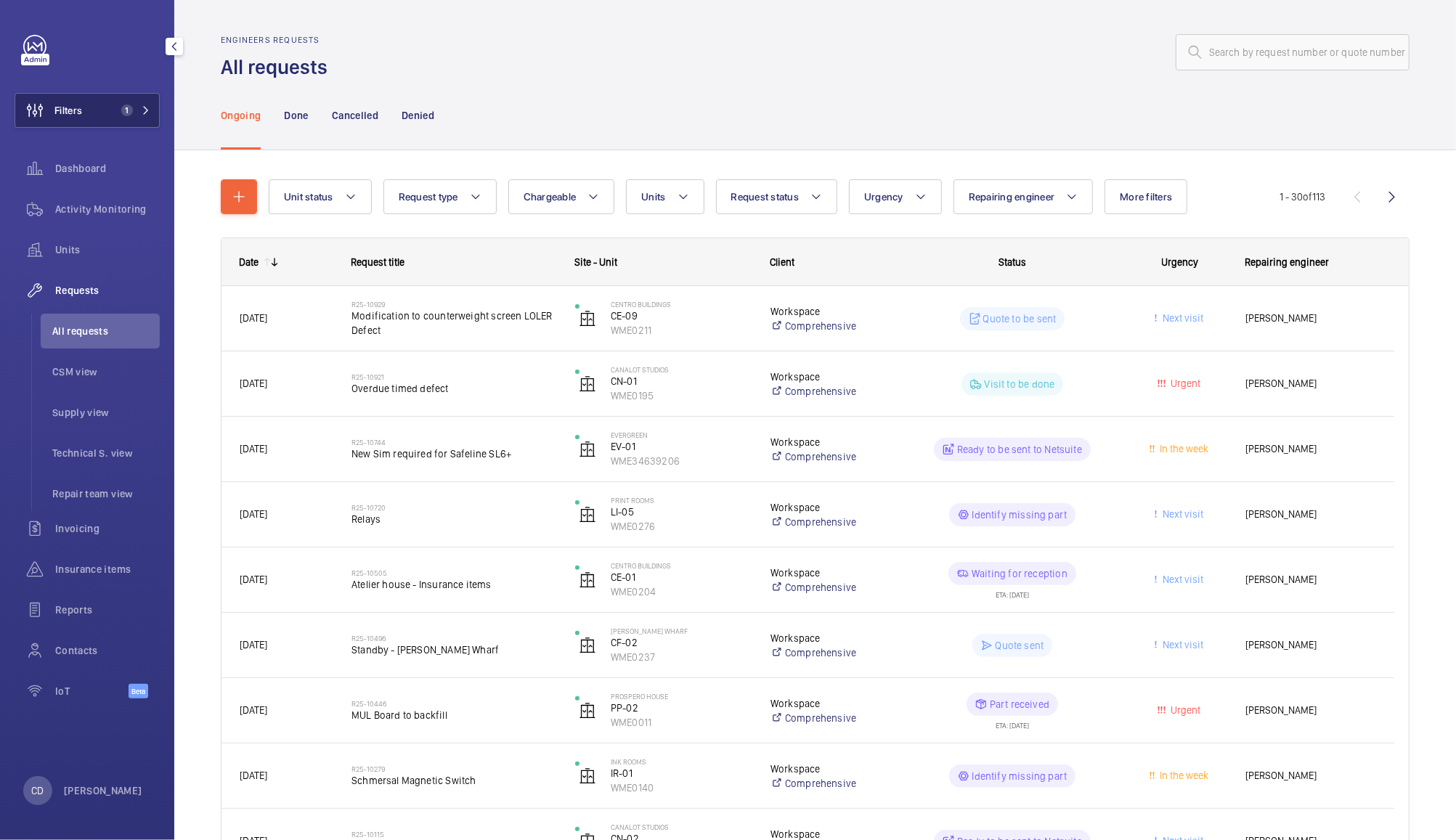
click at [81, 100] on span "Filters" at bounding box center [49, 110] width 67 height 35
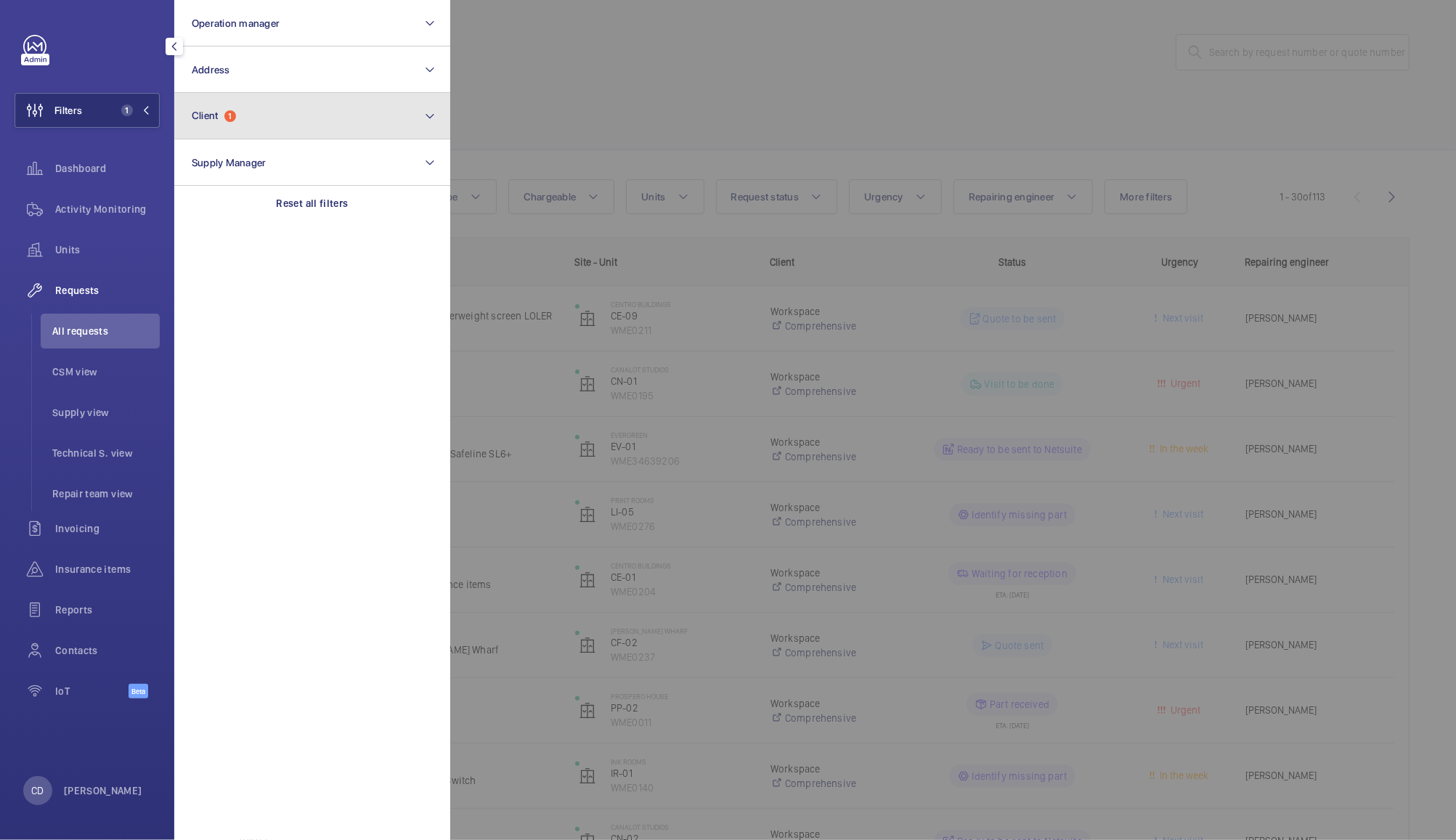
click at [275, 121] on button "Client 1" at bounding box center [312, 116] width 276 height 46
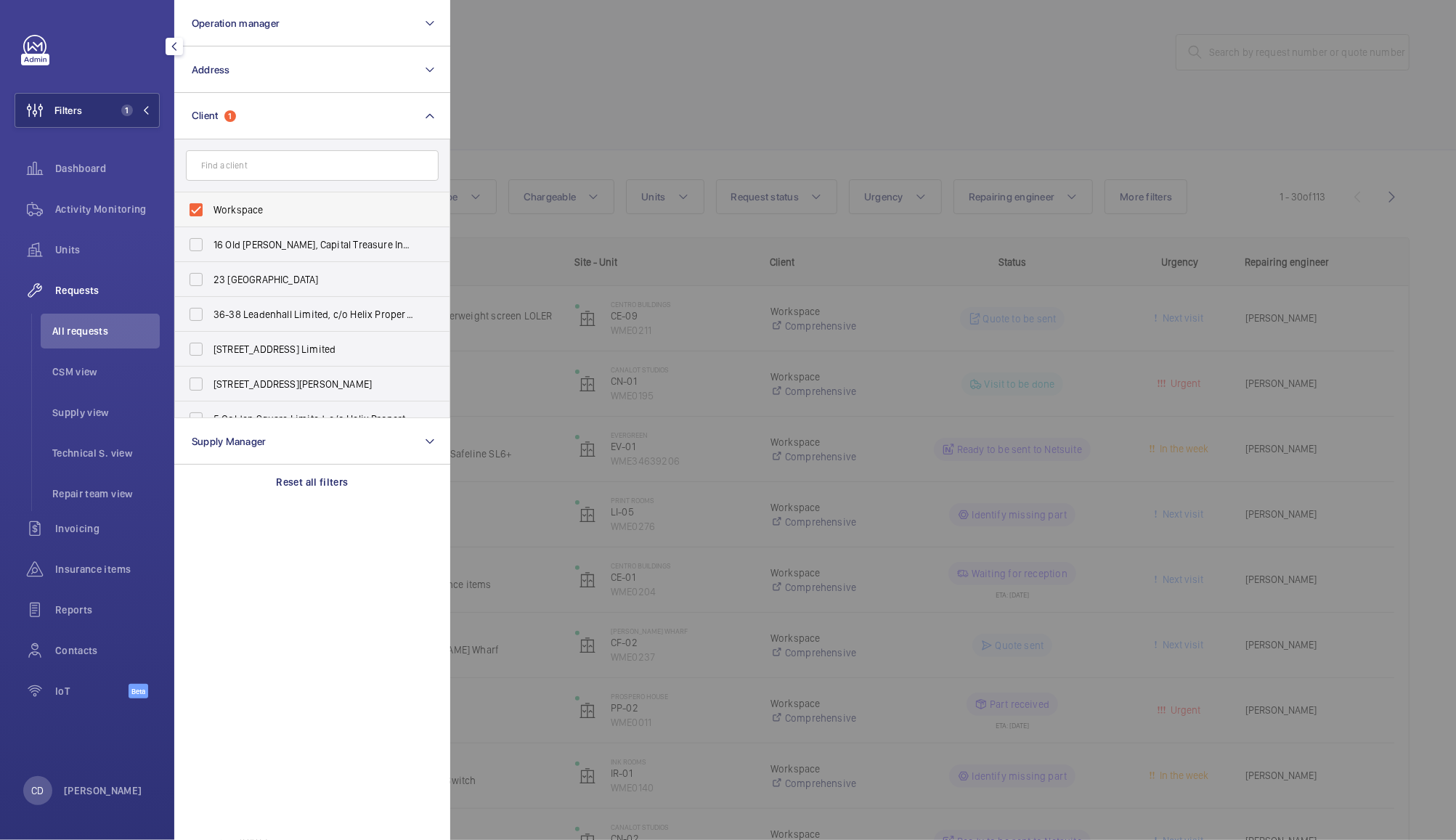
click at [227, 213] on span "Workspace" at bounding box center [313, 210] width 200 height 14
click at [211, 213] on input "Workspace" at bounding box center [196, 210] width 29 height 29
checkbox input "false"
click at [303, 165] on input "text" at bounding box center [312, 165] width 252 height 30
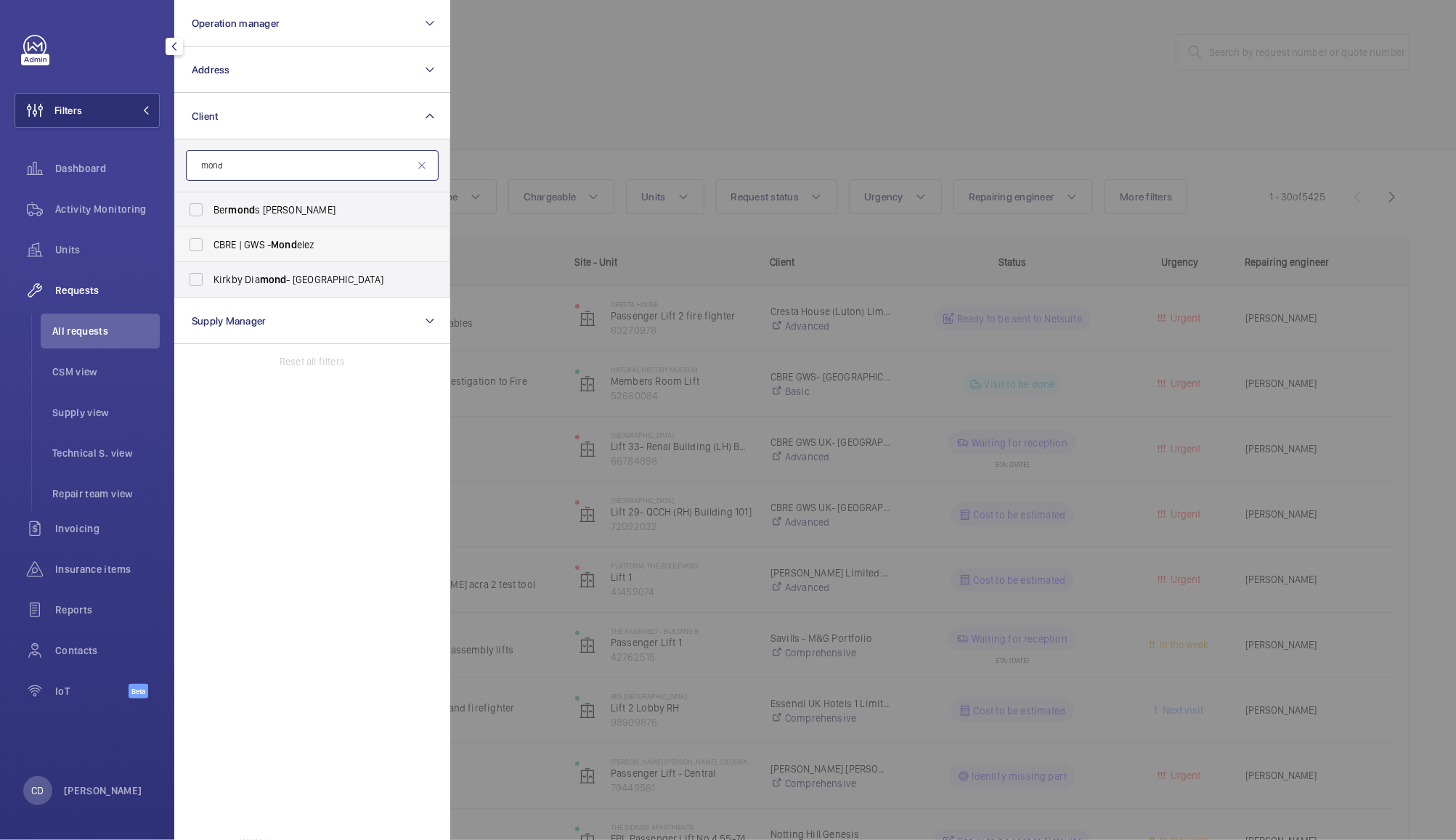
type input "mond"
click at [280, 242] on span "Mond" at bounding box center [284, 244] width 26 height 12
click at [211, 242] on input "CBRE | GWS - Mond elez" at bounding box center [196, 244] width 29 height 29
checkbox input "true"
click at [637, 47] on div at bounding box center [1178, 420] width 1456 height 840
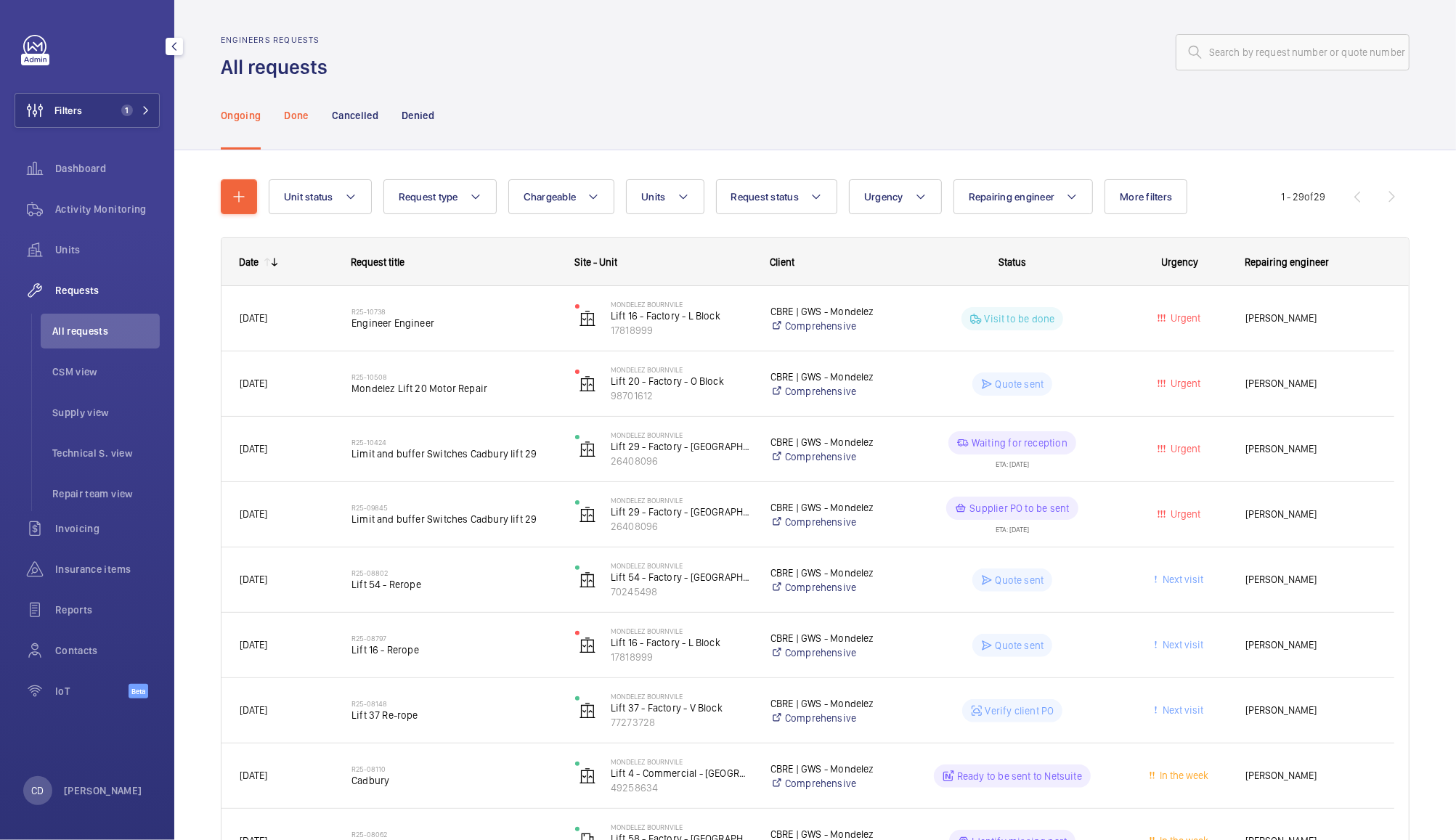
click at [294, 115] on p "Done" at bounding box center [296, 115] width 24 height 14
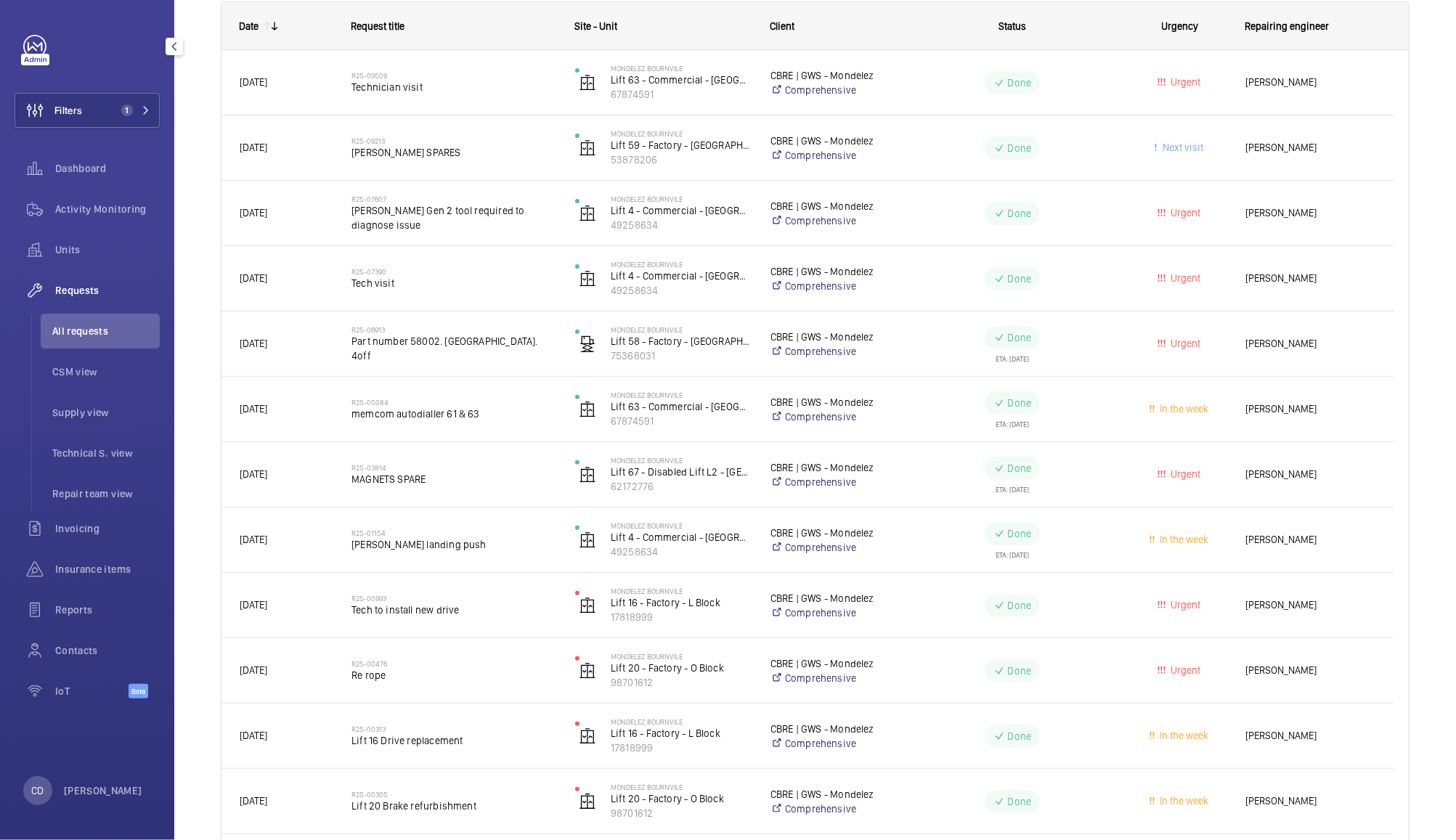
scroll to position [233, 0]
click at [935, 548] on wm-front-pills-cell "Done ETA: 12/03/2025" at bounding box center [1012, 542] width 204 height 36
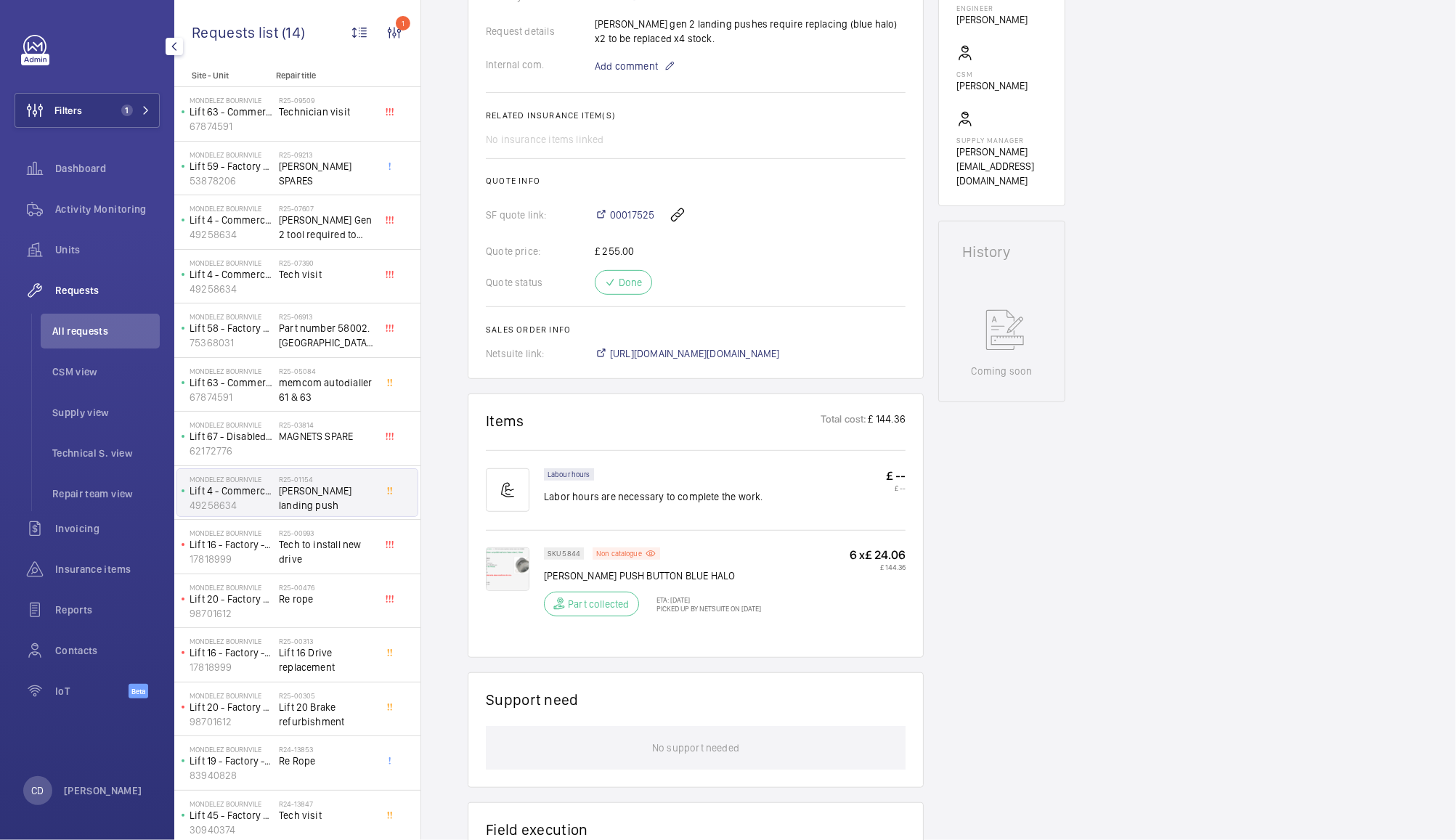
scroll to position [477, 0]
click at [636, 583] on div "SKU 5844 Non catalogue OTIS PUSH BUTTON BLUE HALO Part collected ETA: 12 Mar 20…" at bounding box center [653, 586] width 218 height 77
click at [503, 568] on img at bounding box center [507, 569] width 44 height 44
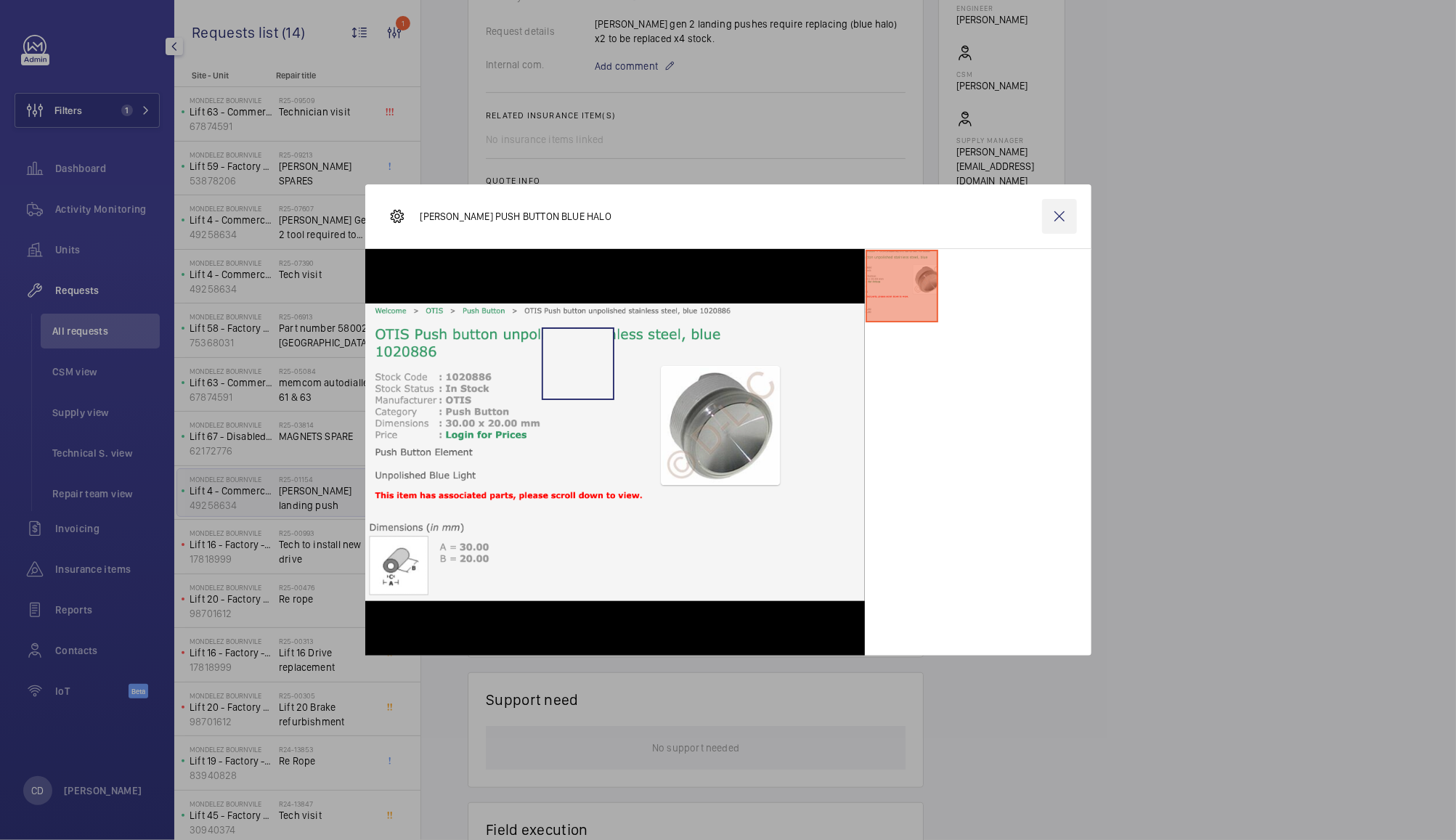
click at [1061, 220] on wm-front-icon-button at bounding box center [1060, 216] width 35 height 35
